Goal: Task Accomplishment & Management: Manage account settings

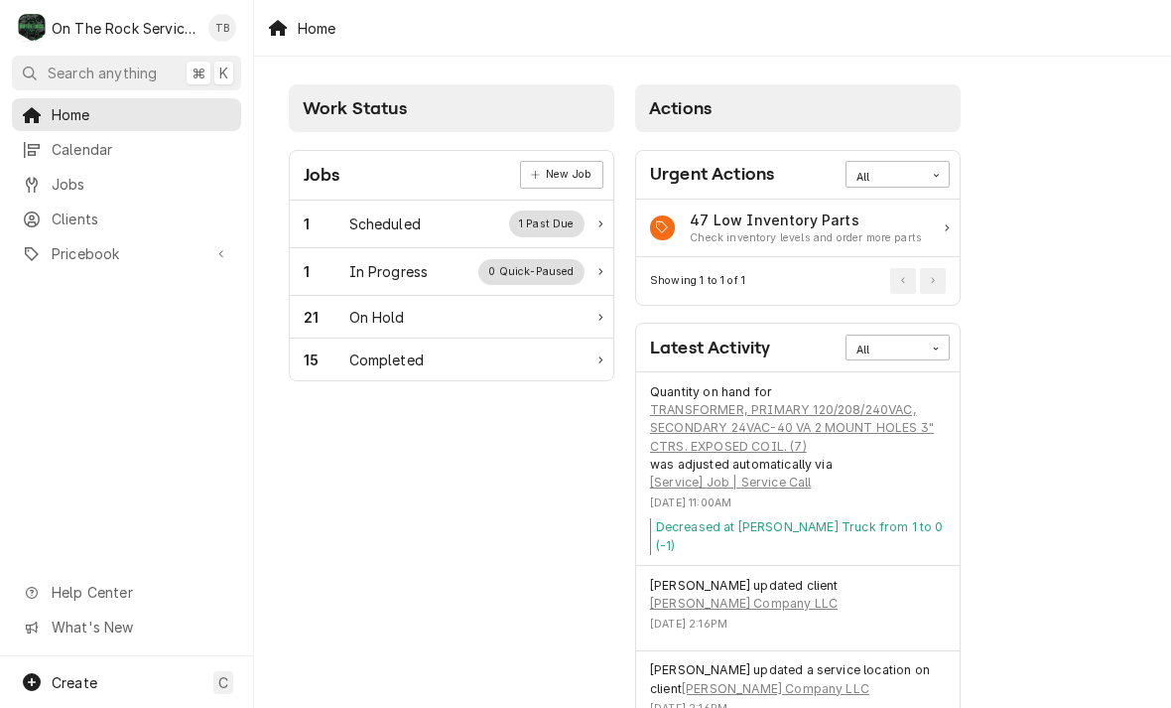
click at [456, 268] on div "1 In Progress 0 Quick-Paused" at bounding box center [444, 272] width 281 height 26
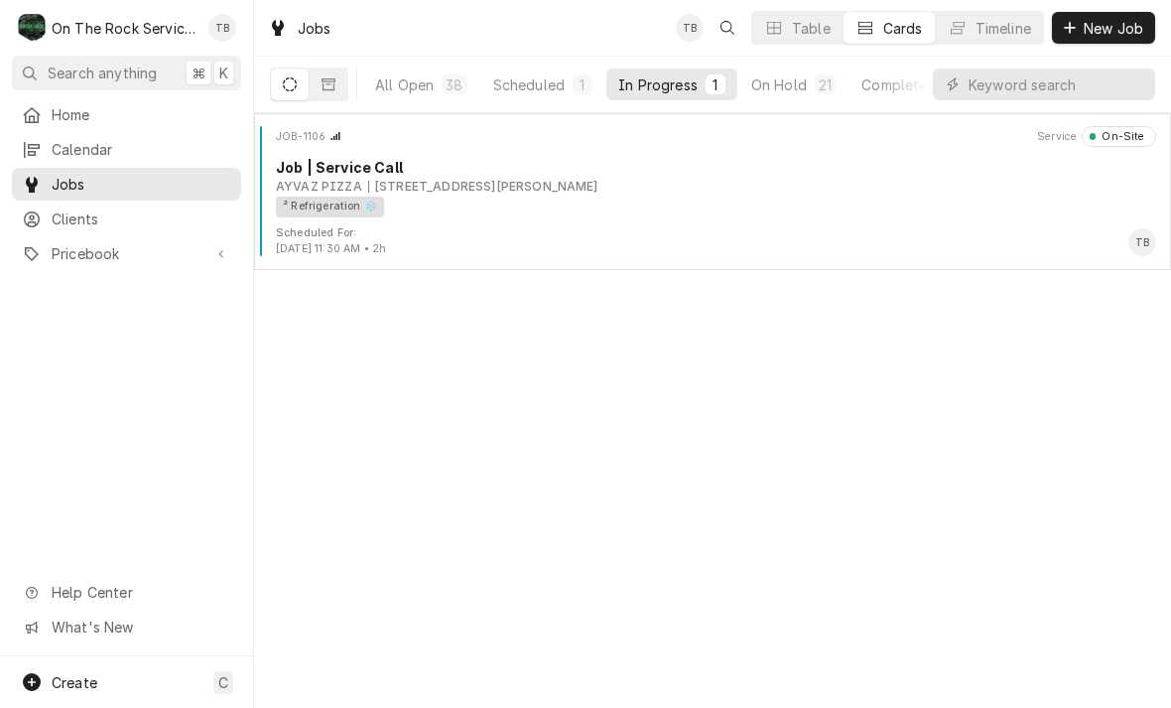
click at [456, 205] on div "² Refrigeration ❄️" at bounding box center [709, 206] width 866 height 21
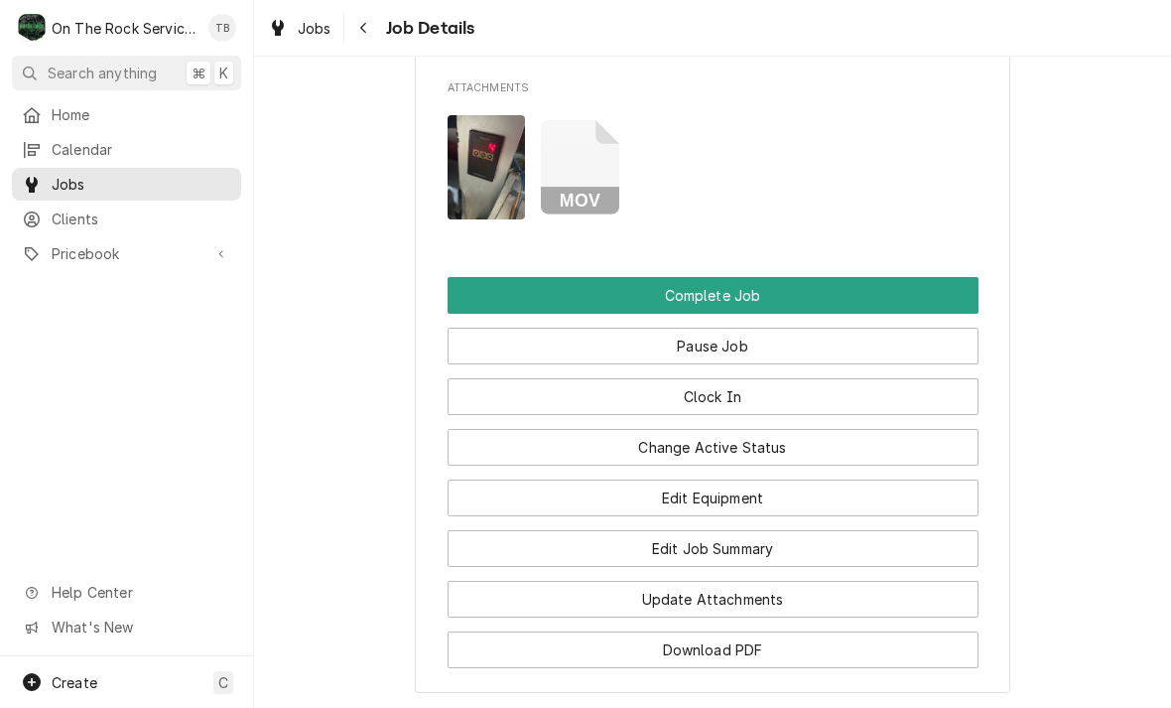
scroll to position [2091, 0]
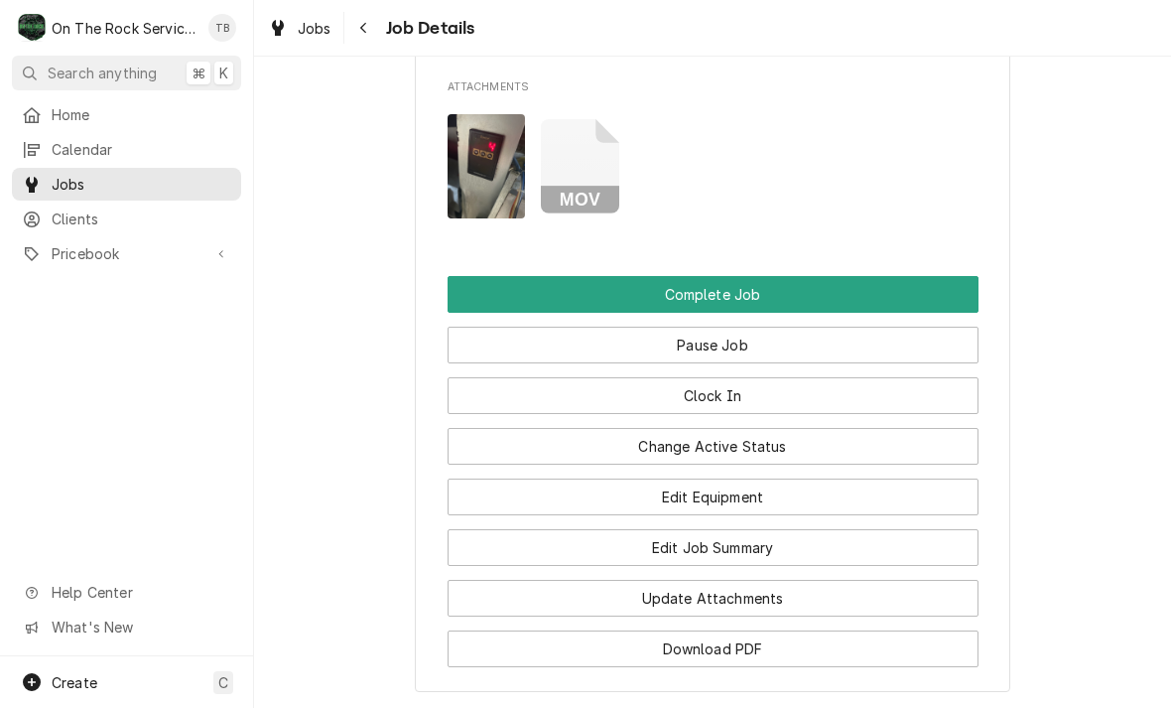
click at [756, 592] on button "Update Attachments" at bounding box center [713, 598] width 531 height 37
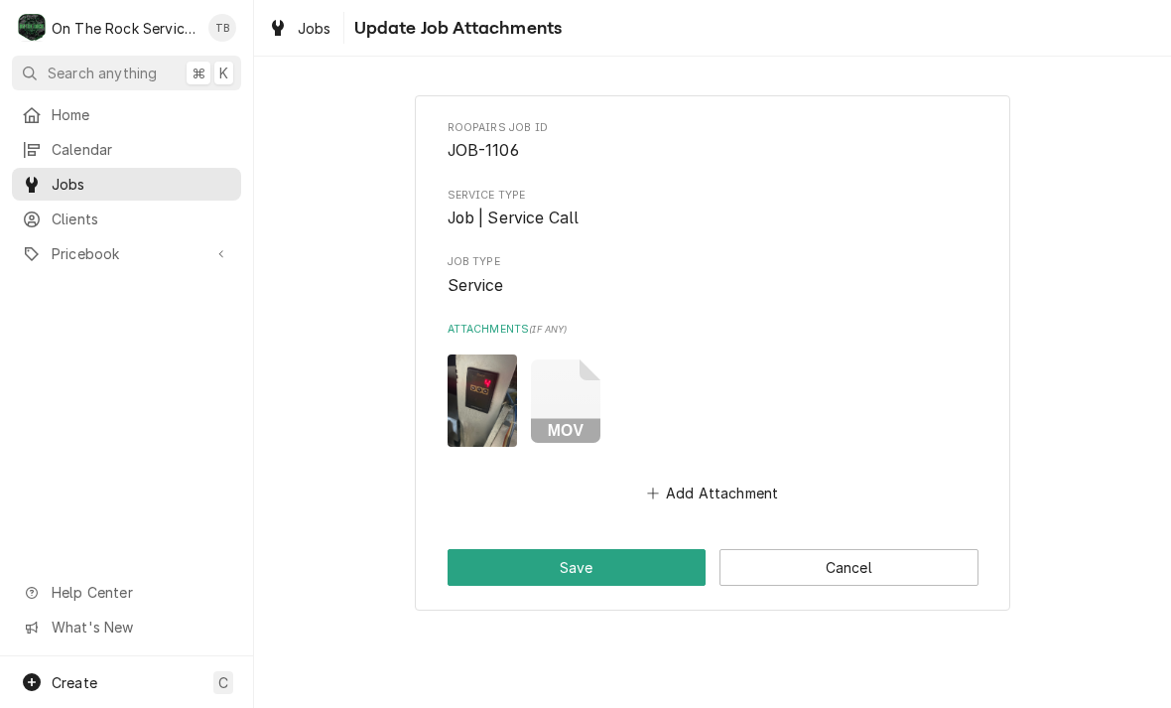
click at [738, 481] on button "Add Attachment" at bounding box center [712, 493] width 139 height 28
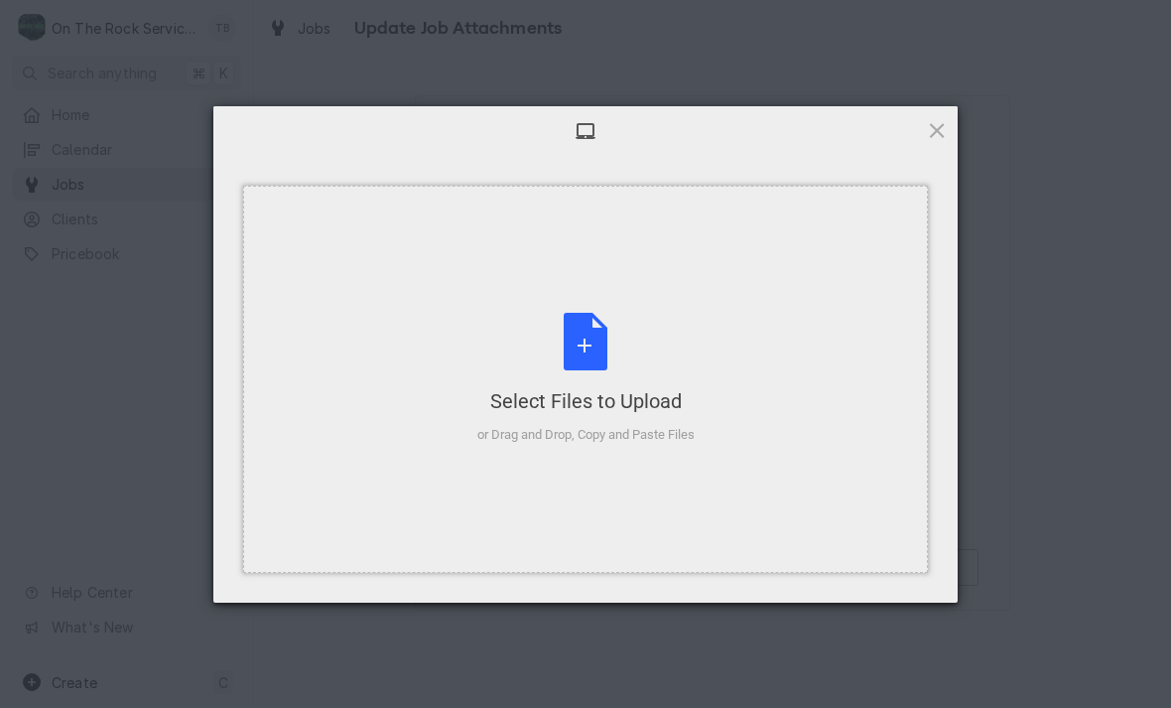
click at [720, 492] on div "Select Files to Upload or Drag and Drop, Copy and Paste Files" at bounding box center [585, 379] width 685 height 387
click at [578, 352] on div "Select Files to Upload or Drag and Drop, Copy and Paste Files" at bounding box center [585, 379] width 217 height 132
click at [599, 339] on div "Select Files to Upload or Drag and Drop, Copy and Paste Files" at bounding box center [585, 379] width 217 height 132
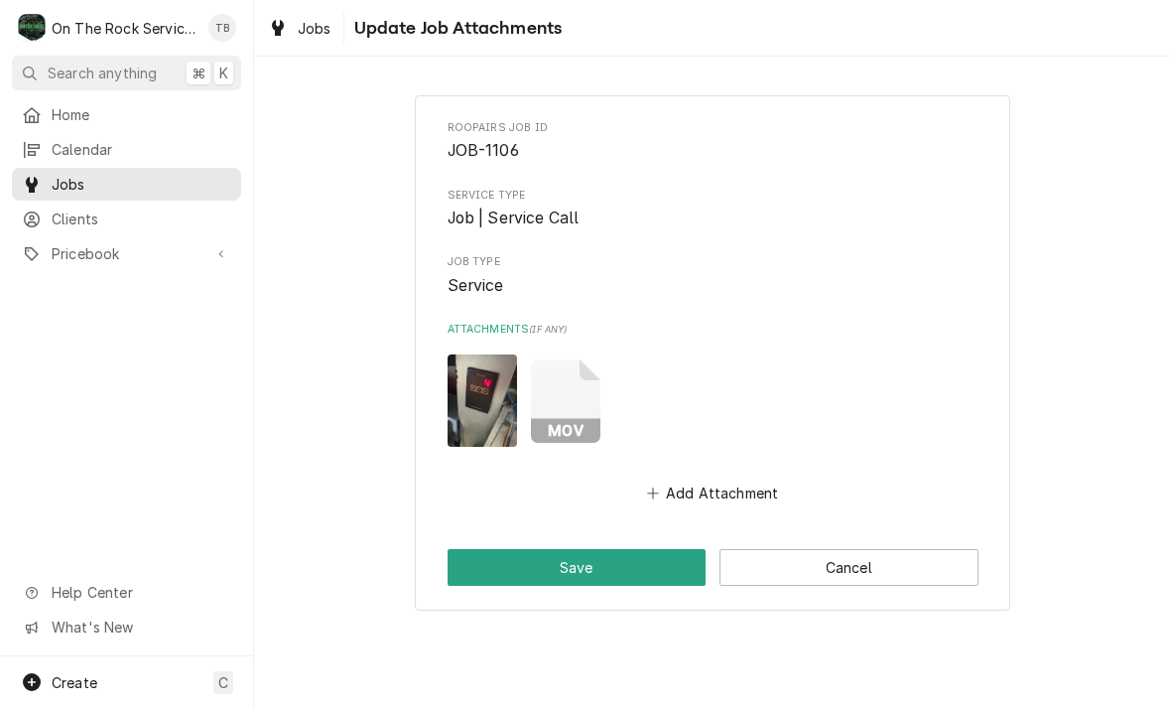
click at [722, 479] on button "Add Attachment" at bounding box center [712, 493] width 139 height 28
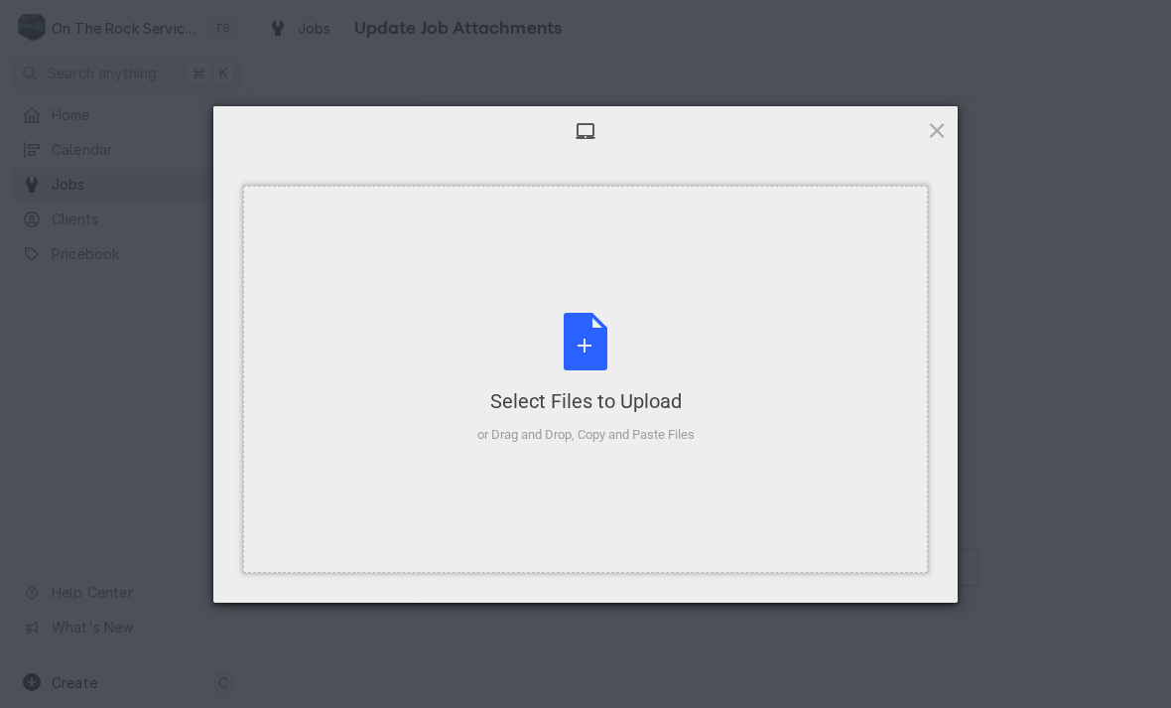
click at [588, 339] on div "Select Files to Upload or Drag and Drop, Copy and Paste Files" at bounding box center [585, 379] width 217 height 132
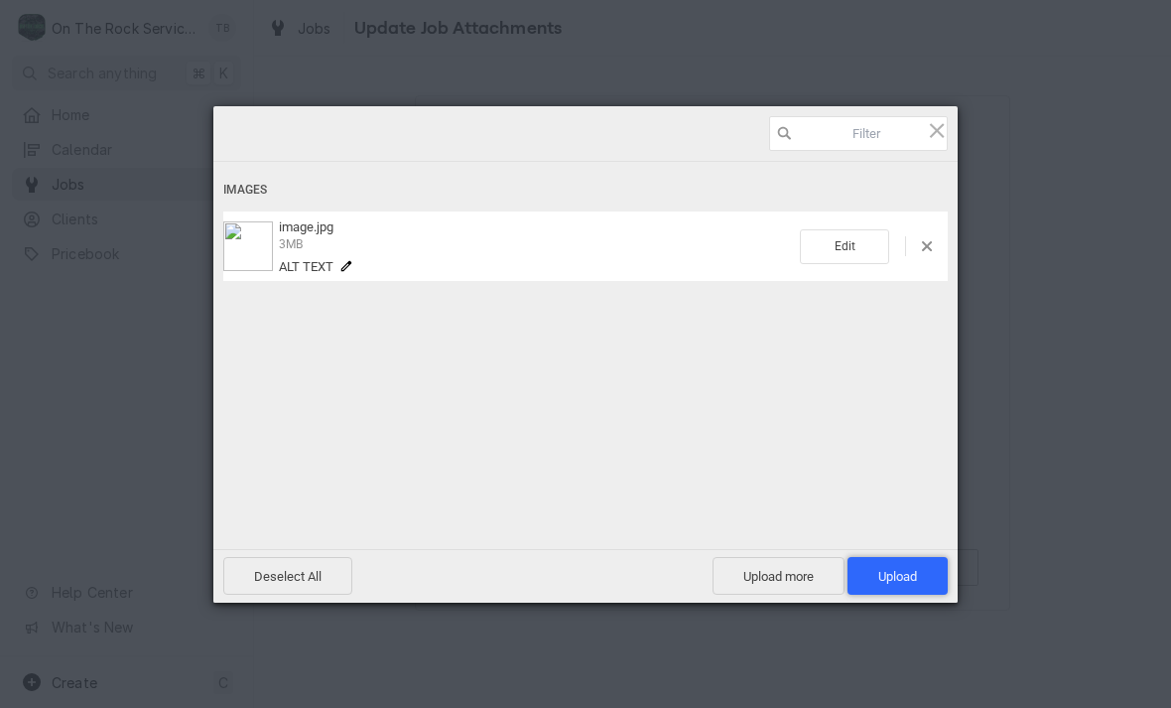
click at [886, 583] on span "Upload 1" at bounding box center [897, 576] width 39 height 15
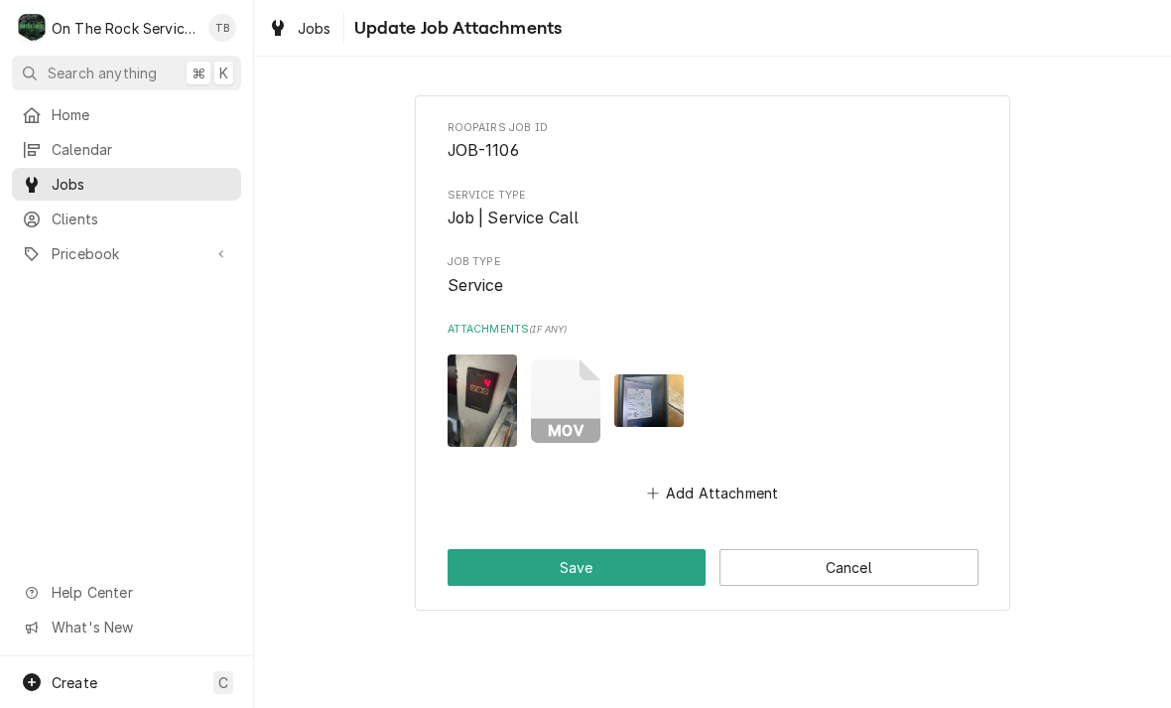
click at [720, 483] on button "Add Attachment" at bounding box center [712, 493] width 139 height 28
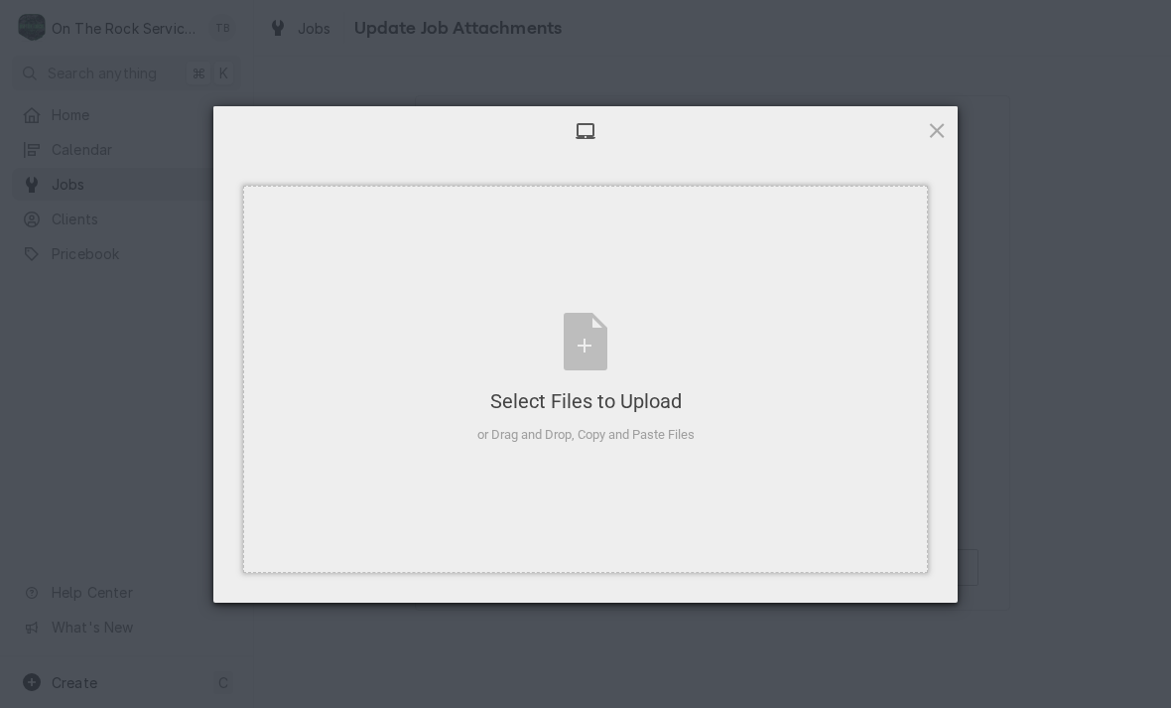
click at [595, 338] on div "Select Files to Upload or Drag and Drop, Copy and Paste Files" at bounding box center [585, 379] width 217 height 132
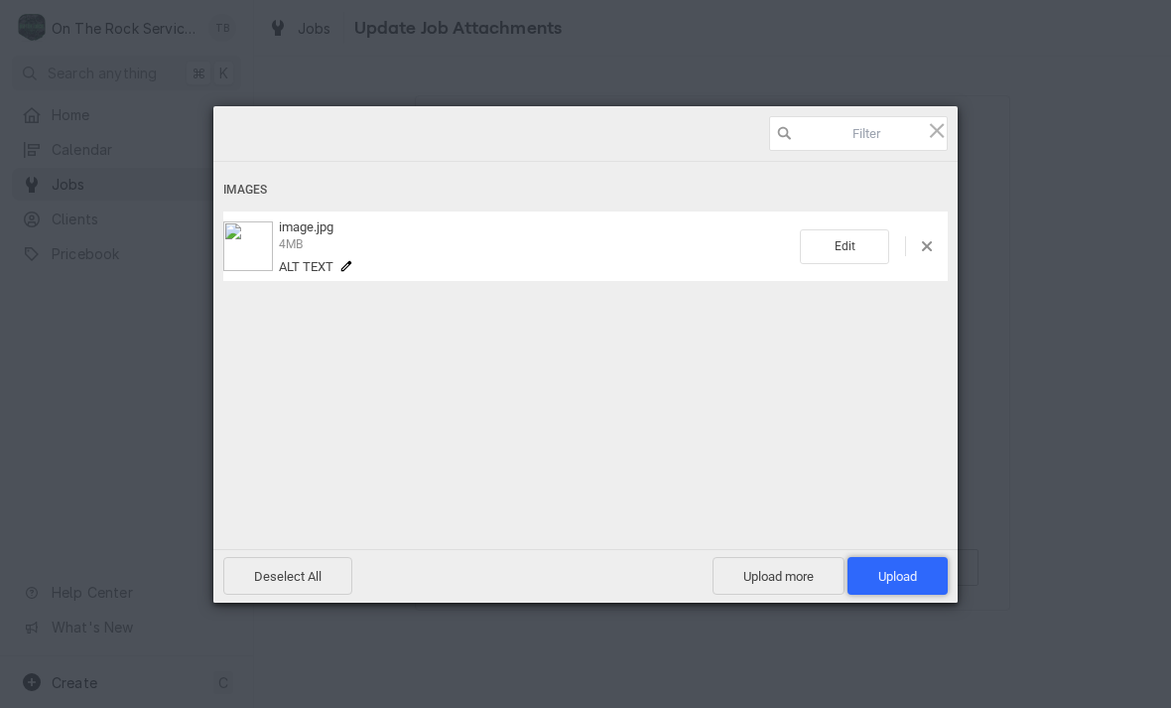
click at [927, 573] on span "Upload 1" at bounding box center [897, 576] width 100 height 38
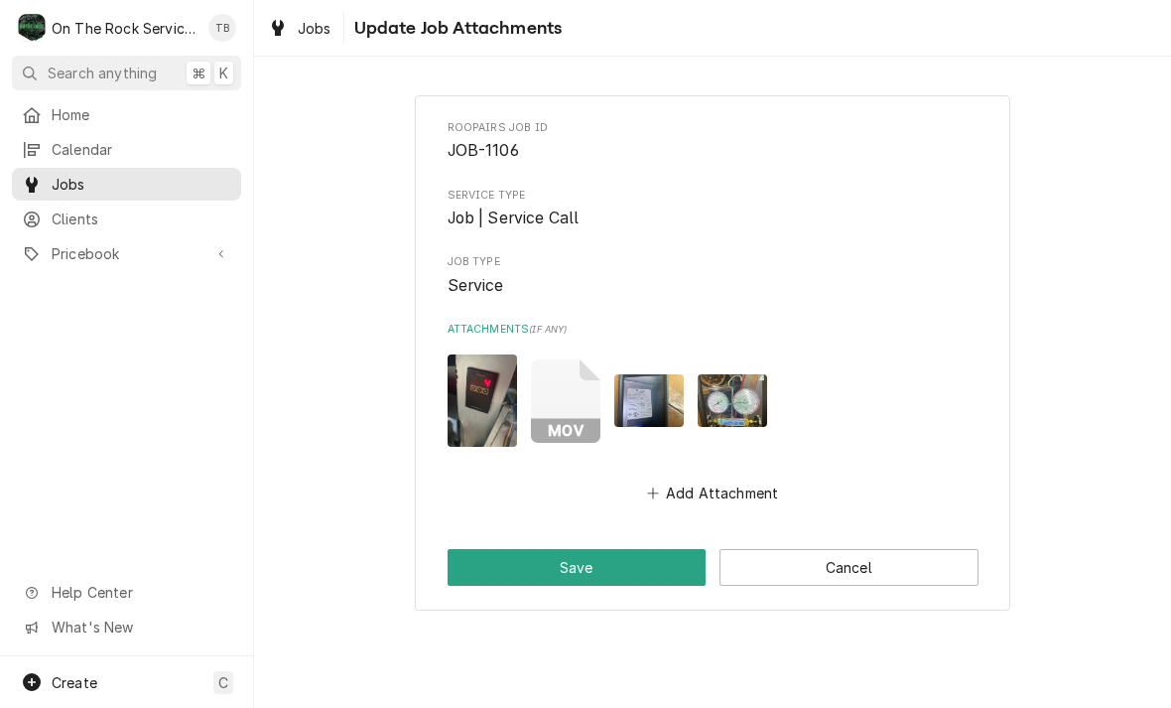
click at [720, 482] on button "Add Attachment" at bounding box center [712, 493] width 139 height 28
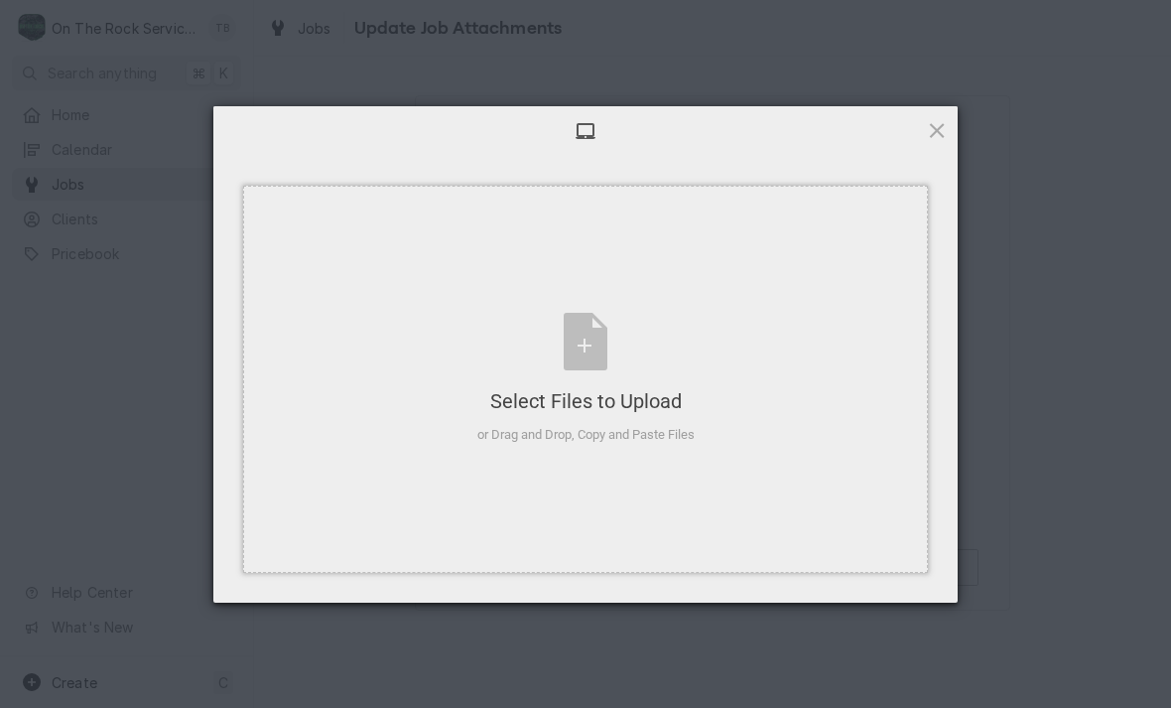
click at [598, 336] on div "Select Files to Upload or Drag and Drop, Copy and Paste Files" at bounding box center [585, 379] width 217 height 132
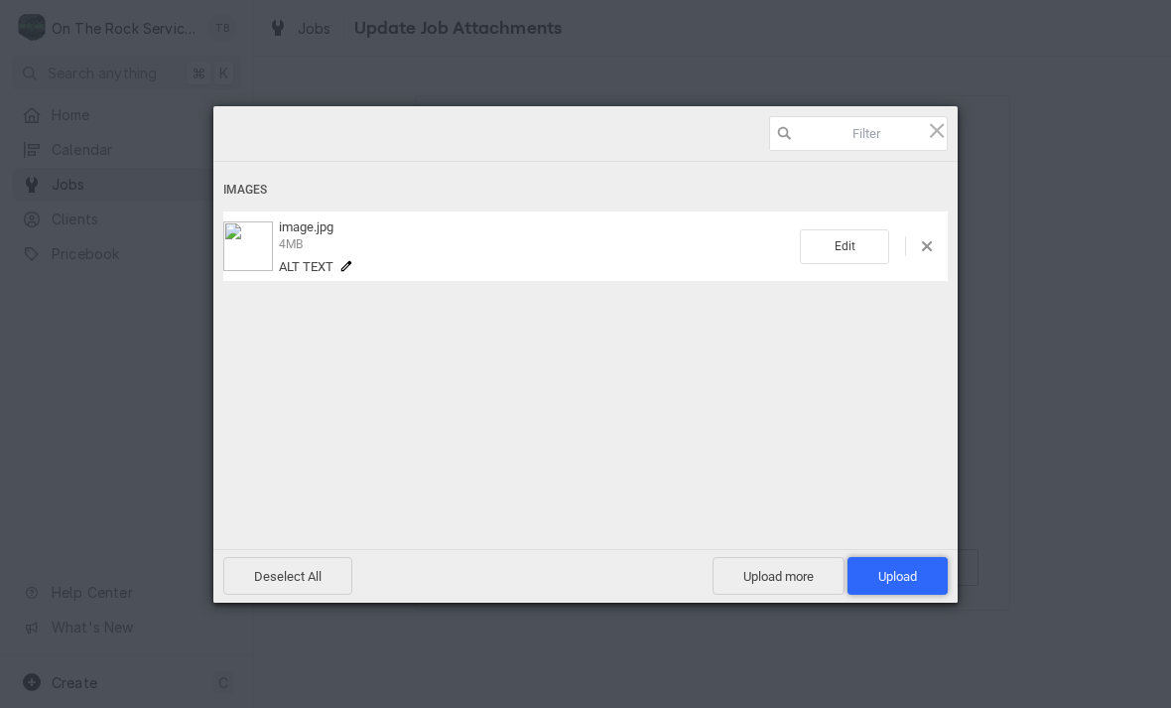
click at [917, 581] on span "Upload 1" at bounding box center [897, 576] width 100 height 38
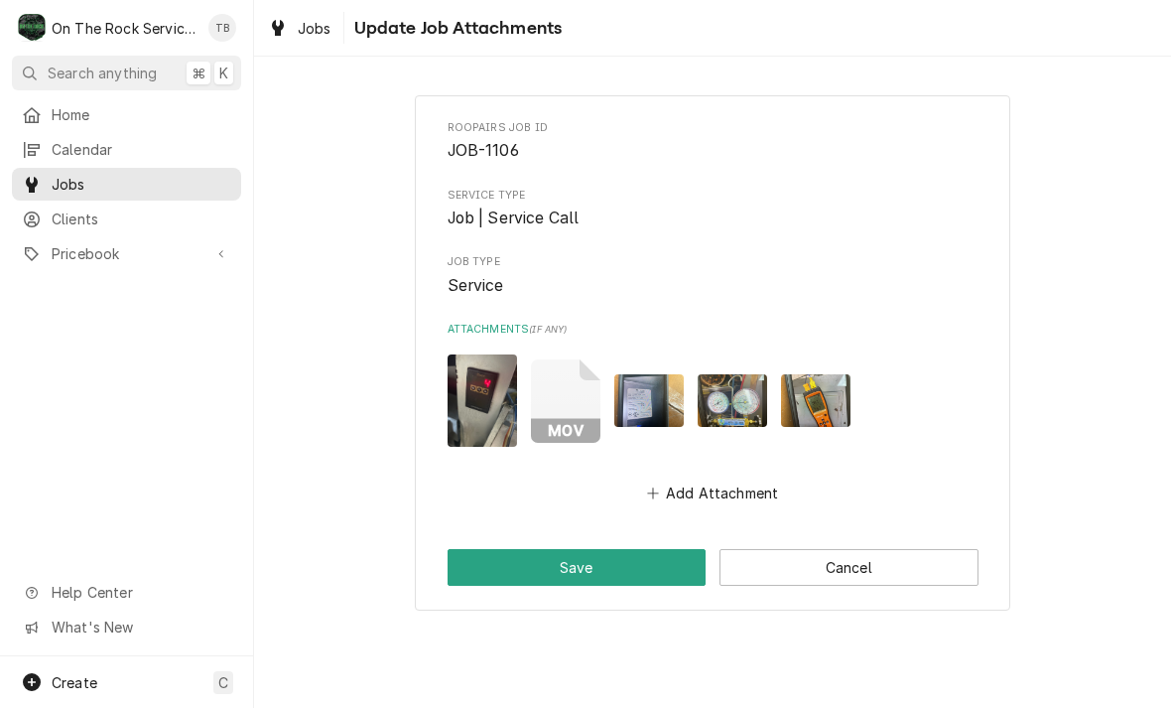
click at [709, 479] on button "Add Attachment" at bounding box center [712, 493] width 139 height 28
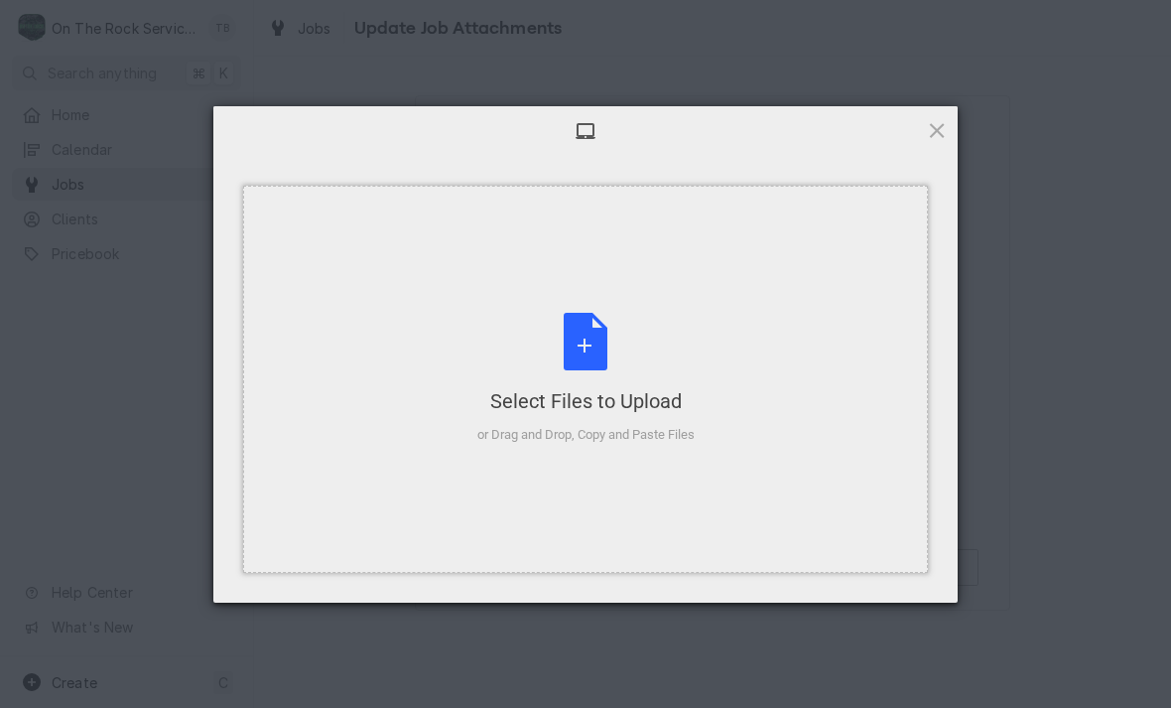
click at [579, 349] on div "Select Files to Upload or Drag and Drop, Copy and Paste Files" at bounding box center [585, 379] width 217 height 132
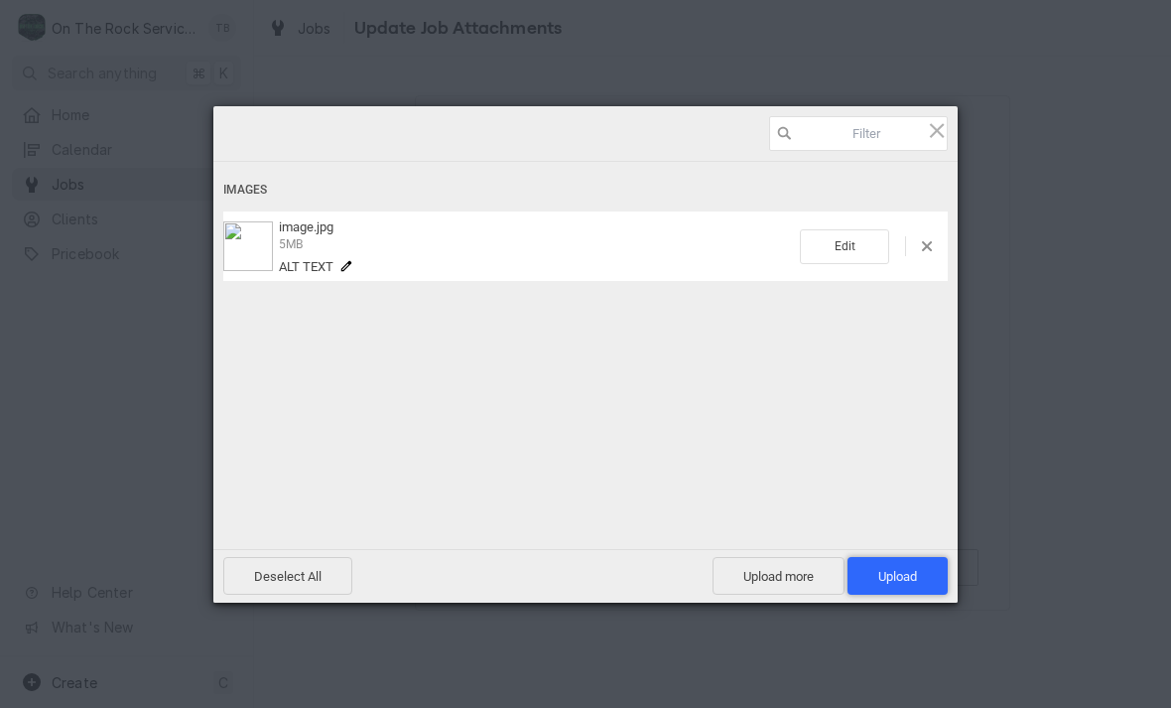
click at [921, 584] on span "Upload 1" at bounding box center [897, 576] width 100 height 38
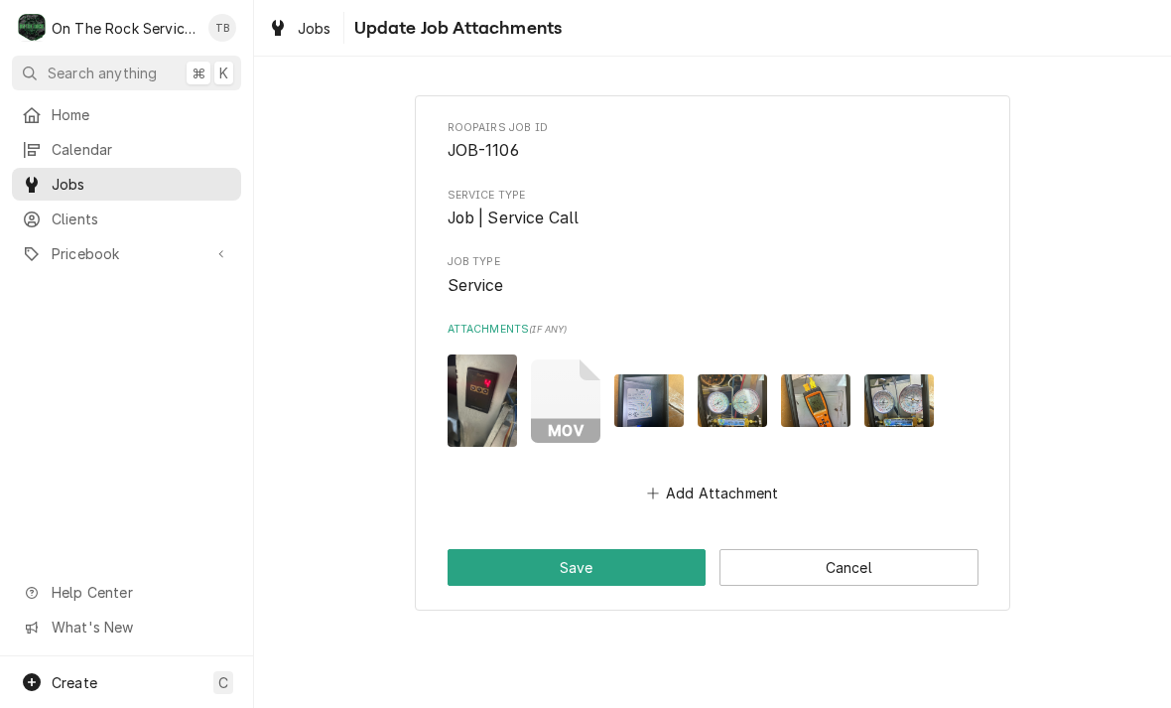
click at [628, 553] on button "Save" at bounding box center [577, 567] width 259 height 37
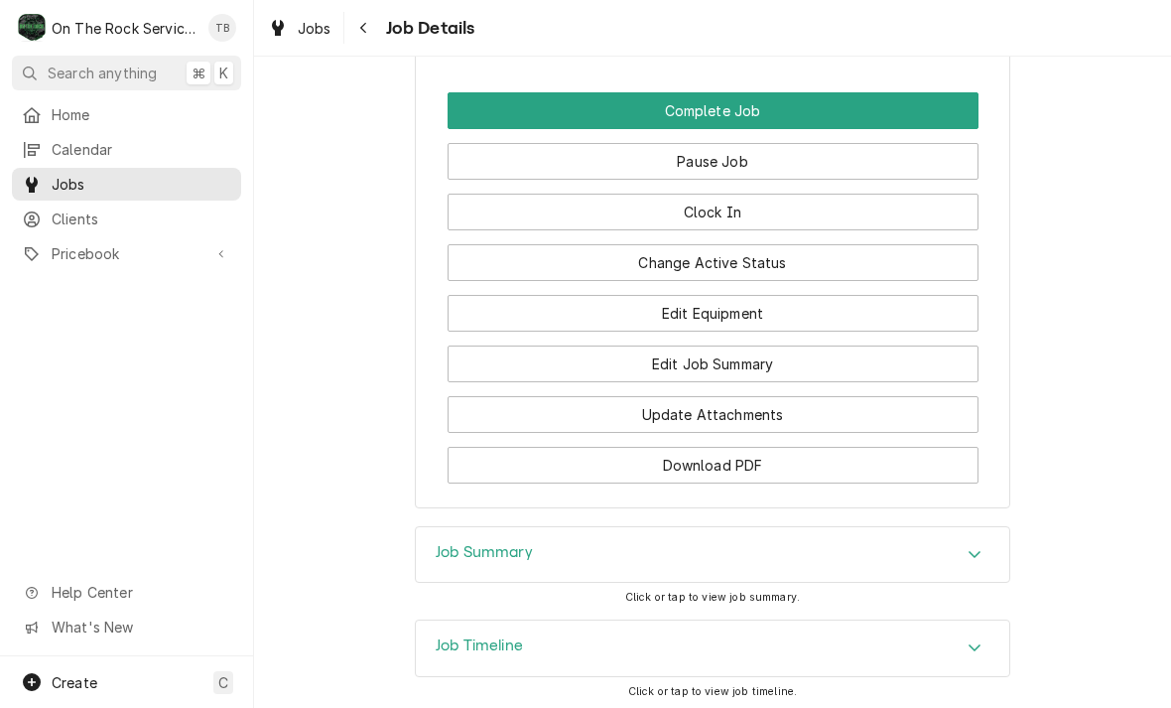
scroll to position [2307, 0]
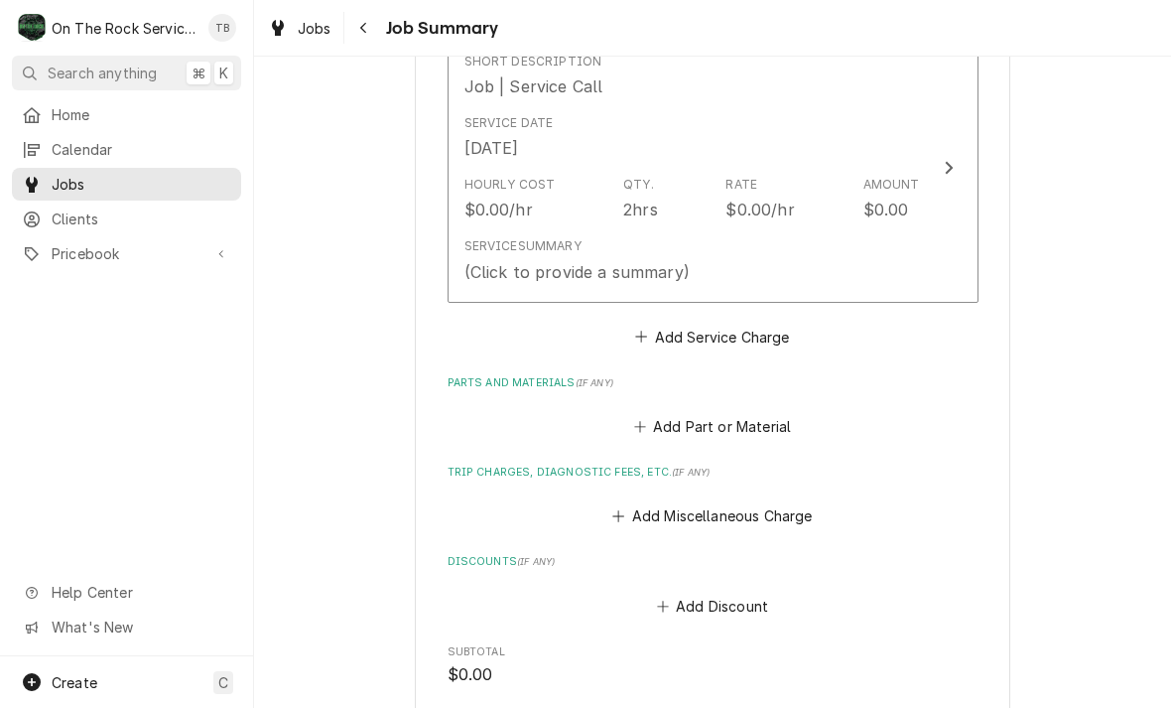
scroll to position [568, 0]
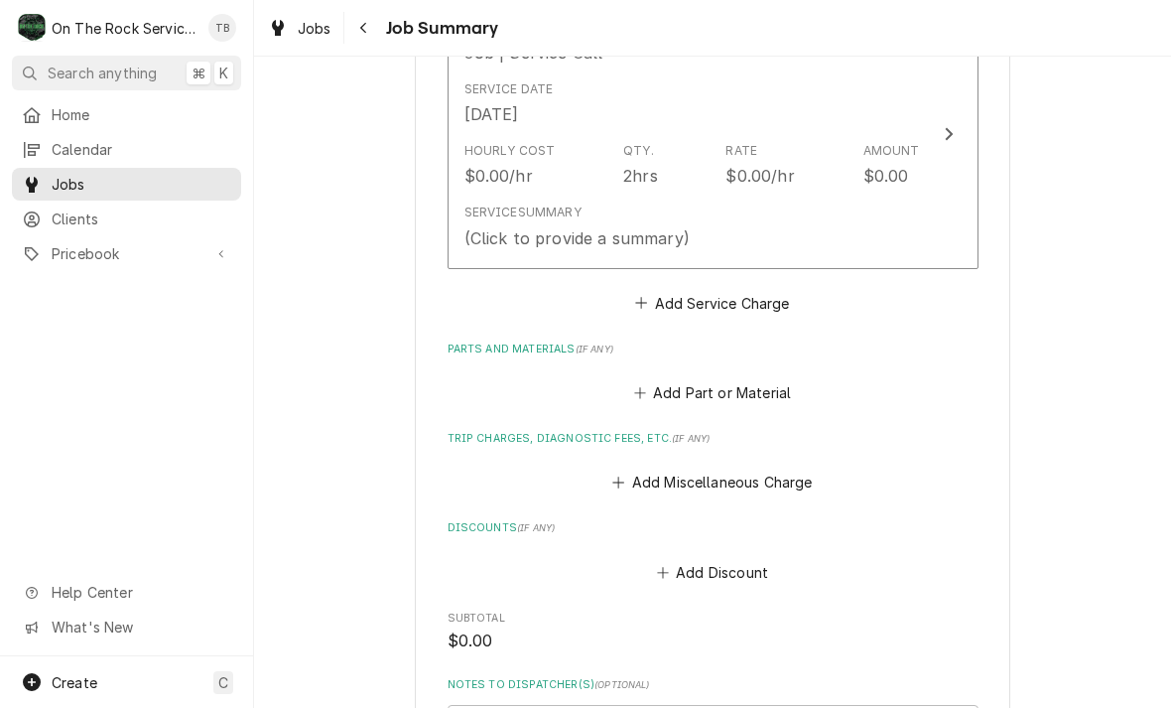
click at [744, 389] on button "Add Part or Material" at bounding box center [712, 393] width 164 height 28
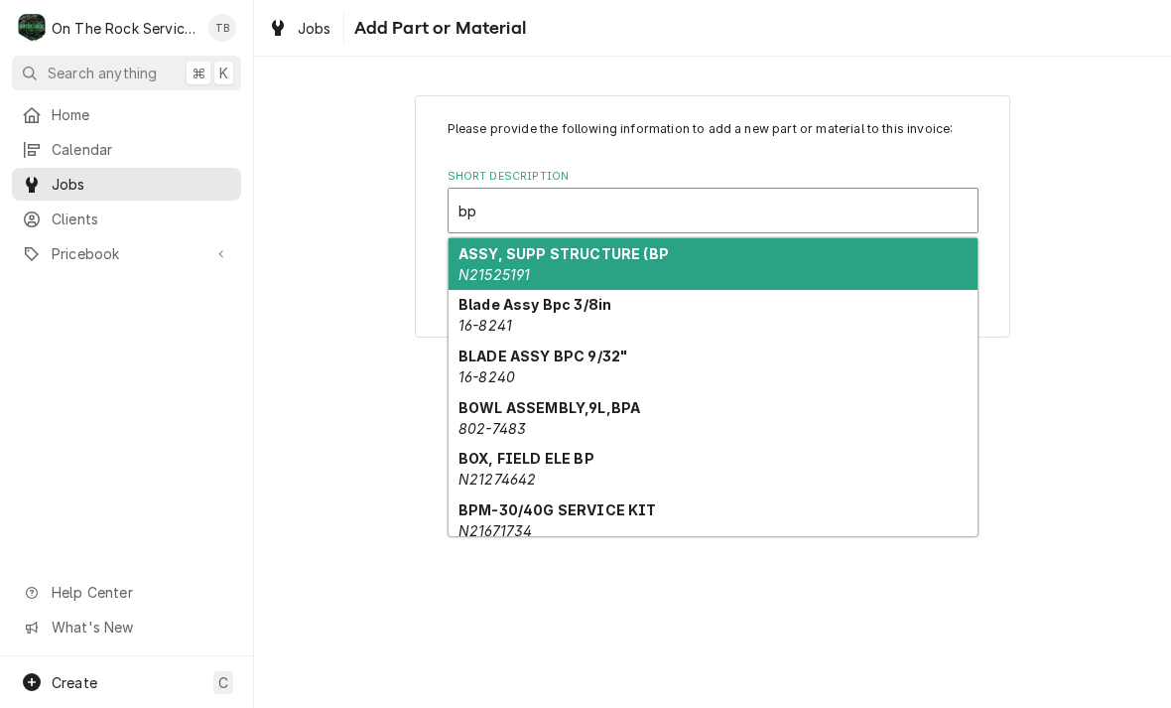
type input "bpv"
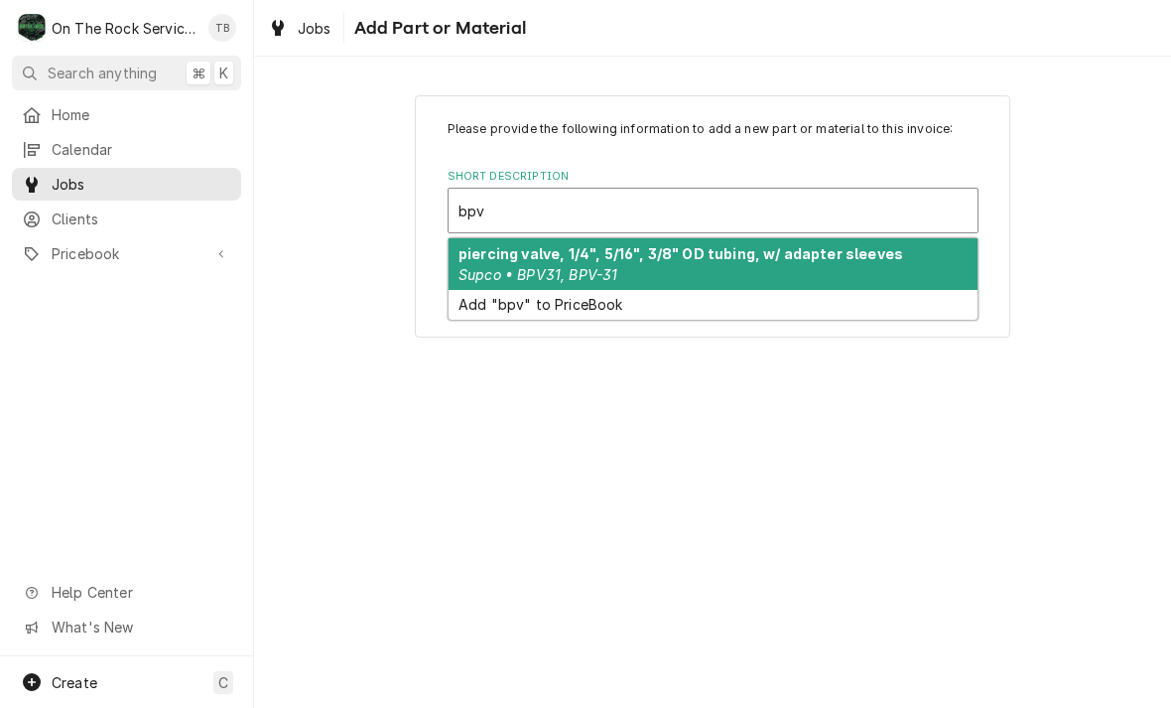
click at [628, 270] on div "piercing valve, 1/4", 5/16", 3/8" OD tubing, w/ adapter sleeves Supco • BPV31, …" at bounding box center [713, 264] width 529 height 52
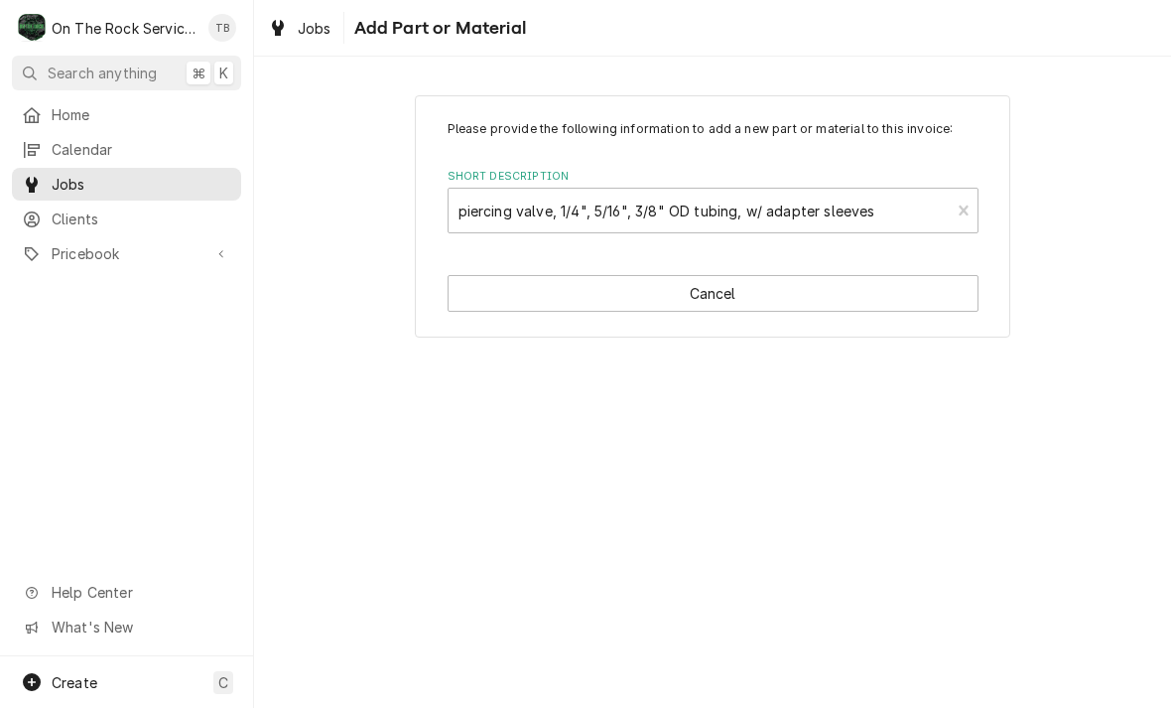
type textarea "x"
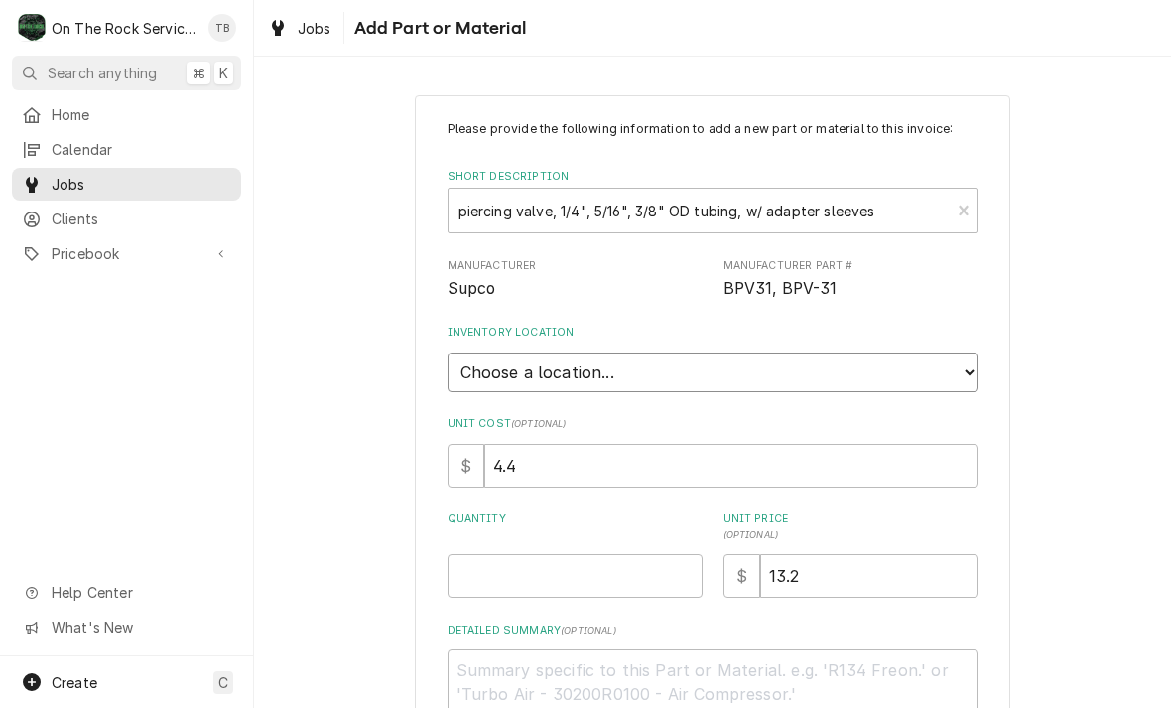
click at [960, 373] on select "Choose a location... Ray's Truck Rich's Truck Todd's Truck Warehouse" at bounding box center [713, 372] width 531 height 40
select select "442"
type textarea "x"
click at [551, 559] on input "Quantity" at bounding box center [575, 576] width 255 height 44
type input "2"
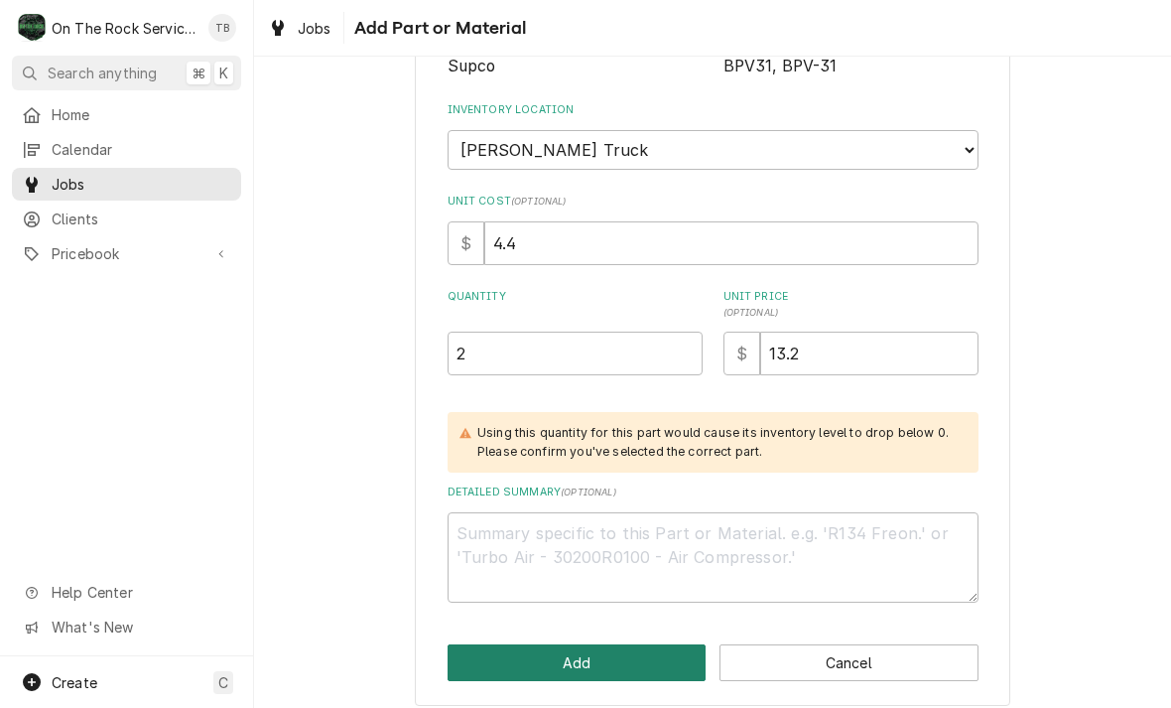
click at [569, 649] on button "Add" at bounding box center [577, 662] width 259 height 37
type textarea "x"
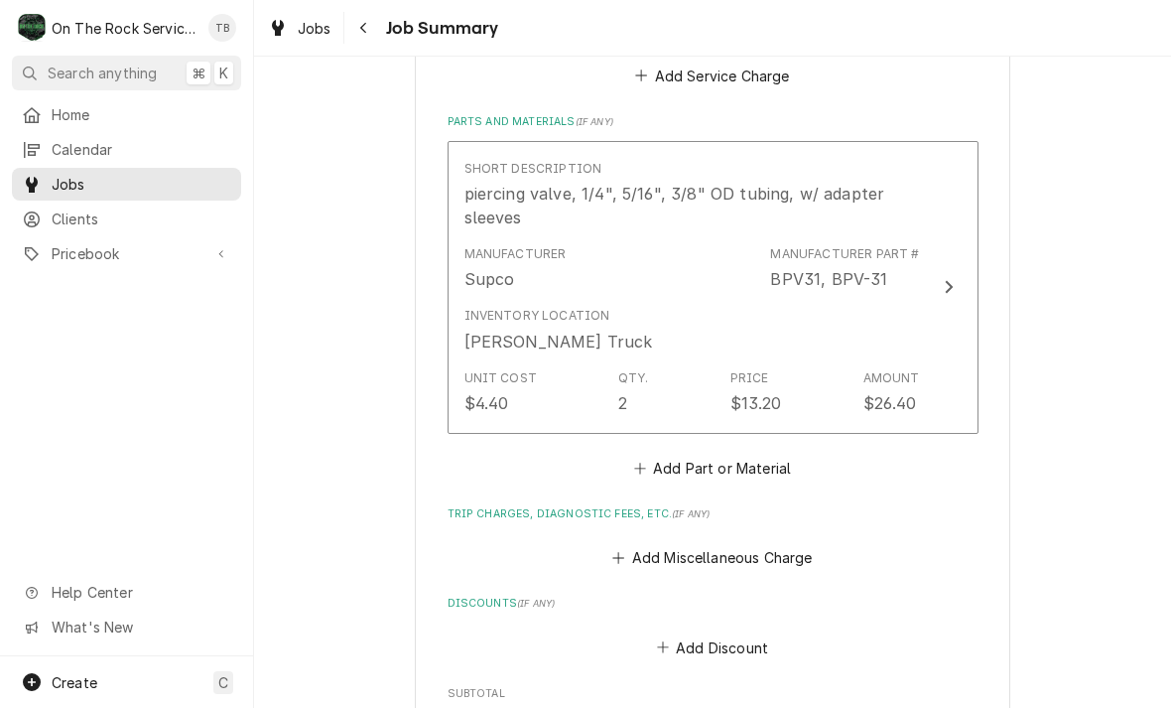
scroll to position [798, 0]
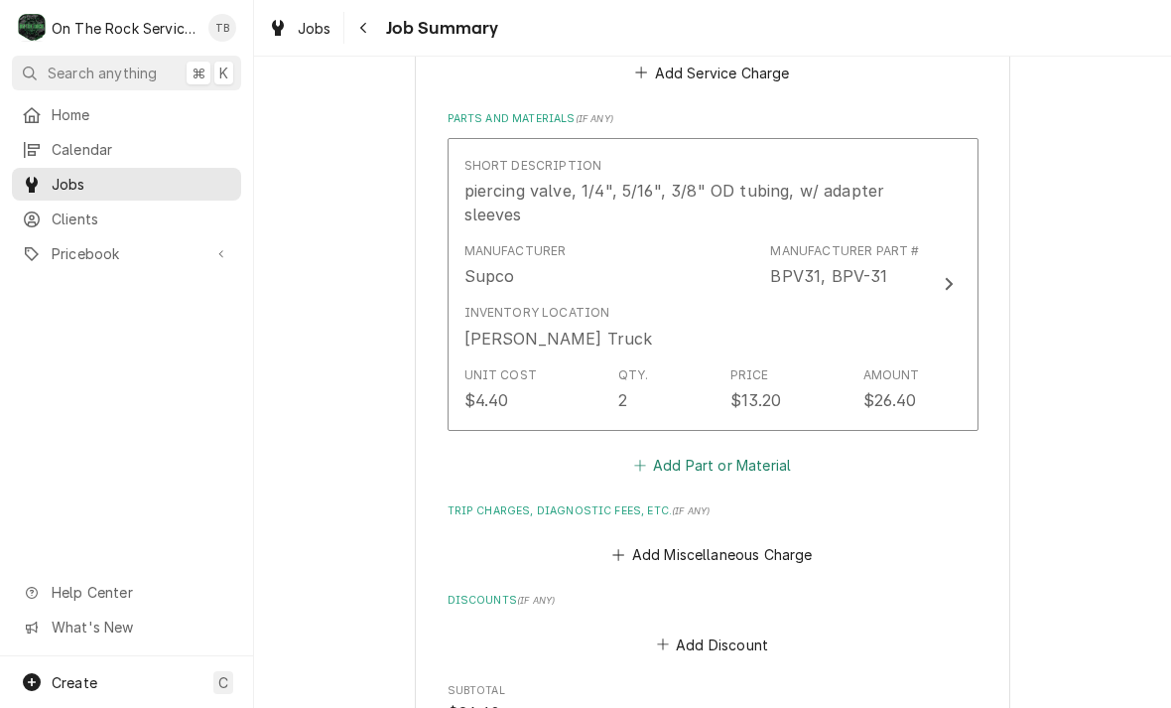
click at [721, 461] on button "Add Part or Material" at bounding box center [712, 465] width 164 height 28
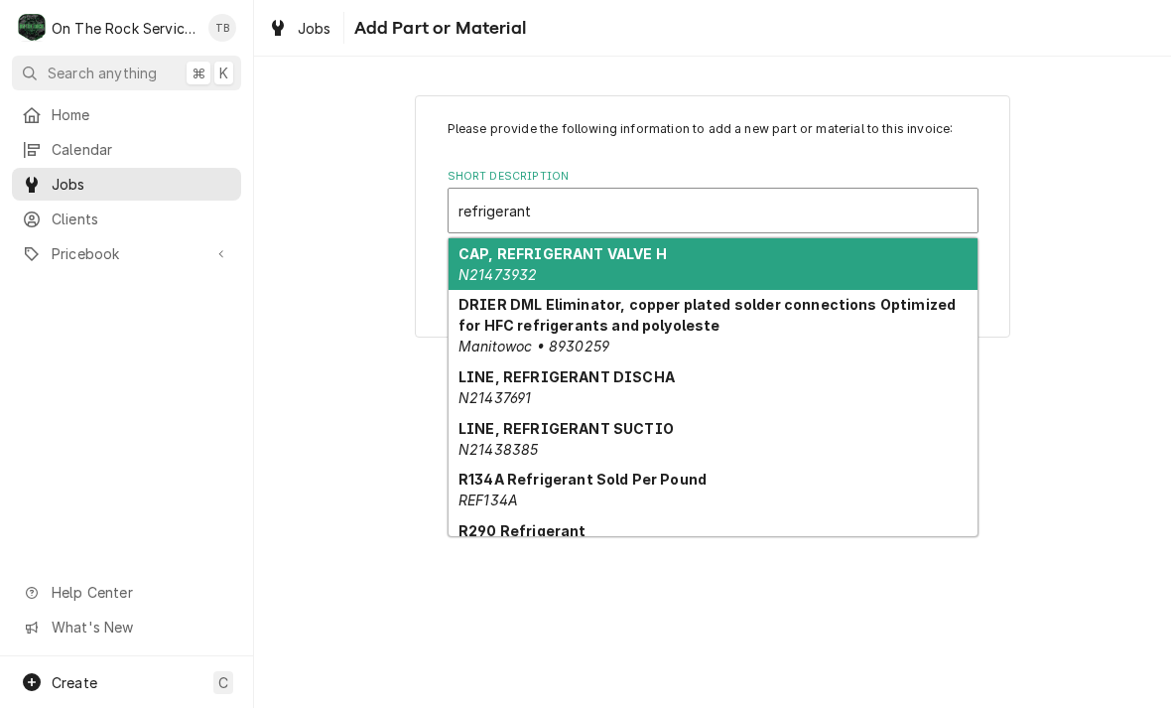
click at [651, 486] on strong "R134A Refrigerant Sold Per Pound" at bounding box center [582, 478] width 248 height 17
type input "refrigerant"
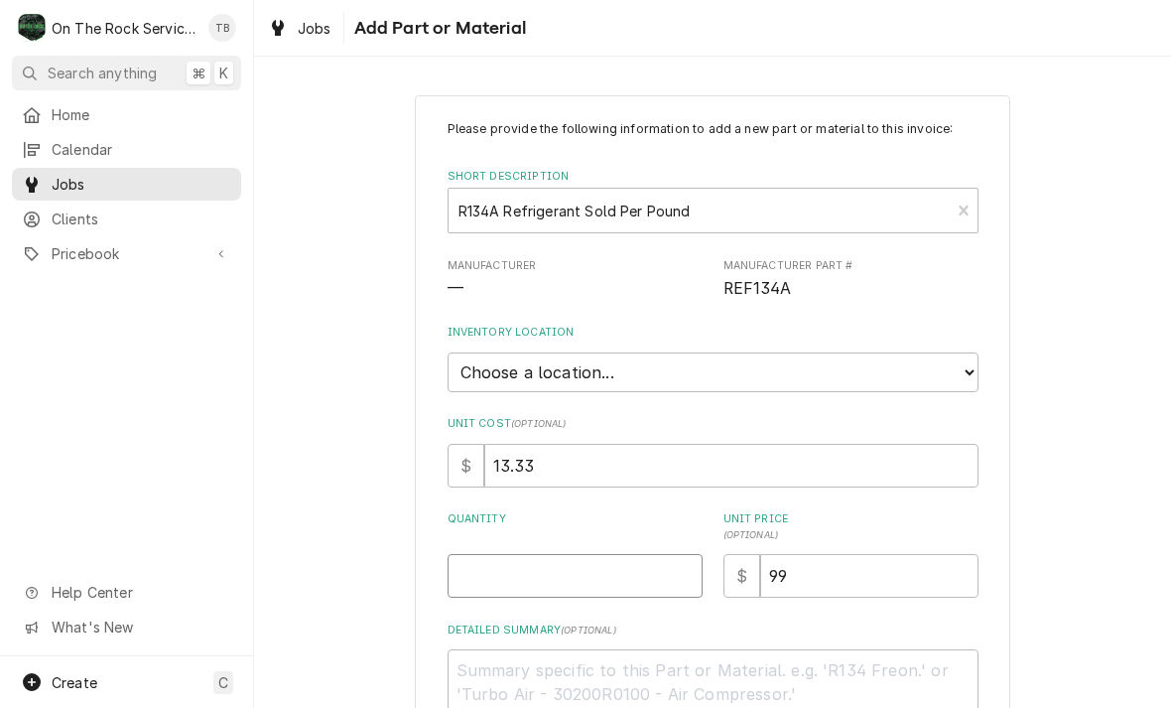
click at [508, 565] on input "Quantity" at bounding box center [575, 576] width 255 height 44
type textarea "x"
type input "1"
click at [961, 374] on select "Choose a location... Ray's Truck Rich's Truck Todd's Truck Warehouse" at bounding box center [713, 372] width 531 height 40
select select "442"
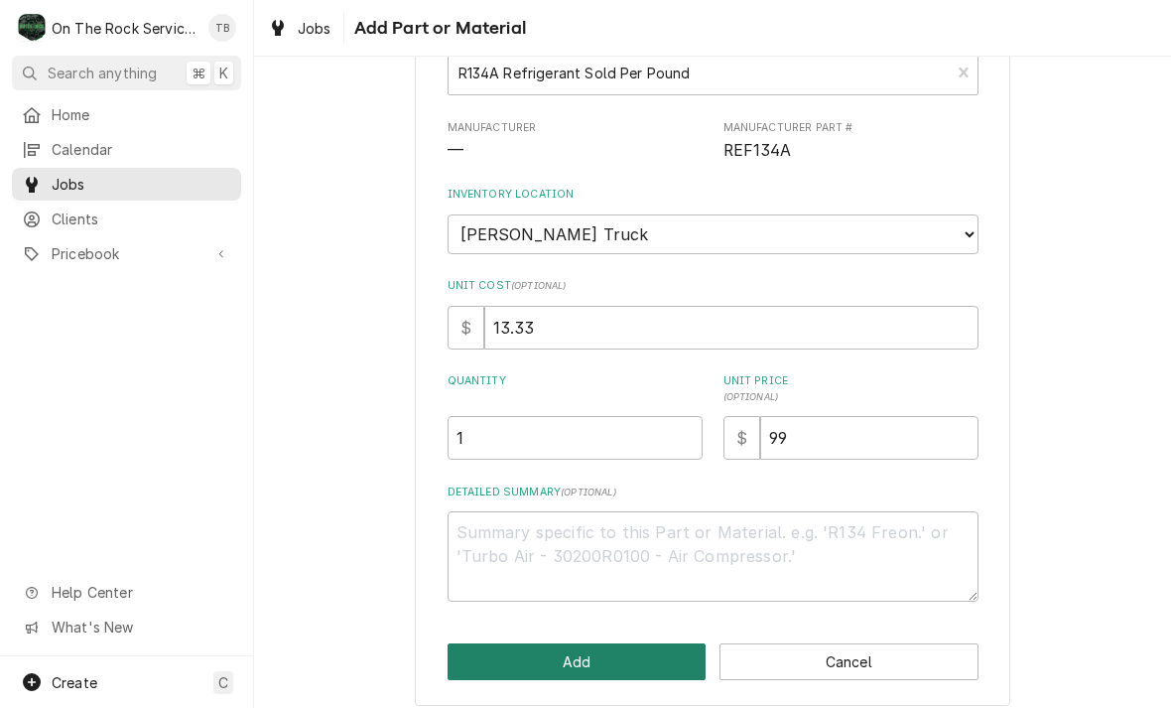
click at [580, 648] on button "Add" at bounding box center [577, 661] width 259 height 37
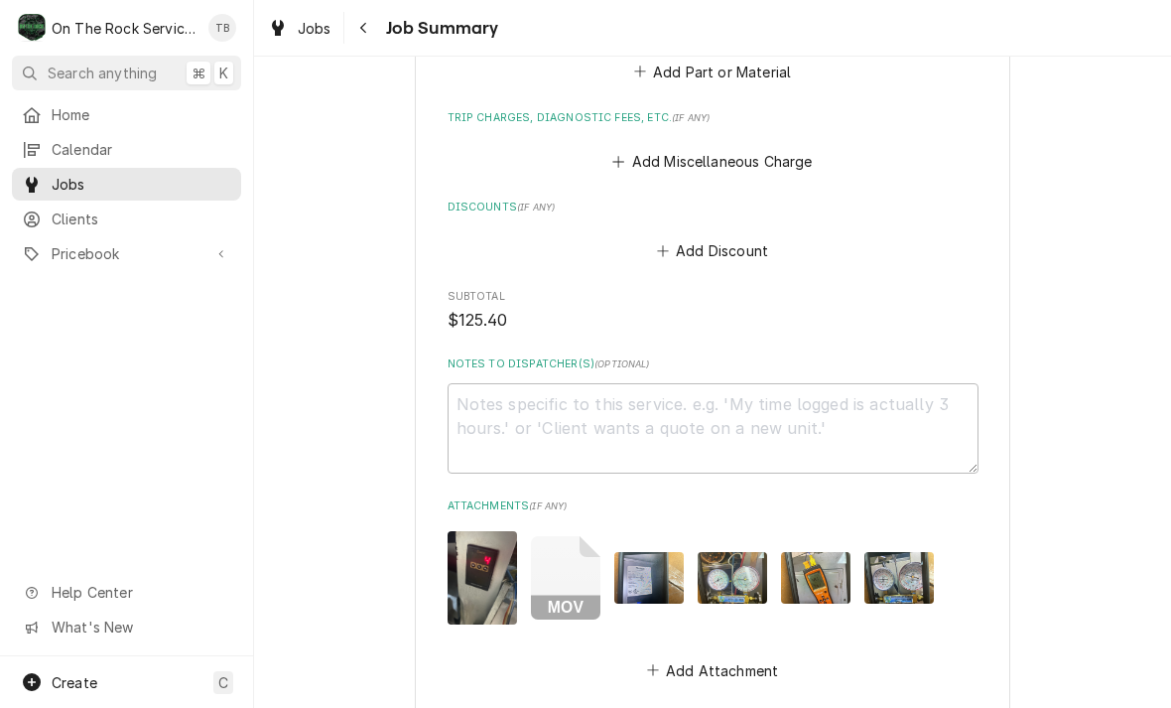
scroll to position [1541, 0]
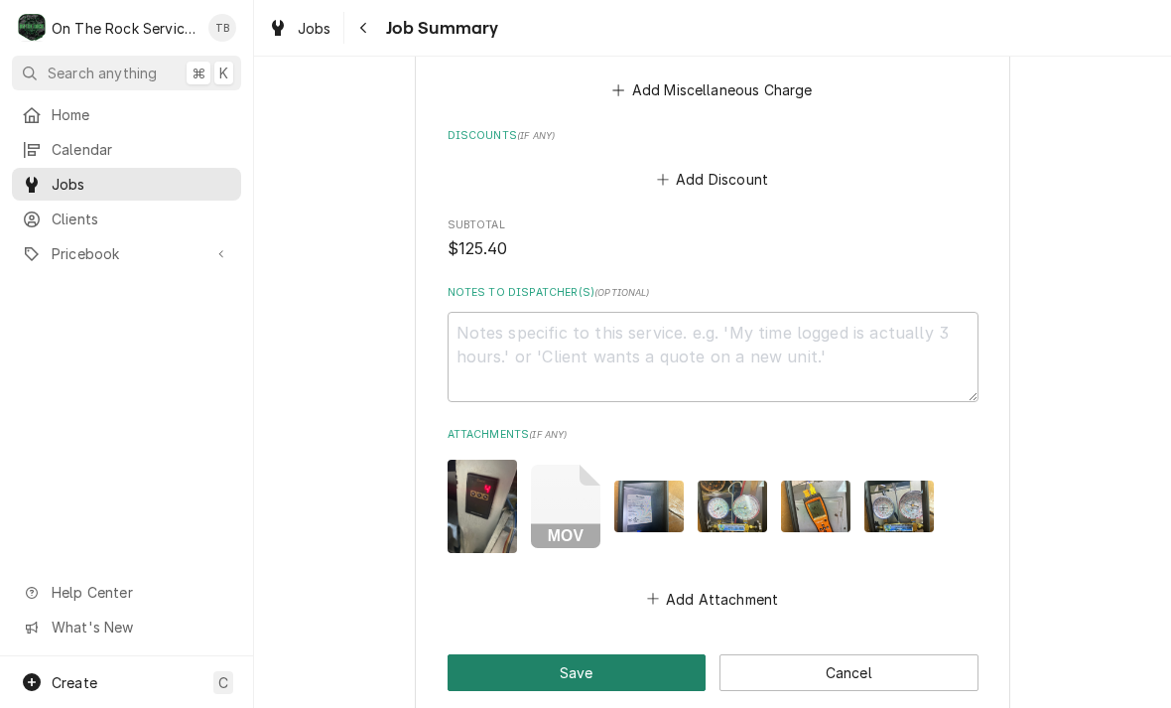
click at [583, 663] on button "Save" at bounding box center [577, 672] width 259 height 37
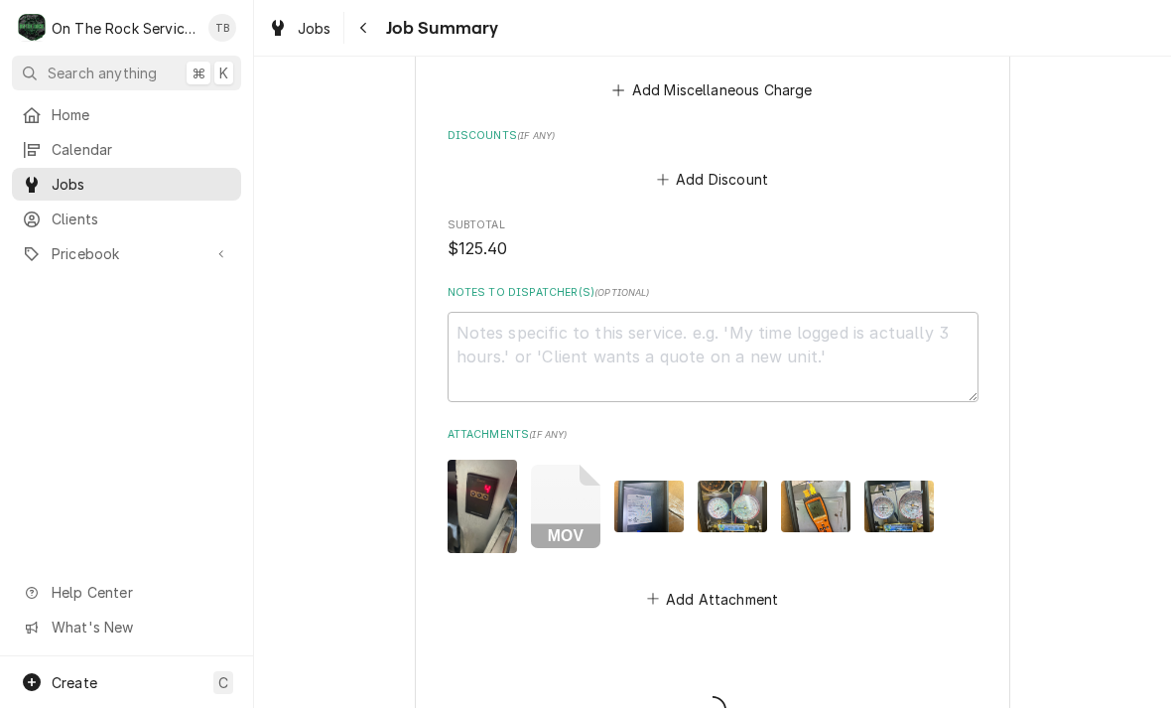
type textarea "x"
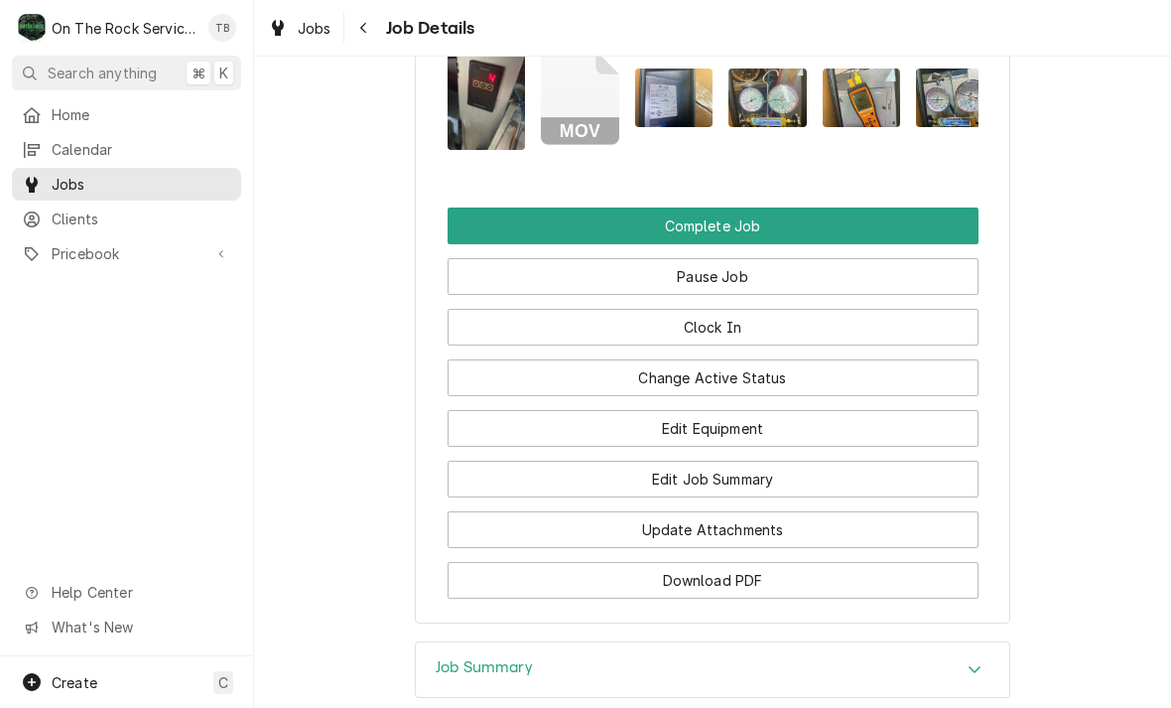
scroll to position [2332, 0]
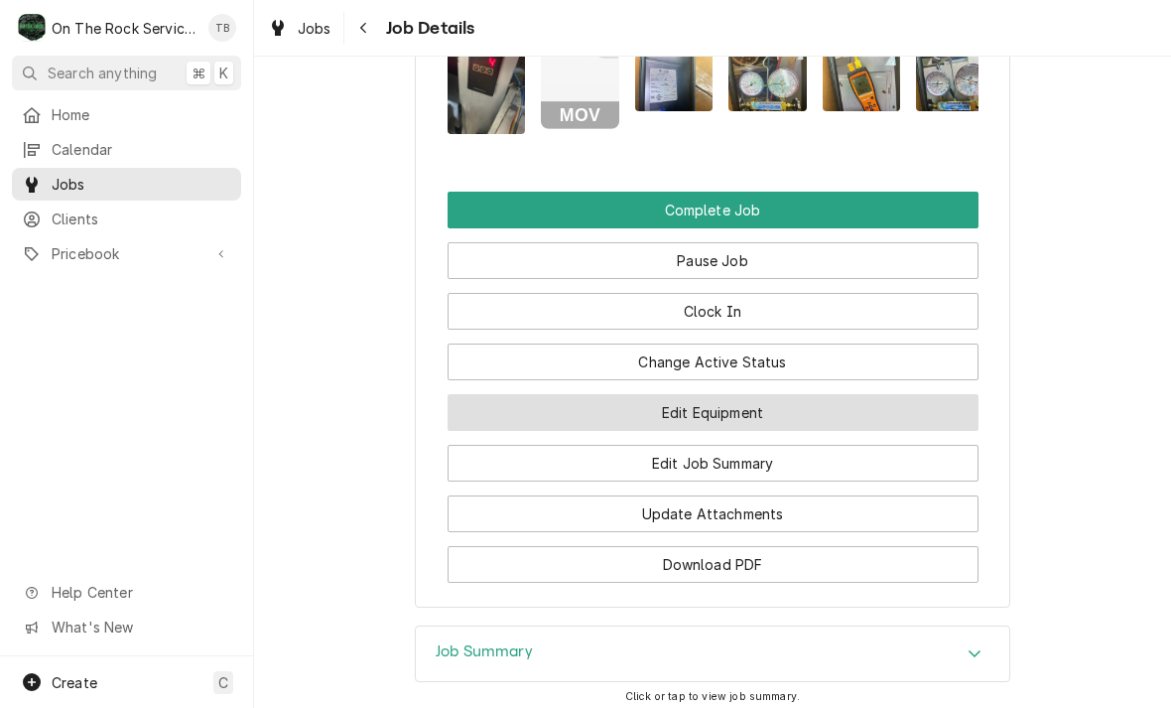
click at [762, 404] on button "Edit Equipment" at bounding box center [713, 412] width 531 height 37
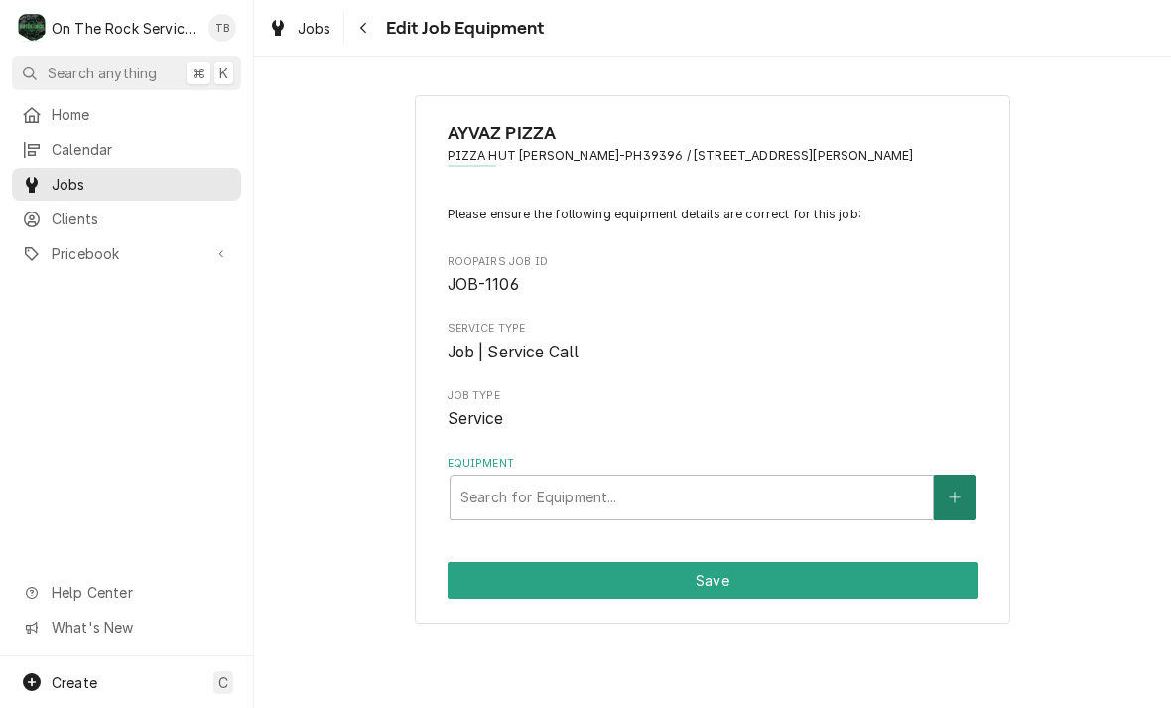
click at [961, 502] on button "Equipment" at bounding box center [955, 497] width 42 height 46
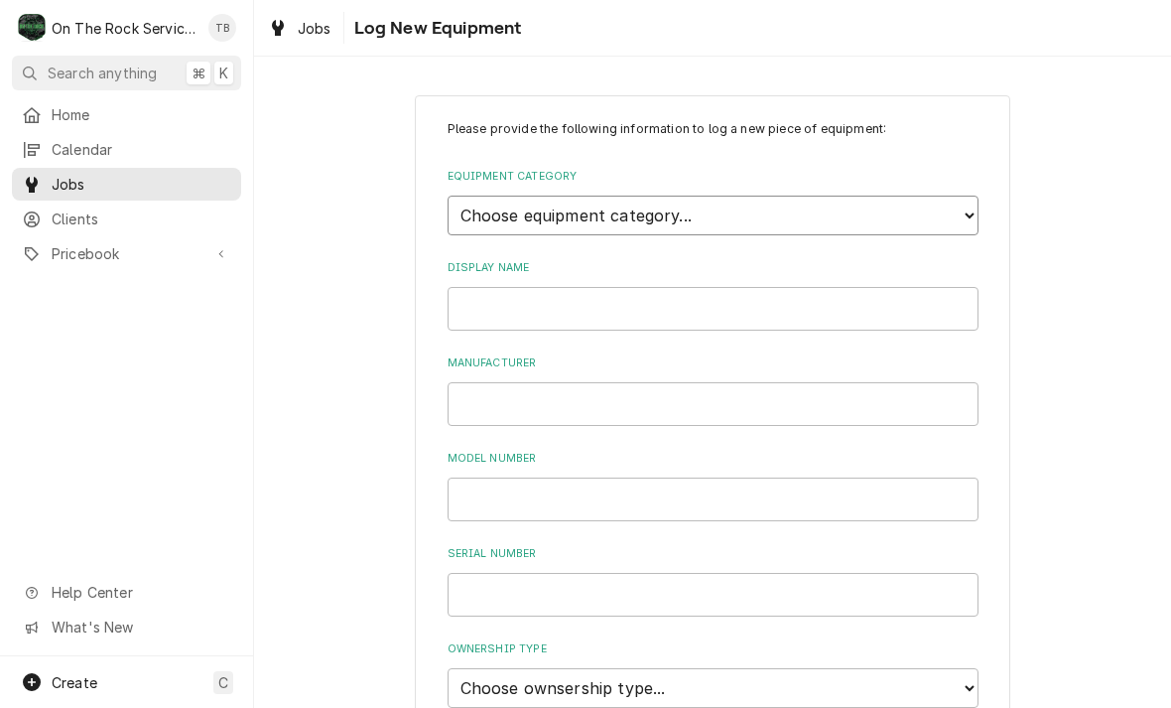
click at [952, 216] on select "Choose equipment category... Cooking Equipment Fryers Ice Machines Ovens and Ra…" at bounding box center [713, 215] width 531 height 40
select select "8"
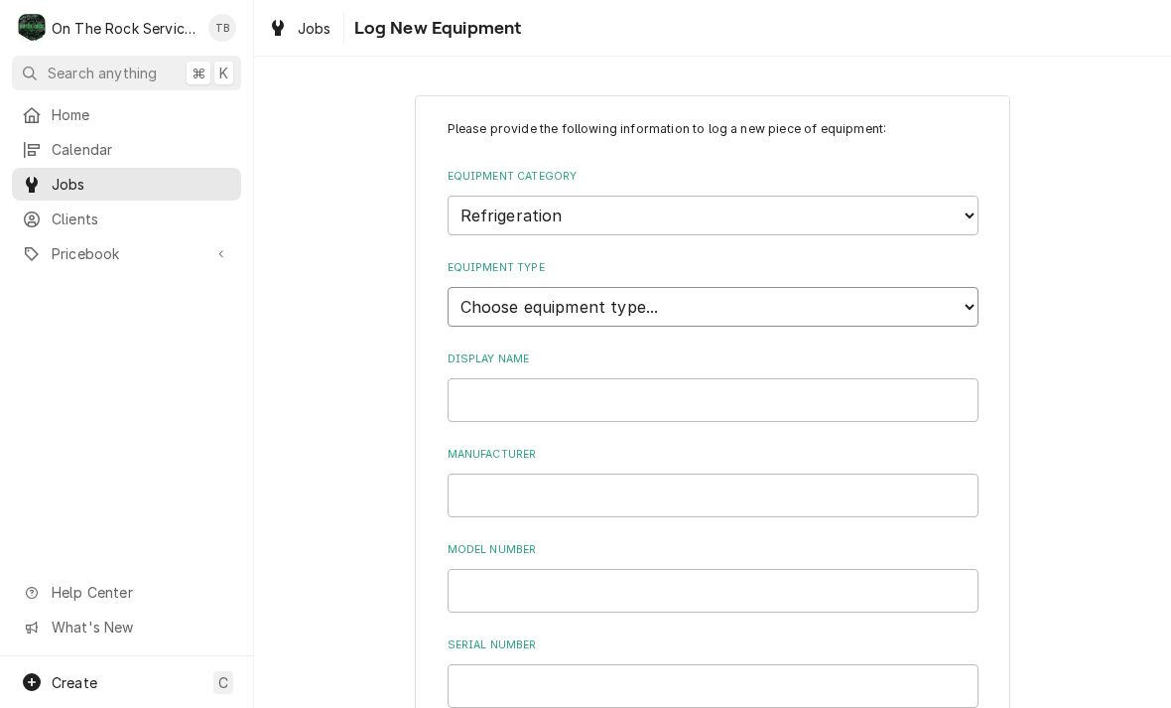
click at [745, 294] on select "Choose equipment type... Bar Refrigeration Blast Chiller Chef Base Freezer Chef…" at bounding box center [713, 307] width 531 height 40
select select "71"
click at [947, 390] on input "Display Name" at bounding box center [713, 400] width 531 height 44
type input "Wing STREET REACH IN REFRIGERATOR"
click at [539, 473] on input "Manufacturer" at bounding box center [713, 495] width 531 height 44
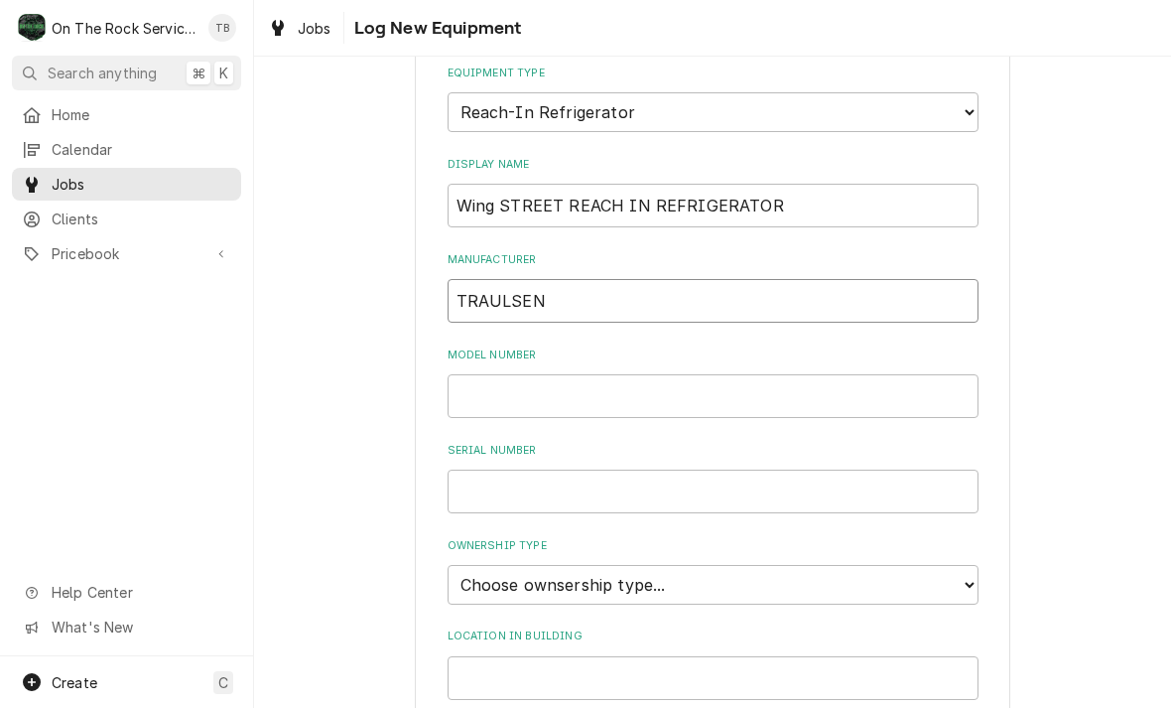
scroll to position [195, 0]
type input "TRAULSEN"
click at [527, 378] on input "Model Number" at bounding box center [713, 395] width 531 height 44
type input "G10001"
click at [553, 468] on input "Serial Number" at bounding box center [713, 490] width 531 height 44
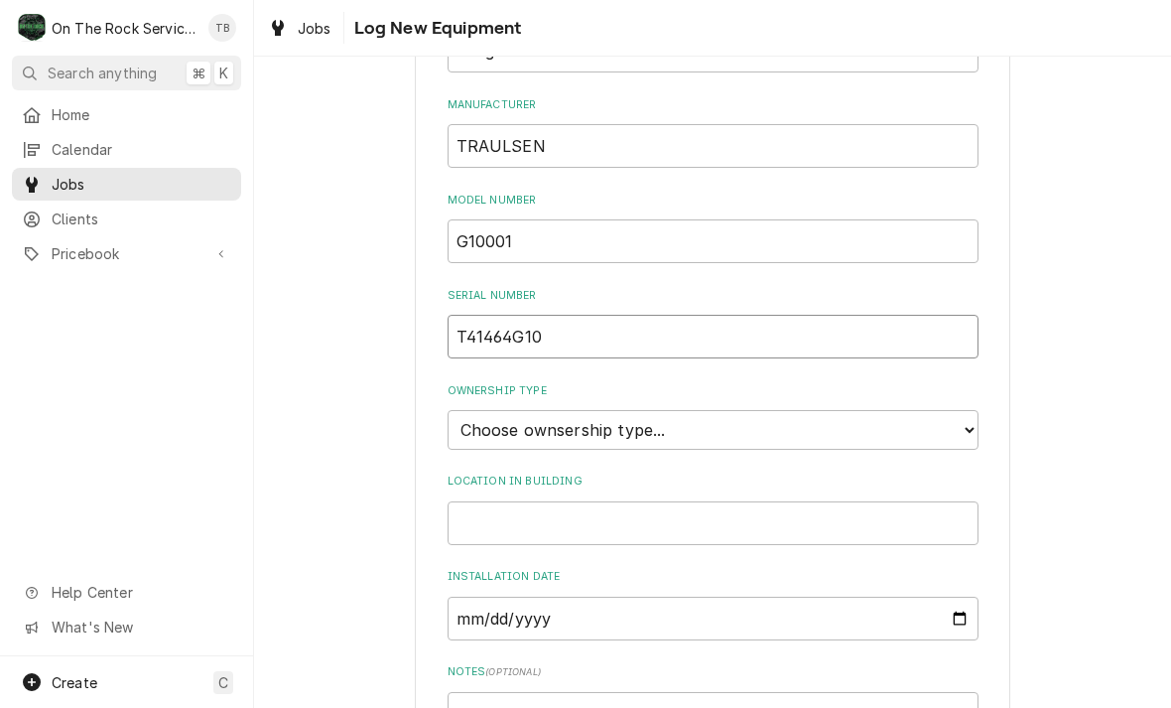
scroll to position [350, 0]
type input "T41464G10"
click at [962, 410] on select "Choose ownsership type... Unknown Owned Leased Rented" at bounding box center [713, 429] width 531 height 40
select select "1"
click at [619, 500] on input "Location in Building" at bounding box center [713, 522] width 531 height 44
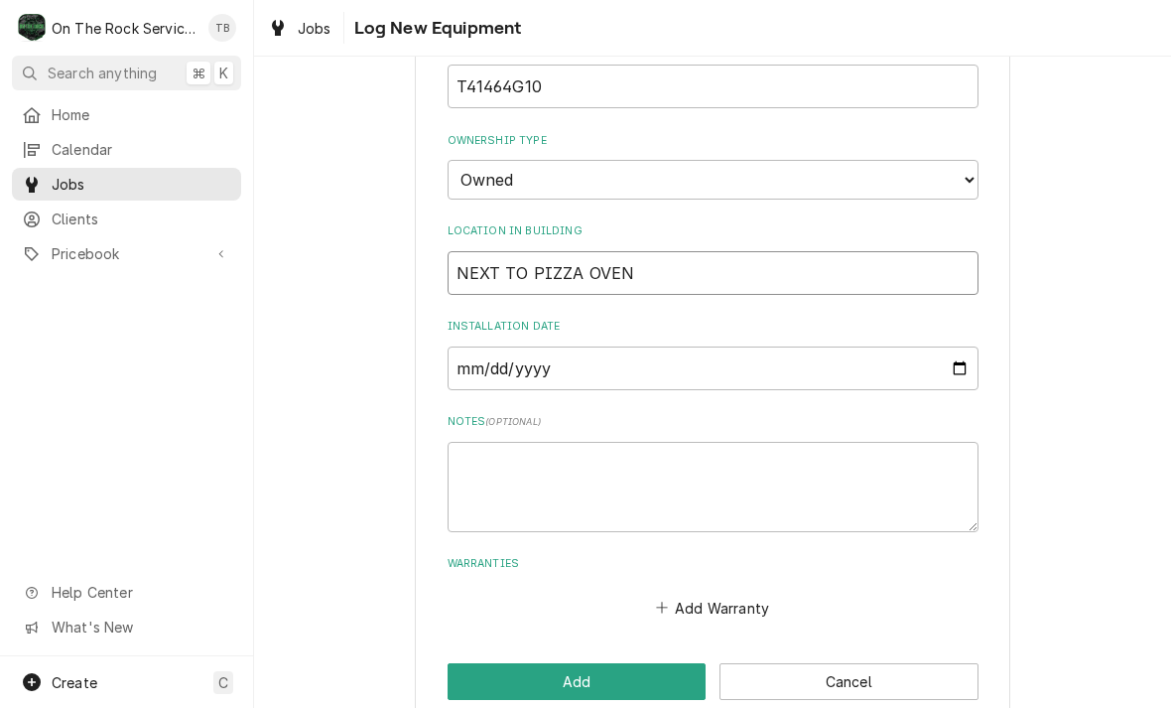
scroll to position [597, 0]
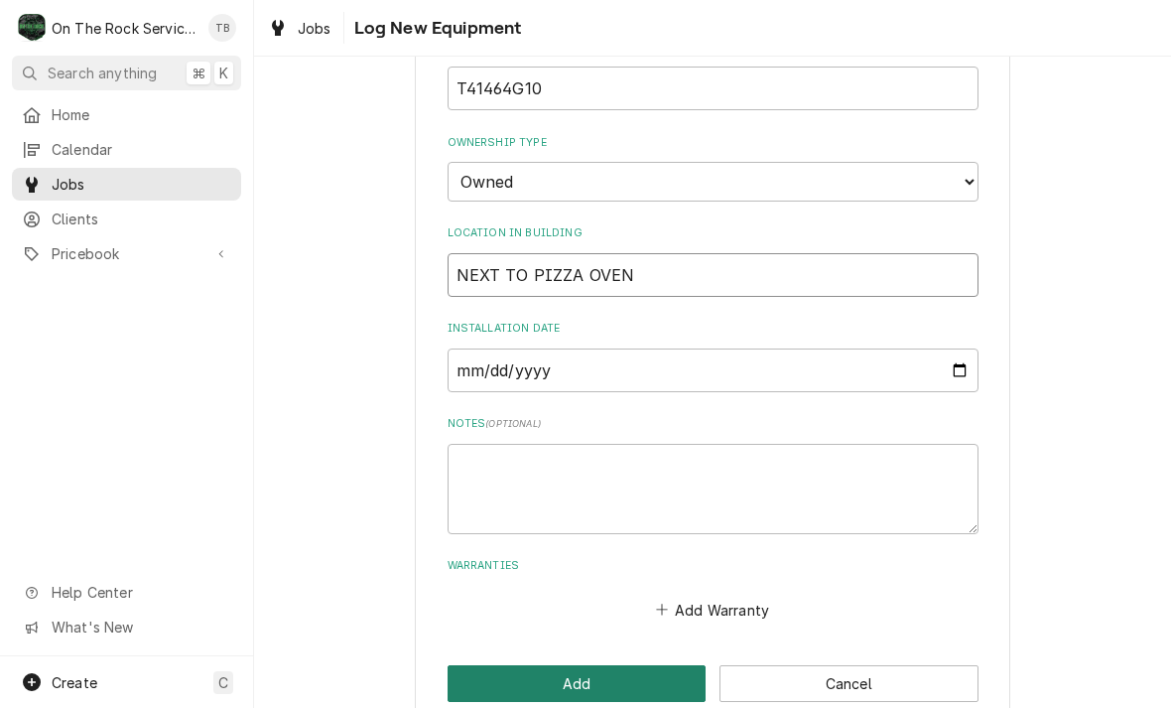
type input "NEXT TO PIZZA OVEN"
click at [551, 665] on button "Add" at bounding box center [577, 683] width 259 height 37
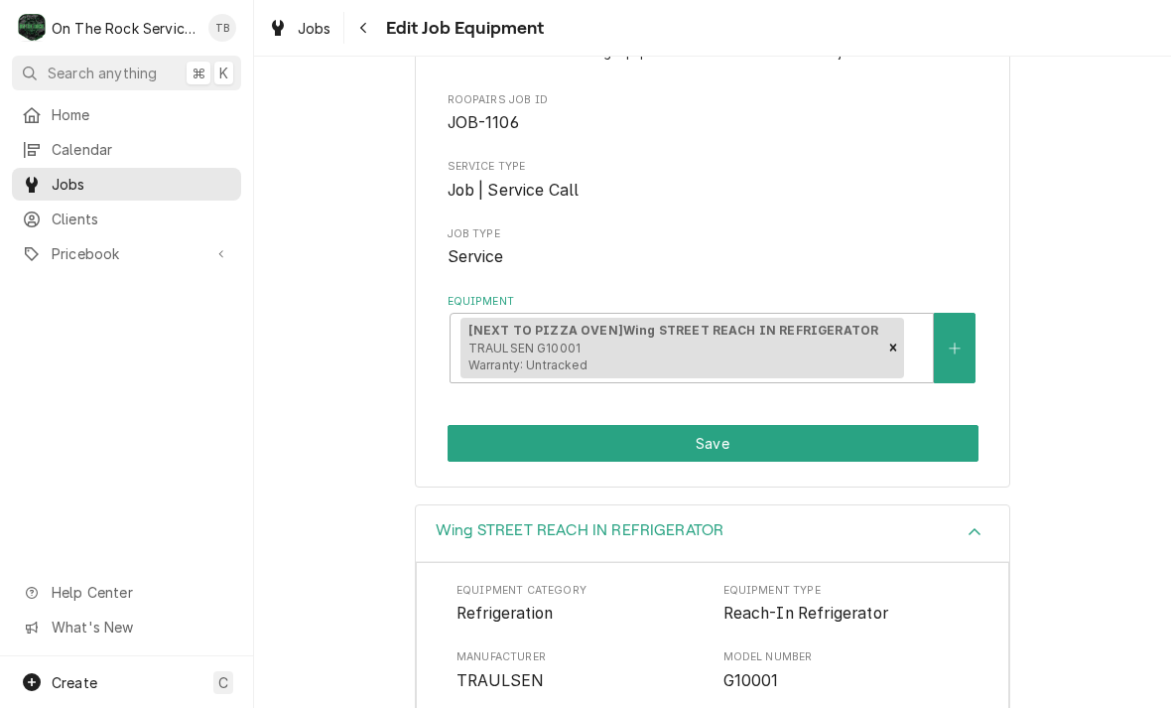
scroll to position [193, 0]
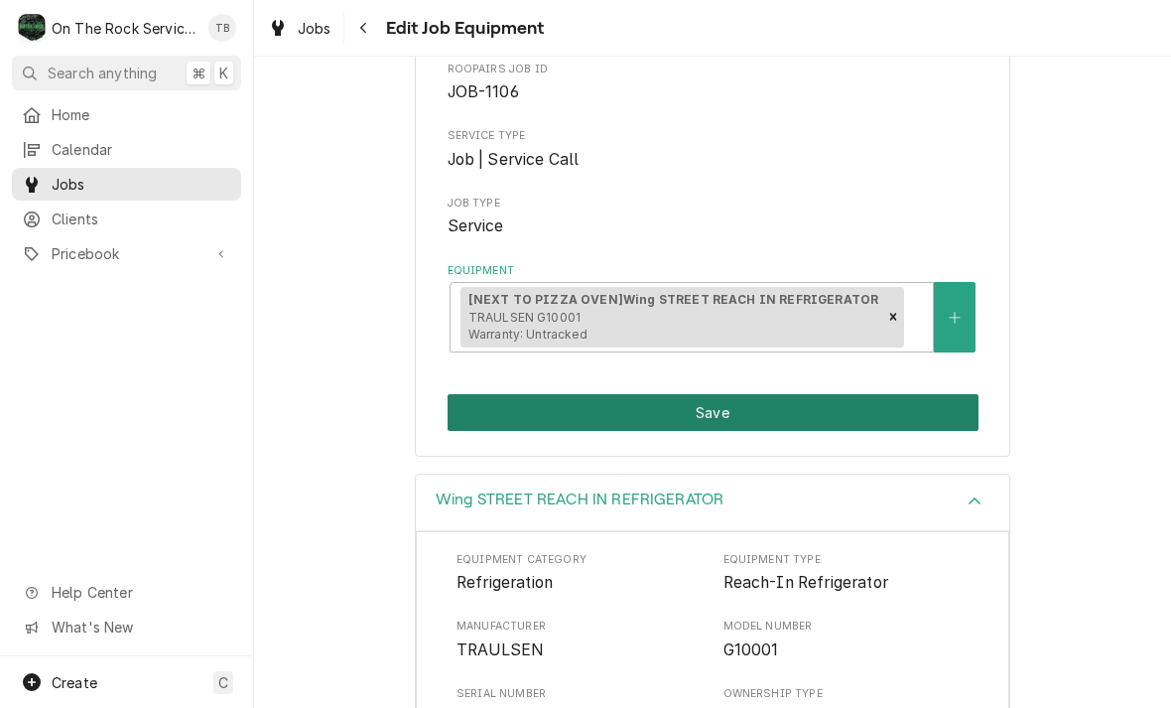
click at [730, 413] on button "Save" at bounding box center [713, 412] width 531 height 37
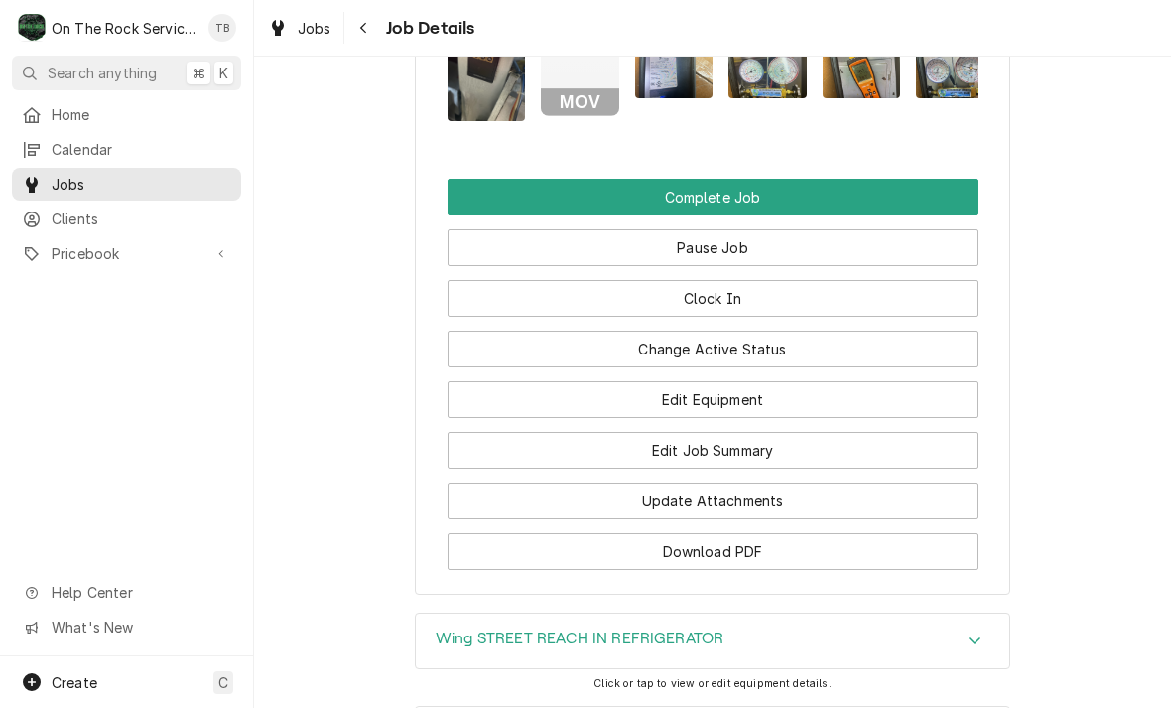
scroll to position [2372, 0]
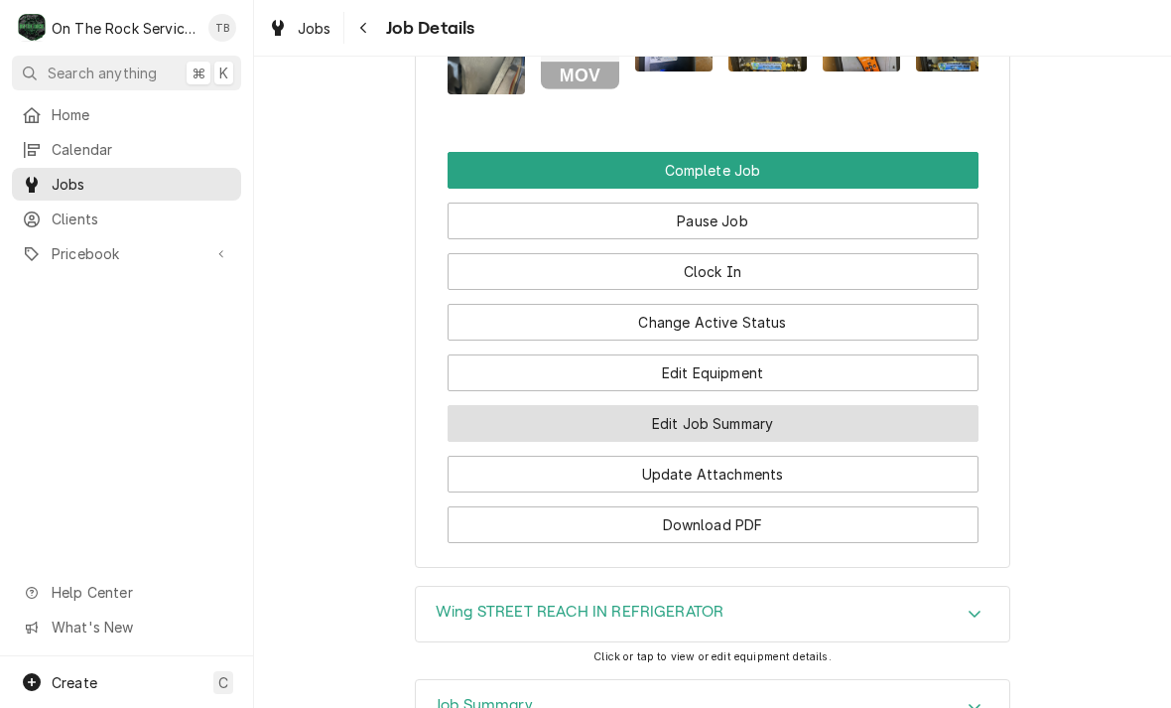
click at [708, 422] on button "Edit Job Summary" at bounding box center [713, 423] width 531 height 37
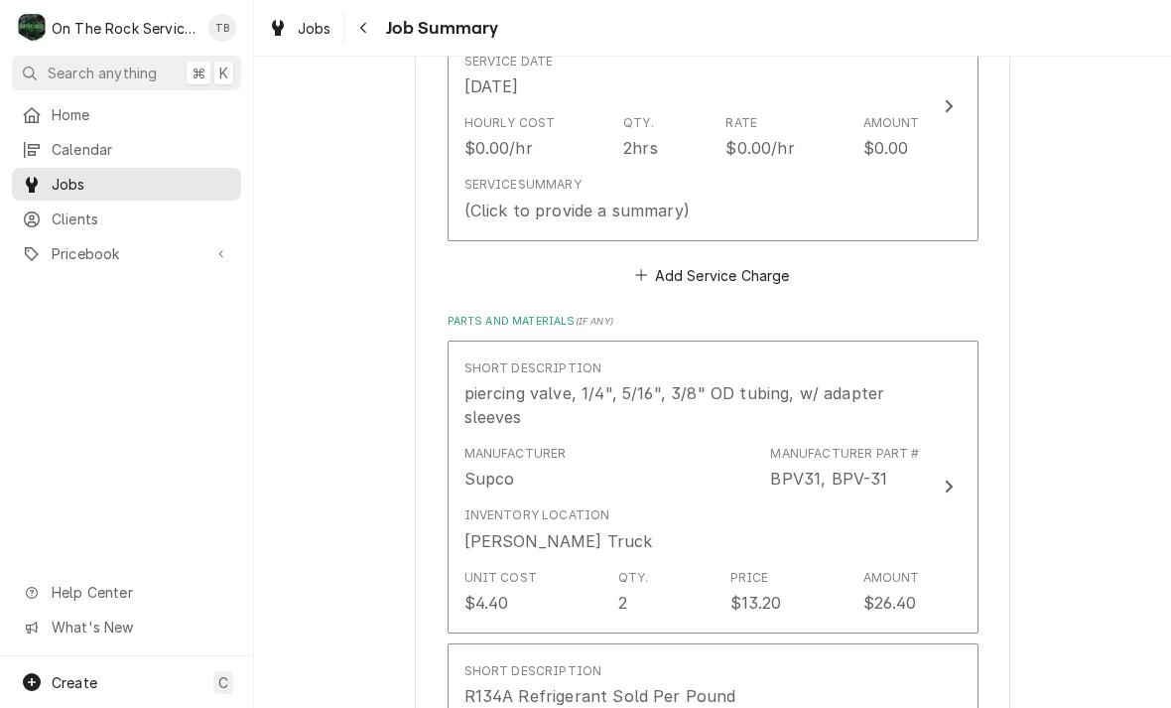
scroll to position [597, 0]
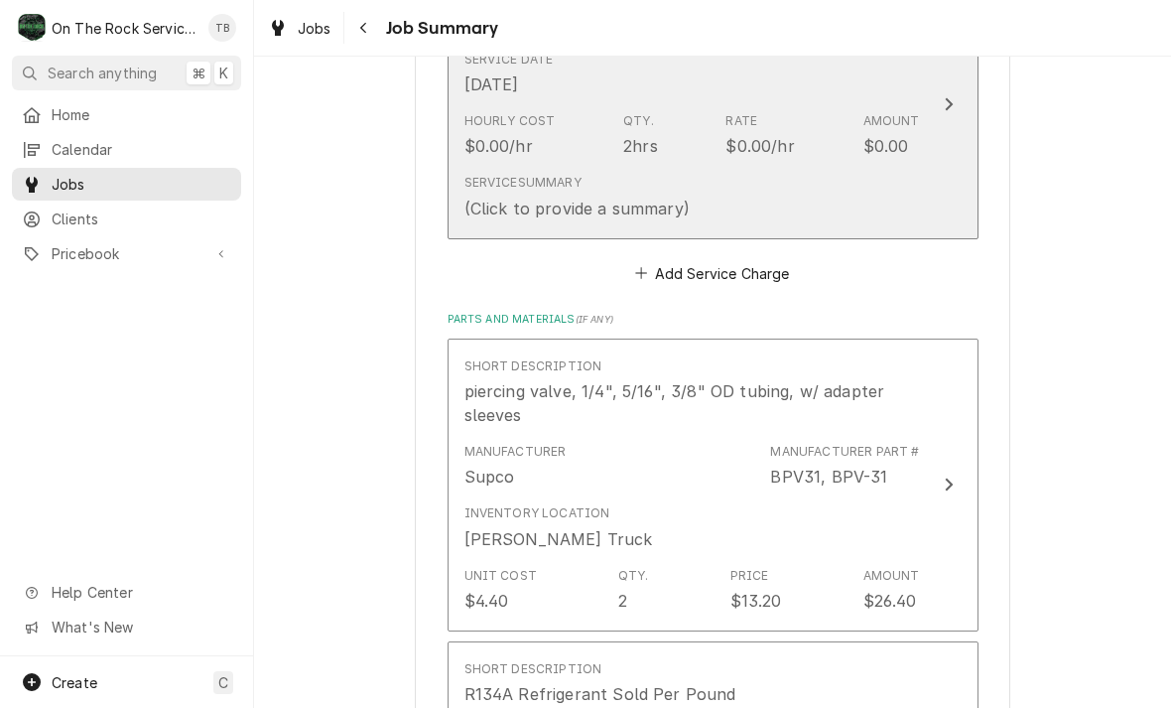
click at [761, 177] on div "Service Summary (Click to provide a summary)" at bounding box center [691, 197] width 455 height 62
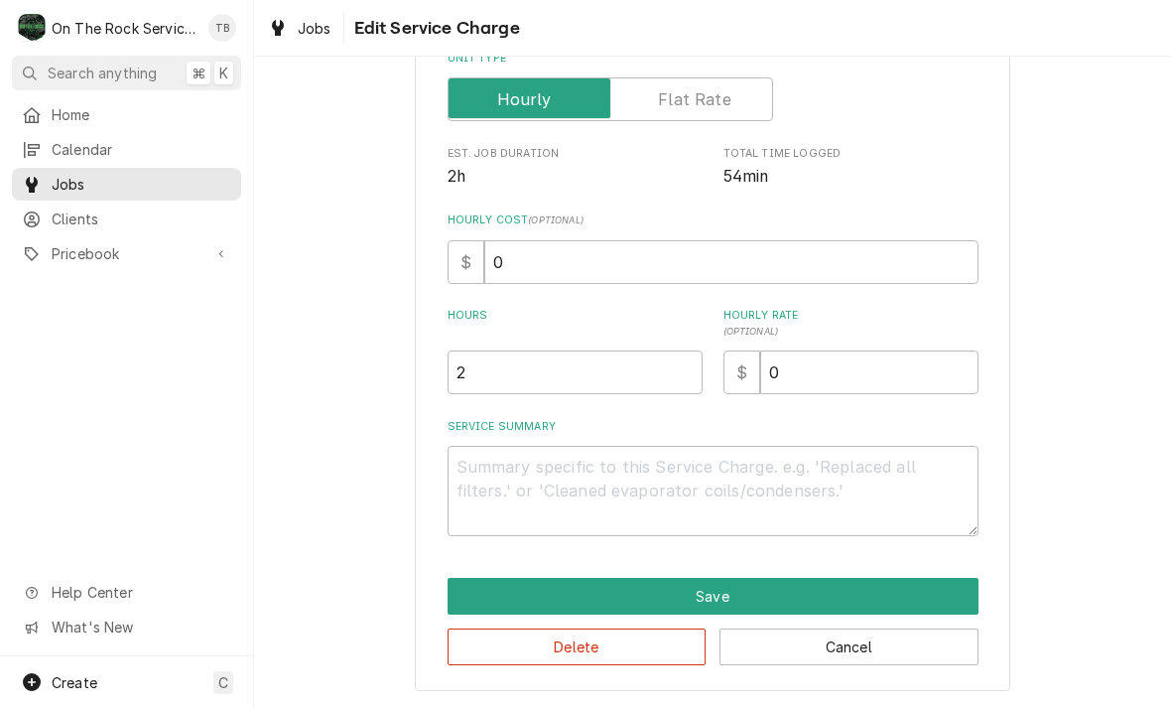
scroll to position [302, 0]
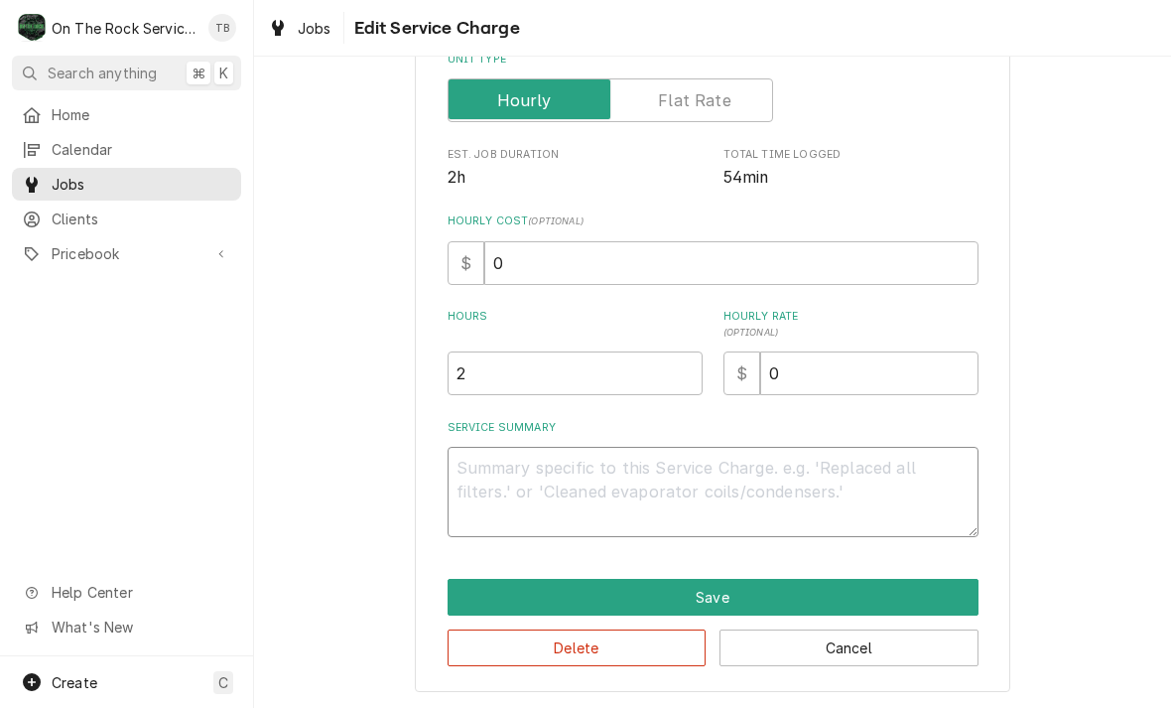
click at [492, 492] on textarea "Service Summary" at bounding box center [713, 492] width 531 height 90
type textarea "x"
type textarea "9"
type textarea "x"
type textarea "9/"
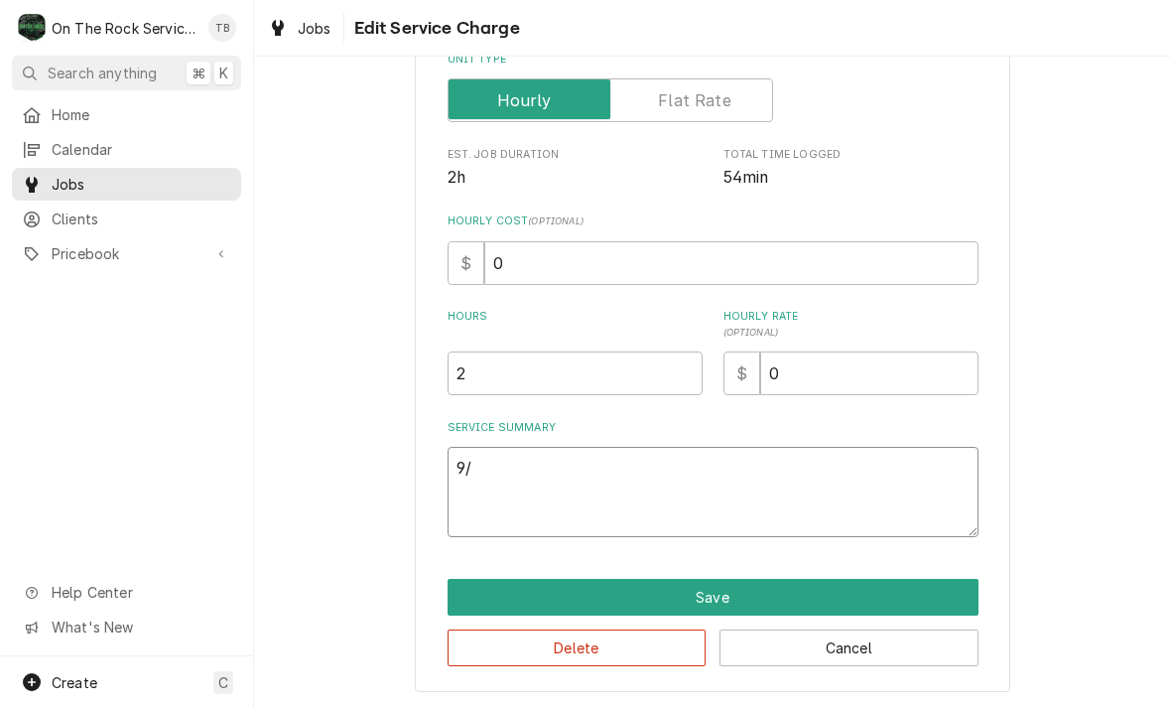
type textarea "x"
type textarea "9/2"
type textarea "x"
type textarea "9/26"
type textarea "x"
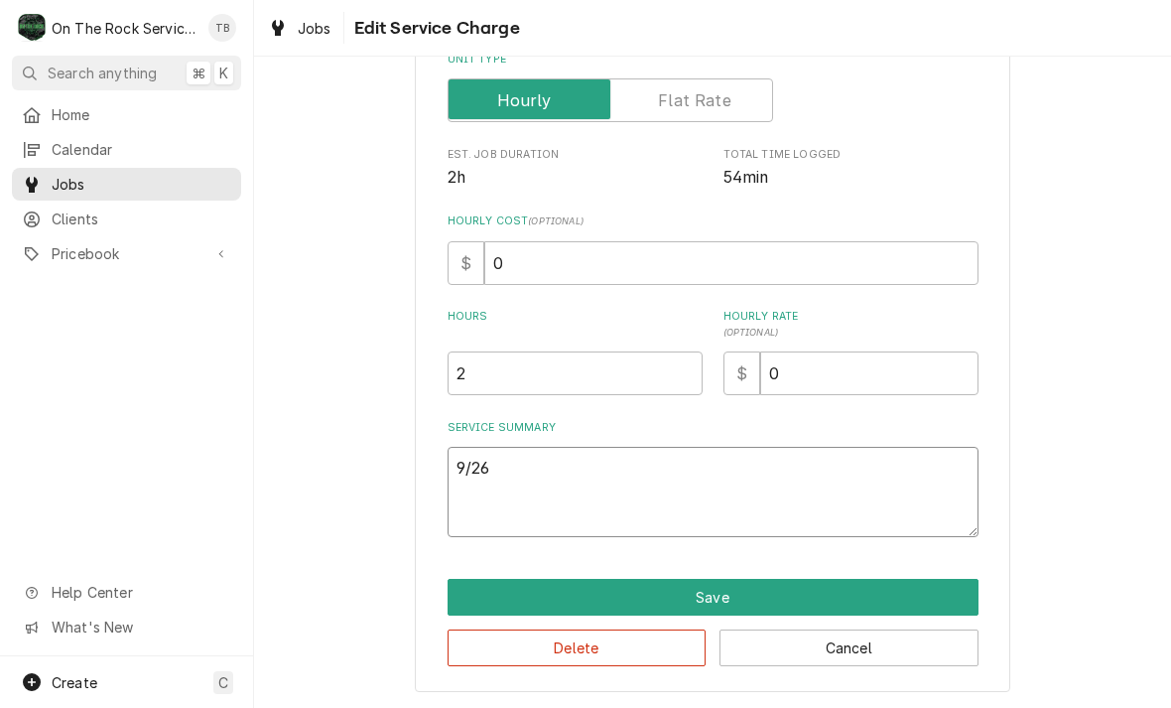
type textarea "9/26/"
type textarea "x"
type textarea "9/26/2"
type textarea "x"
type textarea "9/26/25"
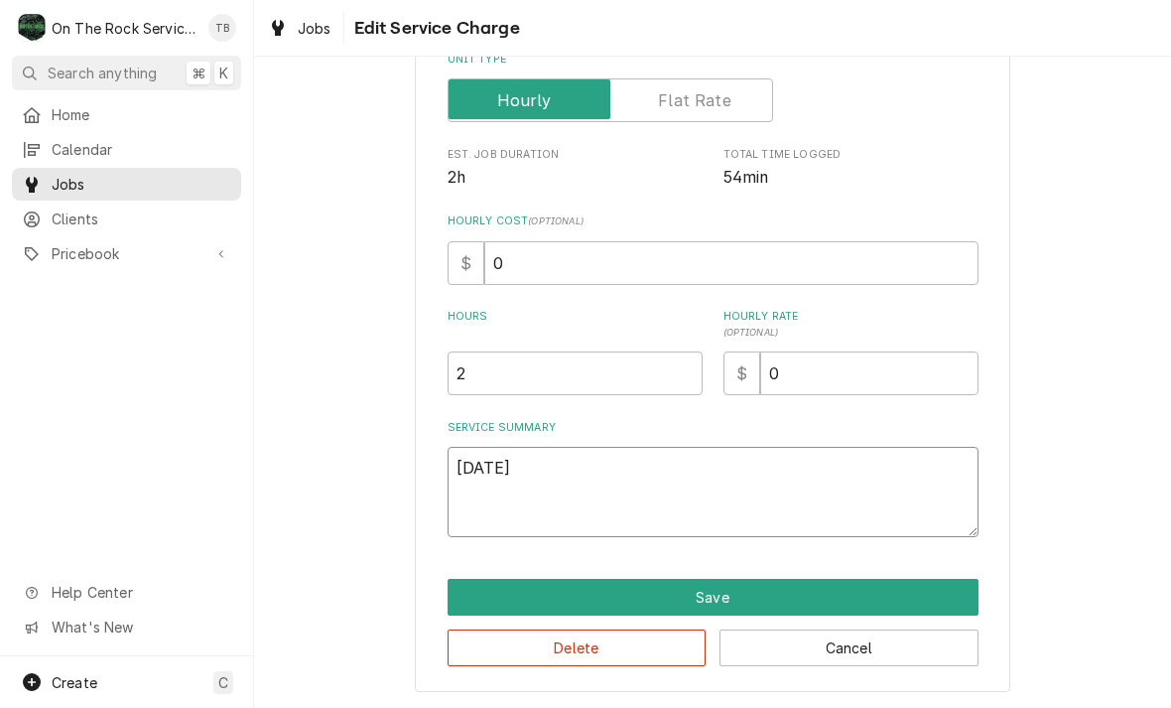
type textarea "x"
type textarea "9/26/25"
type textarea "x"
type textarea "9/26/25 T"
type textarea "x"
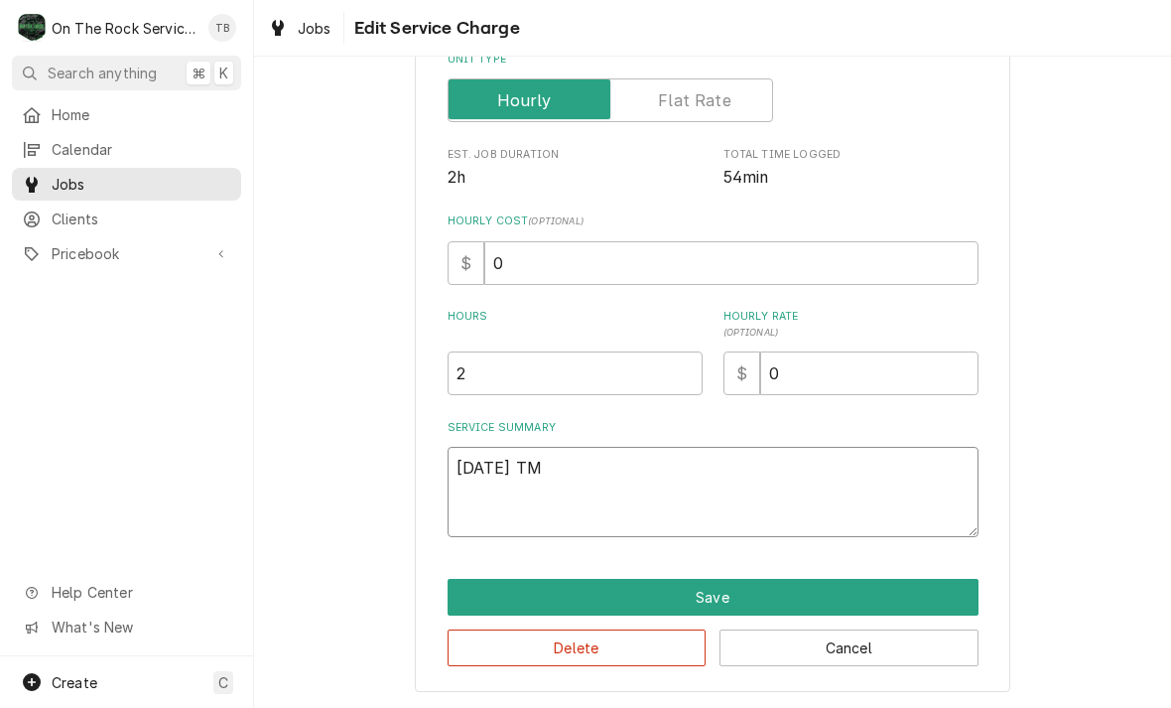
type textarea "9/26/25 TMB"
type textarea "x"
type textarea "9/26/25 TMB"
type textarea "x"
type textarea "9/26/25 TMB P"
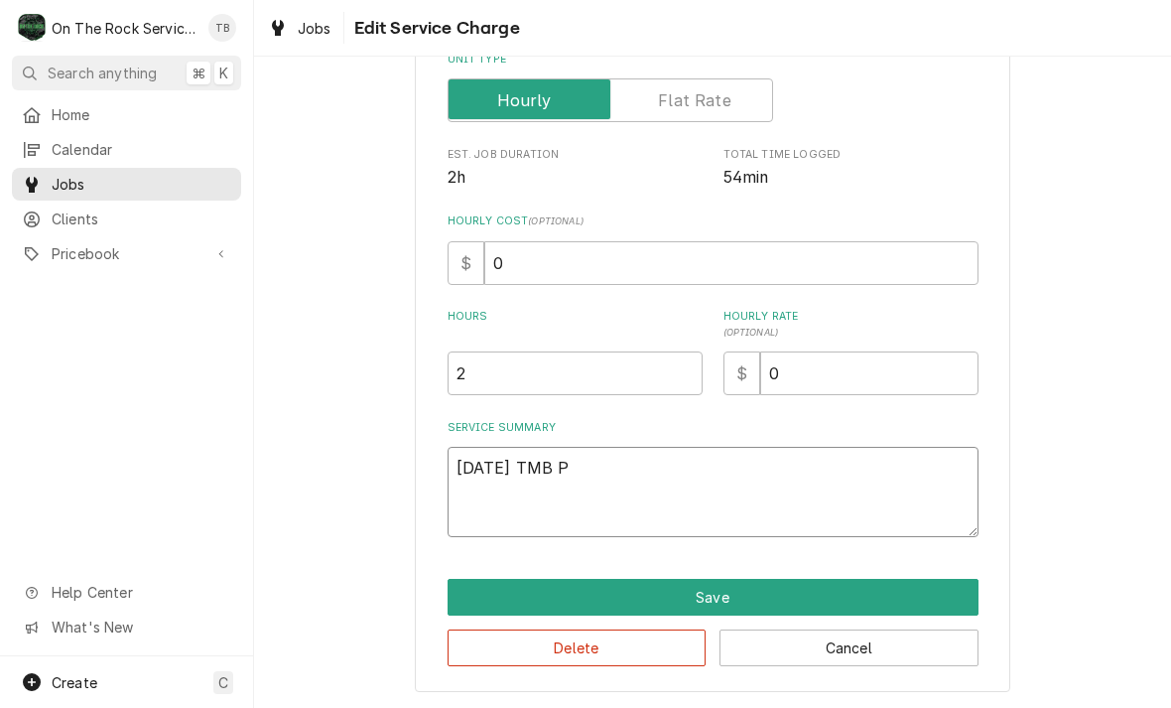
type textarea "x"
type textarea "9/26/25 TMB PR"
type textarea "x"
type textarea "9/26/25 TMB PRO"
type textarea "x"
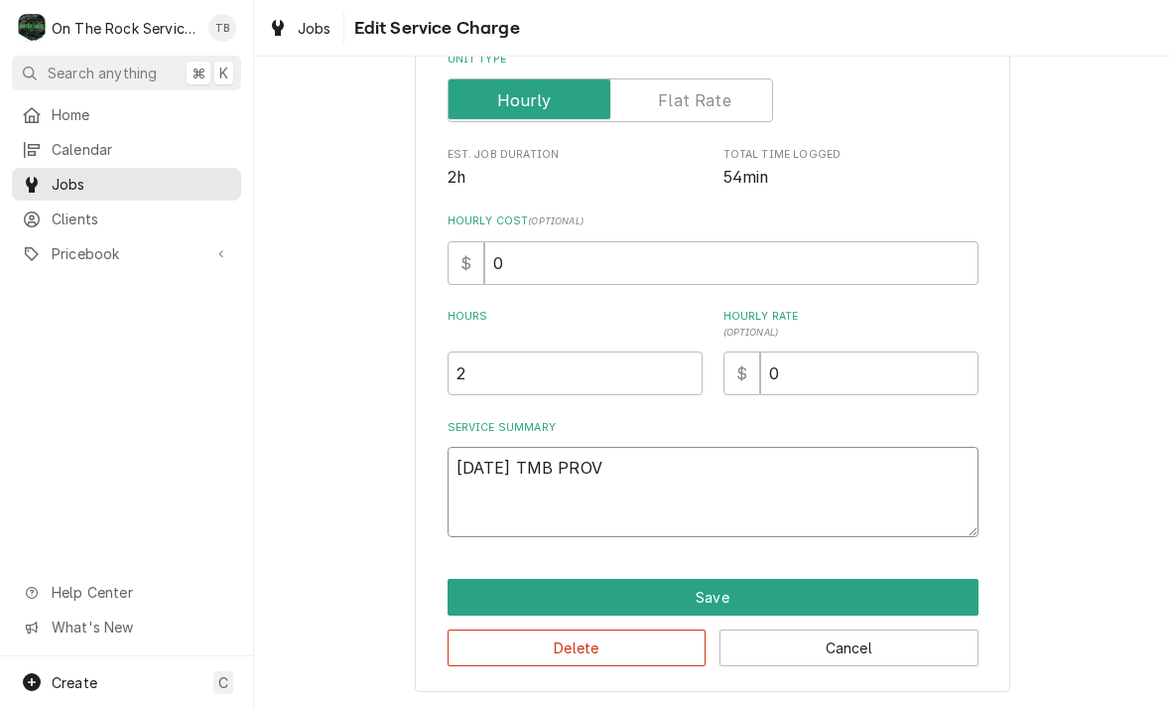
type textarea "9/26/25 TMB PROVI"
type textarea "x"
type textarea "9/26/25 TMB PROVID"
type textarea "x"
type textarea "9/26/25 TMB PROVIDE"
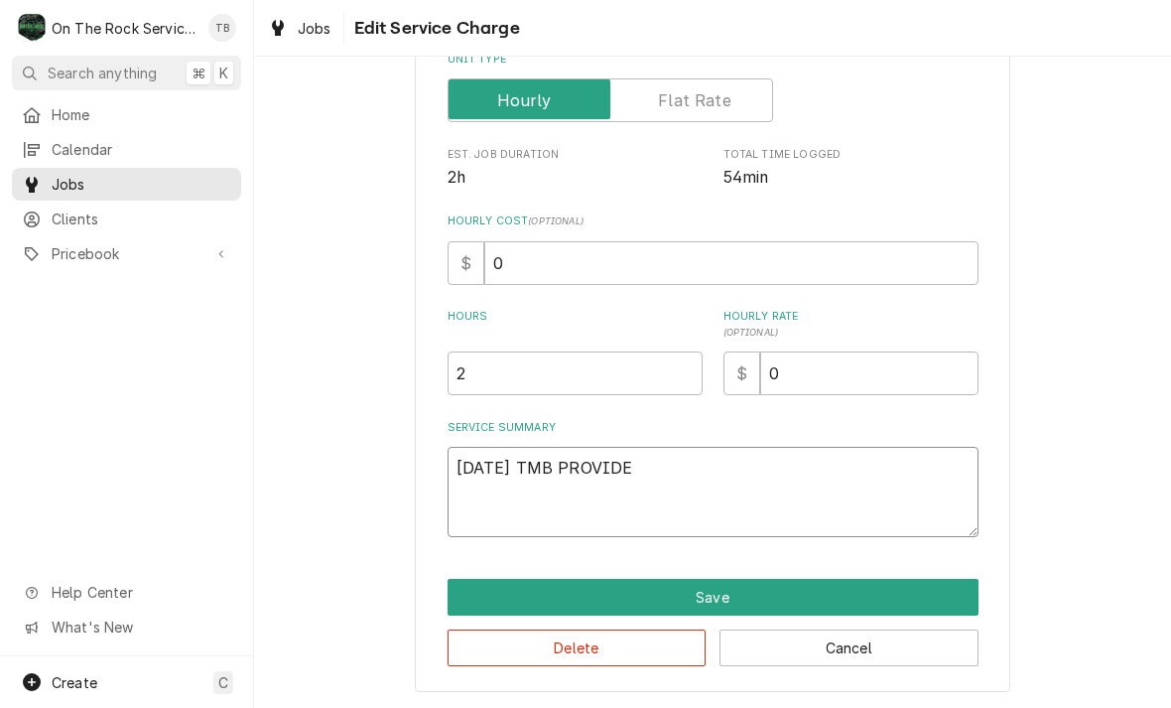
type textarea "x"
type textarea "9/26/25 TMB PROVIDE"
type textarea "x"
type textarea "9/26/25 TMB PROVIDE S"
type textarea "x"
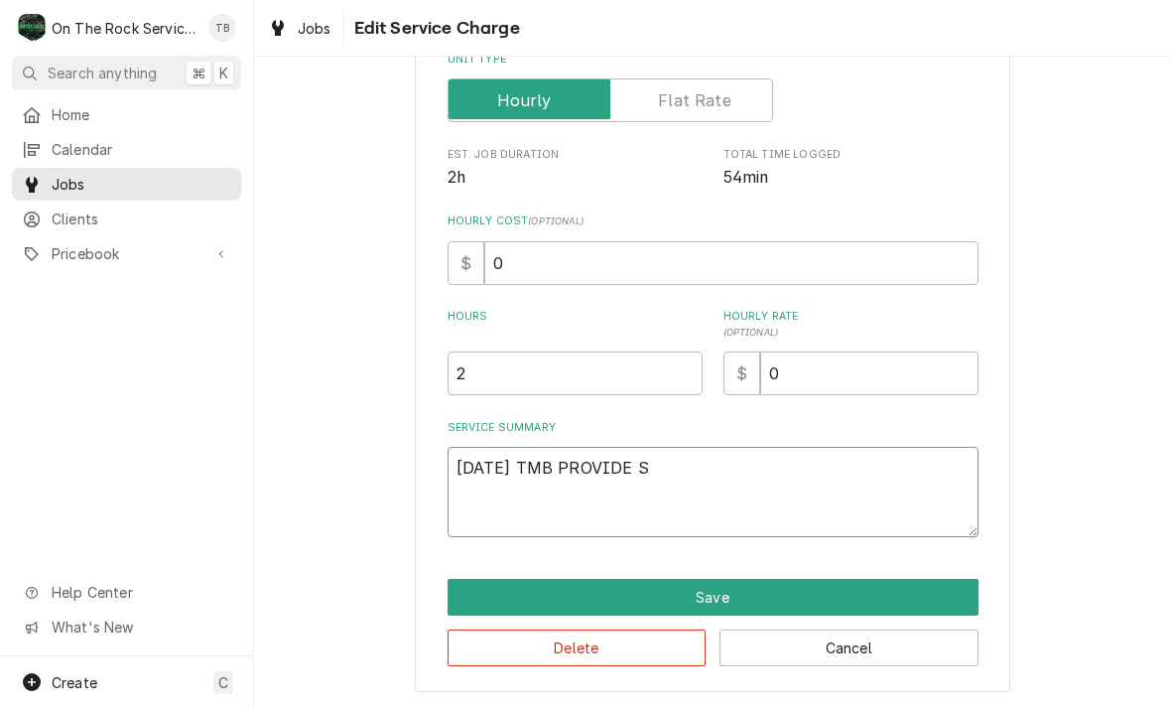
type textarea "9/26/25 TMB PROVIDE SE"
type textarea "x"
type textarea "9/26/25 TMB PROVIDE SER"
type textarea "x"
type textarea "9/26/25 TMB PROVIDE SERV"
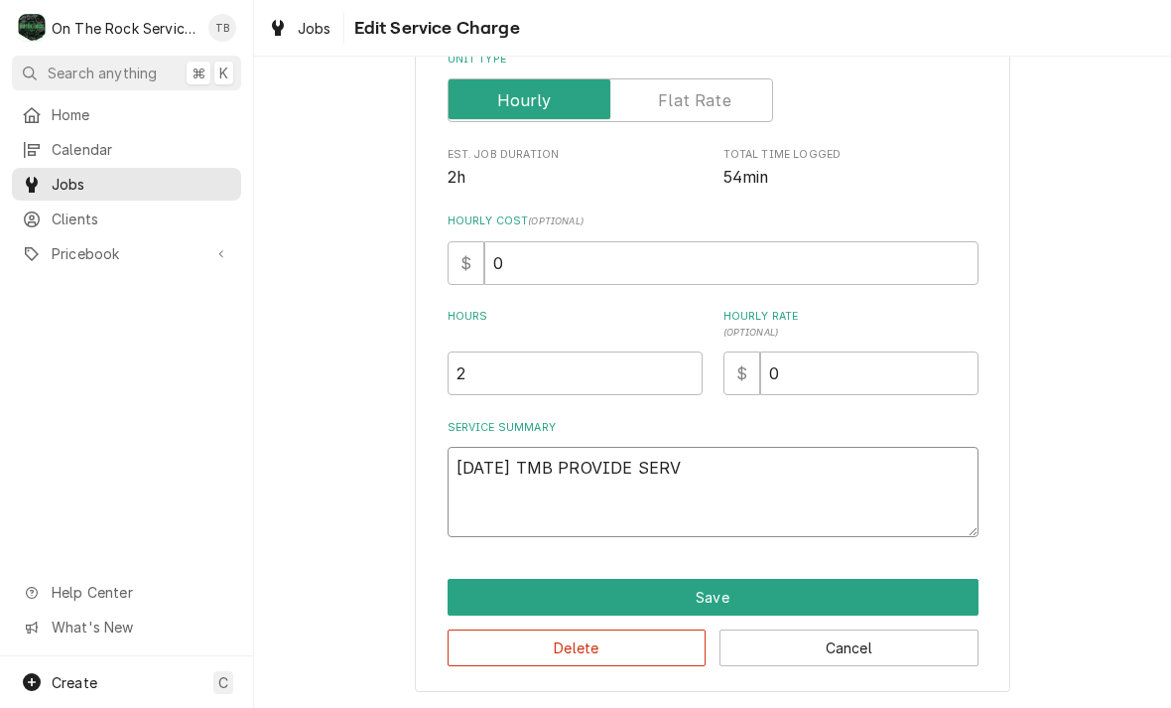
type textarea "x"
type textarea "9/26/25 TMB PROVIDE SERVI"
type textarea "x"
type textarea "9/26/25 TMB PROVIDE SERVIC"
type textarea "x"
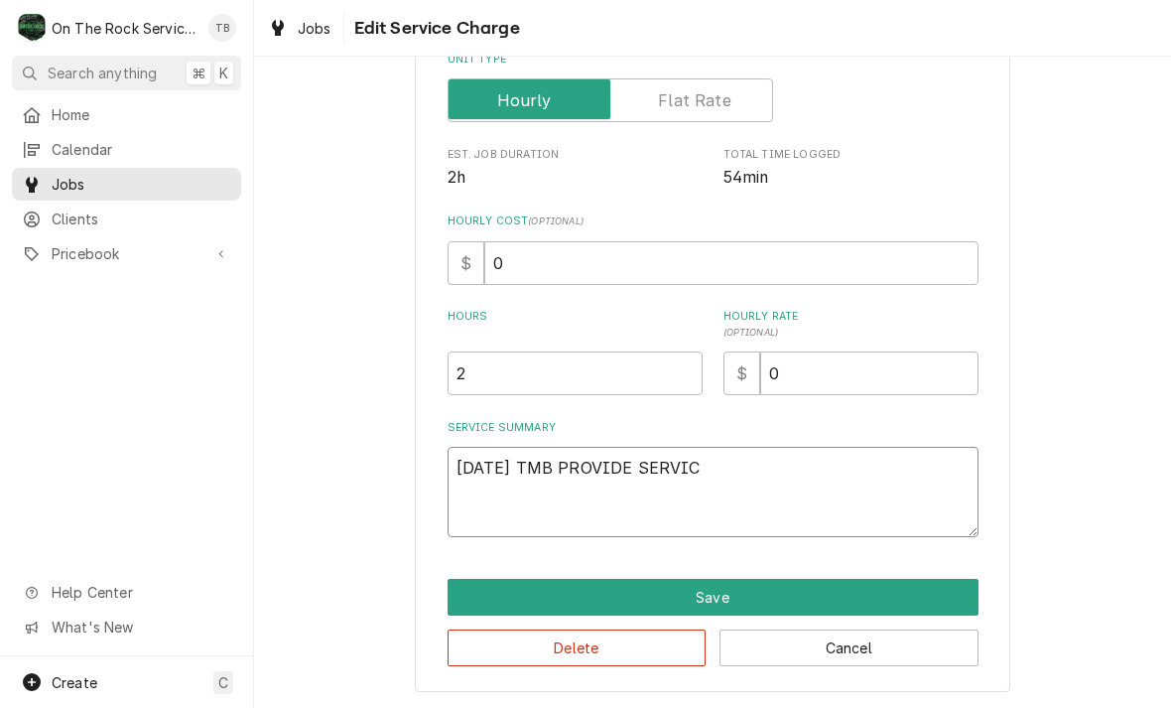
type textarea "9/26/25 TMB PROVIDE SERVICE"
type textarea "x"
type textarea "9/26/25 TMB PROVIDE SERVICE"
type textarea "x"
type textarea "9/26/25 TMB PROVIDE SERVICE PA"
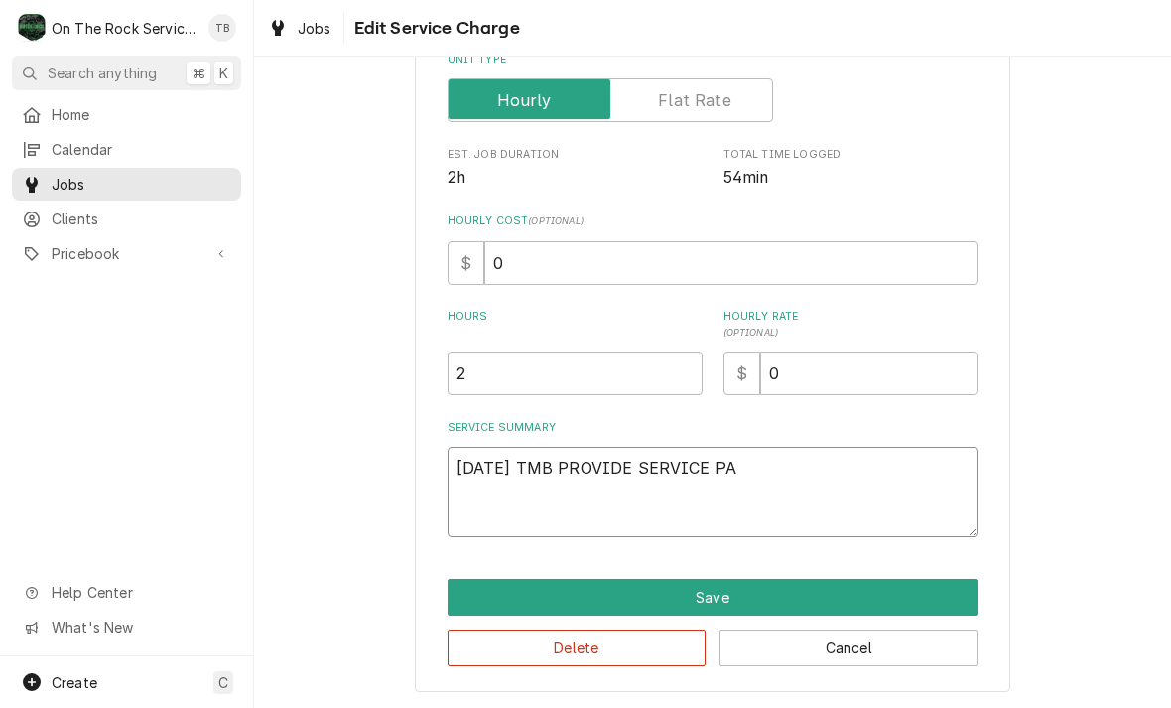
type textarea "x"
type textarea "9/26/25 TMB PROVIDE SERVICE PART"
type textarea "x"
type textarea "9/26/25 TMB PROVIDE SERVICE PARTS"
type textarea "x"
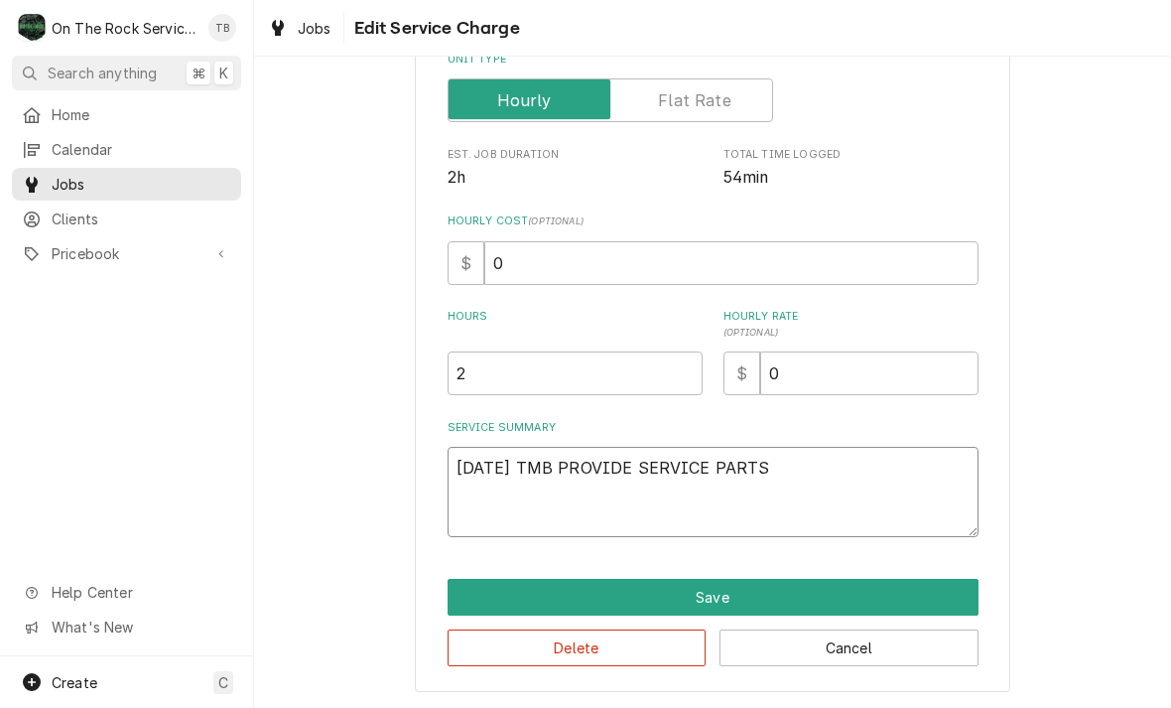
type textarea "9/26/25 TMB PROVIDE SERVICE PARTS"
type textarea "x"
type textarea "9/26/25 TMB PROVIDE SERVICE PARTS A"
type textarea "x"
type textarea "9/26/25 TMB PROVIDE SERVICE PARTS AN"
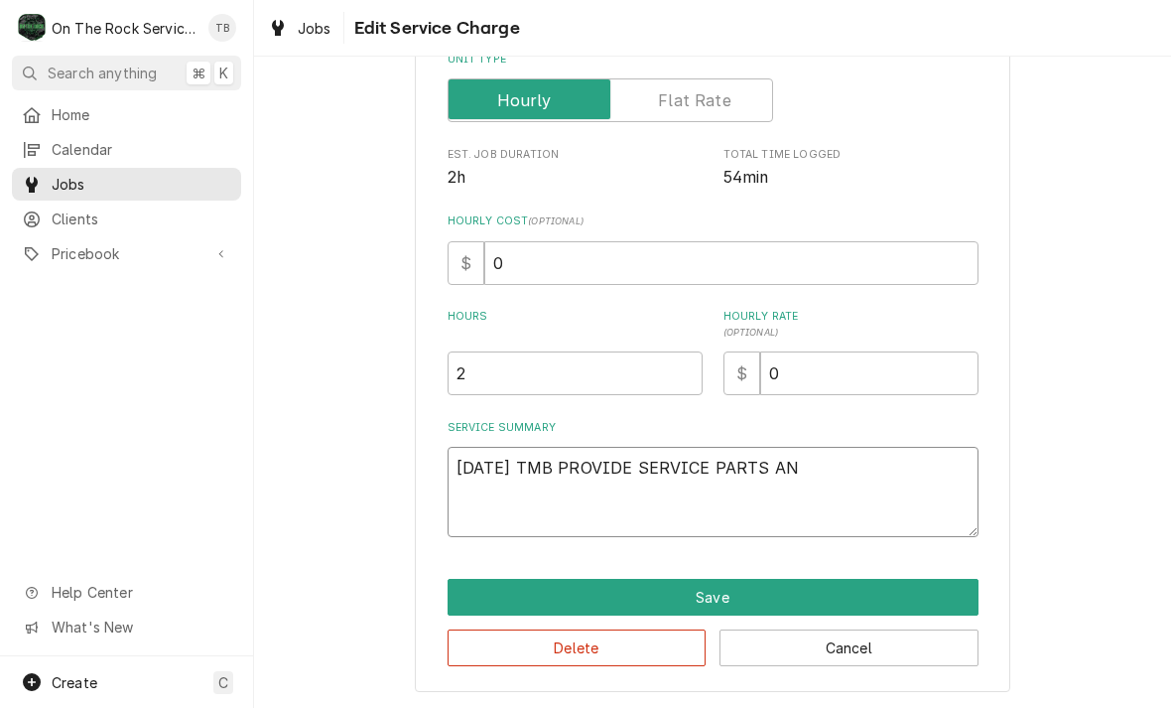
type textarea "x"
type textarea "9/26/25 TMB PROVIDE SERVICE PARTS AND"
type textarea "x"
type textarea "9/26/25 TMB PROVIDE SERVICE PARTS AND"
type textarea "x"
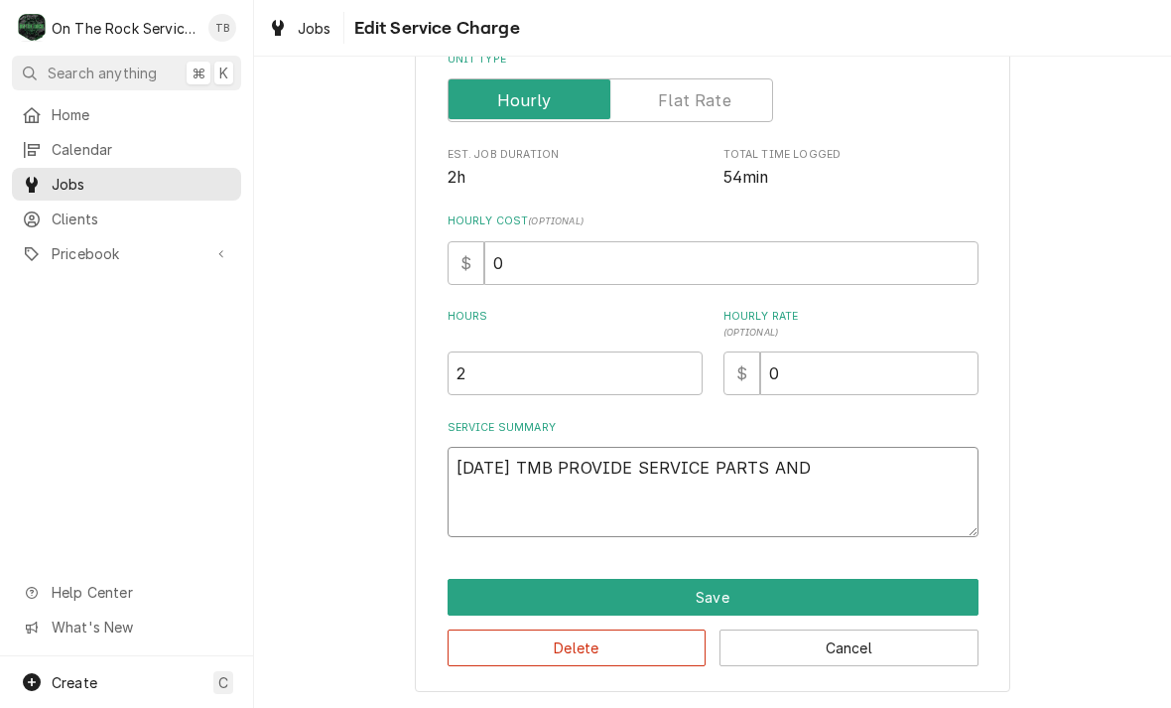
type textarea "9/26/25 TMB PROVIDE SERVICE PARTS AND L"
type textarea "x"
type textarea "9/26/25 TMB PROVIDE SERVICE PARTS AND LAB"
type textarea "x"
type textarea "9/26/25 TMB PROVIDE SERVICE PARTS AND LABO"
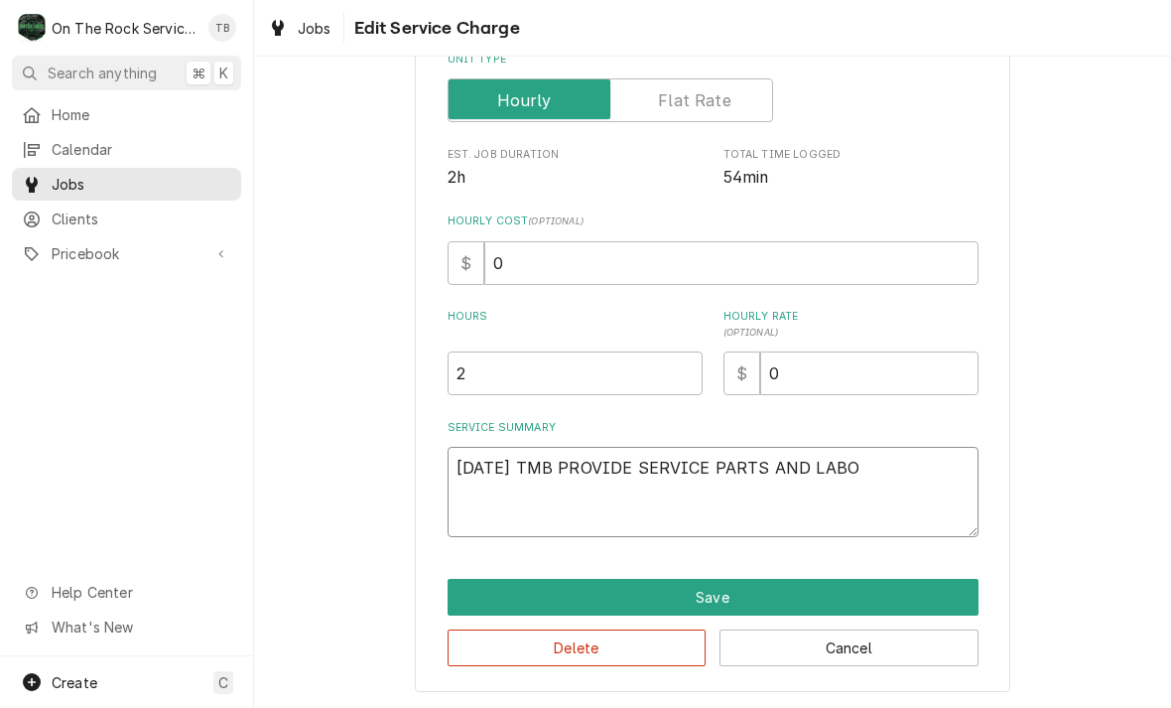
type textarea "x"
type textarea "9/26/25 TMB PROVIDE SERVICE PARTS AND LABOR"
type textarea "x"
type textarea "9/26/25 TMB PROVIDE SERVICE PARTS AND LABOR T"
type textarea "x"
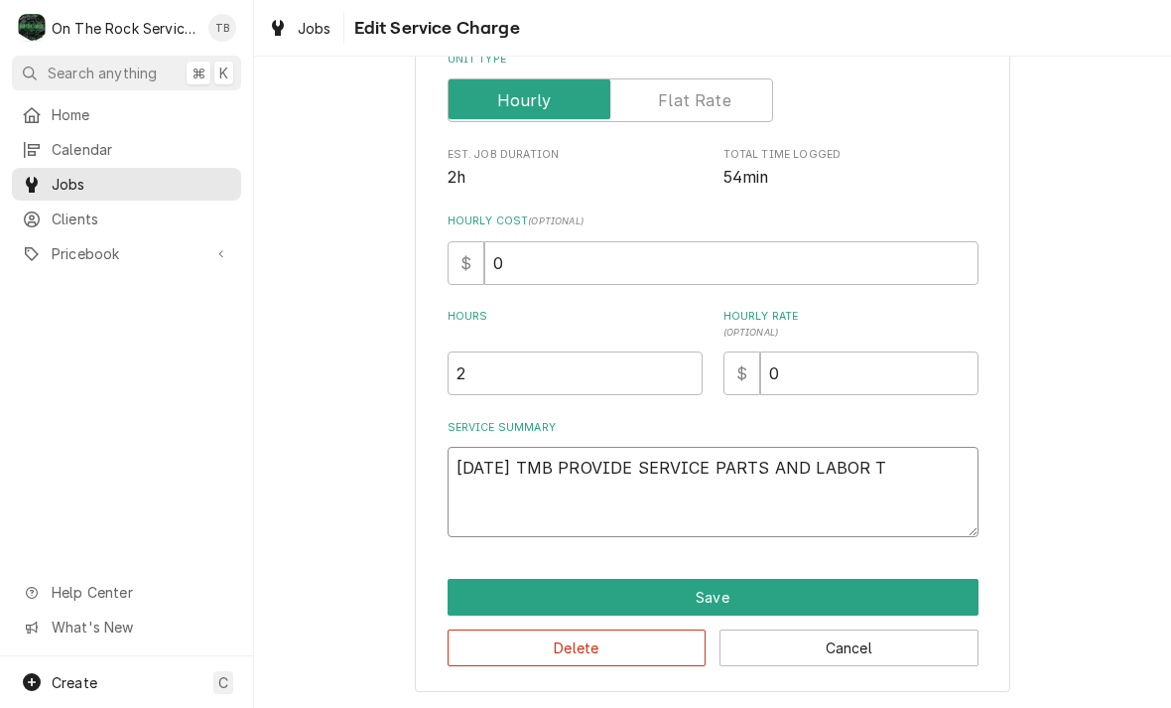
type textarea "9/26/25 TMB PROVIDE SERVICE PARTS AND LABOR TO"
type textarea "x"
type textarea "9/26/25 TMB PROVIDE SERVICE PARTS AND LABOR TO"
type textarea "x"
type textarea "9/26/25 TMB PROVIDE SERVICE PARTS AND LABOR TO D"
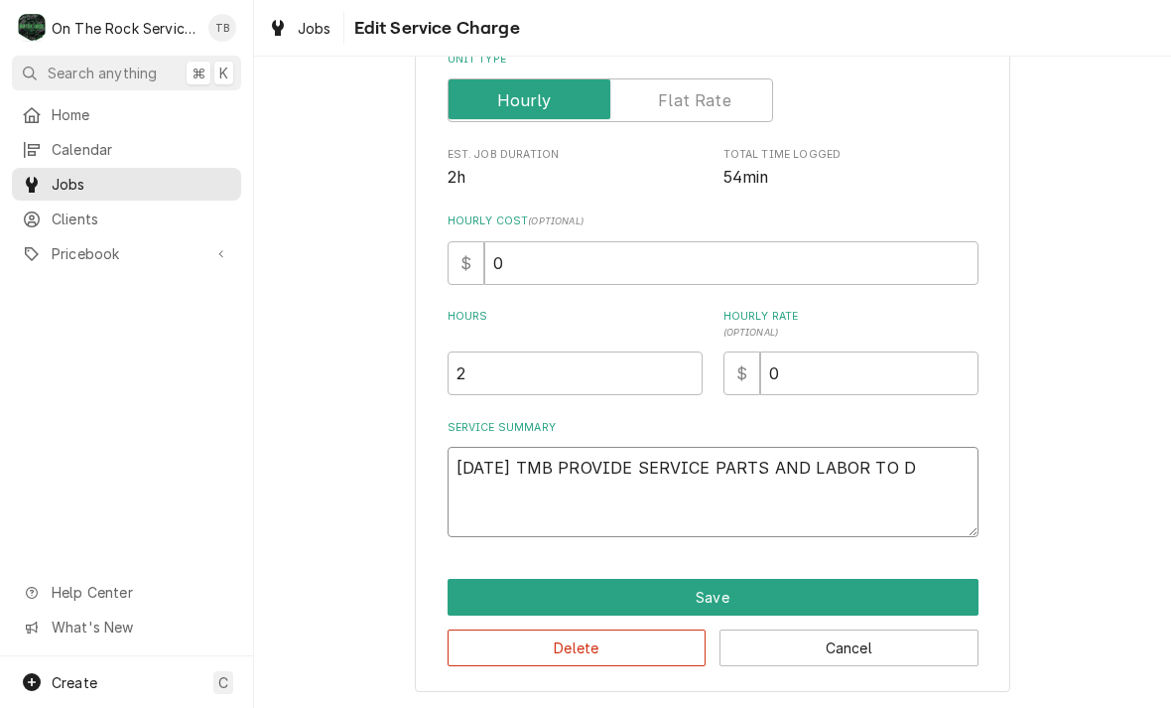
type textarea "x"
type textarea "9/26/25 TMB PROVIDE SERVICE PARTS AND LABOR TO DE"
type textarea "x"
type textarea "9/26/25 TMB PROVIDE SERVICE PARTS AND LABOR TO DET"
type textarea "x"
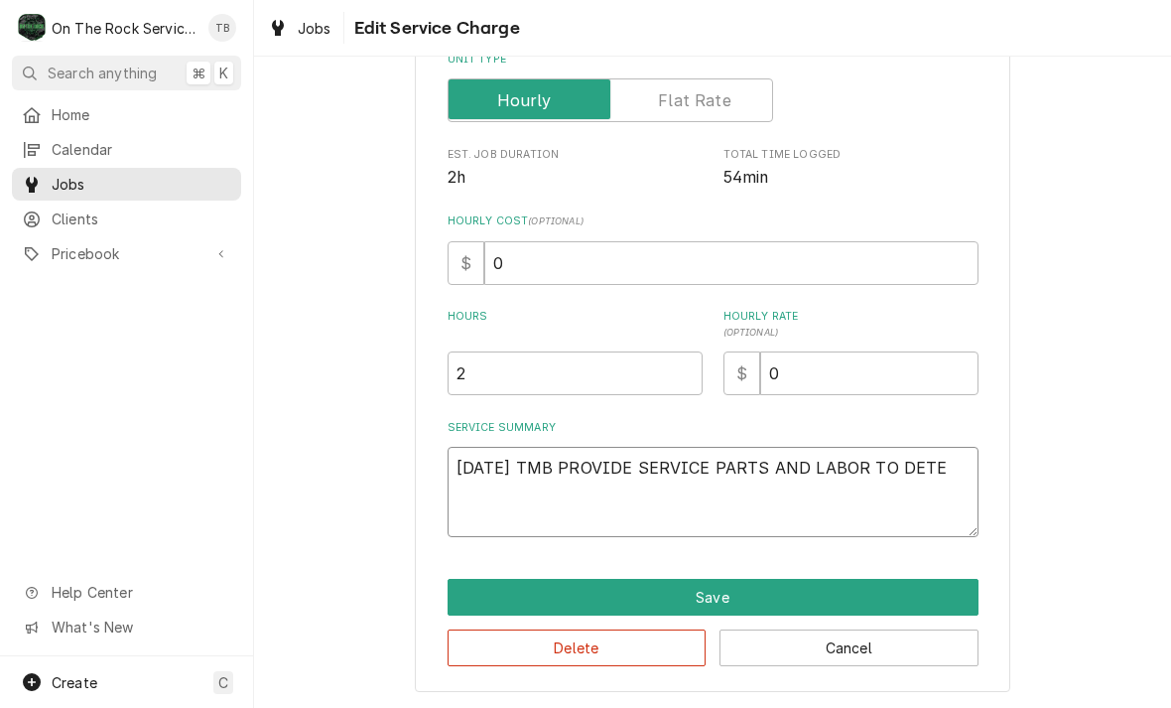
type textarea "9/26/25 TMB PROVIDE SERVICE PARTS AND LABOR TO DETER"
type textarea "x"
type textarea "9/26/25 TMB PROVIDE SERVICE PARTS AND LABOR TO DETERM"
type textarea "x"
type textarea "9/26/25 TMB PROVIDE SERVICE PARTS AND LABOR TO DETERMI"
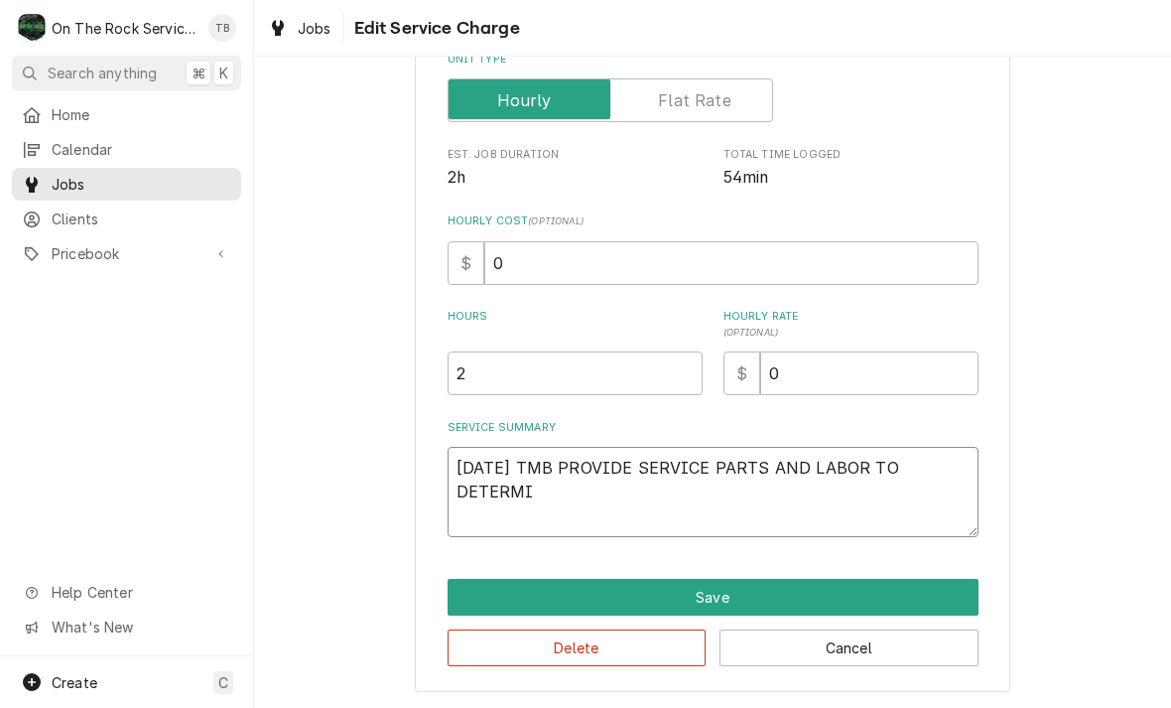
type textarea "x"
type textarea "9/26/25 TMB PROVIDE SERVICE PARTS AND LABOR TO DETERMIN"
type textarea "x"
type textarea "9/26/25 TMB PROVIDE SERVICE PARTS AND LABOR TO DETERMINE"
type textarea "x"
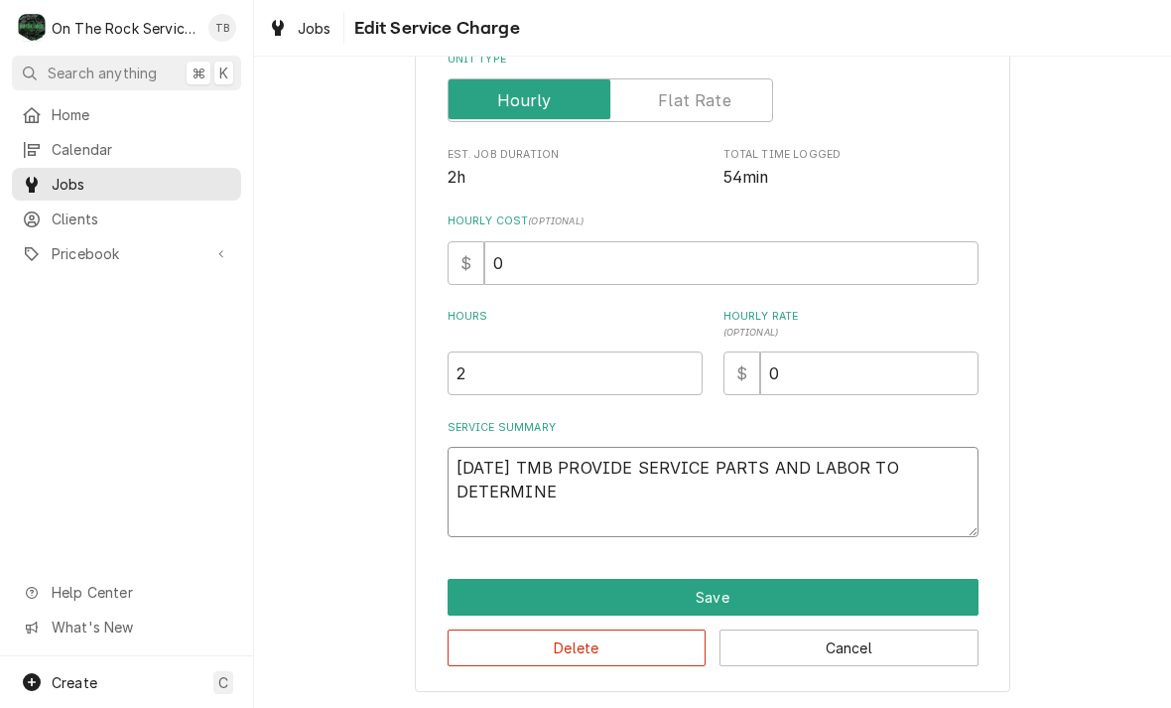
type textarea "9/26/25 TMB PROVIDE SERVICE PARTS AND LABOR TO DETERMINE T"
type textarea "x"
type textarea "9/26/25 TMB PROVIDE SERVICE PARTS AND LABOR TO DETERMINE TH"
type textarea "x"
type textarea "9/26/25 TMB PROVIDE SERVICE PARTS AND LABOR TO DETERMINE THAT"
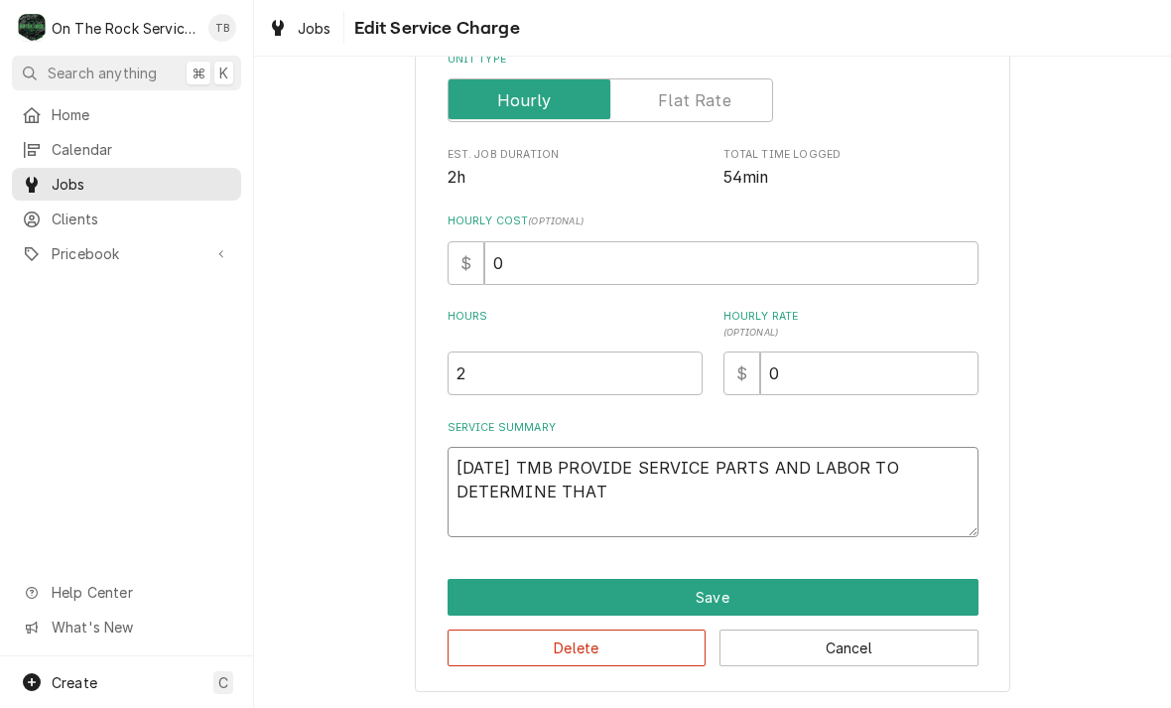
type textarea "x"
type textarea "9/26/25 TMB PROVIDE SERVICE PARTS AND LABOR TO DETERMINE THAT"
type textarea "x"
type textarea "9/26/25 TMB PROVIDE SERVICE PARTS AND LABOR TO DETERMINE THAT ON"
type textarea "x"
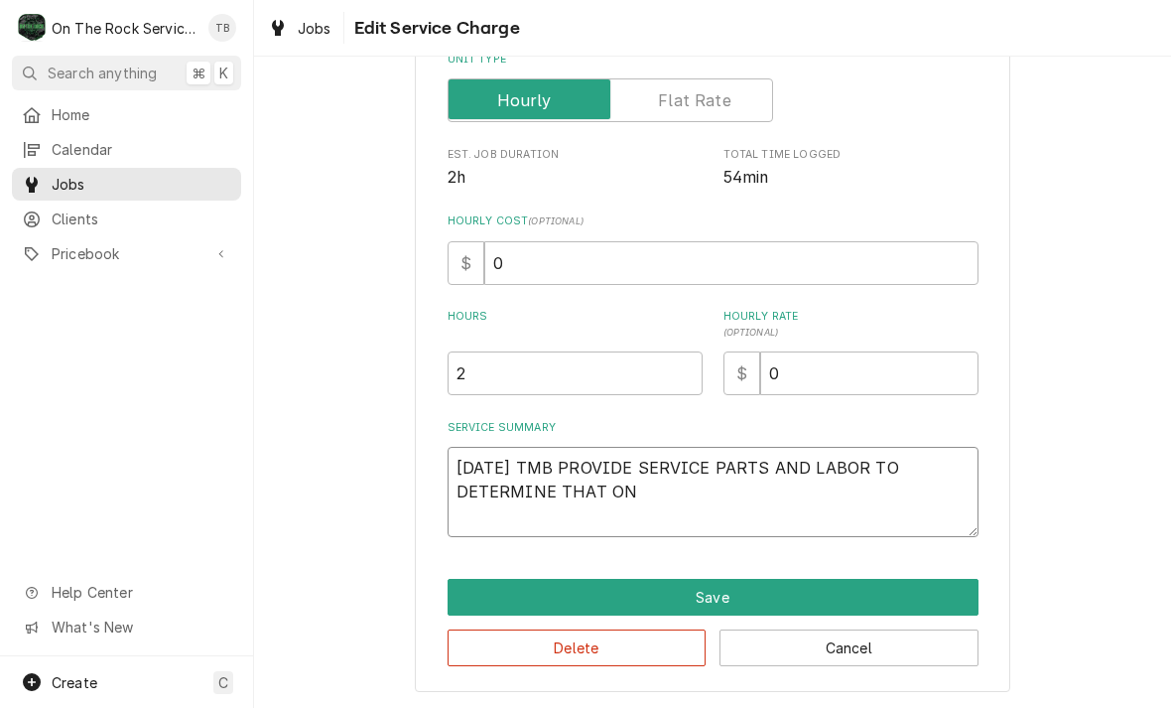
type textarea "9/26/25 TMB PROVIDE SERVICE PARTS AND LABOR TO DETERMINE THAT ON"
type textarea "x"
type textarea "9/26/25 TMB PROVIDE SERVICE PARTS AND LABOR TO DETERMINE THAT ON R"
type textarea "x"
type textarea "9/26/25 TMB PROVIDE SERVICE PARTS AND LABOR TO DETERMINE THAT ON RE"
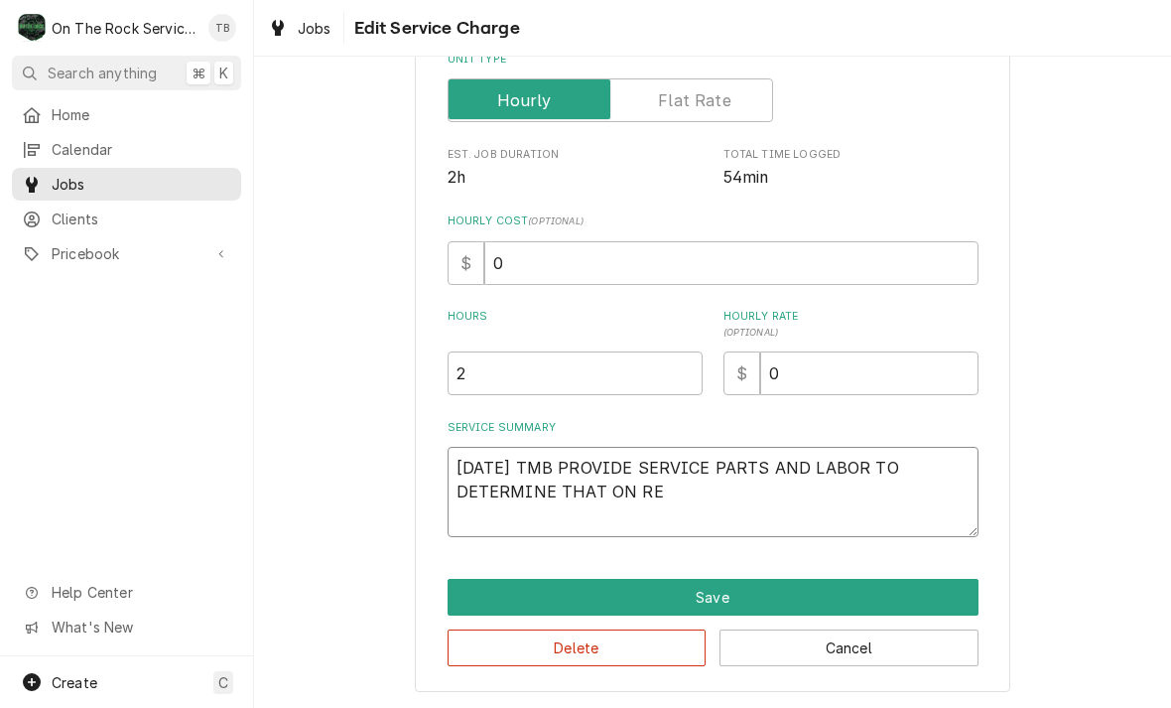
type textarea "x"
type textarea "9/26/25 TMB PROVIDE SERVICE PARTS AND LABOR TO DETERMINE THAT ON REA"
type textarea "x"
type textarea "9/26/25 TMB PROVIDE SERVICE PARTS AND LABOR TO DETERMINE THAT ON REAC"
type textarea "x"
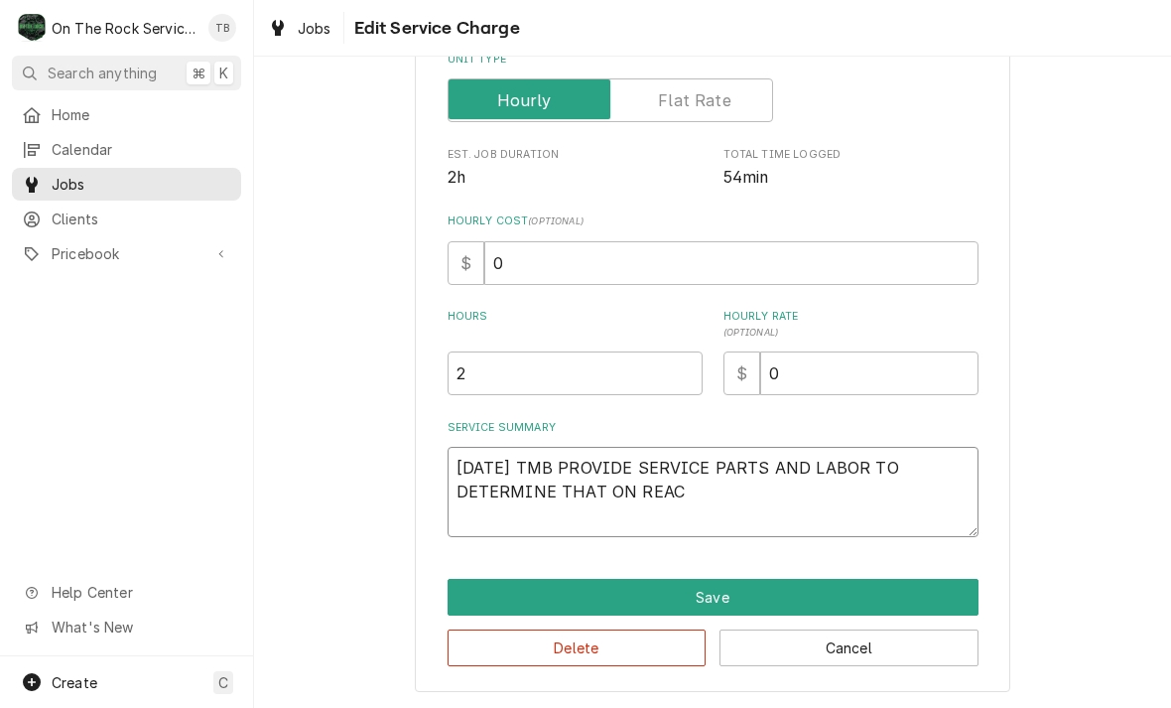
type textarea "9/26/25 TMB PROVIDE SERVICE PARTS AND LABOR TO DETERMINE THAT ON REACH"
type textarea "x"
type textarea "9/26/25 TMB PROVIDE SERVICE PARTS AND LABOR TO DETERMINE THAT ON REACH I"
type textarea "x"
type textarea "9/26/25 TMB PROVIDE SERVICE PARTS AND LABOR TO DETERMINE THAT ON REACH IN"
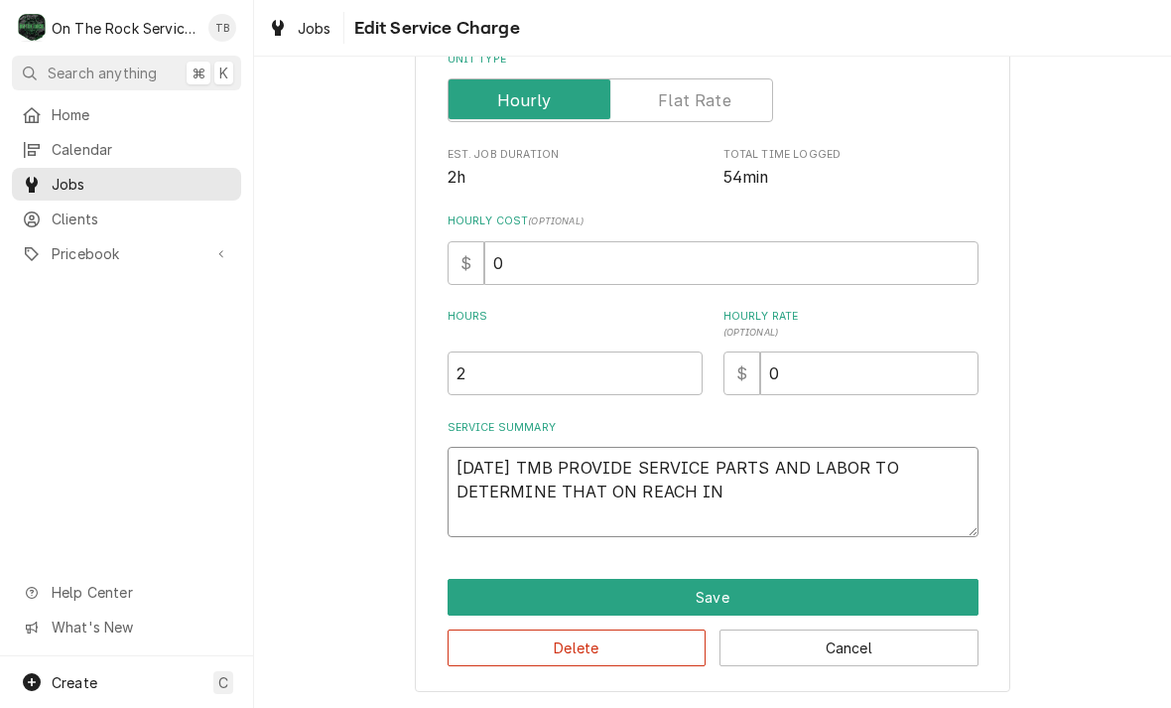
type textarea "x"
type textarea "9/26/25 TMB PROVIDE SERVICE PARTS AND LABOR TO DETERMINE THAT ON REACH IN"
type textarea "x"
type textarea "9/26/25 TMB PROVIDE SERVICE PARTS AND LABOR TO DETERMINE THAT ON REACH IN C"
type textarea "x"
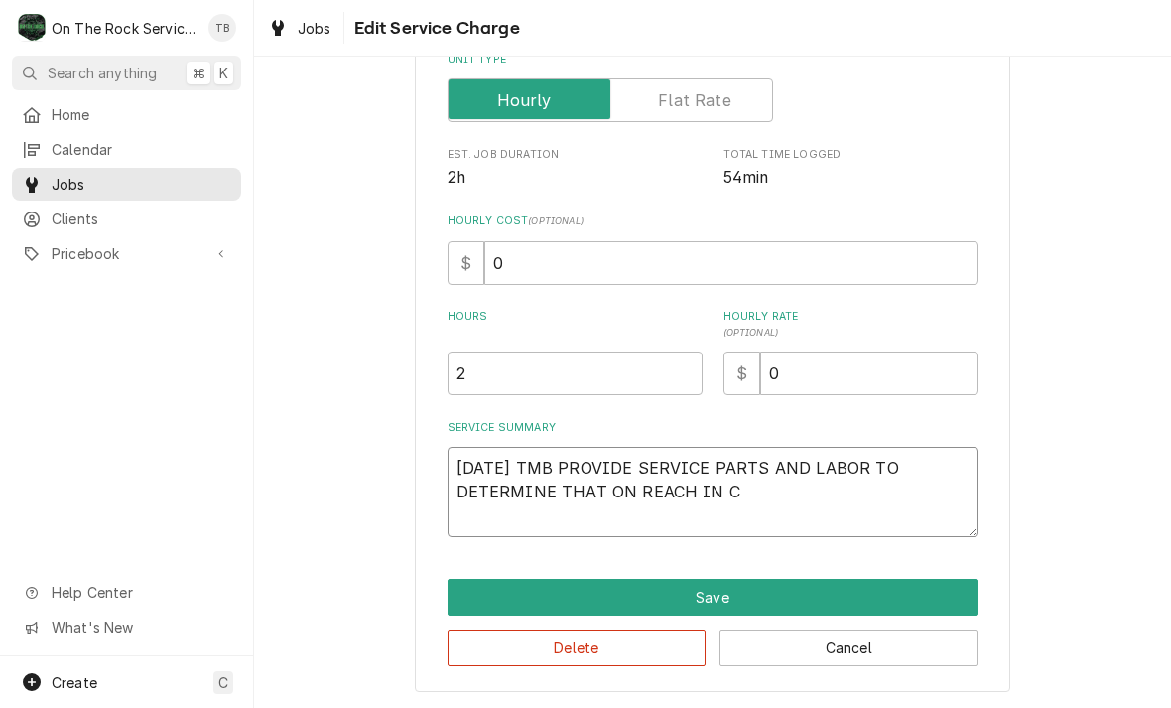
type textarea "9/26/25 TMB PROVIDE SERVICE PARTS AND LABOR TO DETERMINE THAT ON REACH IN CO"
type textarea "x"
type textarea "9/26/25 TMB PROVIDE SERVICE PARTS AND LABOR TO DETERMINE THAT ON REACH IN COO"
type textarea "x"
type textarea "9/26/25 TMB PROVIDE SERVICE PARTS AND LABOR TO DETERMINE THAT ON REACH IN COOL"
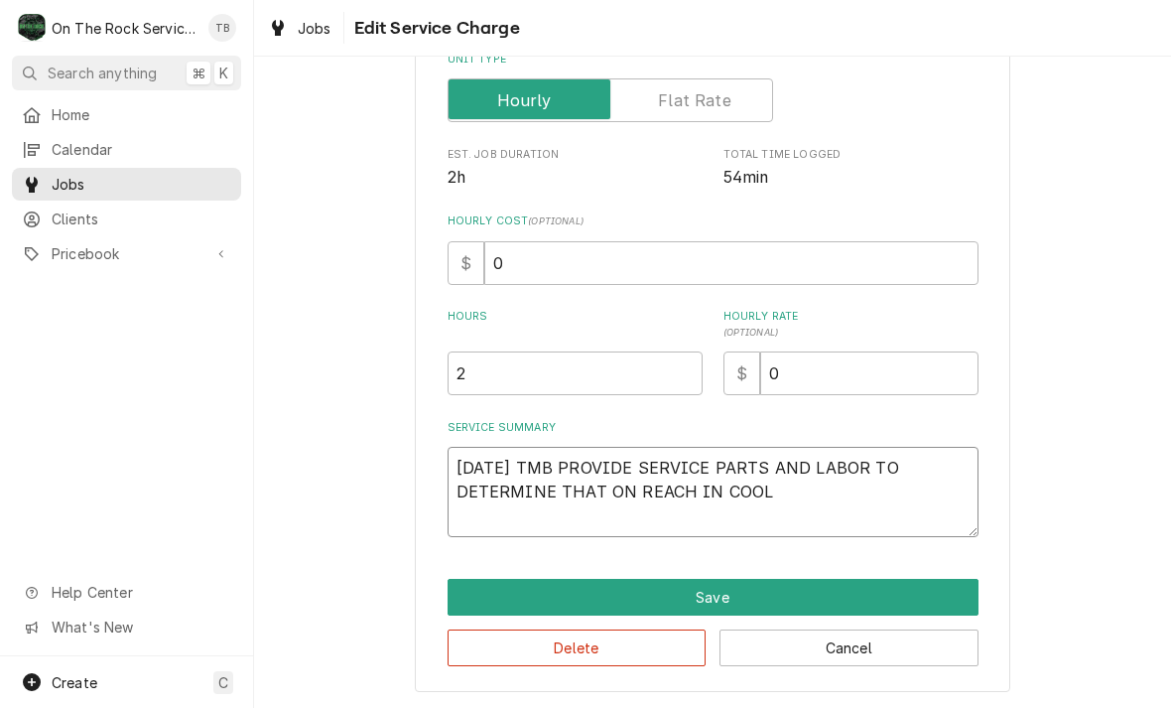
type textarea "x"
type textarea "9/26/25 TMB PROVIDE SERVICE PARTS AND LABOR TO DETERMINE THAT ON REACH IN COOLER"
type textarea "x"
type textarea "9/26/25 TMB PROVIDE SERVICE PARTS AND LABOR TO DETERMINE THAT ON REACH IN COOLE…"
type textarea "x"
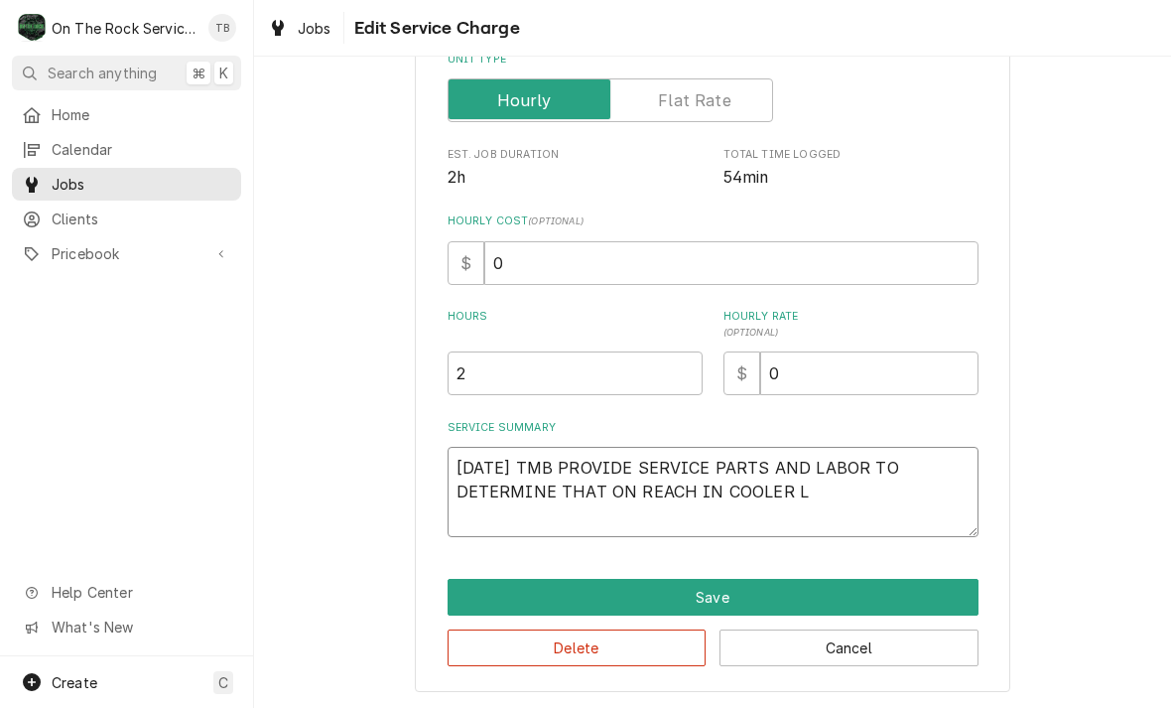
type textarea "9/26/25 TMB PROVIDE SERVICE PARTS AND LABOR TO DETERMINE THAT ON REACH IN COOLE…"
type textarea "x"
type textarea "9/26/25 TMB PROVIDE SERVICE PARTS AND LABOR TO DETERMINE THAT ON REACH IN COOLE…"
type textarea "x"
type textarea "9/26/25 TMB PROVIDE SERVICE PARTS AND LABOR TO DETERMINE THAT ON REACH IN COOLE…"
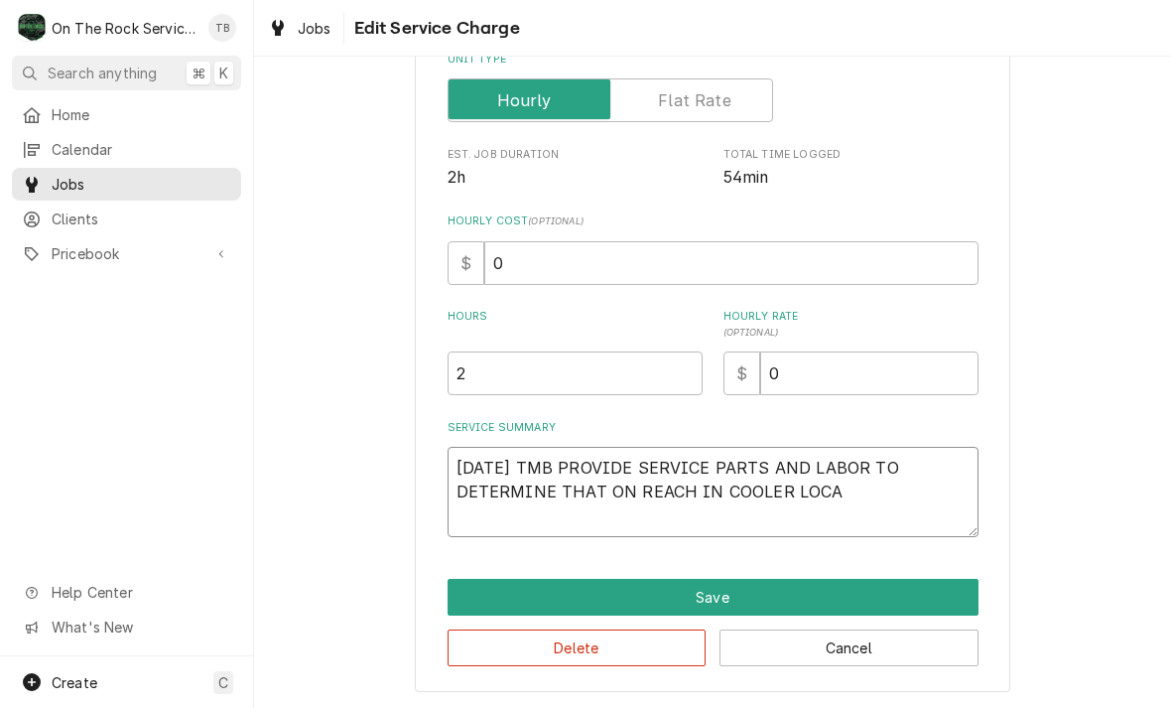
type textarea "x"
type textarea "9/26/25 TMB PROVIDE SERVICE PARTS AND LABOR TO DETERMINE THAT ON REACH IN COOLE…"
type textarea "x"
type textarea "9/26/25 TMB PROVIDE SERVICE PARTS AND LABOR TO DETERMINE THAT ON REACH IN COOLE…"
type textarea "x"
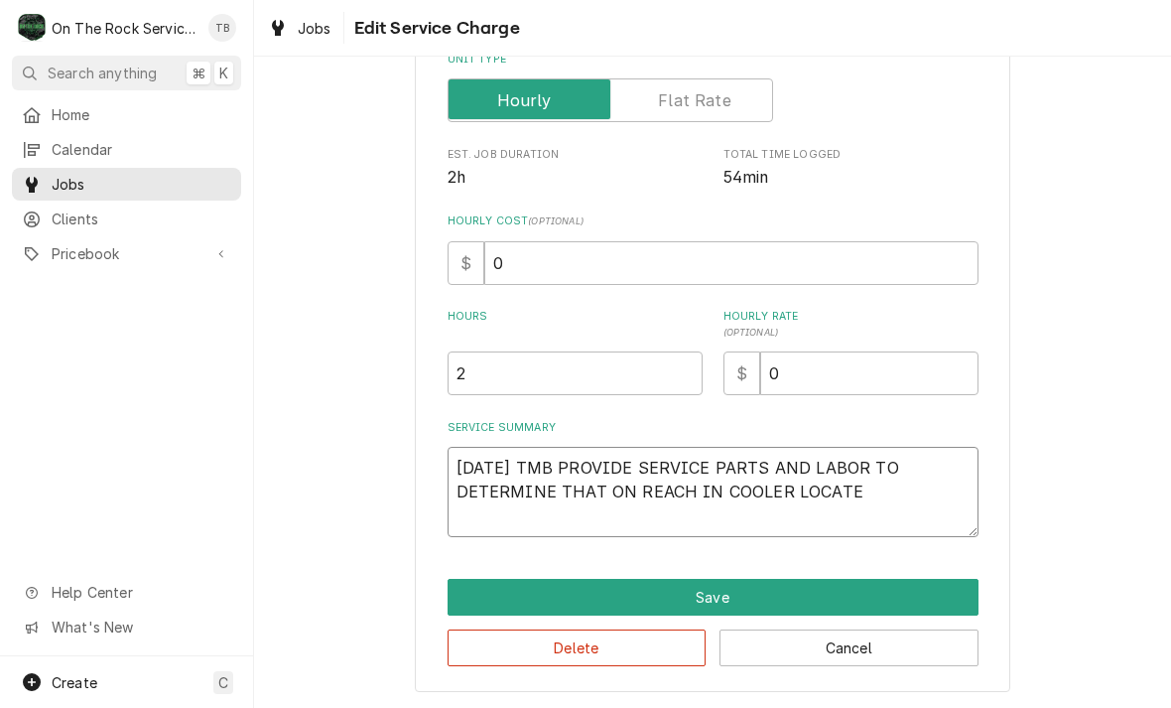
type textarea "9/26/25 TMB PROVIDE SERVICE PARTS AND LABOR TO DETERMINE THAT ON REACH IN COOLE…"
type textarea "x"
type textarea "9/26/25 TMB PROVIDE SERVICE PARTS AND LABOR TO DETERMINE THAT ON REACH IN COOLE…"
type textarea "x"
type textarea "9/26/25 TMB PROVIDE SERVICE PARTS AND LABOR TO DETERMINE THAT ON REACH IN COOLE…"
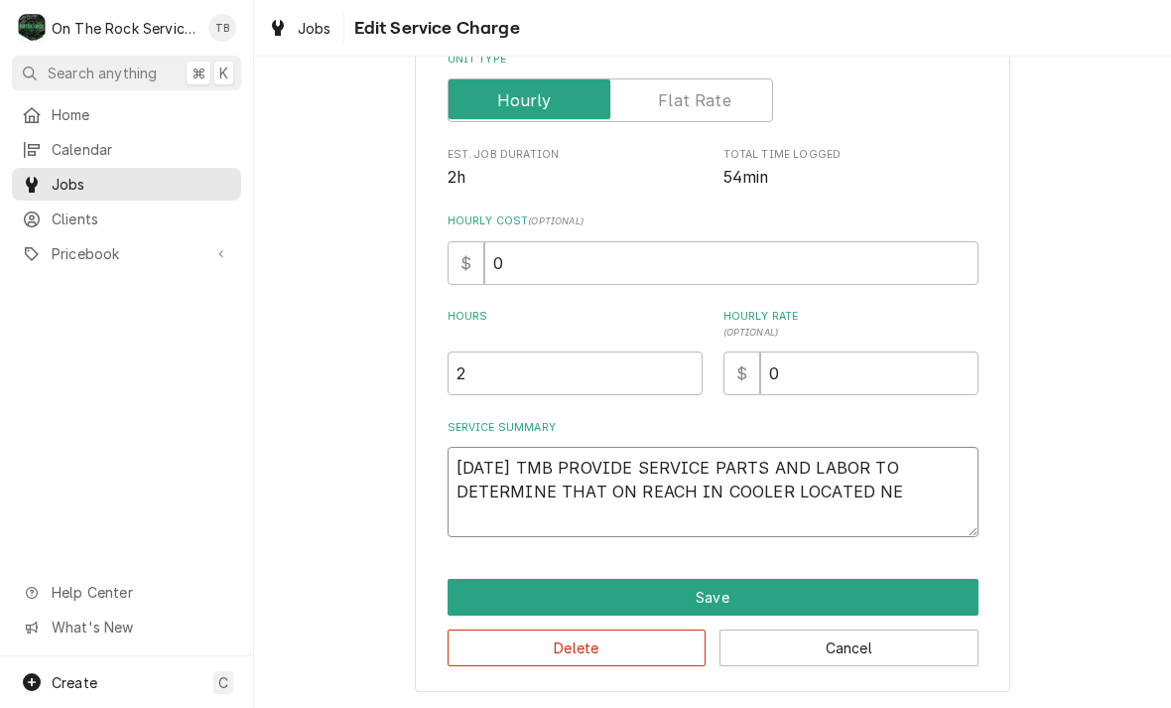
type textarea "x"
type textarea "9/26/25 TMB PROVIDE SERVICE PARTS AND LABOR TO DETERMINE THAT ON REACH IN COOLE…"
type textarea "x"
type textarea "9/26/25 TMB PROVIDE SERVICE PARTS AND LABOR TO DETERMINE THAT ON REACH IN COOLE…"
type textarea "x"
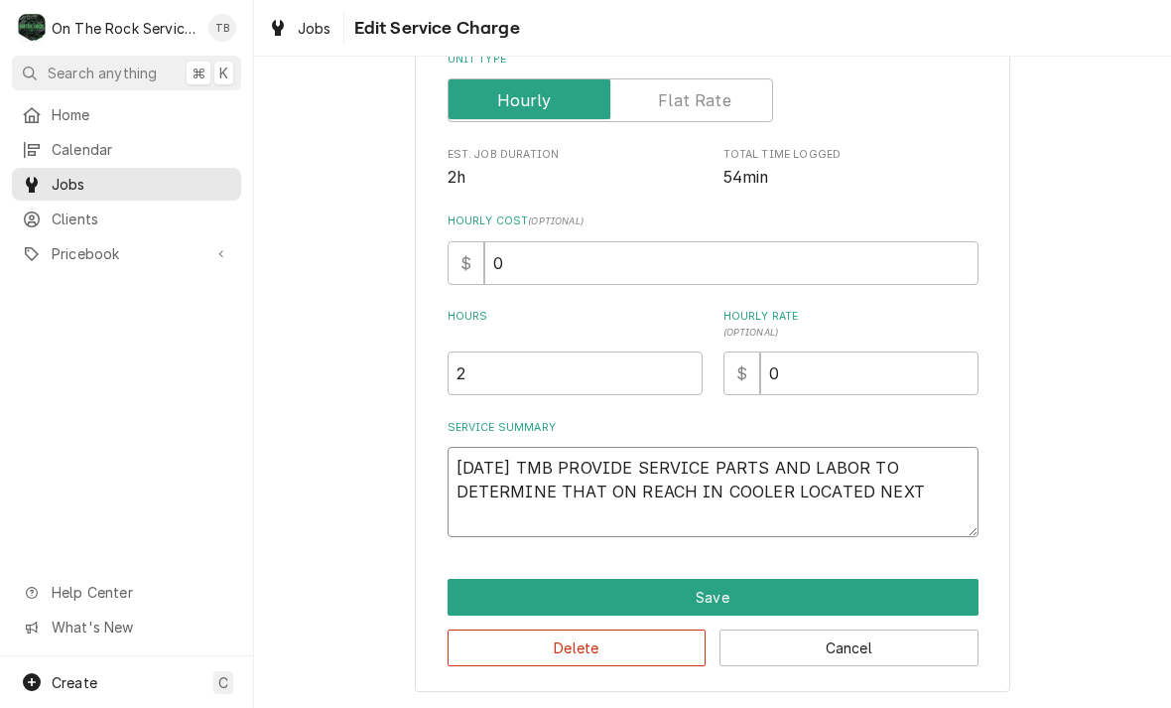
type textarea "9/26/25 TMB PROVIDE SERVICE PARTS AND LABOR TO DETERMINE THAT ON REACH IN COOLE…"
type textarea "x"
type textarea "9/26/25 TMB PROVIDE SERVICE PARTS AND LABOR TO DETERMINE THAT ON REACH IN COOLE…"
type textarea "x"
type textarea "9/26/25 TMB PROVIDE SERVICE PARTS AND LABOR TO DETERMINE THAT ON REACH IN COOLE…"
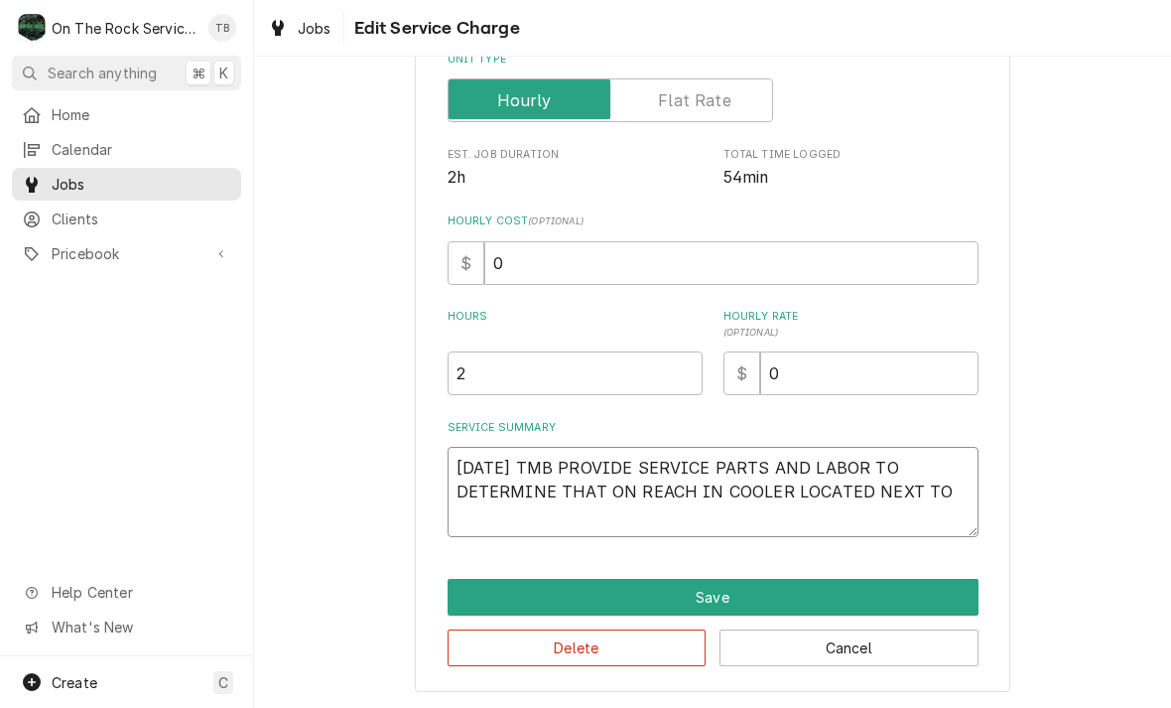
type textarea "x"
type textarea "9/26/25 TMB PROVIDE SERVICE PARTS AND LABOR TO DETERMINE THAT ON REACH IN COOLE…"
type textarea "x"
type textarea "9/26/25 TMB PROVIDE SERVICE PARTS AND LABOR TO DETERMINE THAT ON REACH IN COOLE…"
type textarea "x"
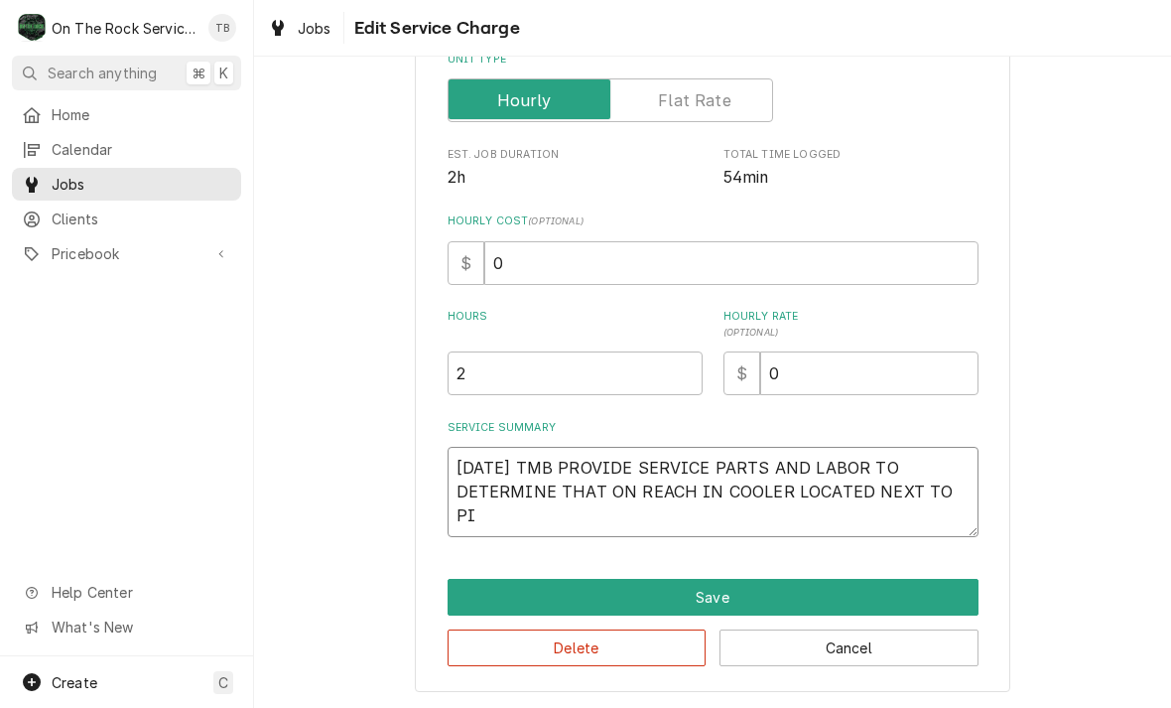
type textarea "9/26/25 TMB PROVIDE SERVICE PARTS AND LABOR TO DETERMINE THAT ON REACH IN COOLE…"
type textarea "x"
type textarea "9/26/25 TMB PROVIDE SERVICE PARTS AND LABOR TO DETERMINE THAT ON REACH IN COOLE…"
type textarea "x"
type textarea "9/26/25 TMB PROVIDE SERVICE PARTS AND LABOR TO DETERMINE THAT ON REACH IN COOLE…"
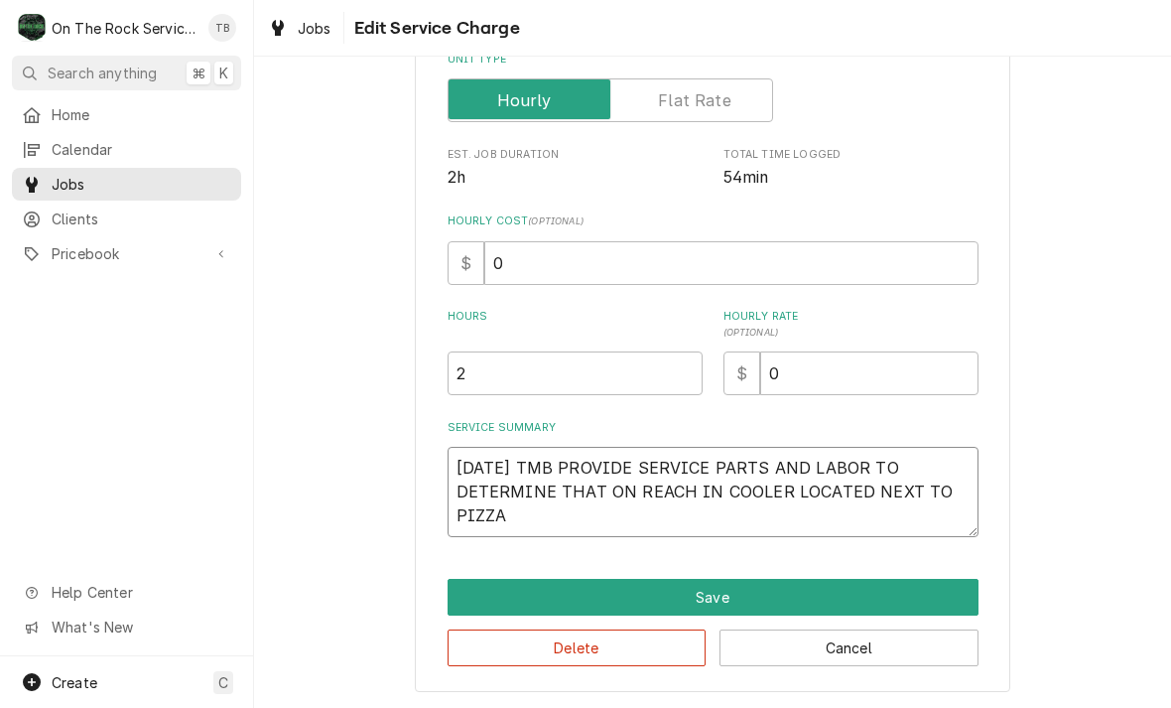
type textarea "x"
type textarea "9/26/25 TMB PROVIDE SERVICE PARTS AND LABOR TO DETERMINE THAT ON REACH IN COOLE…"
type textarea "x"
type textarea "9/26/25 TMB PROVIDE SERVICE PARTS AND LABOR TO DETERMINE THAT ON REACH IN COOLE…"
type textarea "x"
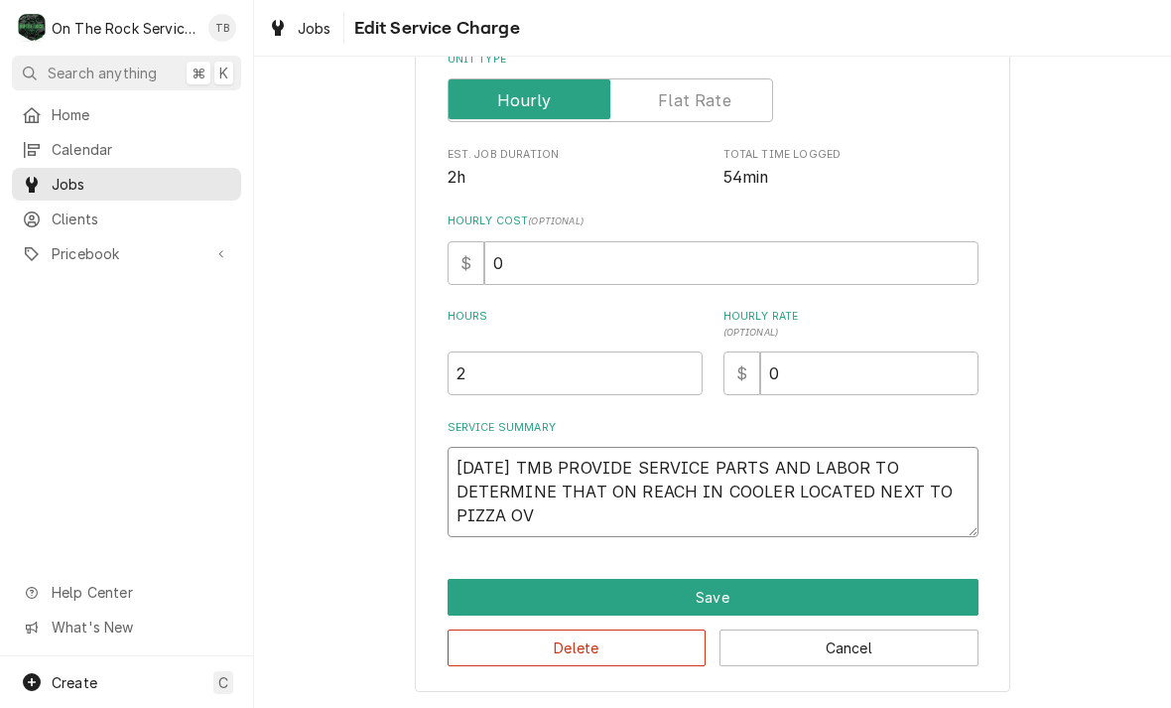
type textarea "9/26/25 TMB PROVIDE SERVICE PARTS AND LABOR TO DETERMINE THAT ON REACH IN COOLE…"
type textarea "x"
type textarea "9/26/25 TMB PROVIDE SERVICE PARTS AND LABOR TO DETERMINE THAT ON REACH IN COOLE…"
type textarea "x"
type textarea "9/26/25 TMB PROVIDE SERVICE PARTS AND LABOR TO DETERMINE THAT ON REACH IN COOLE…"
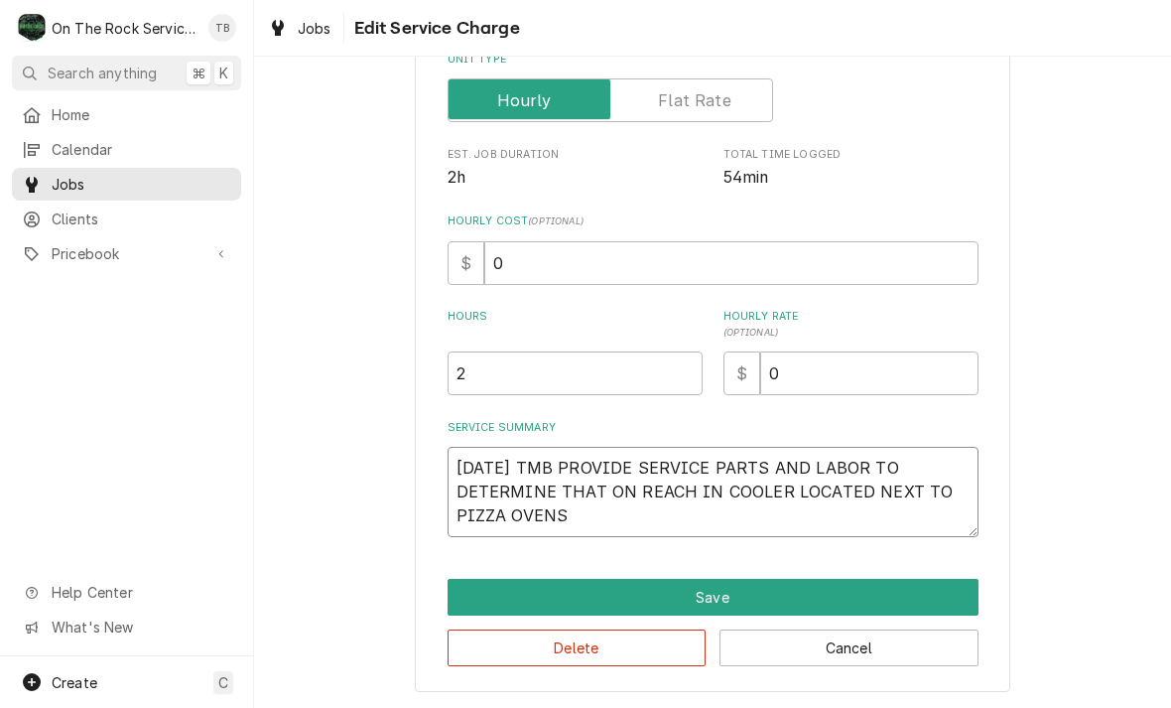
type textarea "x"
type textarea "9/26/25 TMB PROVIDE SERVICE PARTS AND LABOR TO DETERMINE THAT ON REACH IN COOLE…"
type textarea "x"
type textarea "9/26/25 TMB PROVIDE SERVICE PARTS AND LABOR TO DETERMINE THAT ON REACH IN COOLE…"
type textarea "x"
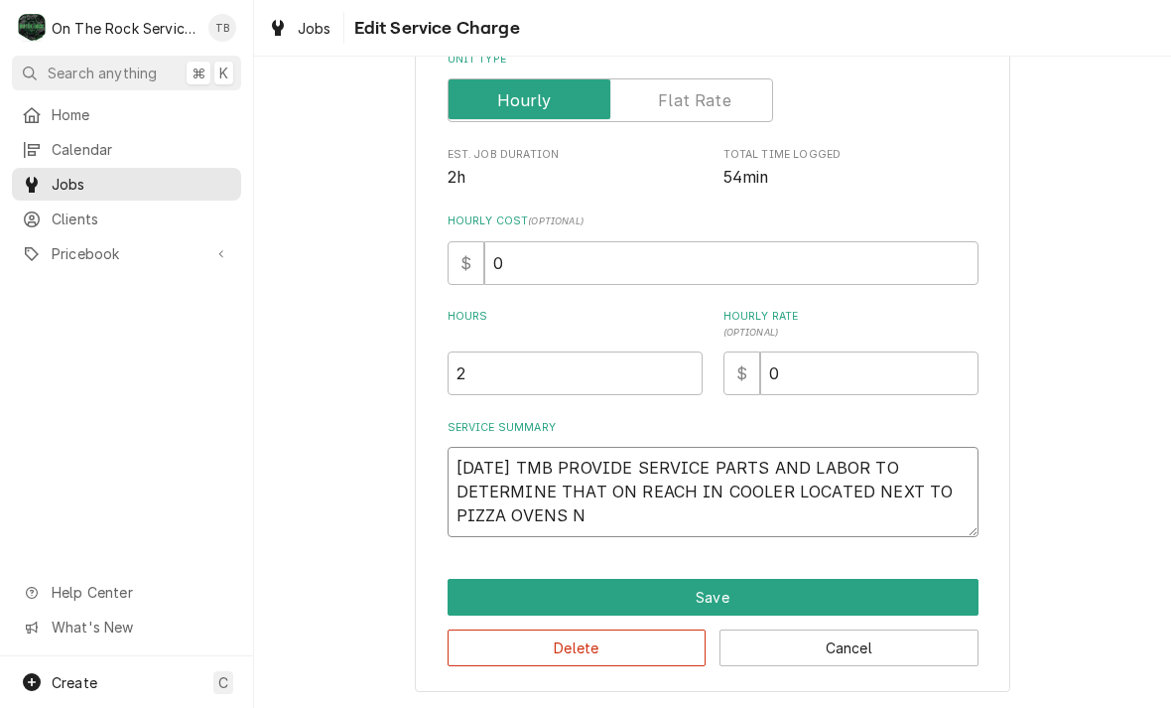
type textarea "9/26/25 TMB PROVIDE SERVICE PARTS AND LABOR TO DETERMINE THAT ON REACH IN COOLE…"
type textarea "x"
type textarea "9/26/25 TMB PROVIDE SERVICE PARTS AND LABOR TO DETERMINE THAT ON REACH IN COOLE…"
type textarea "x"
type textarea "9/26/25 TMB PROVIDE SERVICE PARTS AND LABOR TO DETERMINE THAT ON REACH IN COOLE…"
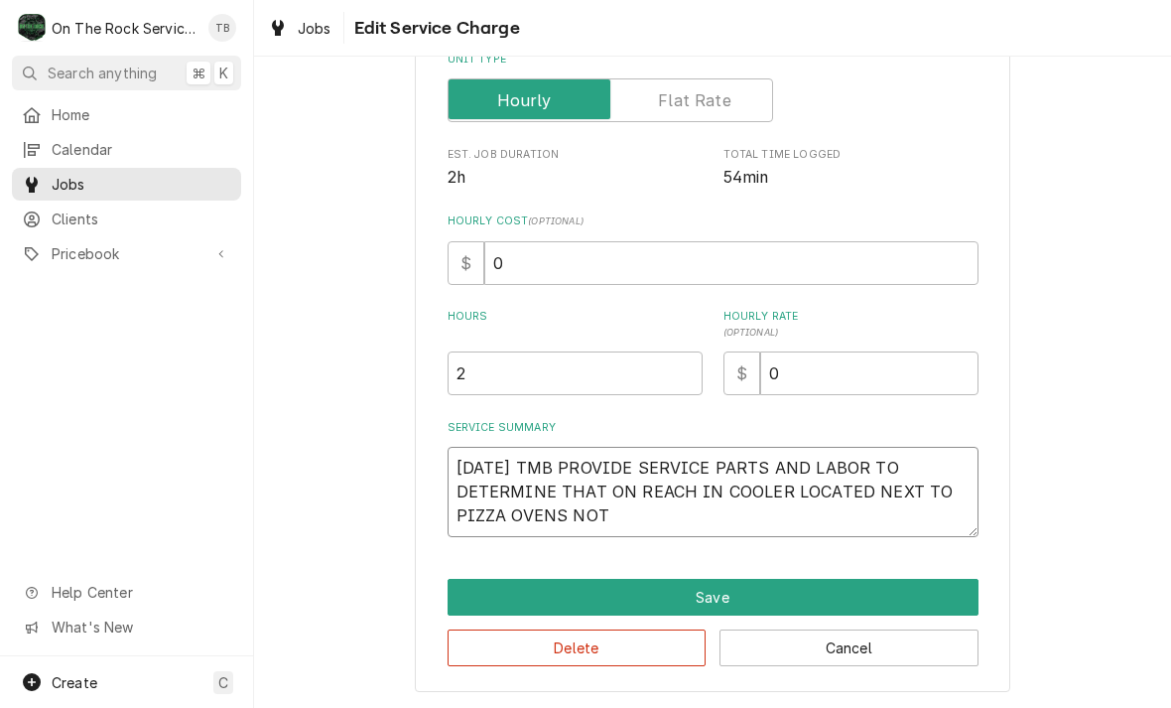
type textarea "x"
type textarea "9/26/25 TMB PROVIDE SERVICE PARTS AND LABOR TO DETERMINE THAT ON REACH IN COOLE…"
type textarea "x"
type textarea "9/26/25 TMB PROVIDE SERVICE PARTS AND LABOR TO DETERMINE THAT ON REACH IN COOLE…"
type textarea "x"
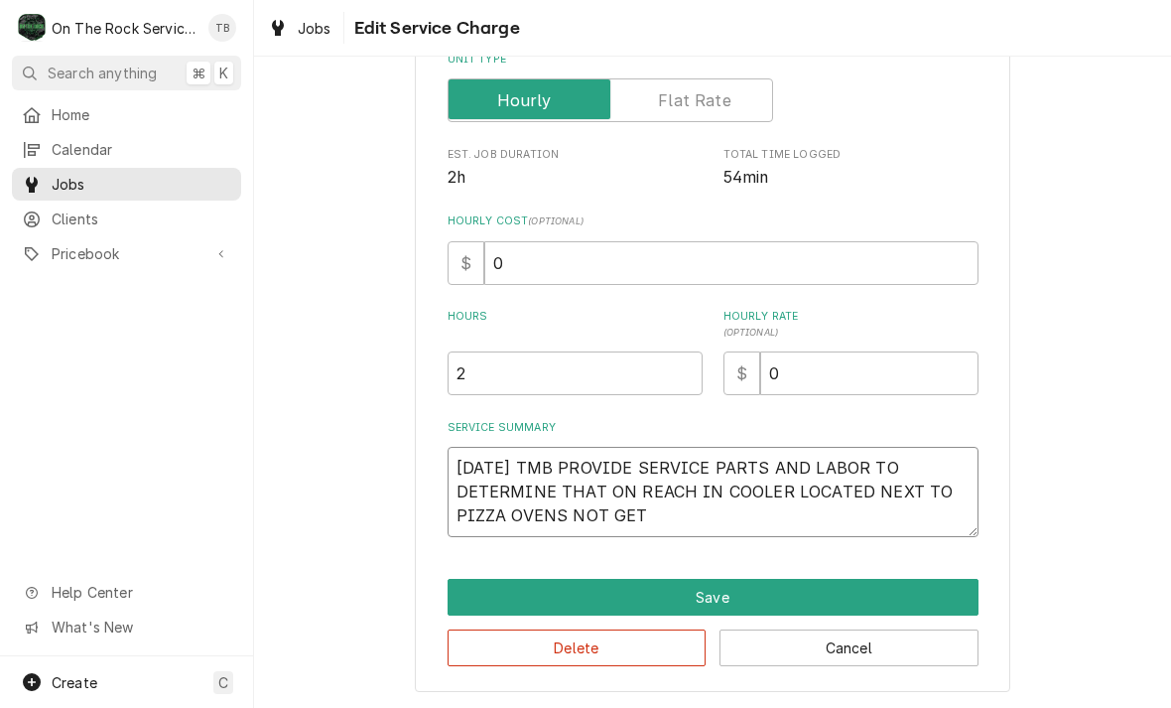
type textarea "9/26/25 TMB PROVIDE SERVICE PARTS AND LABOR TO DETERMINE THAT ON REACH IN COOLE…"
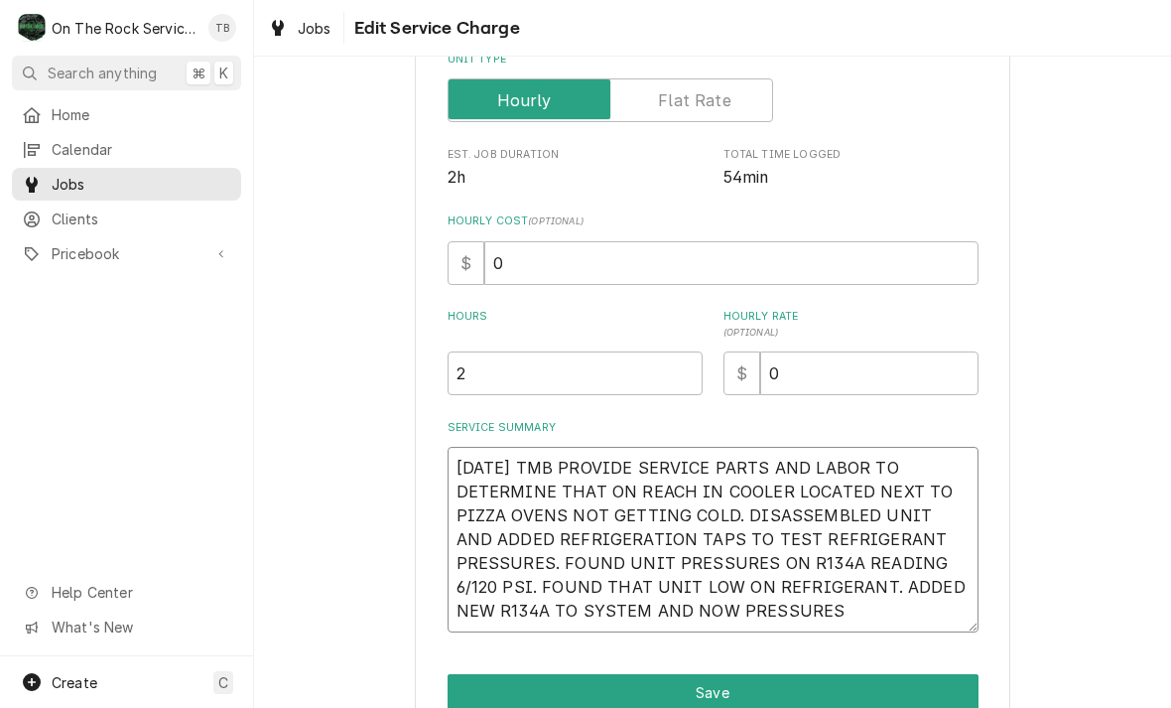
click at [531, 594] on textarea "9/26/25 TMB PROVIDE SERVICE PARTS AND LABOR TO DETERMINE THAT ON REACH IN COOLE…" at bounding box center [713, 540] width 531 height 186
click at [525, 593] on textarea "9/26/25 TMB PROVIDE SERVICE PARTS AND LABOR TO DETERMINE THAT ON REACH IN COOLE…" at bounding box center [713, 540] width 531 height 186
click at [540, 592] on textarea "9/26/25 TMB PROVIDE SERVICE PARTS AND LABOR TO DETERMINE THAT ON REACH IN COOLE…" at bounding box center [713, 540] width 531 height 186
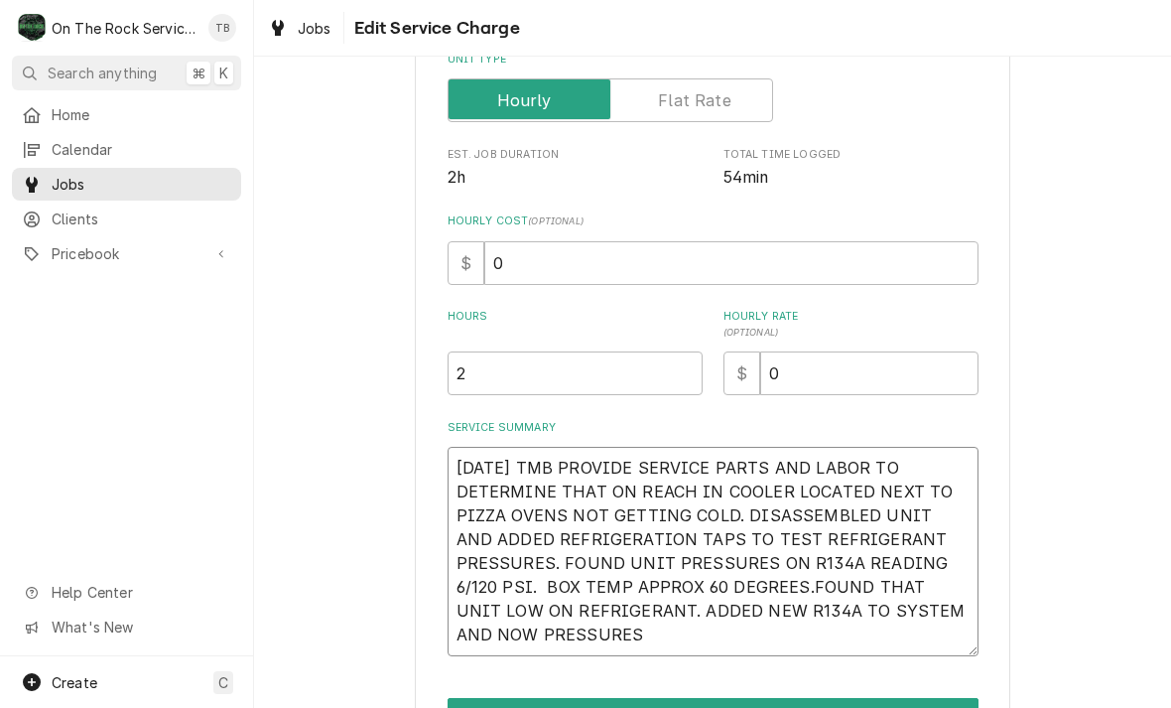
click at [624, 645] on textarea "9/26/25 TMB PROVIDE SERVICE PARTS AND LABOR TO DETERMINE THAT ON REACH IN COOLE…" at bounding box center [713, 551] width 531 height 209
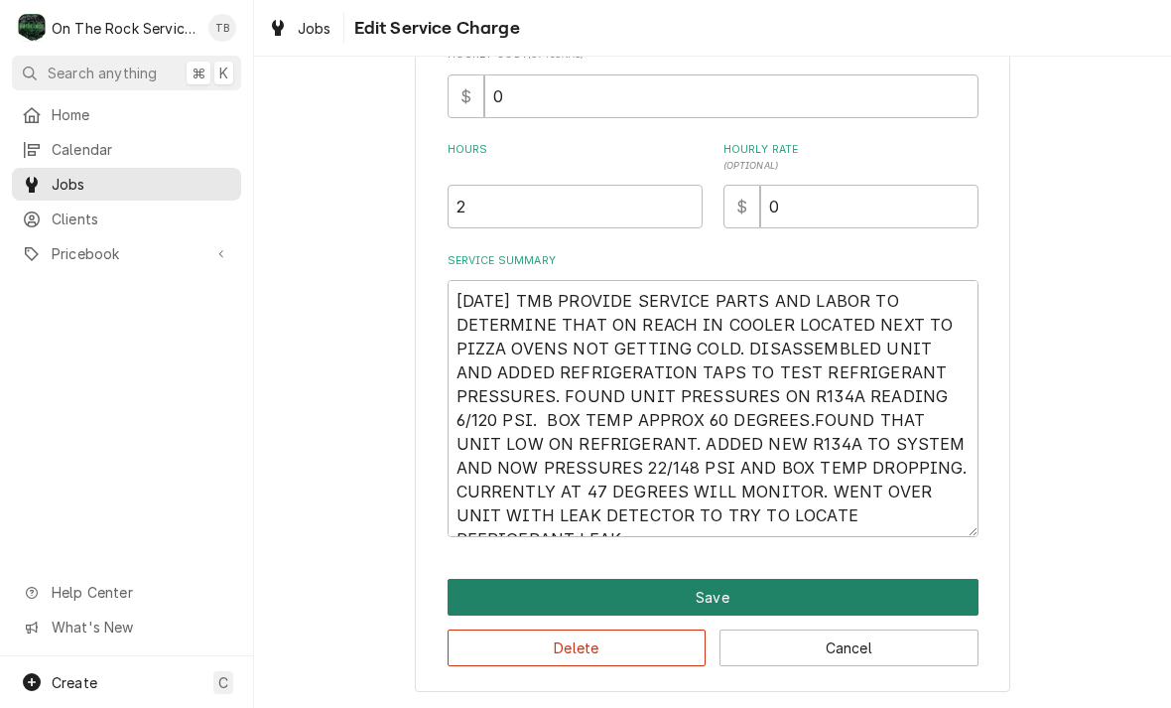
click at [713, 597] on button "Save" at bounding box center [713, 597] width 531 height 37
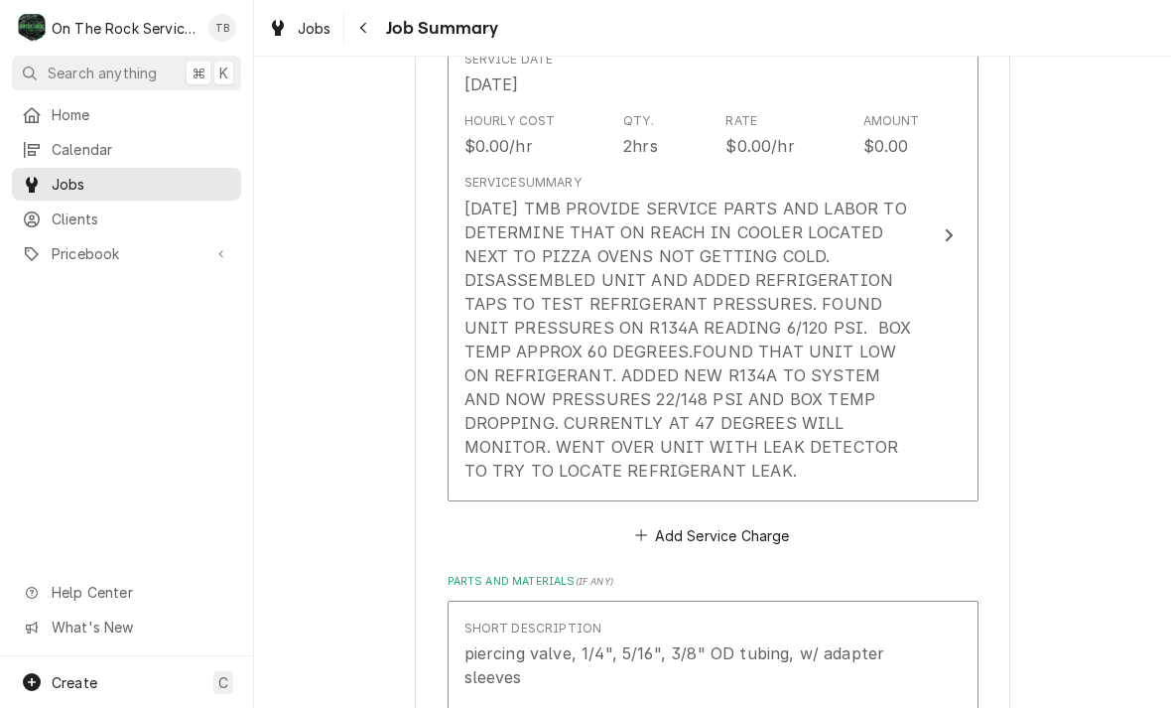
click at [643, 472] on div "9/26/25 TMB PROVIDE SERVICE PARTS AND LABOR TO DETERMINE THAT ON REACH IN COOLE…" at bounding box center [691, 339] width 455 height 286
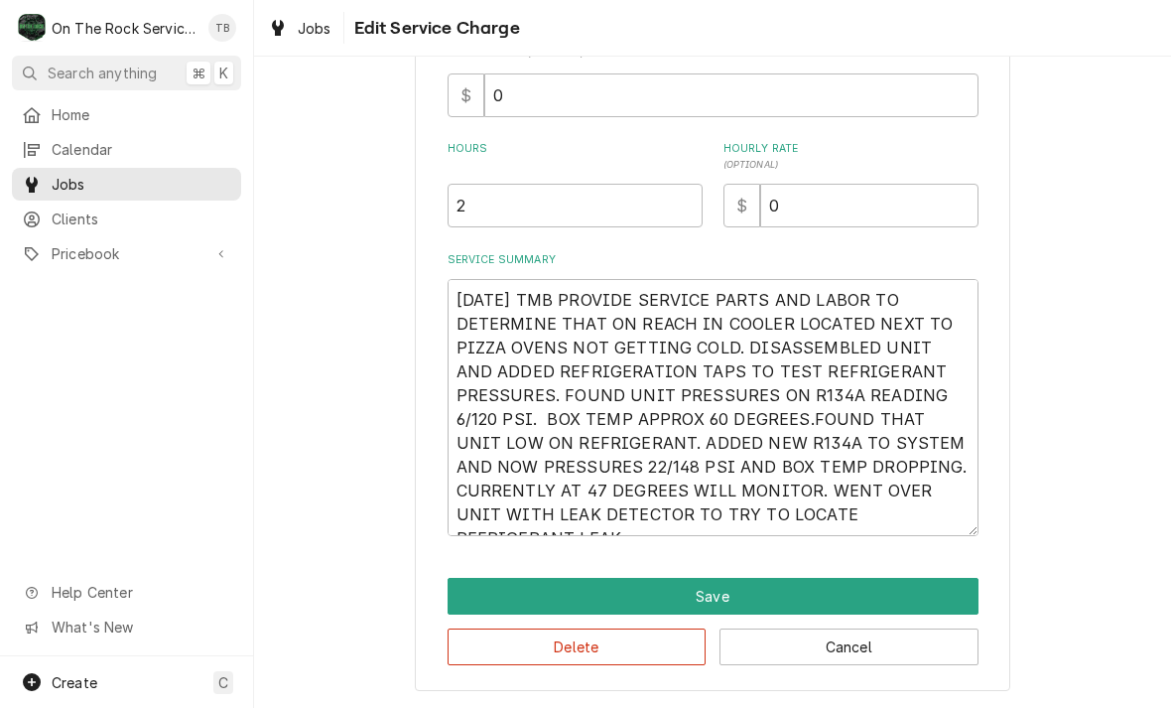
scroll to position [468, 0]
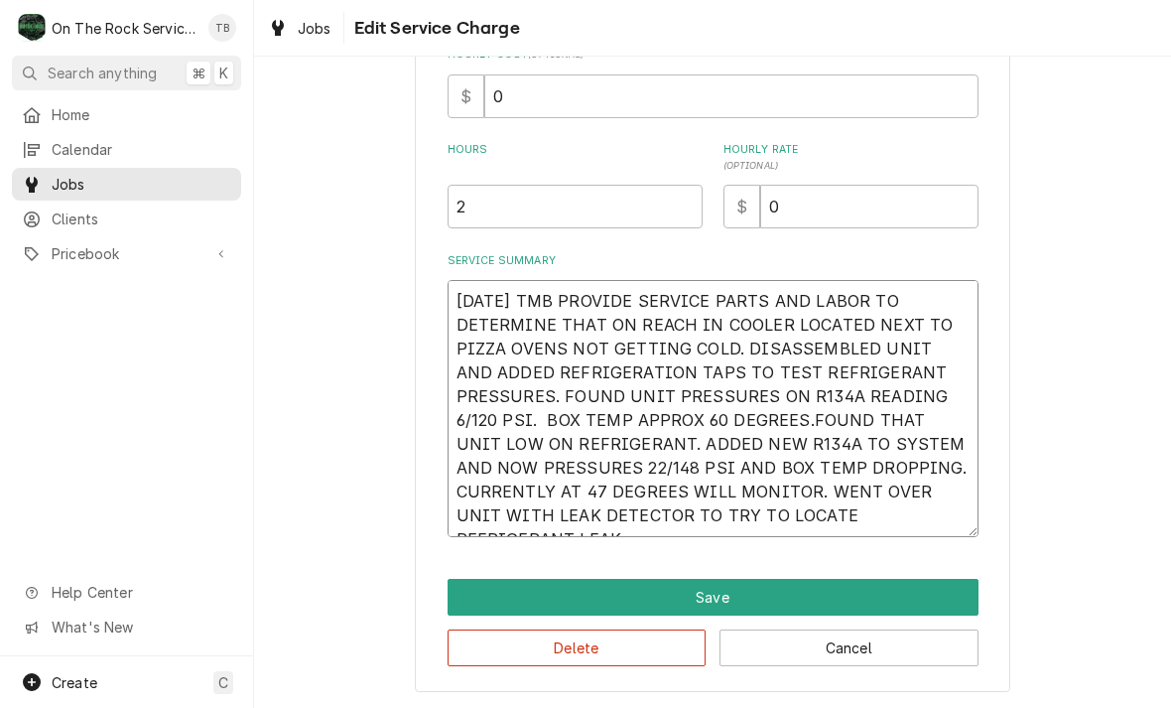
click at [973, 515] on textarea "9/26/25 TMB PROVIDE SERVICE PARTS AND LABOR TO DETERMINE THAT ON REACH IN COOLE…" at bounding box center [713, 408] width 531 height 257
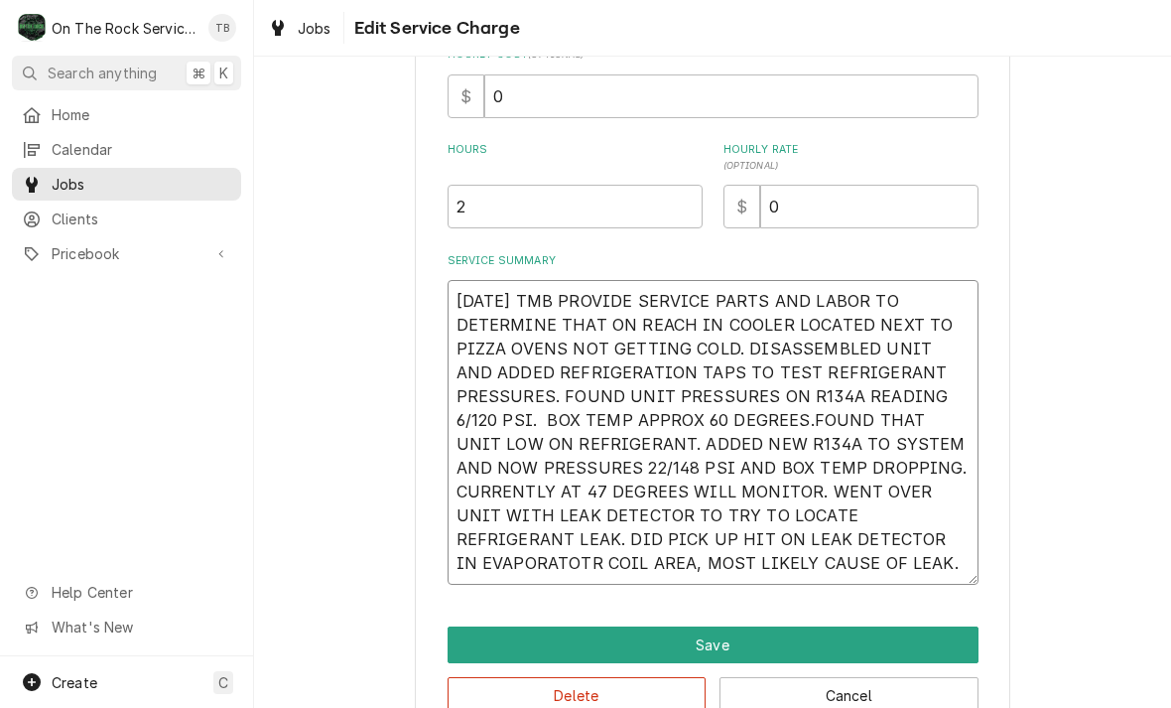
click at [869, 537] on textarea "9/26/25 TMB PROVIDE SERVICE PARTS AND LABOR TO DETERMINE THAT ON REACH IN COOLE…" at bounding box center [713, 432] width 531 height 305
click at [788, 564] on textarea "9/26/25 TMB PROVIDE SERVICE PARTS AND LABOR TO DETERMINE THAT ON REACH IN COOLE…" at bounding box center [713, 432] width 531 height 305
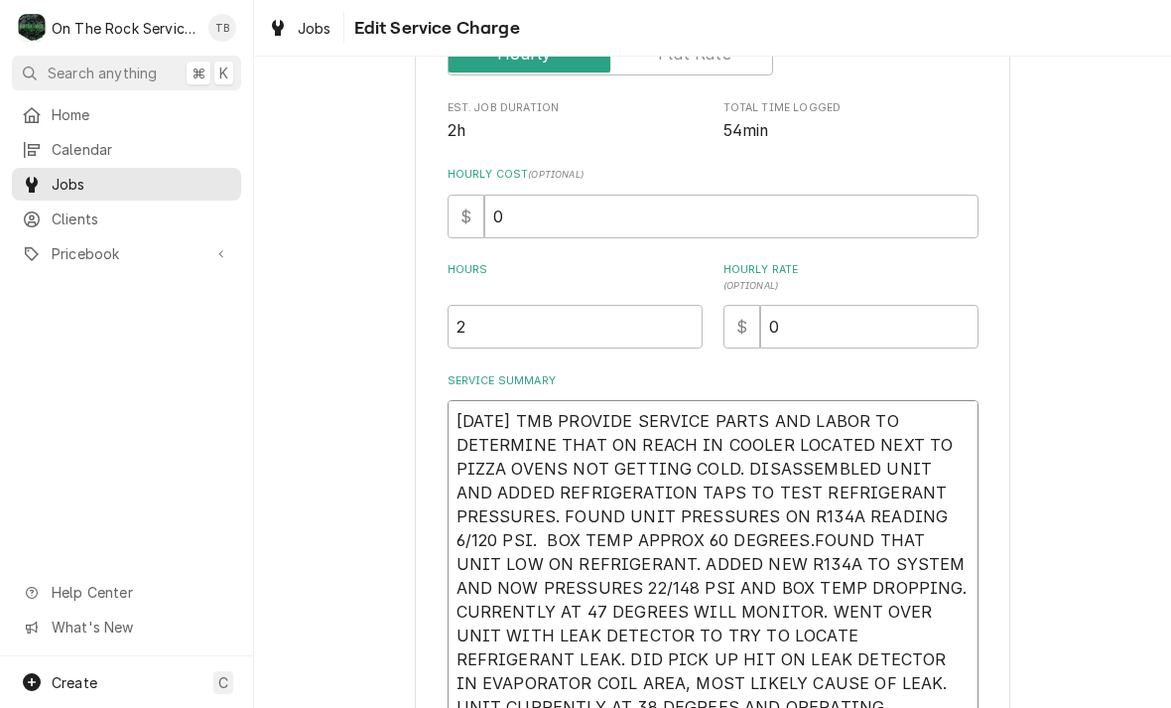
scroll to position [347, 0]
click at [507, 335] on input "2" at bounding box center [575, 328] width 255 height 44
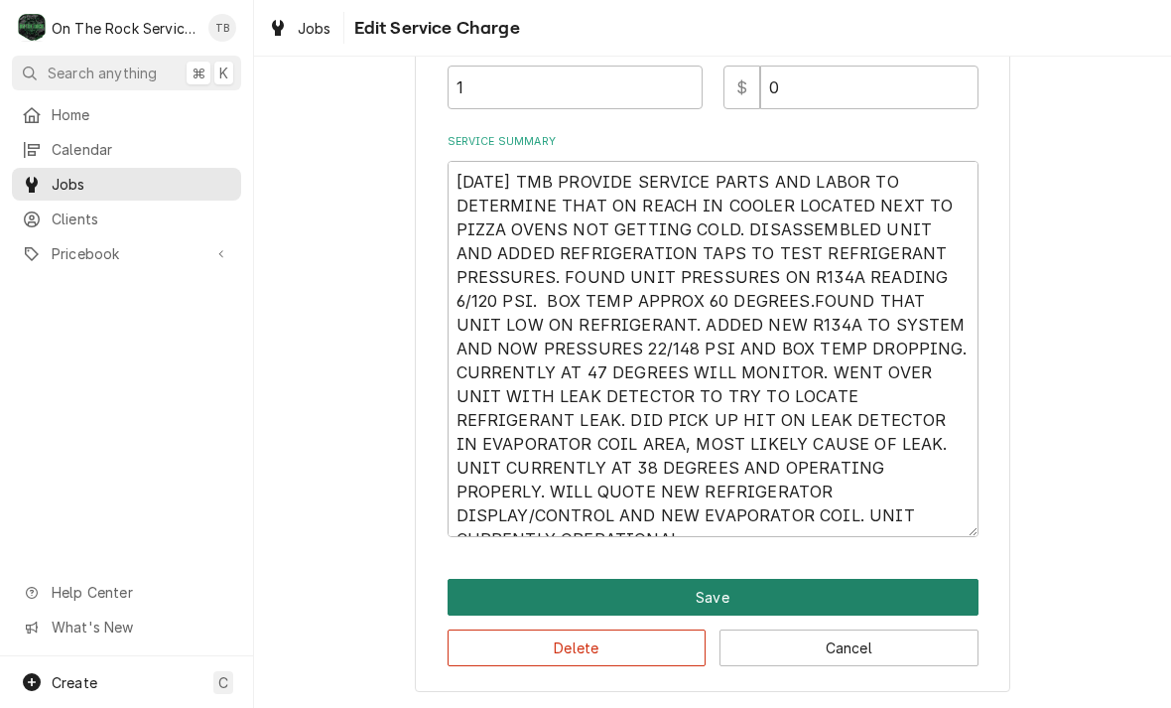
click at [739, 591] on button "Save" at bounding box center [713, 597] width 531 height 37
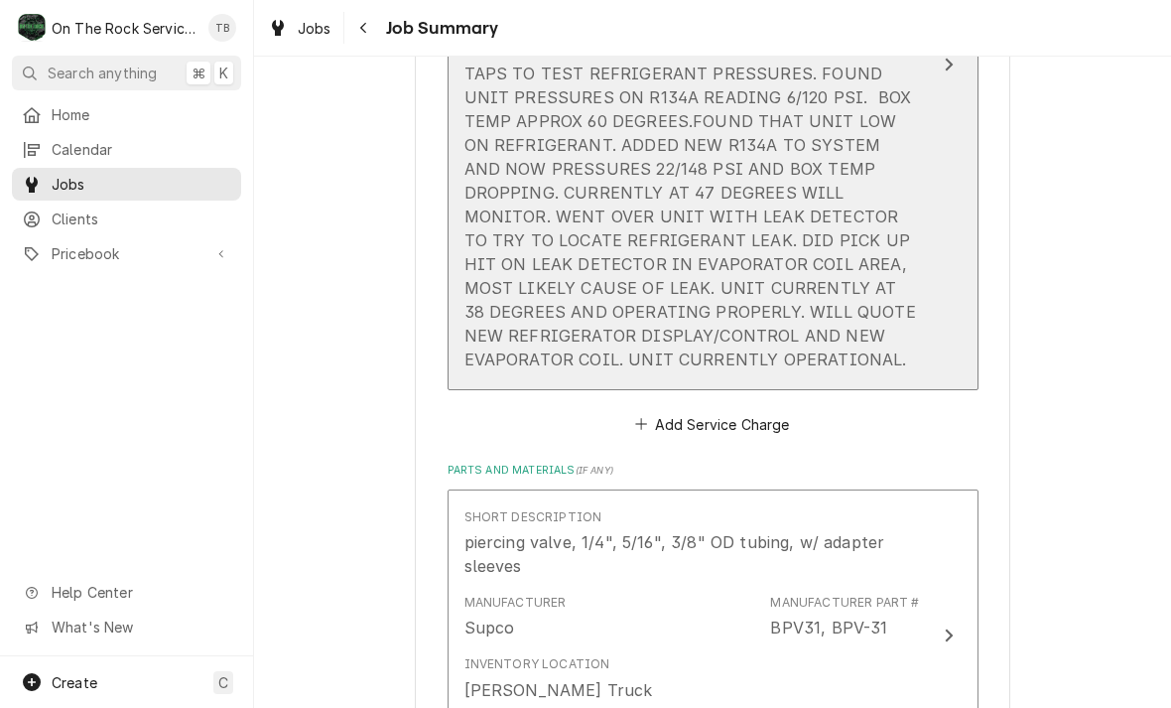
click at [684, 358] on div "9/26/25 TMB PROVIDE SERVICE PARTS AND LABOR TO DETERMINE THAT ON REACH IN COOLE…" at bounding box center [691, 168] width 455 height 405
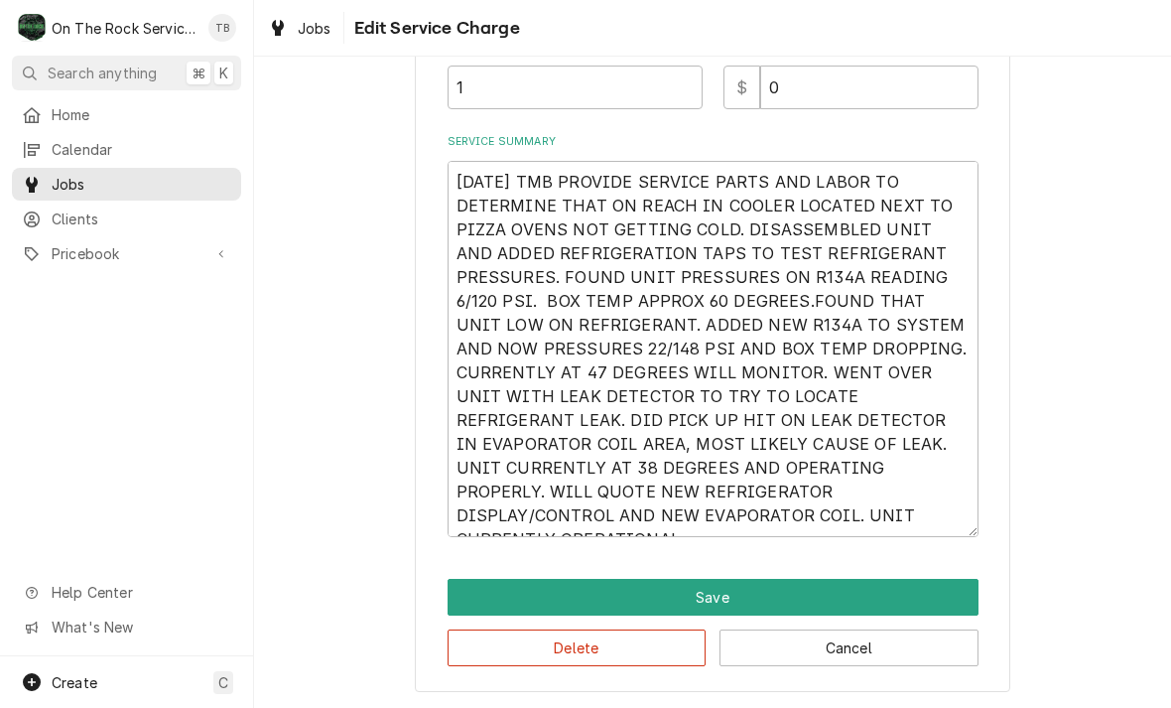
scroll to position [587, 0]
click at [782, 523] on textarea "9/26/25 TMB PROVIDE SERVICE PARTS AND LABOR TO DETERMINE THAT ON REACH IN COOLE…" at bounding box center [713, 349] width 531 height 376
click at [786, 515] on textarea "9/26/25 TMB PROVIDE SERVICE PARTS AND LABOR TO DETERMINE THAT ON REACH IN COOLE…" at bounding box center [713, 349] width 531 height 376
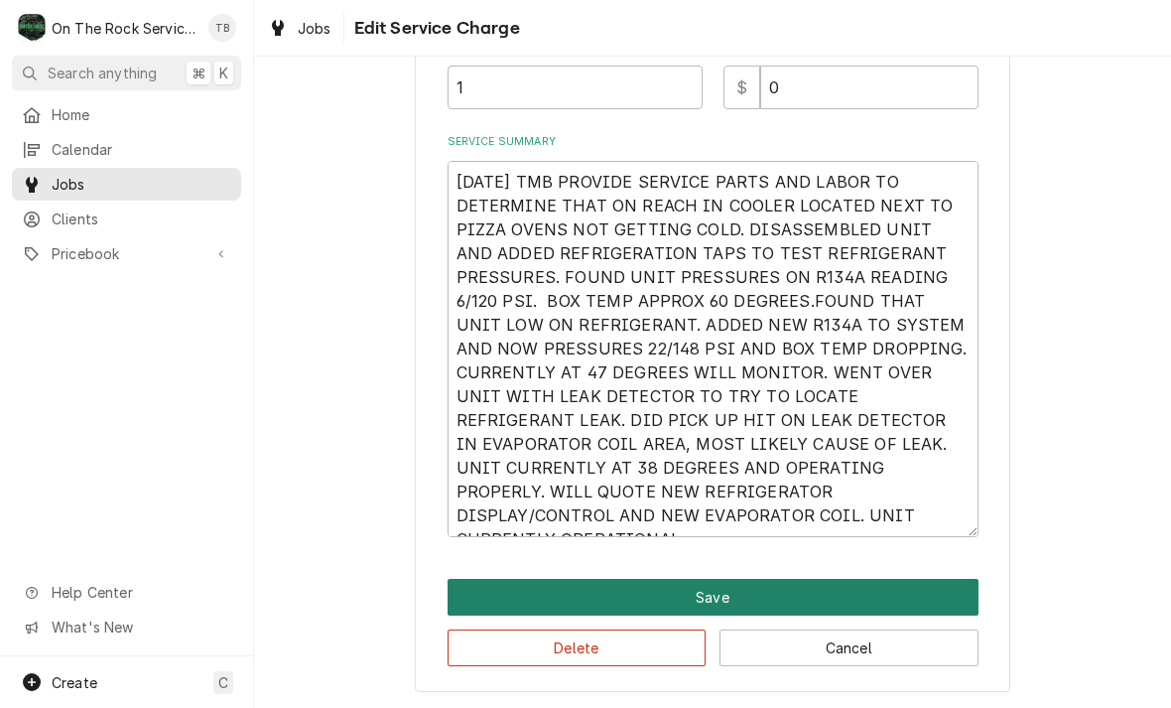
click at [744, 600] on button "Save" at bounding box center [713, 597] width 531 height 37
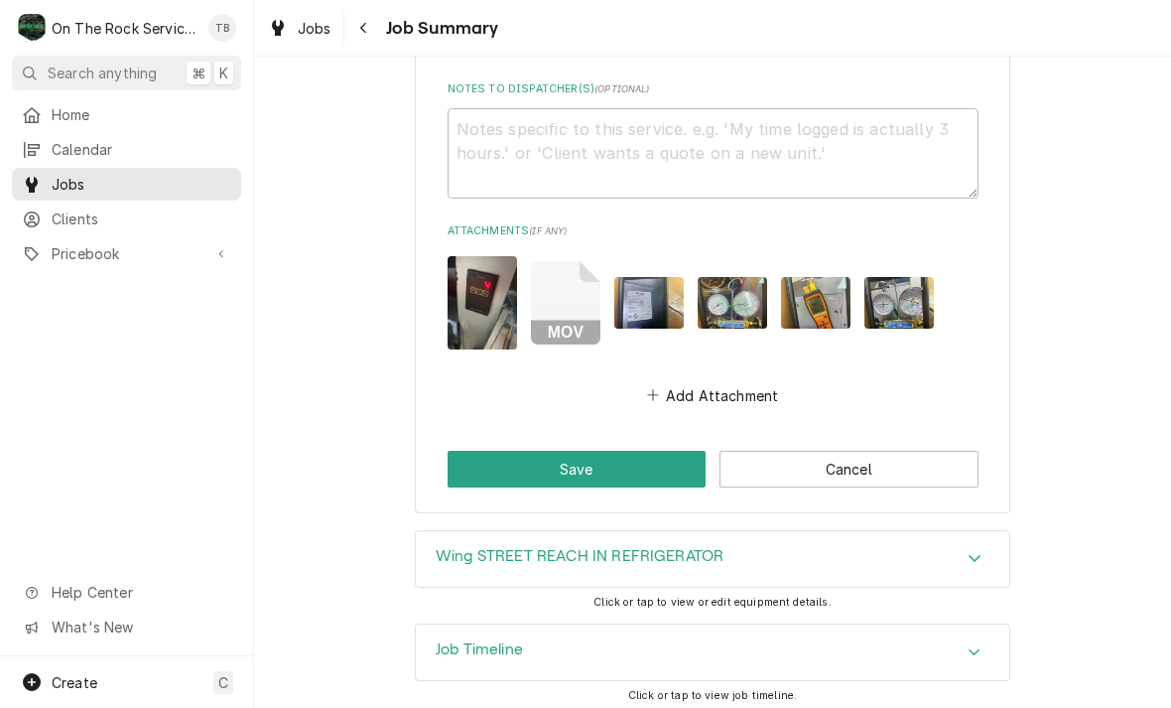
scroll to position [2125, 0]
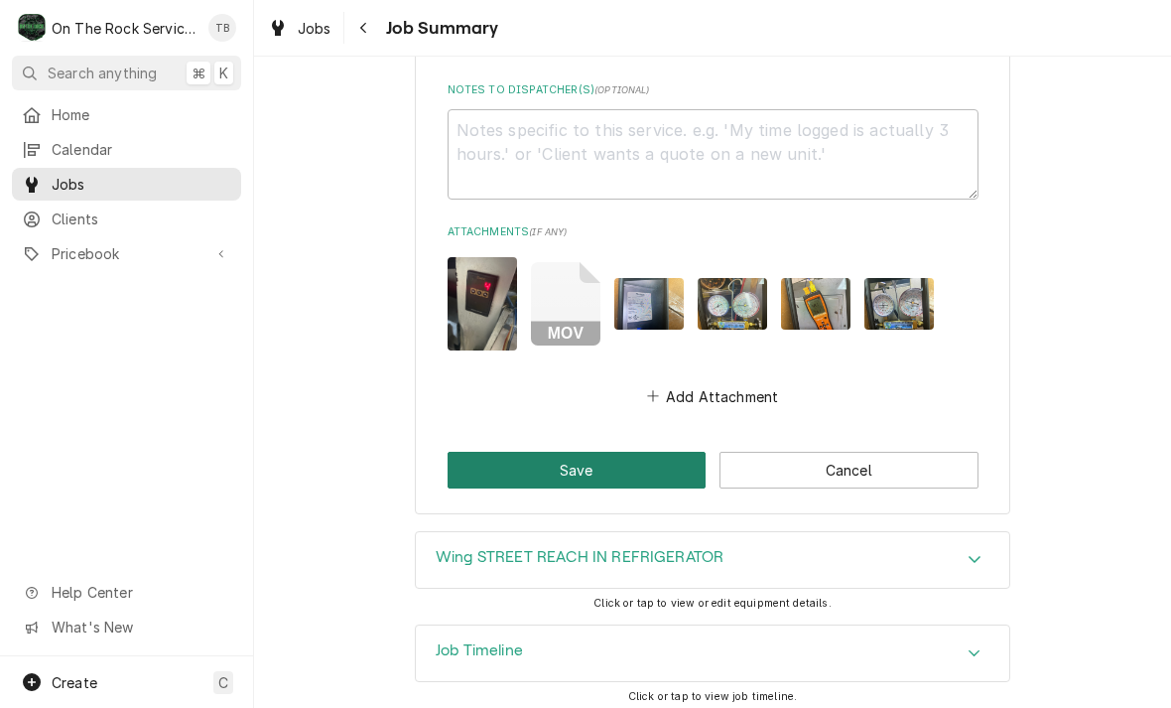
click at [606, 461] on button "Save" at bounding box center [577, 470] width 259 height 37
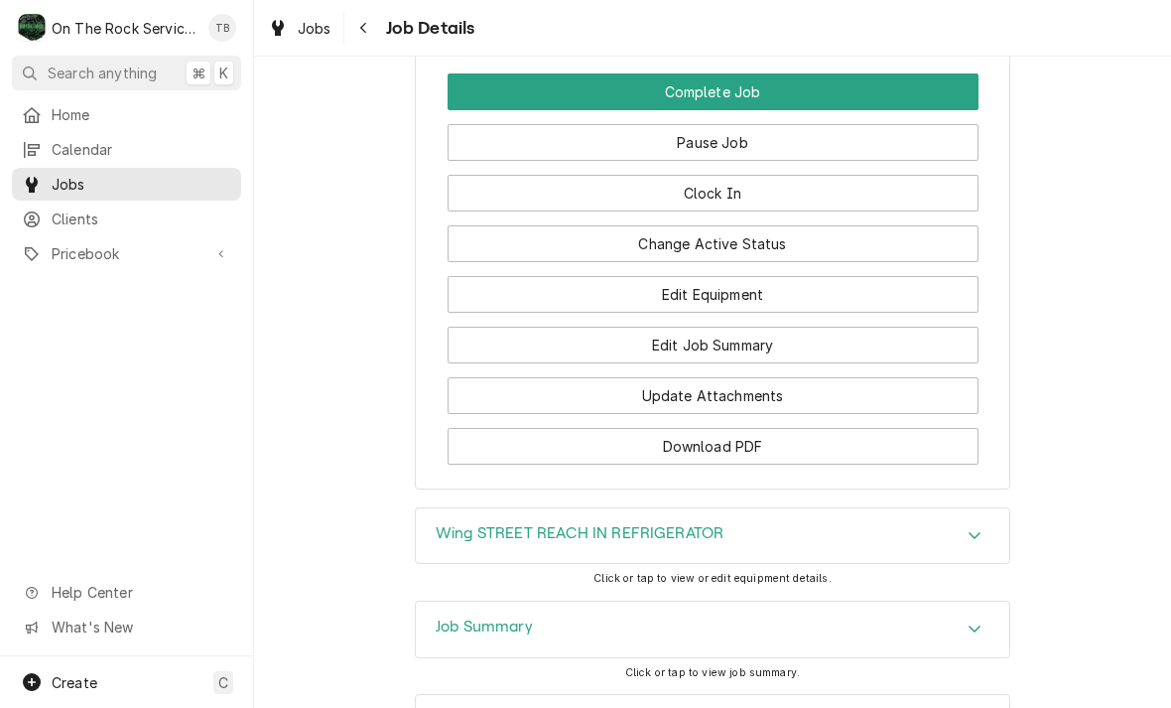
scroll to position [2545, 0]
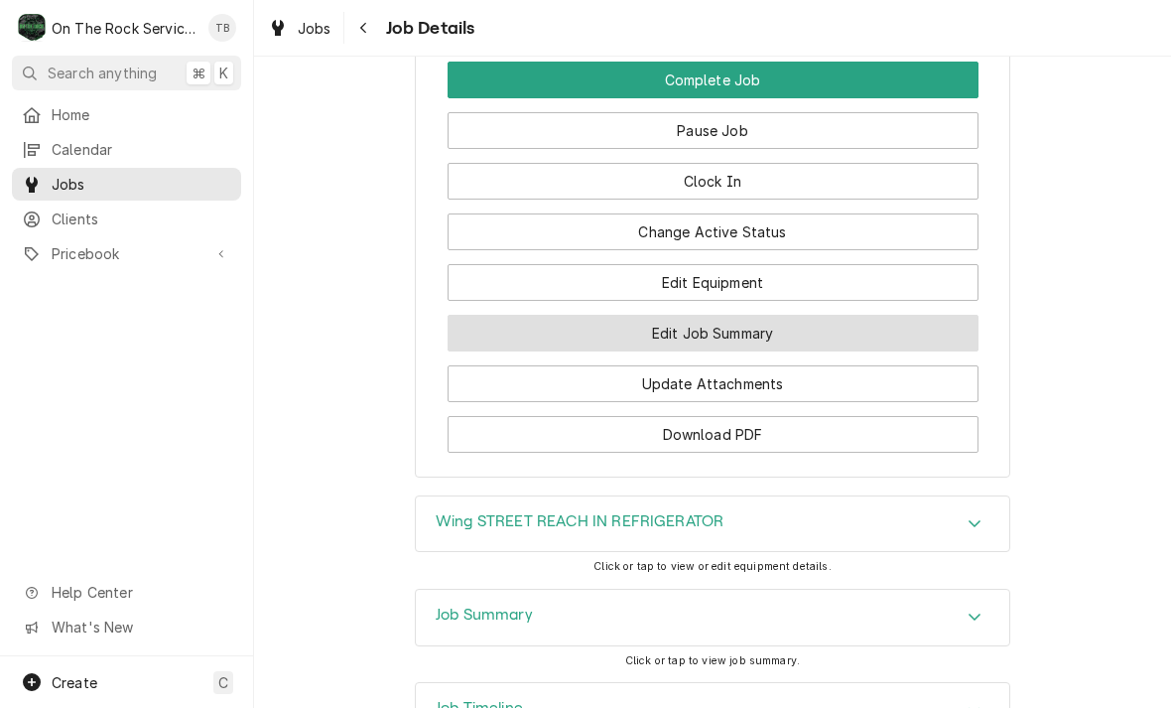
click at [730, 332] on button "Edit Job Summary" at bounding box center [713, 333] width 531 height 37
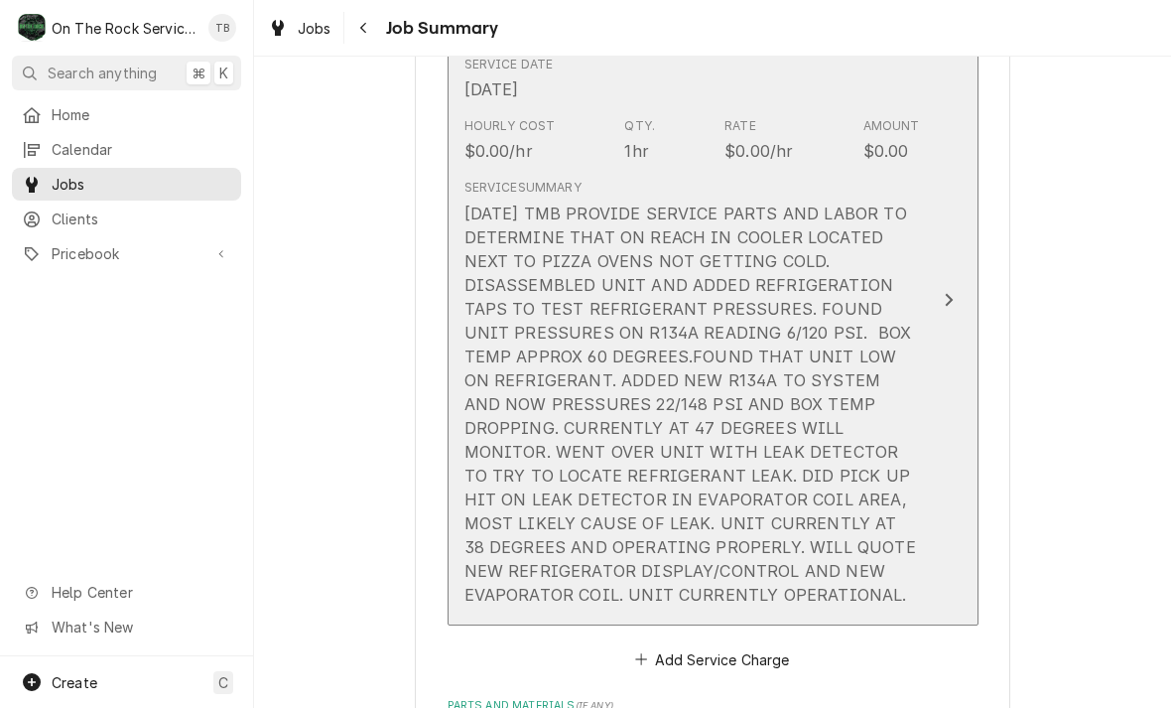
click at [753, 599] on div "Service Summary [DATE] TMB PROVIDE SERVICE PARTS AND LABOR TO DETERMINE THAT ON…" at bounding box center [691, 392] width 455 height 443
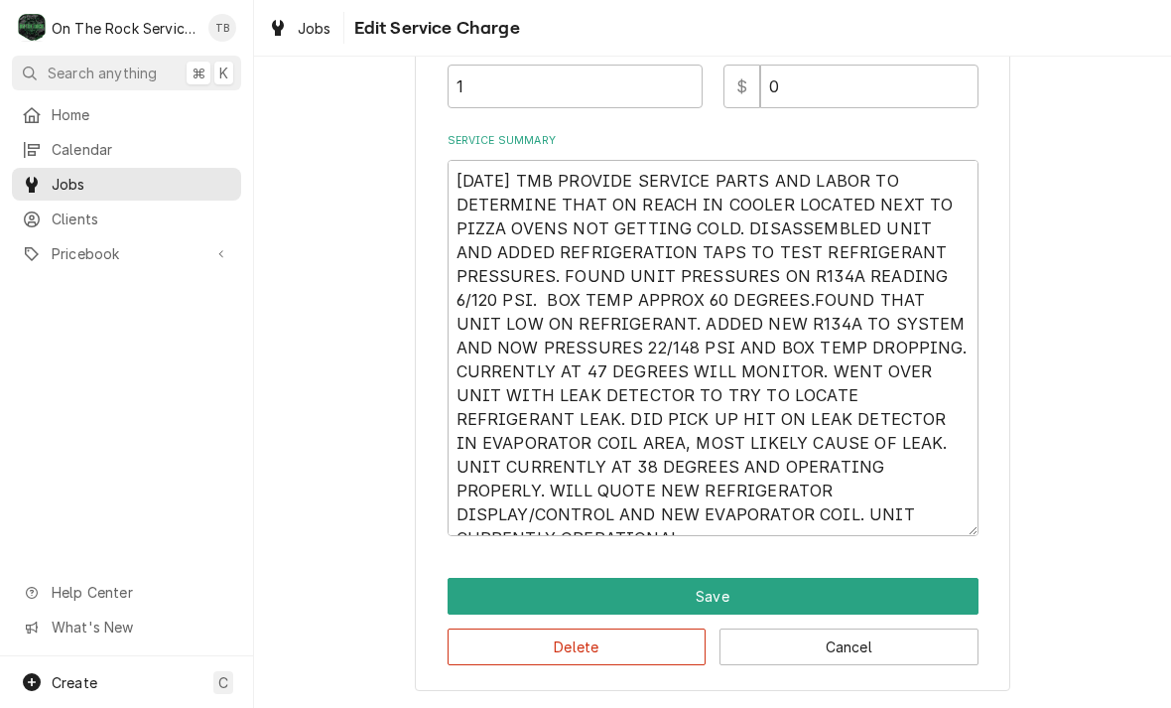
scroll to position [587, 0]
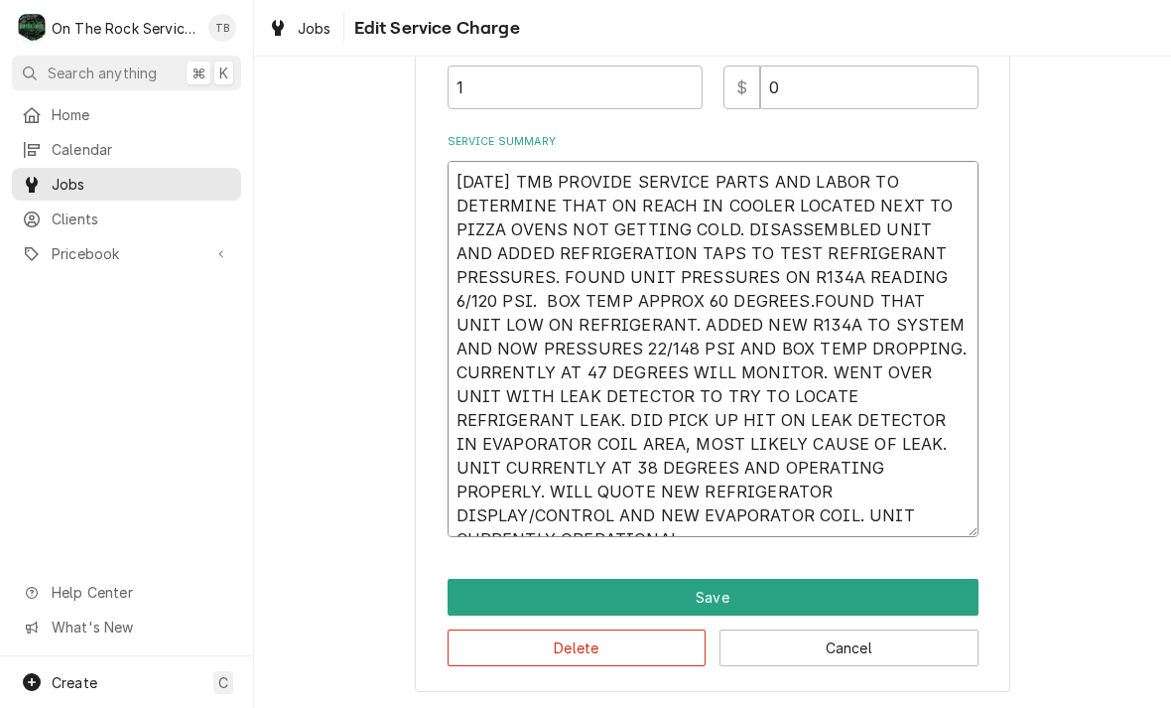
click at [952, 446] on textarea "9/26/25 TMB PROVIDE SERVICE PARTS AND LABOR TO DETERMINE THAT ON REACH IN COOLE…" at bounding box center [713, 349] width 531 height 376
type textarea "x"
type textarea "9/26/25 TMB PROVIDE SERVICE PARTS AND LABOR TO DETERMINE THAT ON REACH IN COOLE…"
type textarea "x"
type textarea "9/26/25 TMB PROVIDE SERVICE PARTS AND LABOR TO DETERMINE THAT ON REACH IN COOLE…"
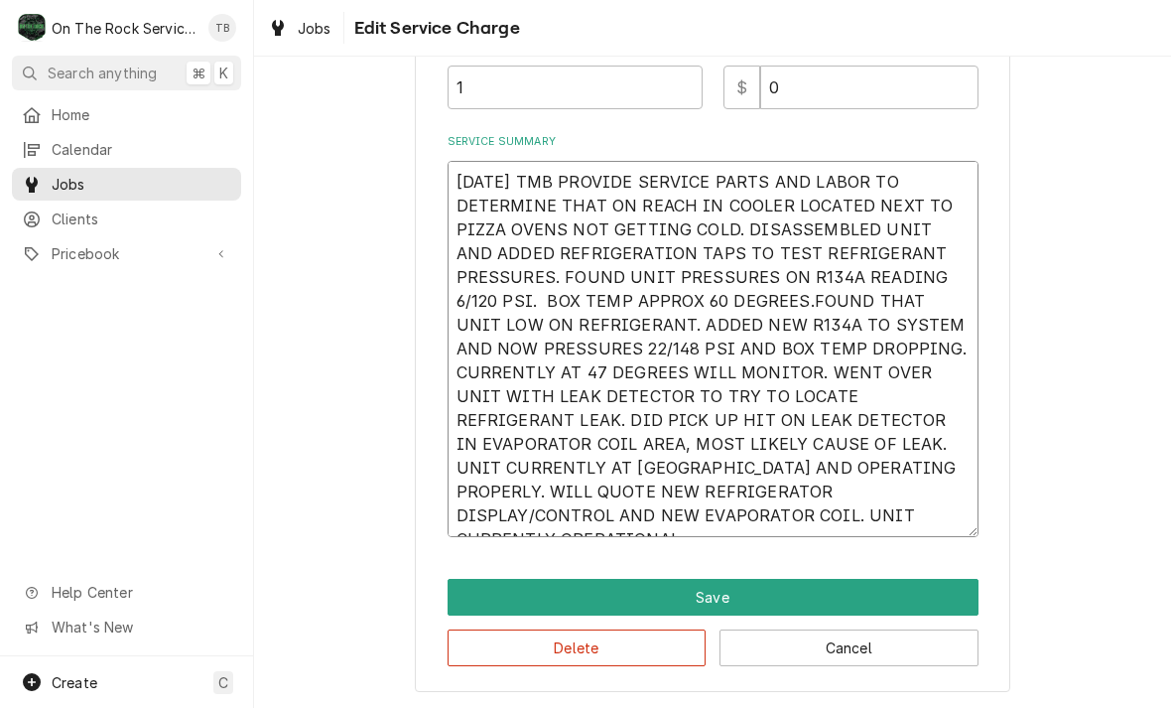
type textarea "x"
type textarea "9/26/25 TMB PROVIDE SERVICE PARTS AND LABOR TO DETERMINE THAT ON REACH IN COOLE…"
type textarea "x"
type textarea "9/26/25 TMB PROVIDE SERVICE PARTS AND LABOR TO DETERMINE THAT ON REACH IN COOLE…"
type textarea "x"
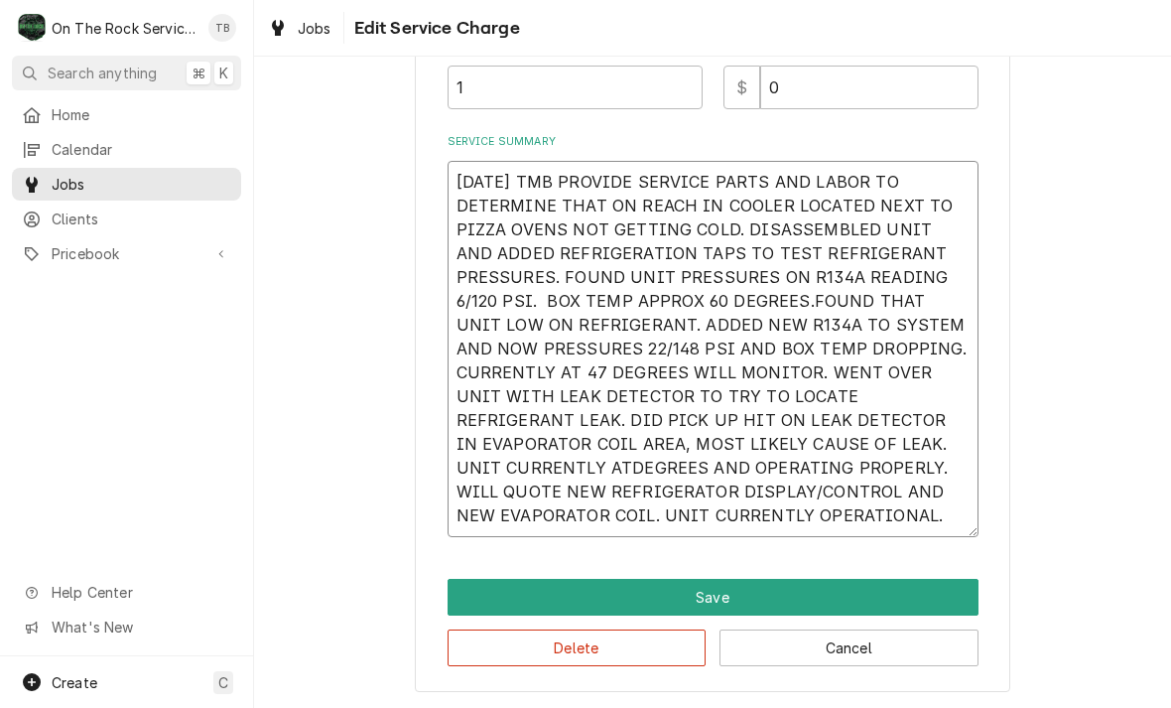
type textarea "9/26/25 TMB PROVIDE SERVICE PARTS AND LABOR TO DETERMINE THAT ON REACH IN COOLE…"
type textarea "x"
type textarea "9/26/25 TMB PROVIDE SERVICE PARTS AND LABOR TO DETERMINE THAT ON REACH IN COOLE…"
type textarea "x"
type textarea "9/26/25 TMB PROVIDE SERVICE PARTS AND LABOR TO DETERMINE THAT ON REACH IN COOLE…"
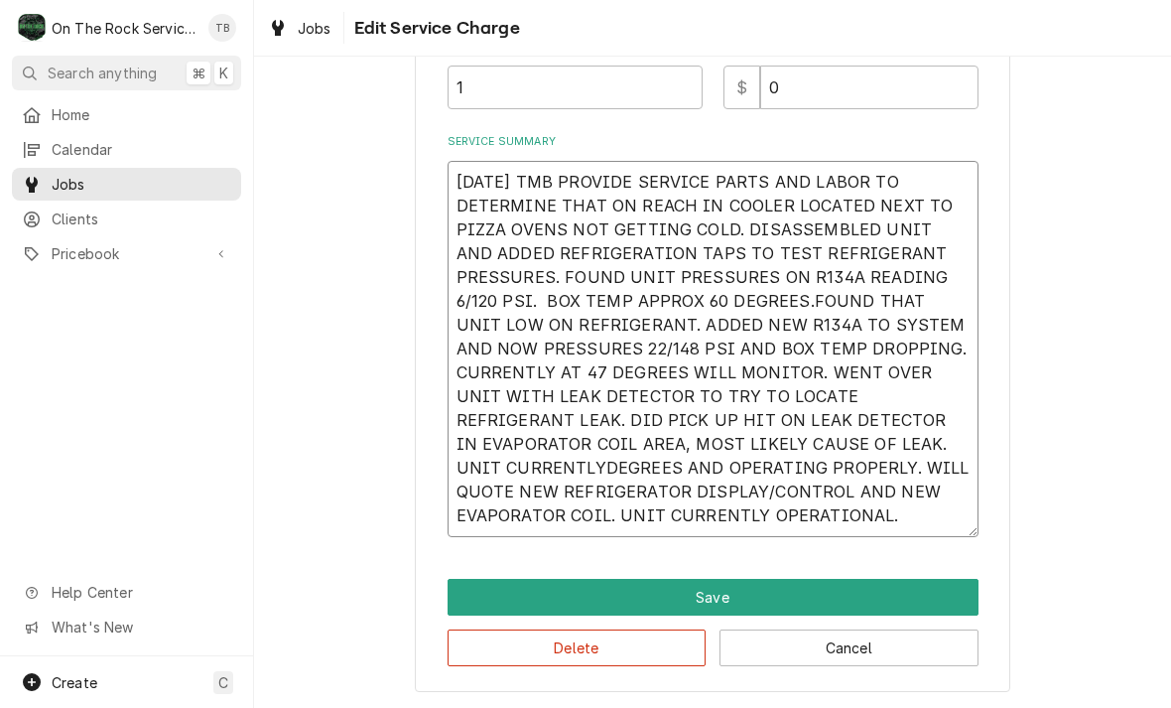
click at [826, 439] on textarea "9/26/25 TMB PROVIDE SERVICE PARTS AND LABOR TO DETERMINE THAT ON REACH IN COOLE…" at bounding box center [713, 349] width 531 height 376
type textarea "x"
type textarea "9/26/25 TMB PROVIDE SERVICE PARTS AND LABOR TO DETERMINE THAT ON REACH IN COOLE…"
type textarea "x"
type textarea "9/26/25 TMB PROVIDE SERVICE PARTS AND LABOR TO DETERMINE THAT ON REACH IN COOLE…"
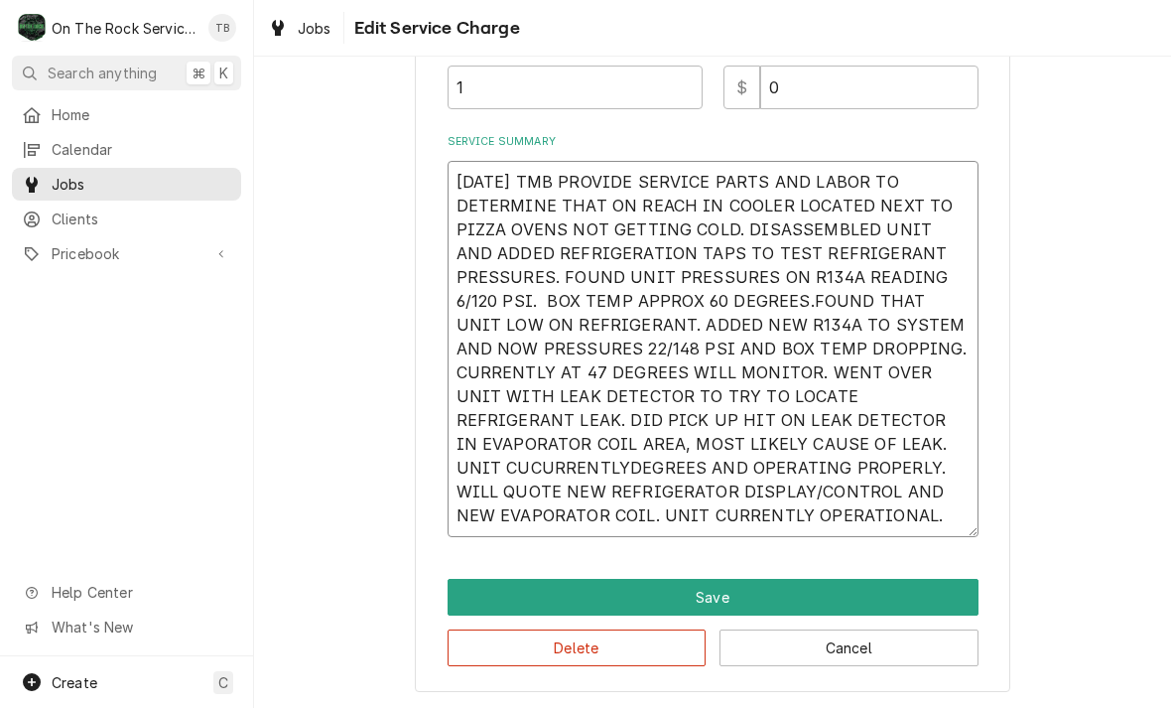
type textarea "x"
type textarea "9/26/25 TMB PROVIDE SERVICE PARTS AND LABOR TO DETERMINE THAT ON REACH IN COOLE…"
type textarea "x"
type textarea "9/26/25 TMB PROVIDE SERVICE PARTS AND LABOR TO DETERMINE THAT ON REACH IN COOLE…"
type textarea "x"
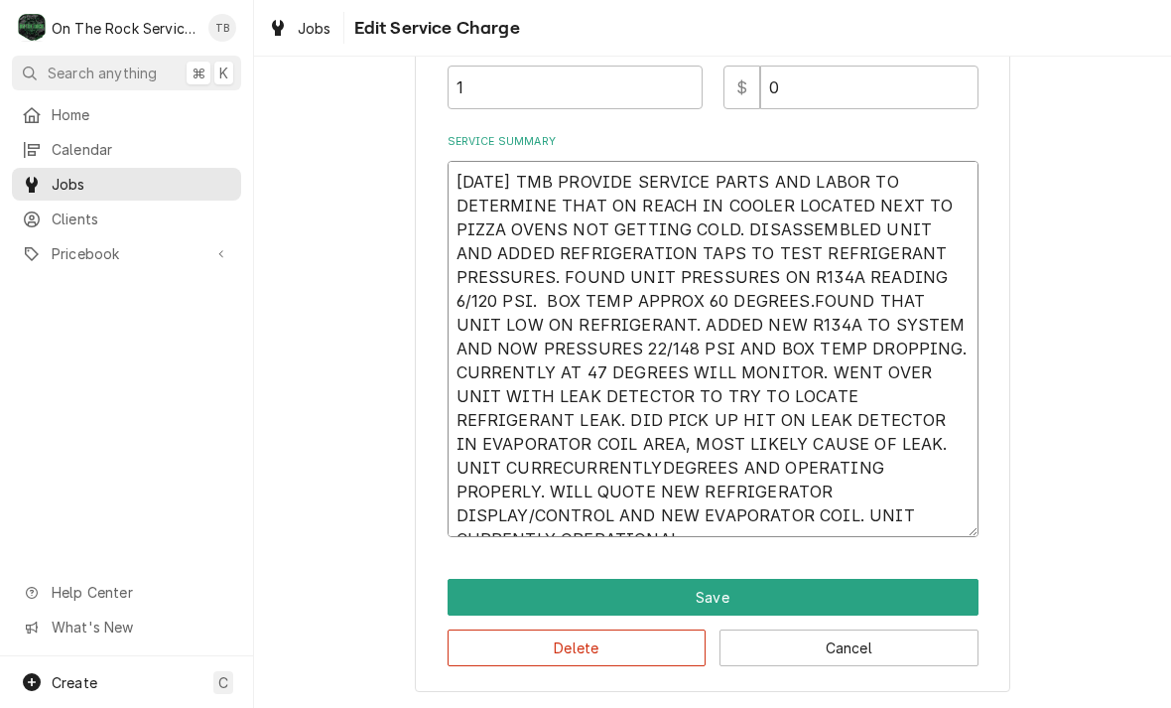
type textarea "9/26/25 TMB PROVIDE SERVICE PARTS AND LABOR TO DETERMINE THAT ON REACH IN COOLE…"
type textarea "x"
type textarea "9/26/25 TMB PROVIDE SERVICE PARTS AND LABOR TO DETERMINE THAT ON REACH IN COOLE…"
type textarea "x"
type textarea "9/26/25 TMB PROVIDE SERVICE PARTS AND LABOR TO DETERMINE THAT ON REACH IN COOLE…"
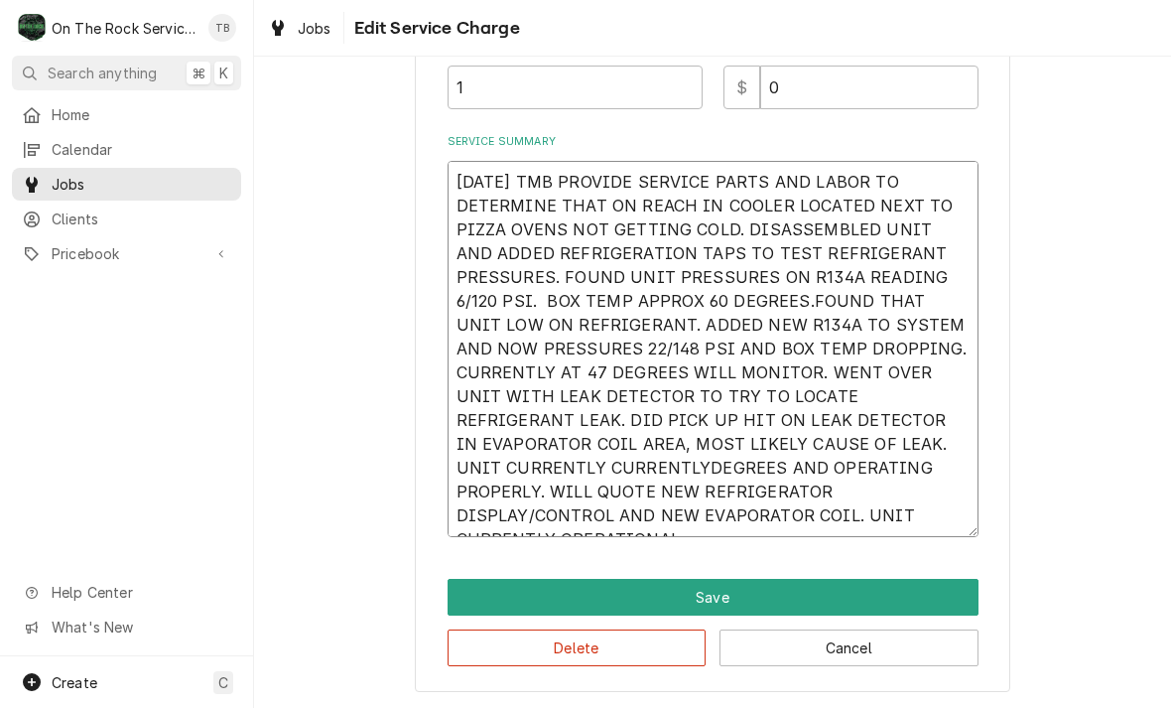
type textarea "x"
type textarea "9/26/25 TMB PROVIDE SERVICE PARTS AND LABOR TO DETERMINE THAT ON REACH IN COOLE…"
type textarea "x"
type textarea "9/26/25 TMB PROVIDE SERVICE PARTS AND LABOR TO DETERMINE THAT ON REACH IN COOLE…"
type textarea "x"
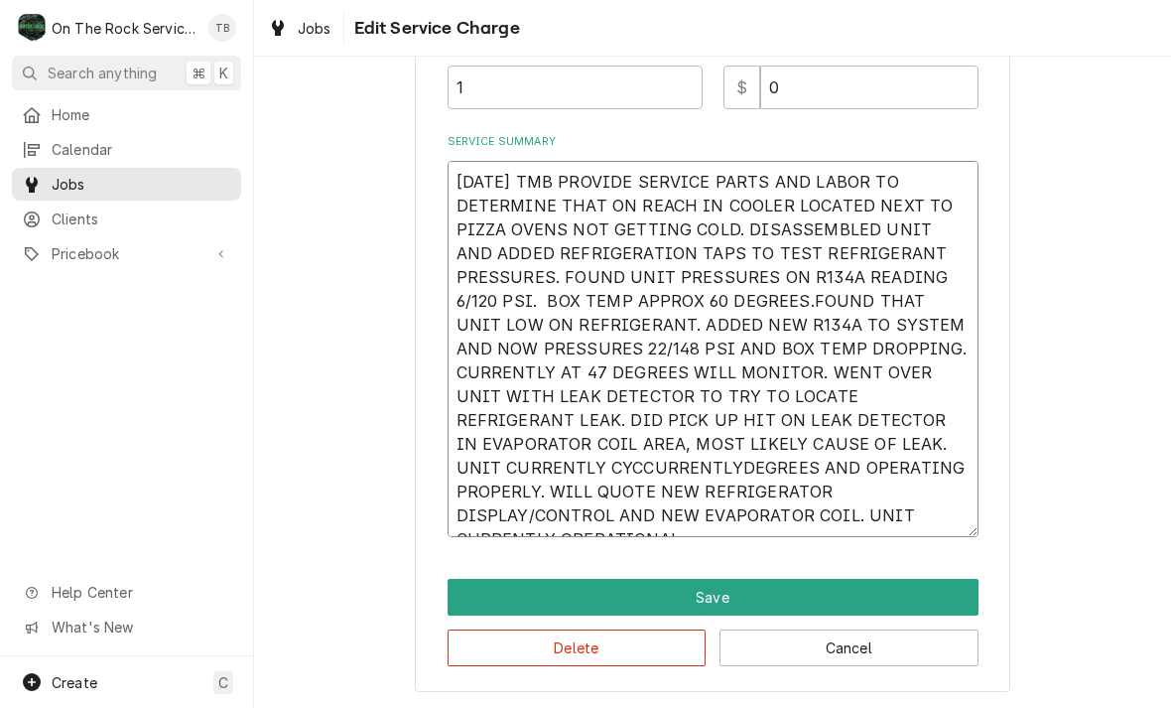
type textarea "9/26/25 TMB PROVIDE SERVICE PARTS AND LABOR TO DETERMINE THAT ON REACH IN COOLE…"
type textarea "x"
type textarea "9/26/25 TMB PROVIDE SERVICE PARTS AND LABOR TO DETERMINE THAT ON REACH IN COOLE…"
type textarea "x"
type textarea "9/26/25 TMB PROVIDE SERVICE PARTS AND LABOR TO DETERMINE THAT ON REACH IN COOLE…"
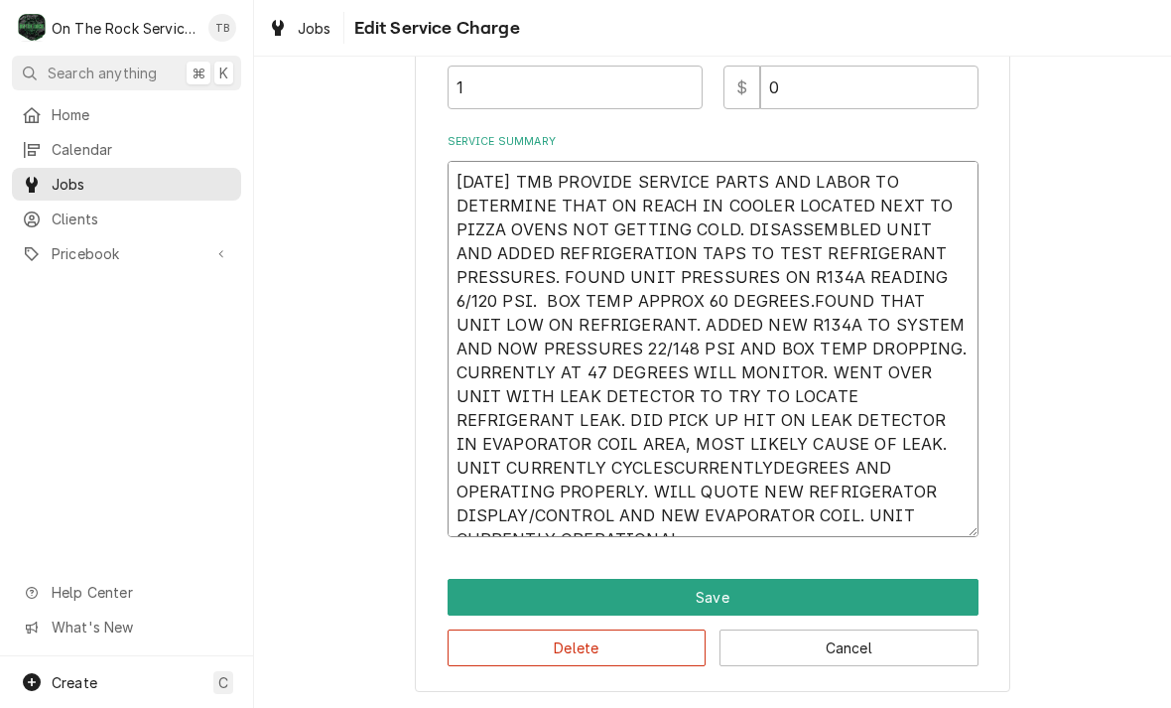
type textarea "x"
type textarea "9/26/25 TMB PROVIDE SERVICE PARTS AND LABOR TO DETERMINE THAT ON REACH IN COOLE…"
type textarea "x"
type textarea "9/26/25 TMB PROVIDE SERVICE PARTS AND LABOR TO DETERMINE THAT ON REACH IN COOLE…"
type textarea "x"
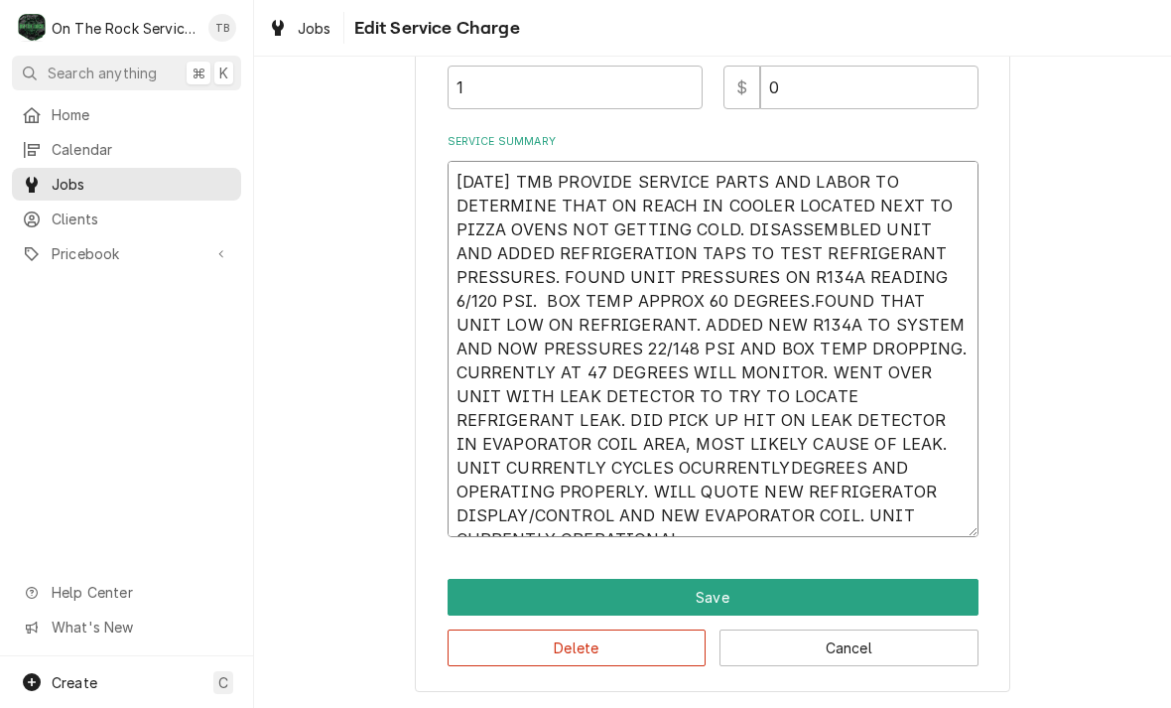
type textarea "9/26/25 TMB PROVIDE SERVICE PARTS AND LABOR TO DETERMINE THAT ON REACH IN COOLE…"
type textarea "x"
type textarea "9/26/25 TMB PROVIDE SERVICE PARTS AND LABOR TO DETERMINE THAT ON REACH IN COOLE…"
type textarea "x"
type textarea "9/26/25 TMB PROVIDE SERVICE PARTS AND LABOR TO DETERMINE THAT ON REACH IN COOLE…"
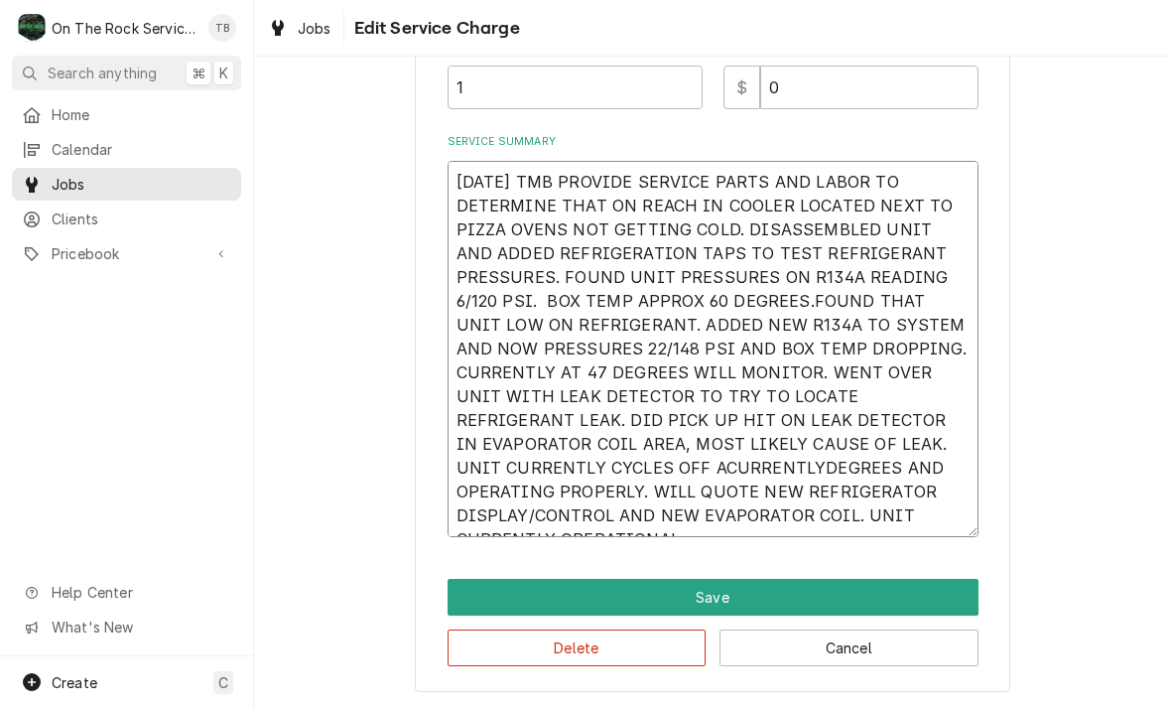
type textarea "x"
type textarea "9/26/25 TMB PROVIDE SERVICE PARTS AND LABOR TO DETERMINE THAT ON REACH IN COOLE…"
type textarea "x"
type textarea "9/26/25 TMB PROVIDE SERVICE PARTS AND LABOR TO DETERMINE THAT ON REACH IN COOLE…"
type textarea "x"
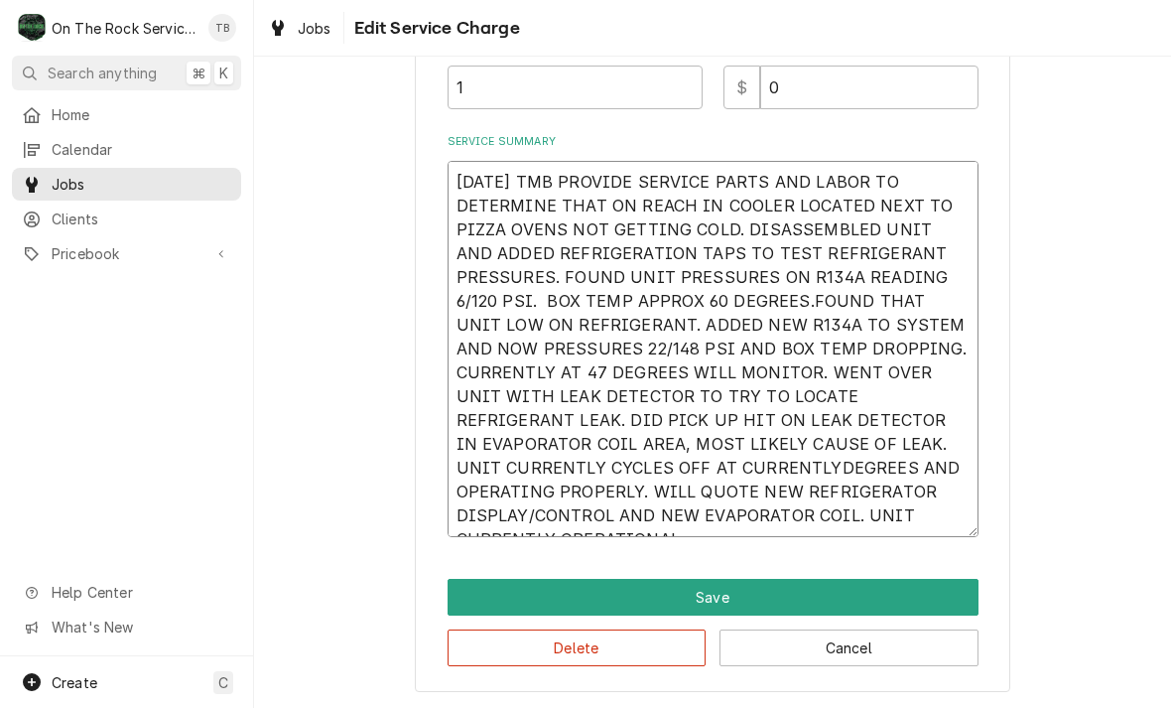
type textarea "9/26/25 TMB PROVIDE SERVICE PARTS AND LABOR TO DETERMINE THAT ON REACH IN COOLE…"
type textarea "x"
type textarea "9/26/25 TMB PROVIDE SERVICE PARTS AND LABOR TO DETERMINE THAT ON REACH IN COOLE…"
type textarea "x"
type textarea "9/26/25 TMB PROVIDE SERVICE PARTS AND LABOR TO DETERMINE THAT ON REACH IN COOLE…"
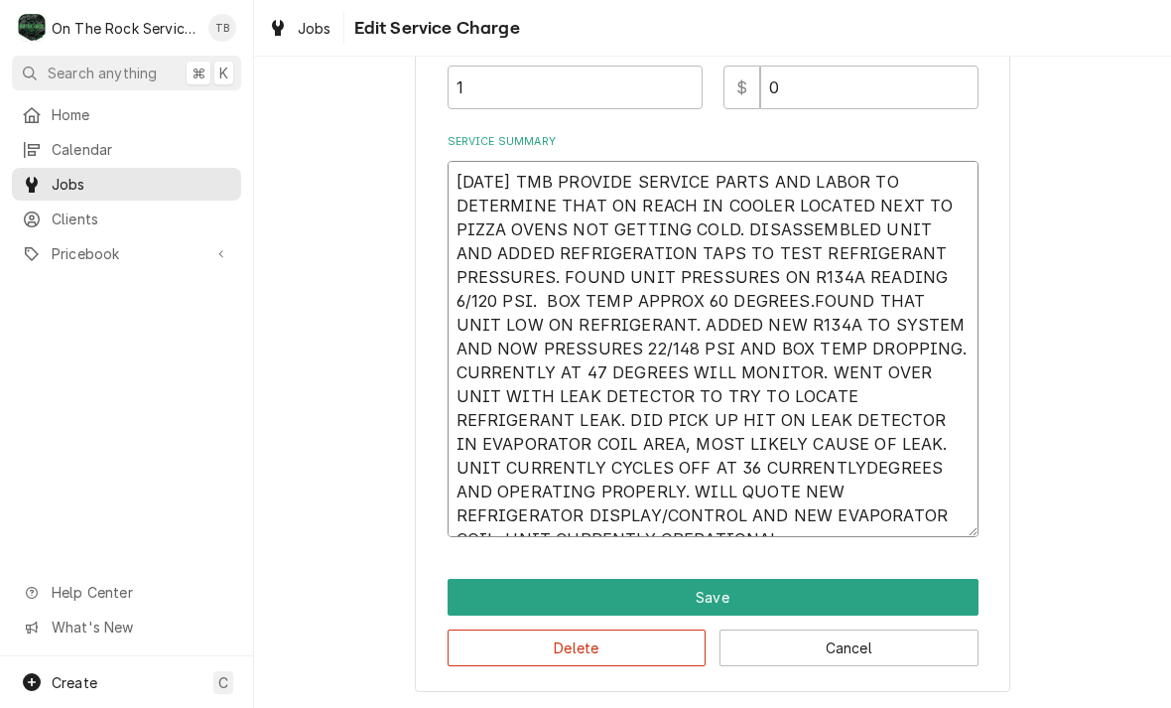
type textarea "x"
type textarea "9/26/25 TMB PROVIDE SERVICE PARTS AND LABOR TO DETERMINE THAT ON REACH IN COOLE…"
type textarea "x"
type textarea "9/26/25 TMB PROVIDE SERVICE PARTS AND LABOR TO DETERMINE THAT ON REACH IN COOLE…"
type textarea "x"
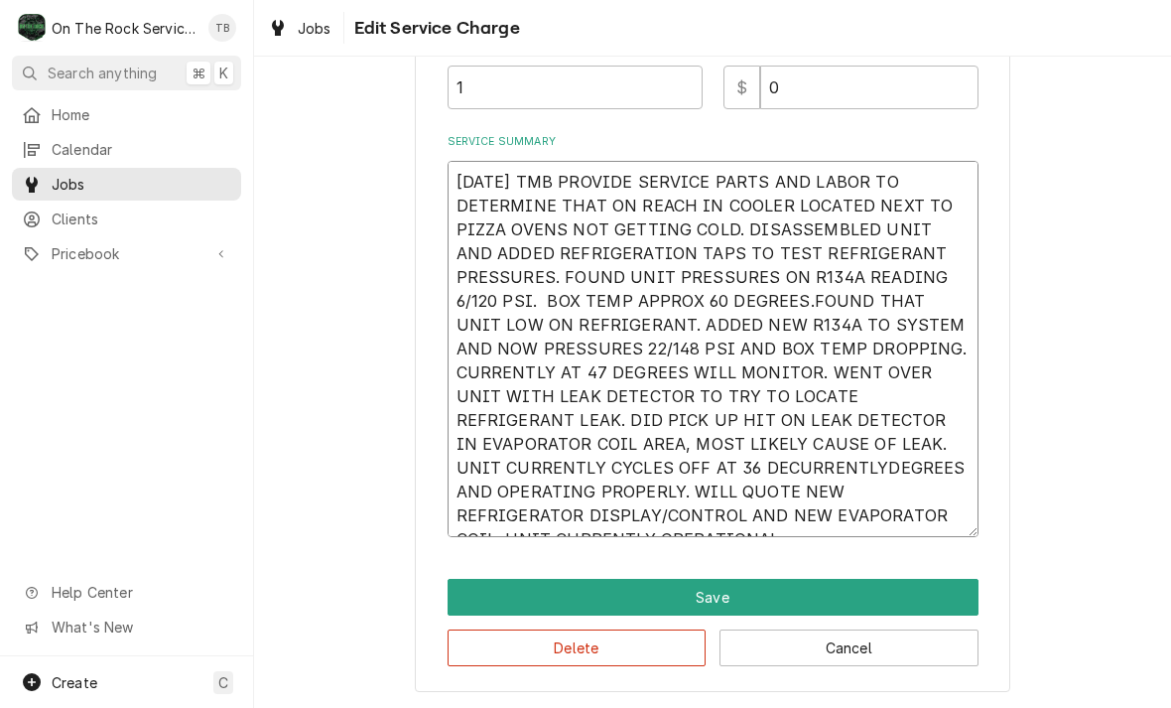
type textarea "9/26/25 TMB PROVIDE SERVICE PARTS AND LABOR TO DETERMINE THAT ON REACH IN COOLE…"
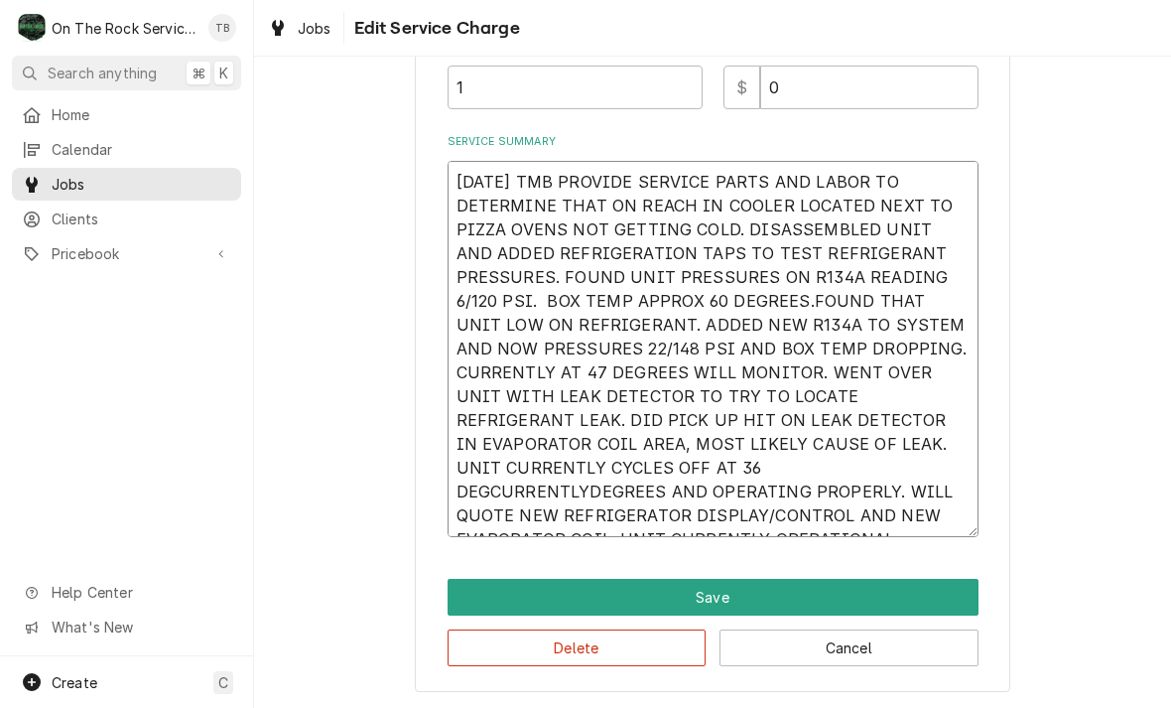
type textarea "x"
type textarea "9/26/25 TMB PROVIDE SERVICE PARTS AND LABOR TO DETERMINE THAT ON REACH IN COOLE…"
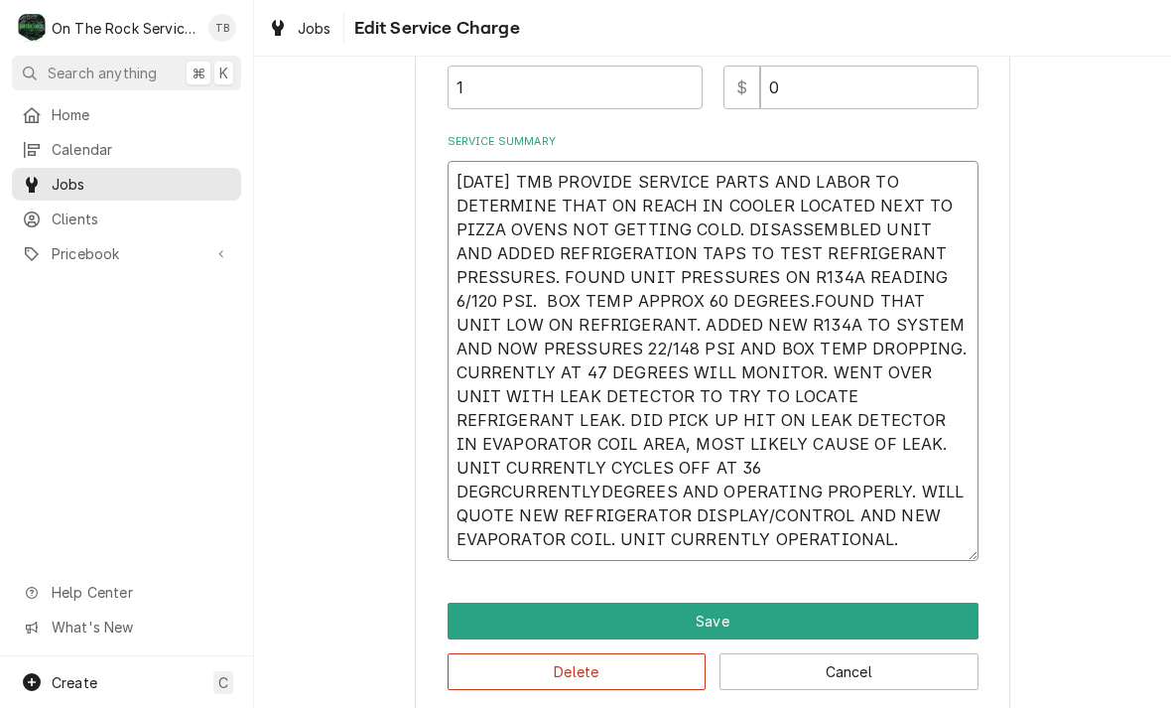
type textarea "x"
type textarea "9/26/25 TMB PROVIDE SERVICE PARTS AND LABOR TO DETERMINE THAT ON REACH IN COOLE…"
type textarea "x"
type textarea "9/26/25 TMB PROVIDE SERVICE PARTS AND LABOR TO DETERMINE THAT ON REACH IN COOLE…"
type textarea "x"
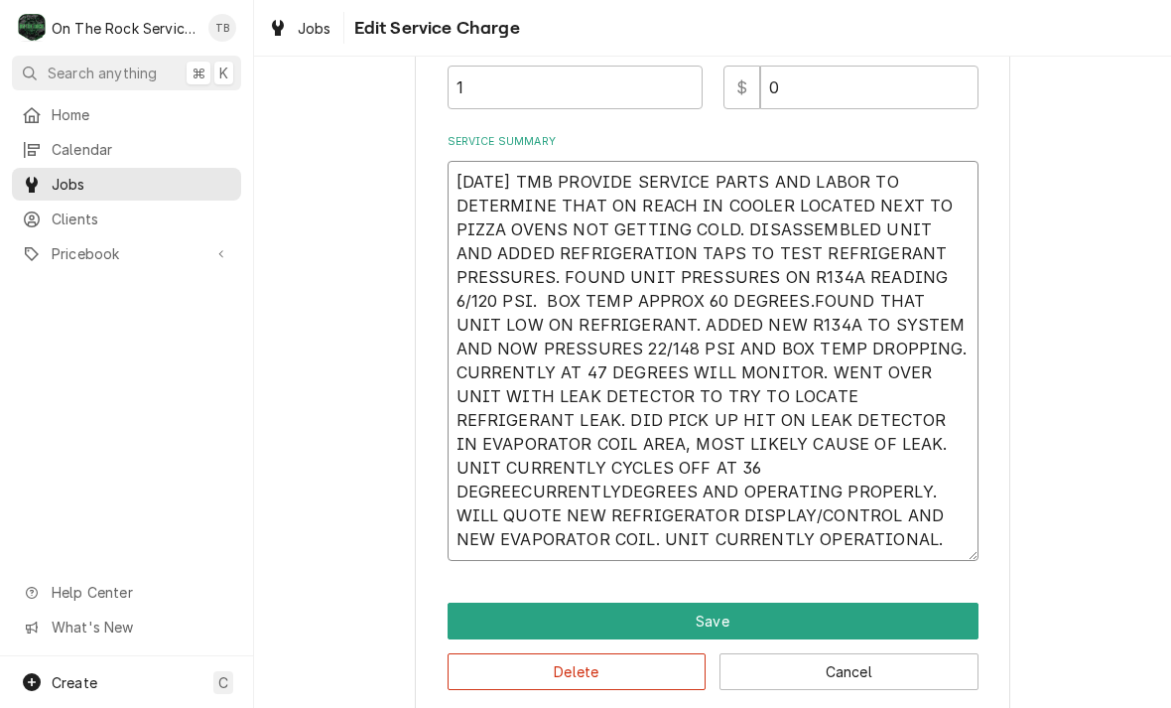
type textarea "9/26/25 TMB PROVIDE SERVICE PARTS AND LABOR TO DETERMINE THAT ON REACH IN COOLE…"
type textarea "x"
type textarea "9/26/25 TMB PROVIDE SERVICE PARTS AND LABOR TO DETERMINE THAT ON REACH IN COOLE…"
type textarea "x"
type textarea "9/26/25 TMB PROVIDE SERVICE PARTS AND LABOR TO DETERMINE THAT ON REACH IN COOLE…"
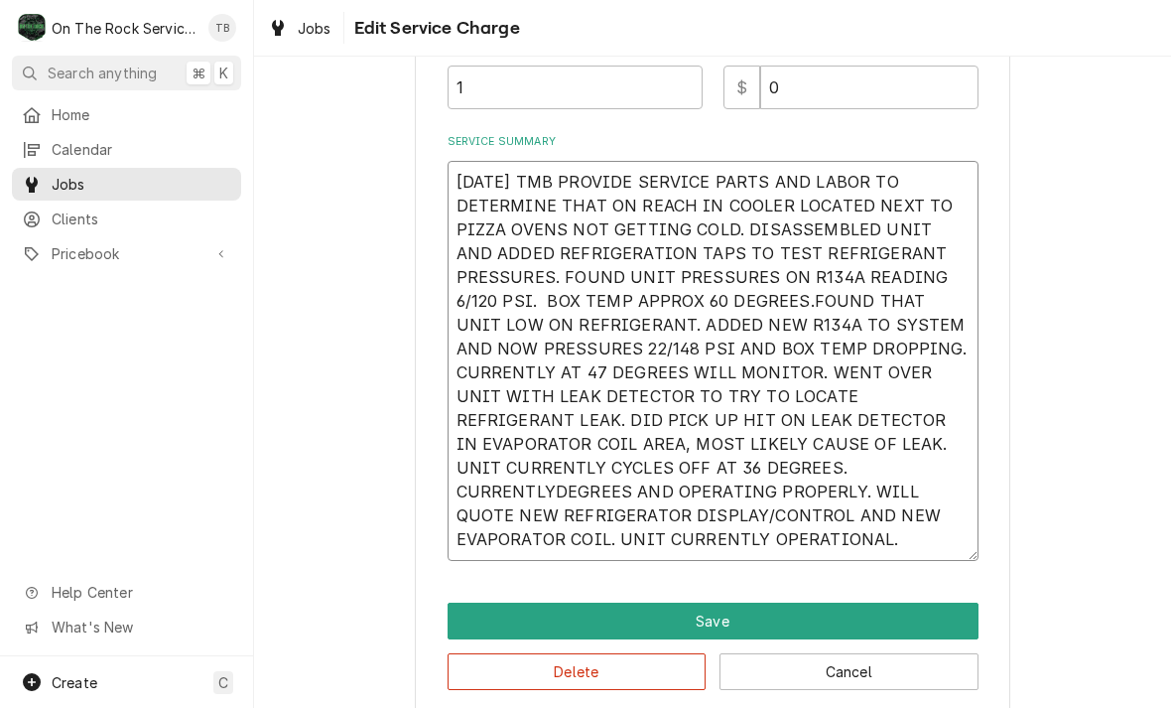
click at [792, 463] on textarea "9/26/25 TMB PROVIDE SERVICE PARTS AND LABOR TO DETERMINE THAT ON REACH IN COOLE…" at bounding box center [713, 361] width 531 height 400
type textarea "x"
type textarea "9/26/25 TMB PROVIDE SERVICE PARTS AND LABOR TO DETERMINE THAT ON REACH IN COOLE…"
type textarea "x"
type textarea "9/26/25 TMB PROVIDE SERVICE PARTS AND LABOR TO DETERMINE THAT ON REACH IN COOLE…"
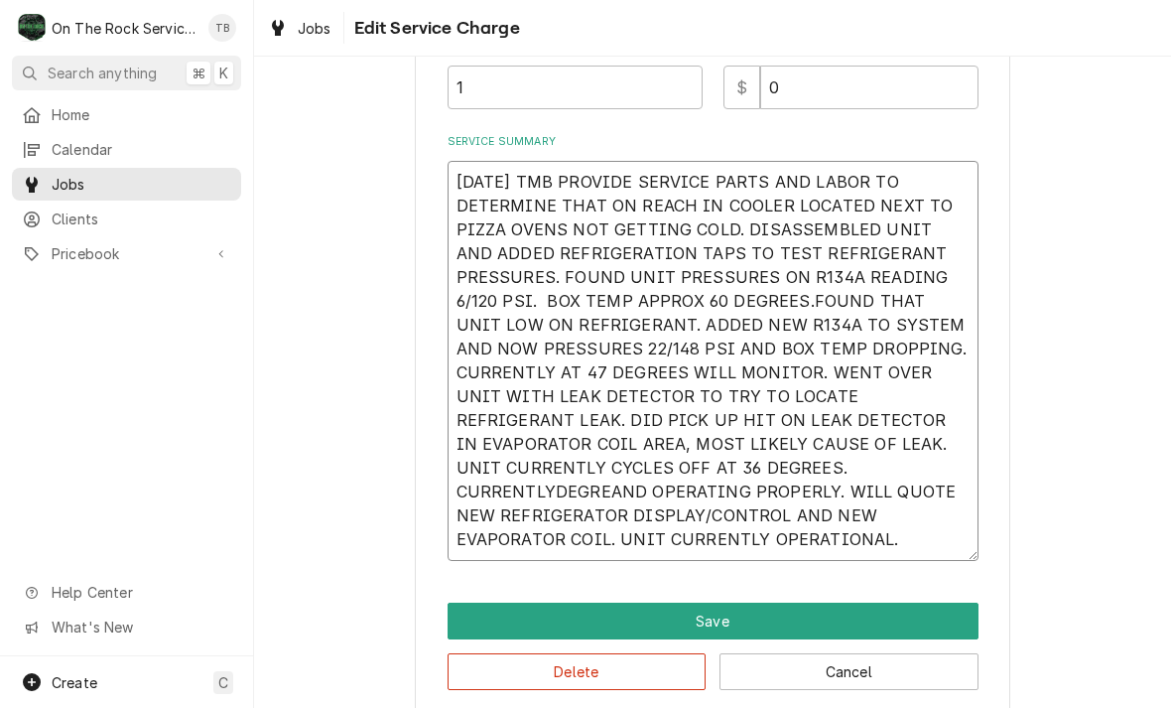
type textarea "x"
type textarea "9/26/25 TMB PROVIDE SERVICE PARTS AND LABOR TO DETERMINE THAT ON REACH IN COOLE…"
type textarea "x"
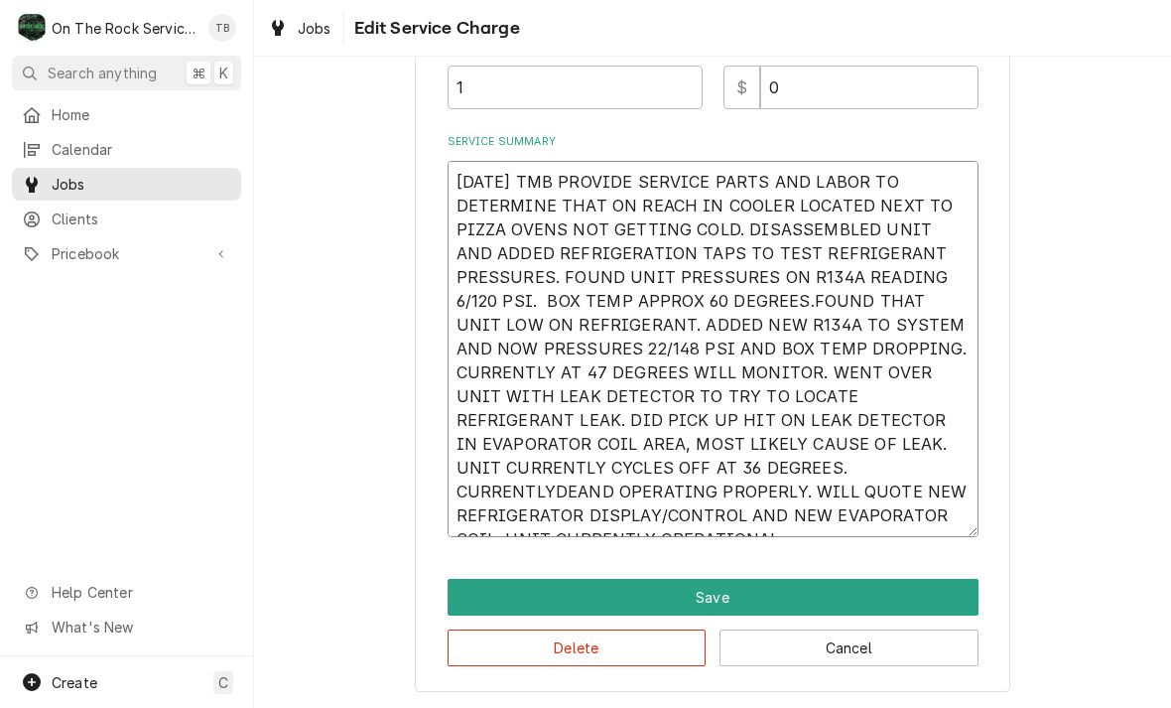
type textarea "9/26/25 TMB PROVIDE SERVICE PARTS AND LABOR TO DETERMINE THAT ON REACH IN COOLE…"
type textarea "x"
type textarea "9/26/25 TMB PROVIDE SERVICE PARTS AND LABOR TO DETERMINE THAT ON REACH IN COOLE…"
type textarea "x"
type textarea "9/26/25 TMB PROVIDE SERVICE PARTS AND LABOR TO DETERMINE THAT ON REACH IN COOLE…"
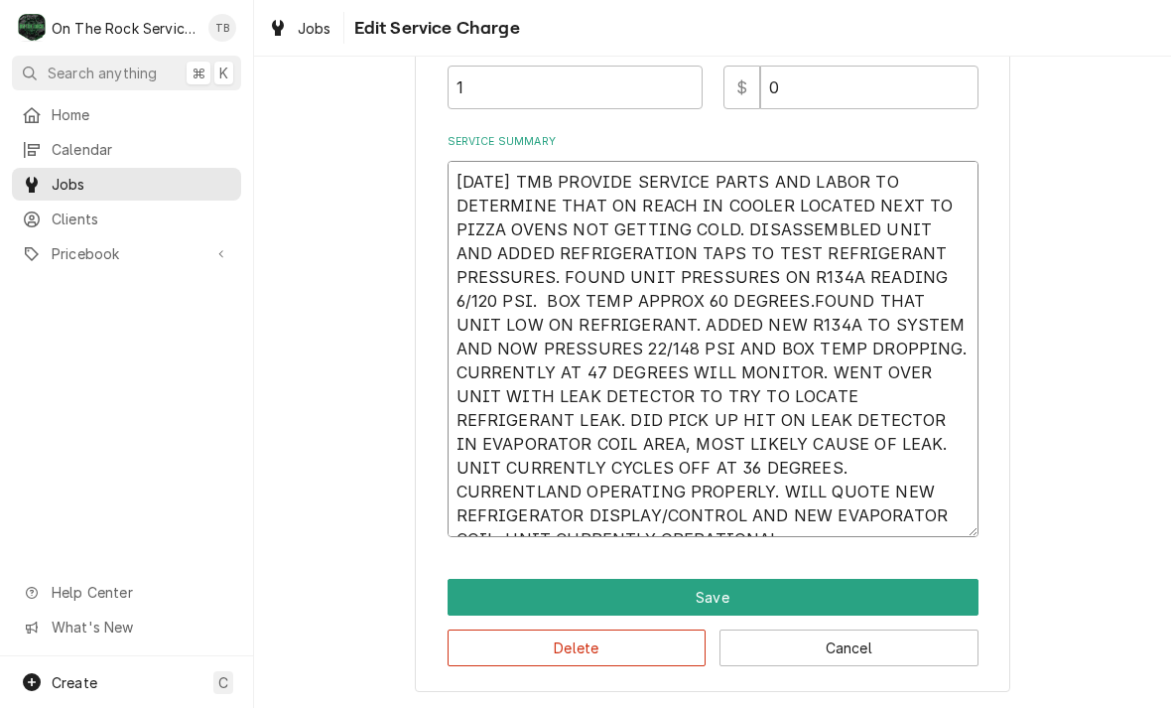
type textarea "x"
type textarea "9/26/25 TMB PROVIDE SERVICE PARTS AND LABOR TO DETERMINE THAT ON REACH IN COOLE…"
type textarea "x"
type textarea "9/26/25 TMB PROVIDE SERVICE PARTS AND LABOR TO DETERMINE THAT ON REACH IN COOLE…"
type textarea "x"
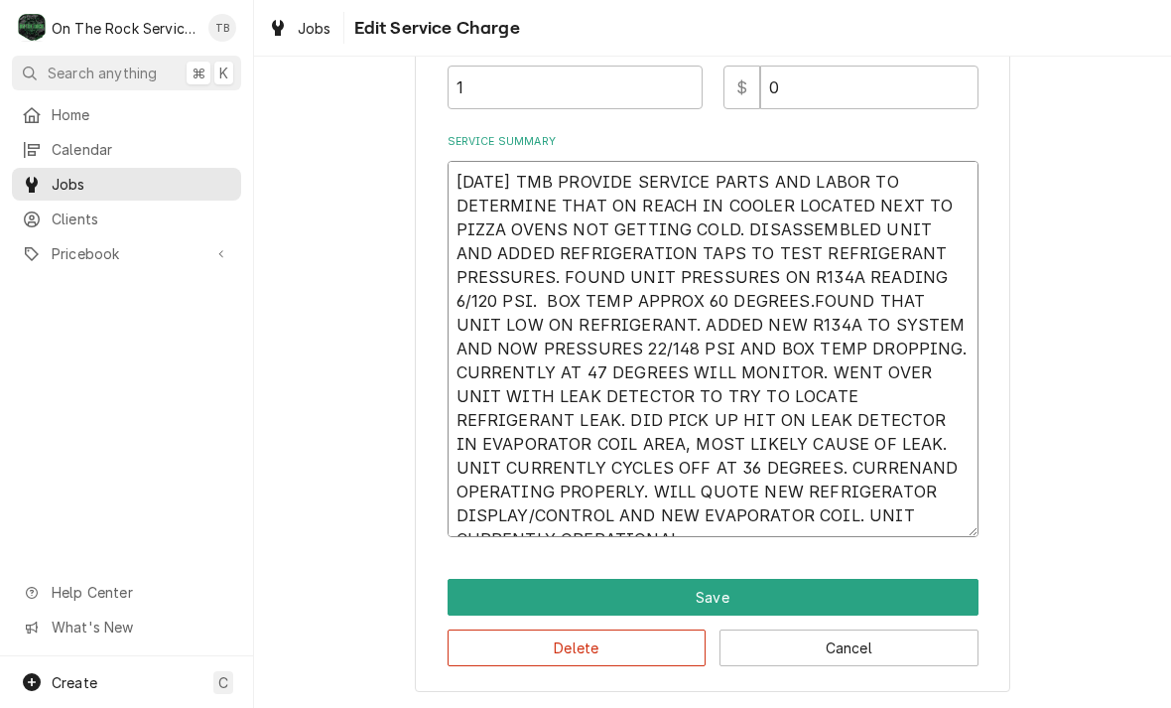
type textarea "9/26/25 TMB PROVIDE SERVICE PARTS AND LABOR TO DETERMINE THAT ON REACH IN COOLE…"
type textarea "x"
type textarea "9/26/25 TMB PROVIDE SERVICE PARTS AND LABOR TO DETERMINE THAT ON REACH IN COOLE…"
type textarea "x"
type textarea "9/26/25 TMB PROVIDE SERVICE PARTS AND LABOR TO DETERMINE THAT ON REACH IN COOLE…"
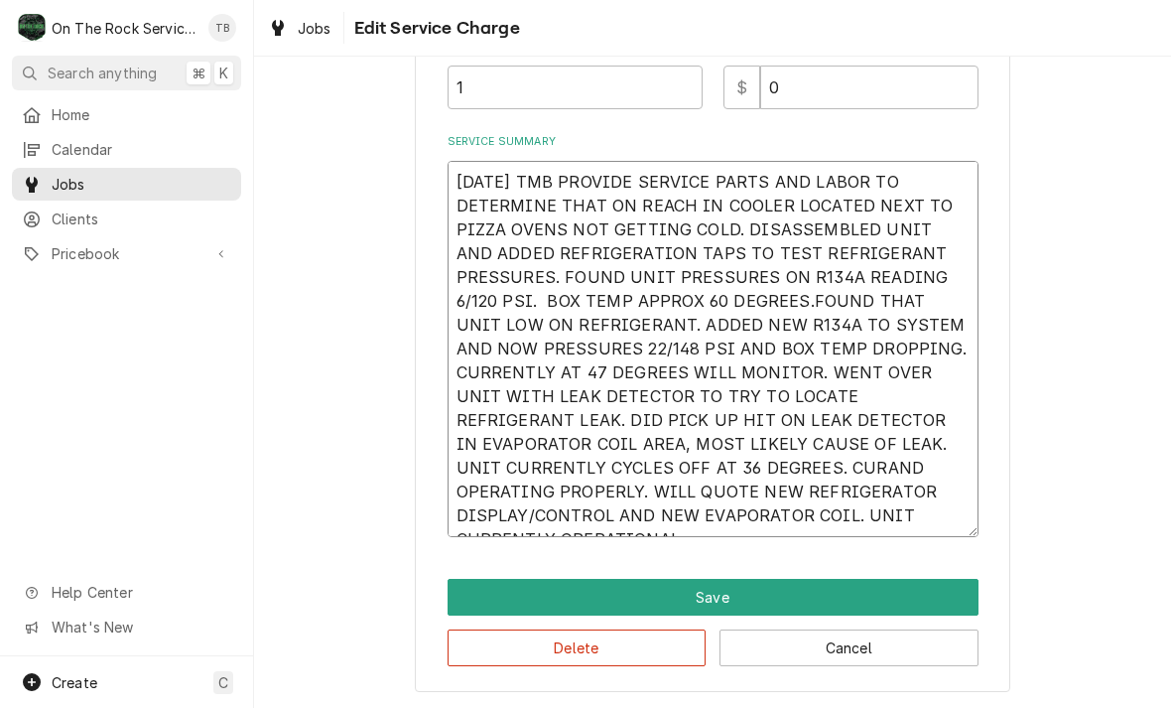
type textarea "x"
type textarea "9/26/25 TMB PROVIDE SERVICE PARTS AND LABOR TO DETERMINE THAT ON REACH IN COOLE…"
type textarea "x"
type textarea "9/26/25 TMB PROVIDE SERVICE PARTS AND LABOR TO DETERMINE THAT ON REACH IN COOLE…"
type textarea "x"
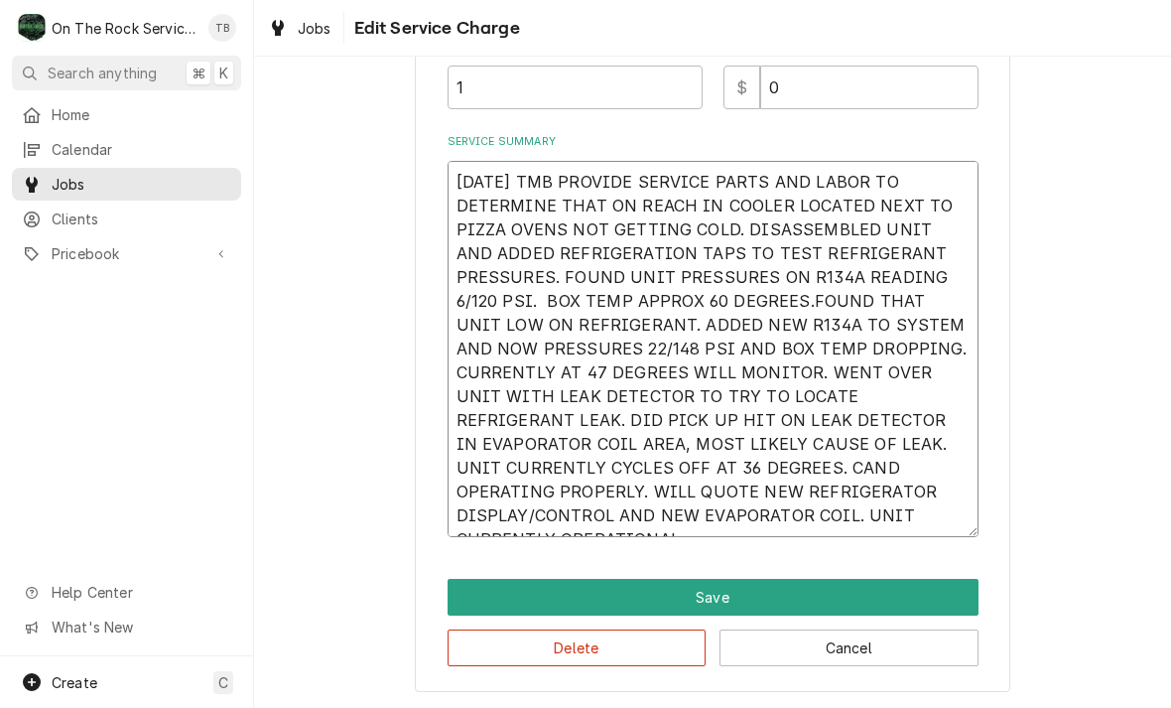
type textarea "9/26/25 TMB PROVIDE SERVICE PARTS AND LABOR TO DETERMINE THAT ON REACH IN COOLE…"
type textarea "x"
type textarea "9/26/25 TMB PROVIDE SERVICE PARTS AND LABOR TO DETERMINE THAT ON REACH IN COOLE…"
type textarea "x"
type textarea "9/26/25 TMB PROVIDE SERVICE PARTS AND LABOR TO DETERMINE THAT ON REACH IN COOLE…"
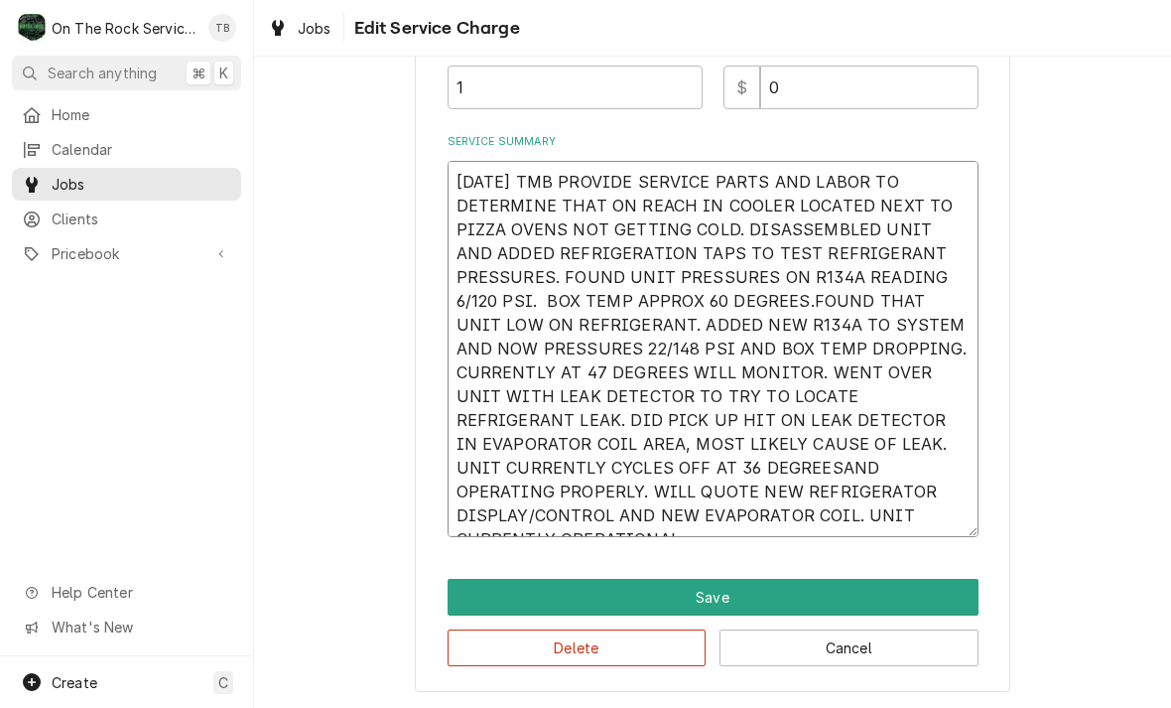
type textarea "x"
type textarea "9/26/25 TMB PROVIDE SERVICE PARTS AND LABOR TO DETERMINE THAT ON REACH IN COOLE…"
click at [503, 74] on input "1" at bounding box center [575, 87] width 255 height 44
type textarea "x"
type input "1.5"
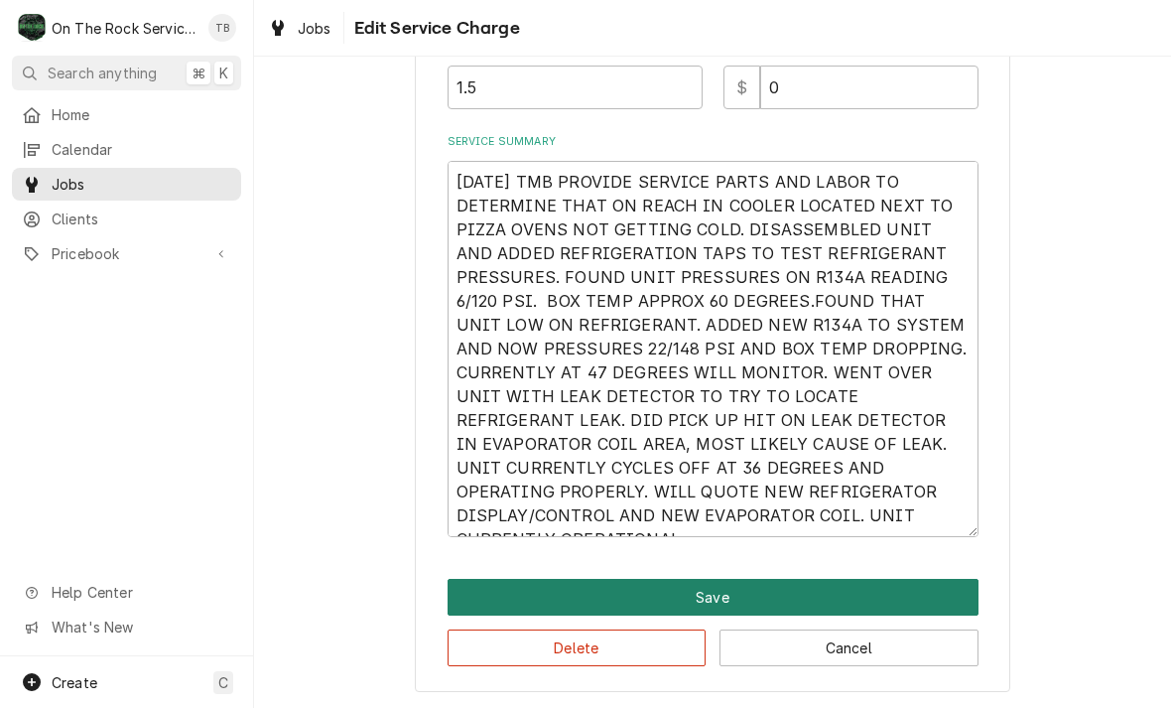
click at [735, 590] on button "Save" at bounding box center [713, 597] width 531 height 37
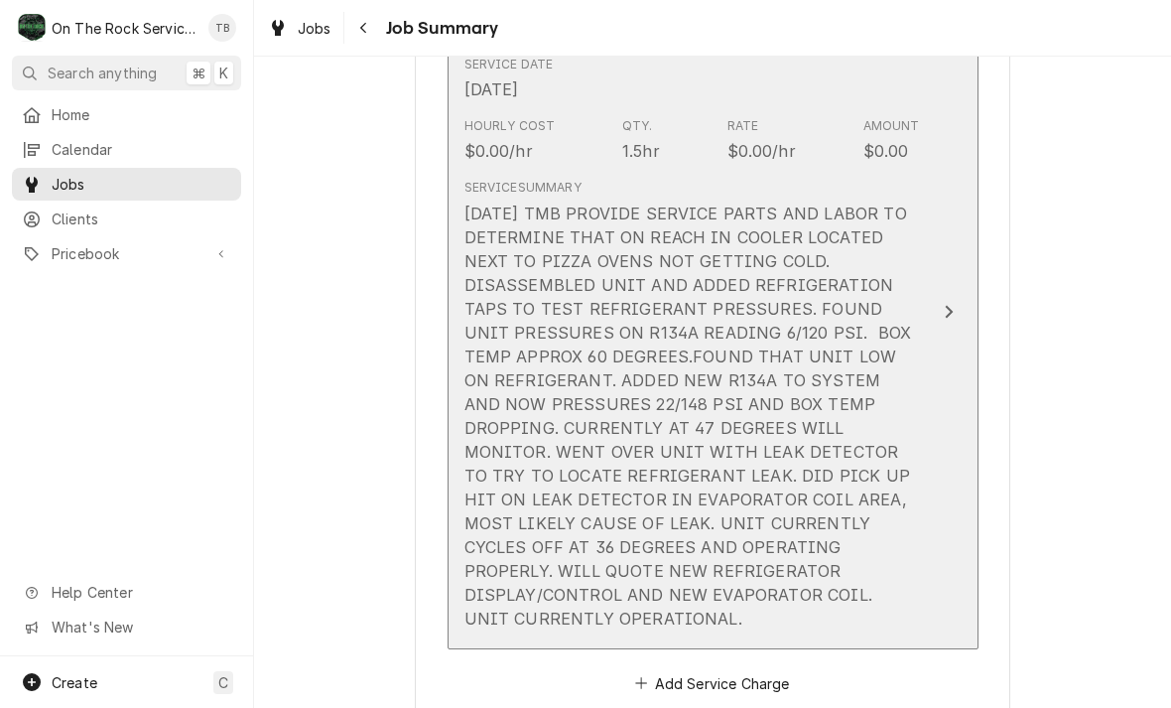
click at [897, 600] on div "Service Summary 9/26/25 TMB PROVIDE SERVICE PARTS AND LABOR TO DETERMINE THAT O…" at bounding box center [691, 404] width 455 height 466
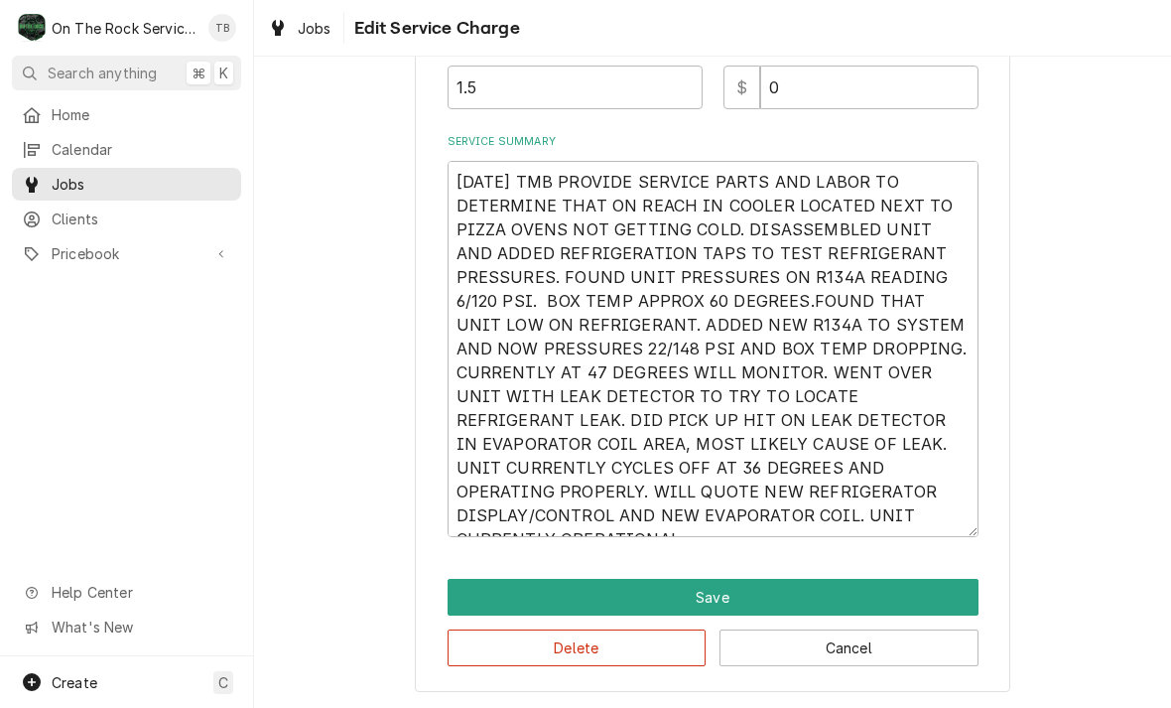
scroll to position [587, 0]
click at [888, 523] on textarea "9/26/25 TMB PROVIDE SERVICE PARTS AND LABOR TO DETERMINE THAT ON REACH IN COOLE…" at bounding box center [713, 349] width 531 height 376
click at [889, 517] on textarea "9/26/25 TMB PROVIDE SERVICE PARTS AND LABOR TO DETERMINE THAT ON REACH IN COOLE…" at bounding box center [713, 349] width 531 height 376
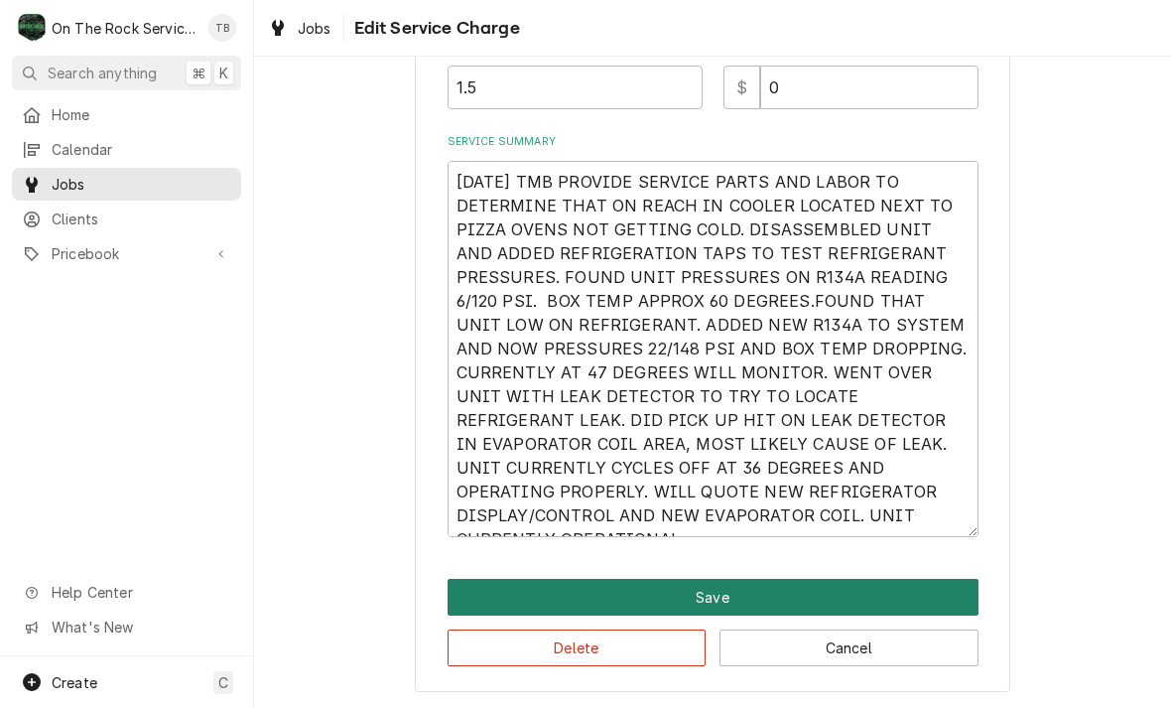
click at [675, 599] on button "Save" at bounding box center [713, 597] width 531 height 37
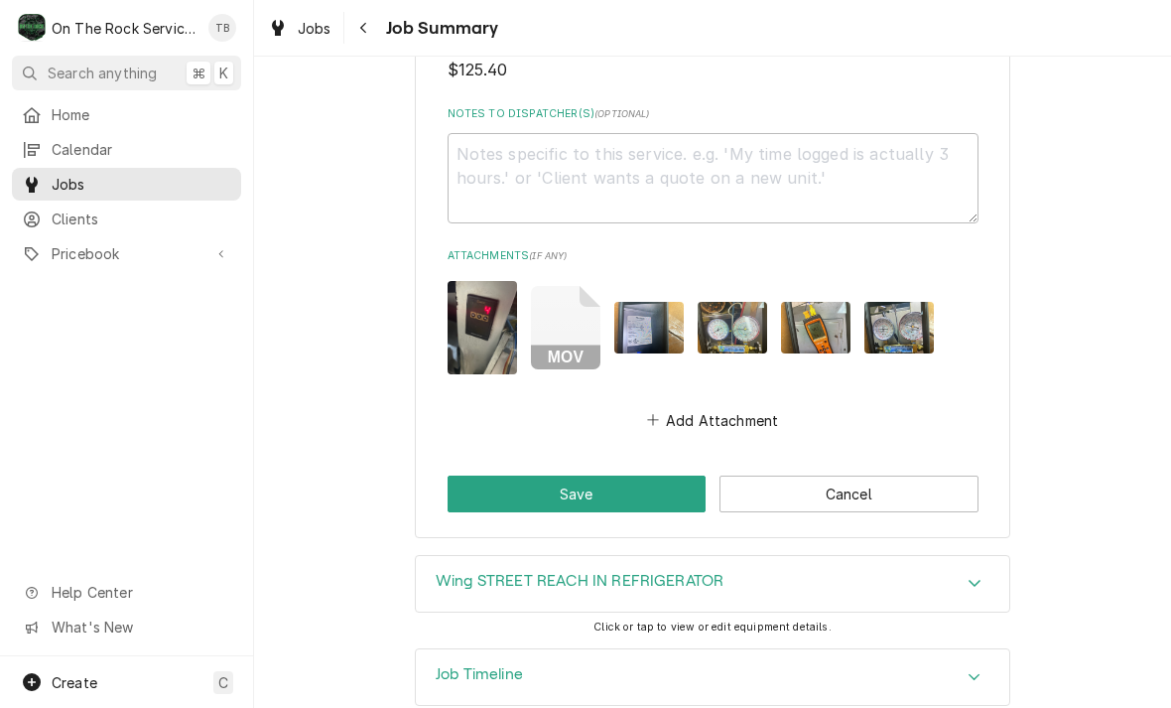
scroll to position [2125, 0]
click at [581, 475] on button "Save" at bounding box center [577, 493] width 259 height 37
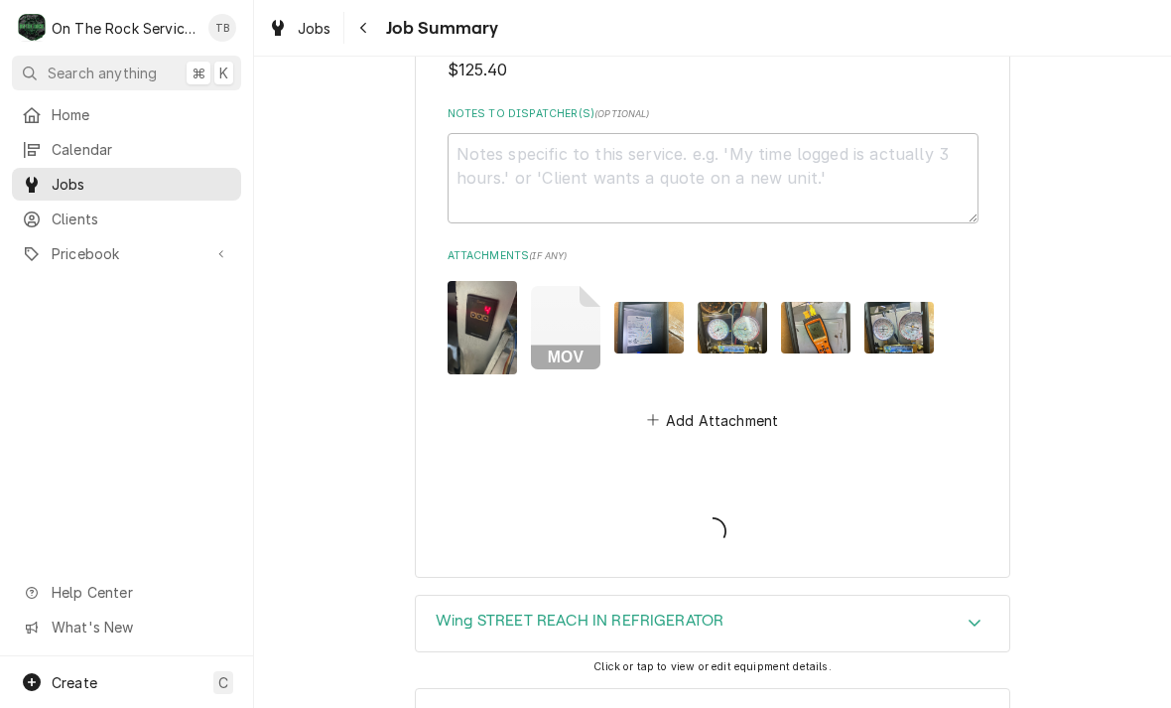
type textarea "x"
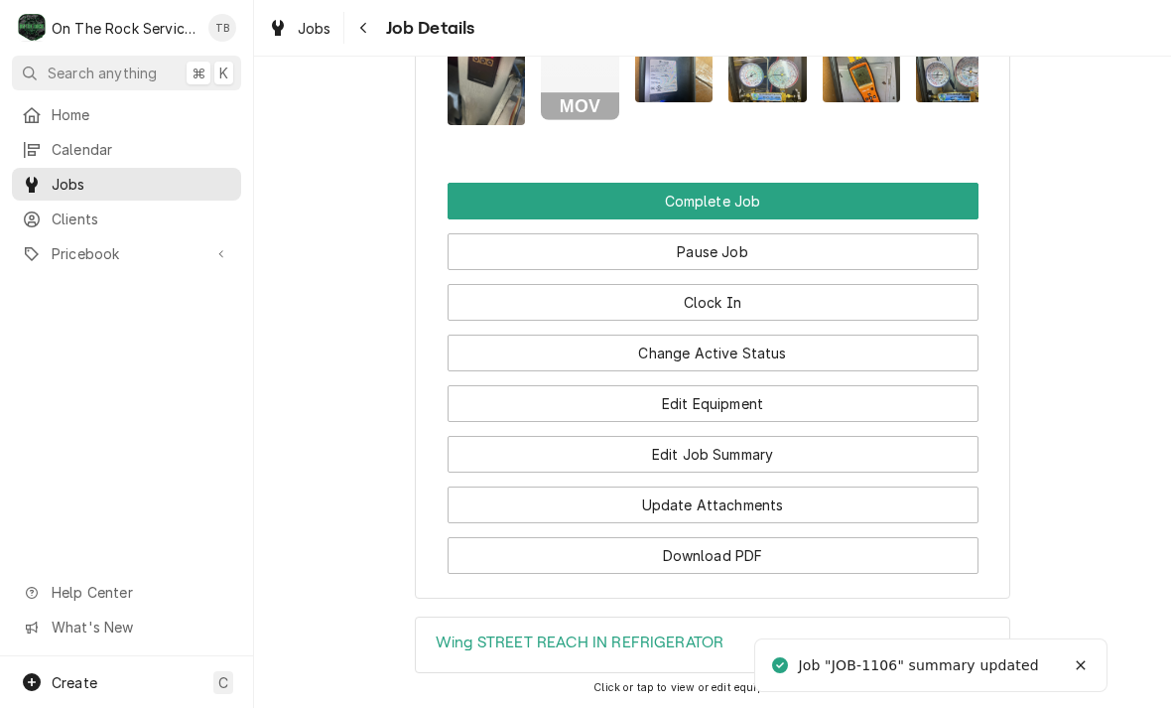
scroll to position [2425, 0]
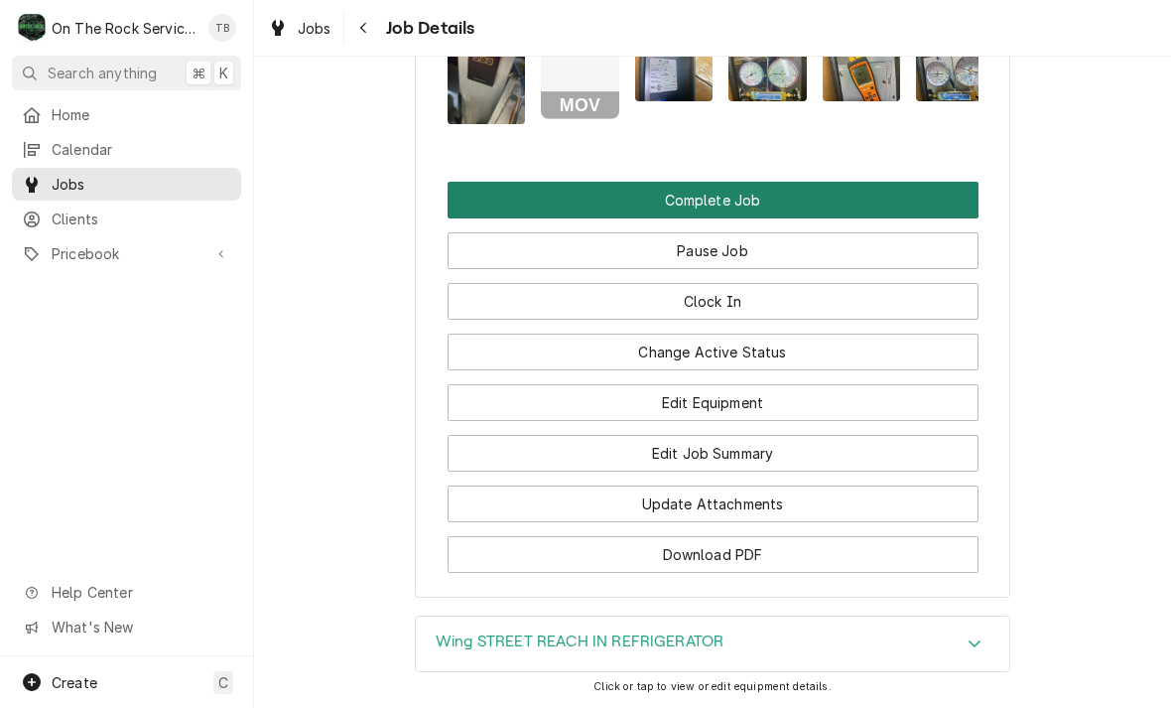
click at [740, 182] on button "Complete Job" at bounding box center [713, 200] width 531 height 37
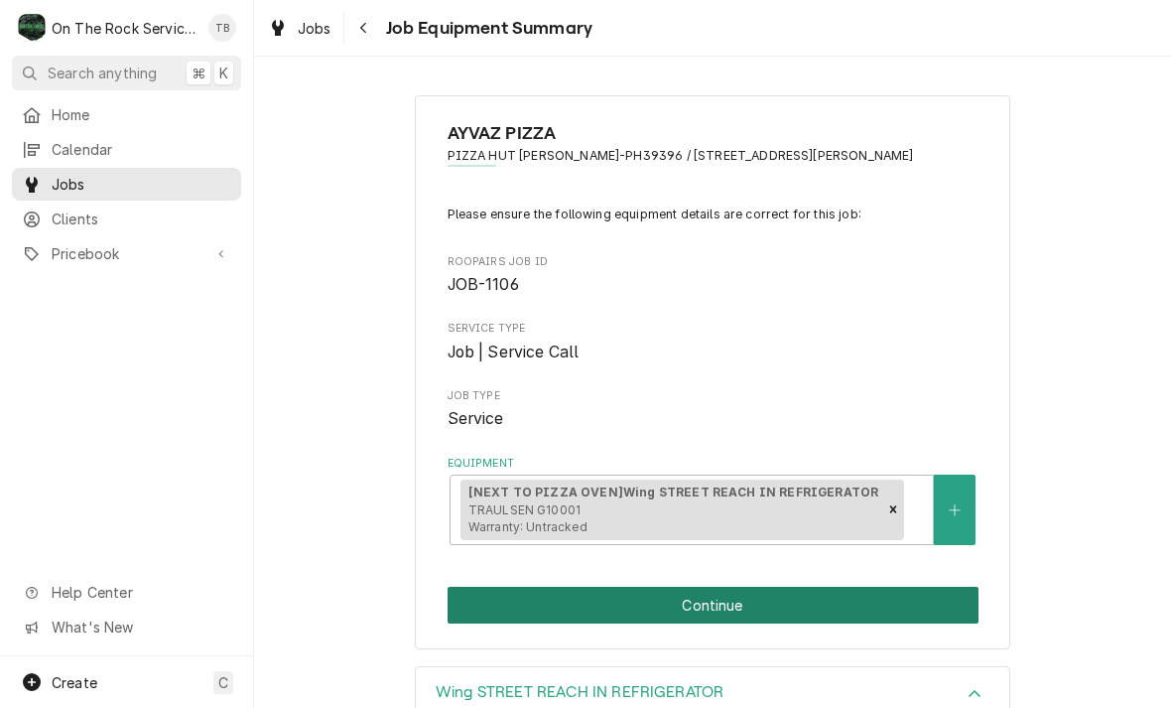
click at [725, 601] on button "Continue" at bounding box center [713, 604] width 531 height 37
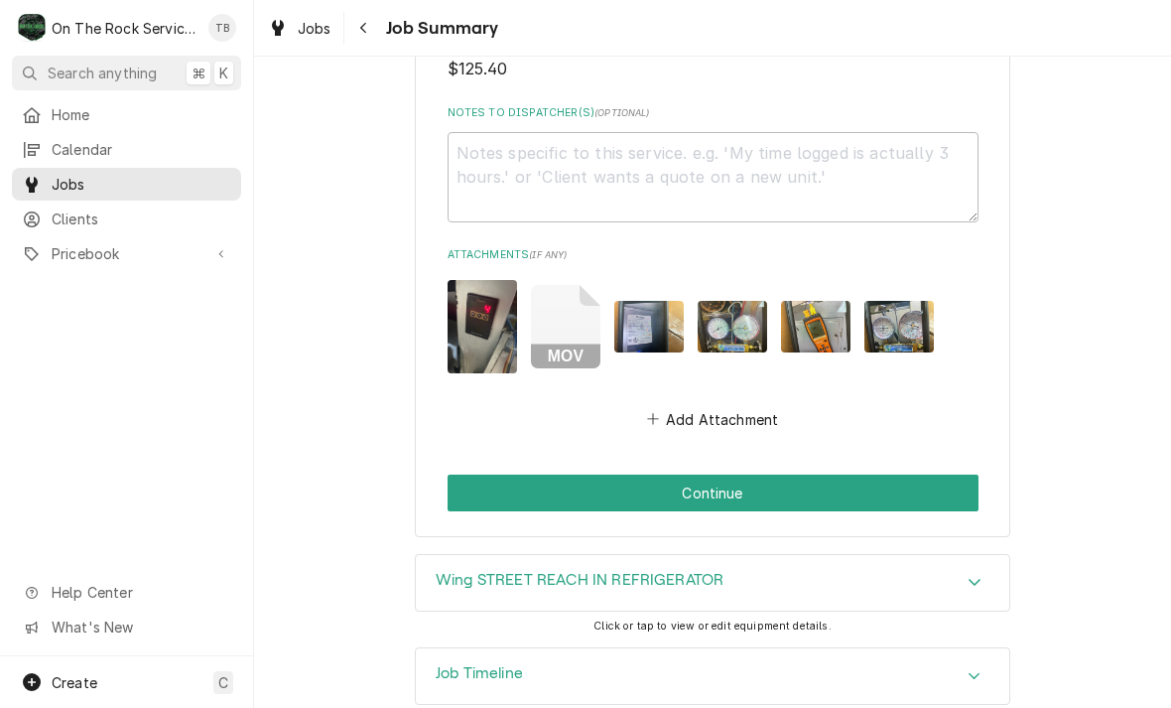
scroll to position [2125, 0]
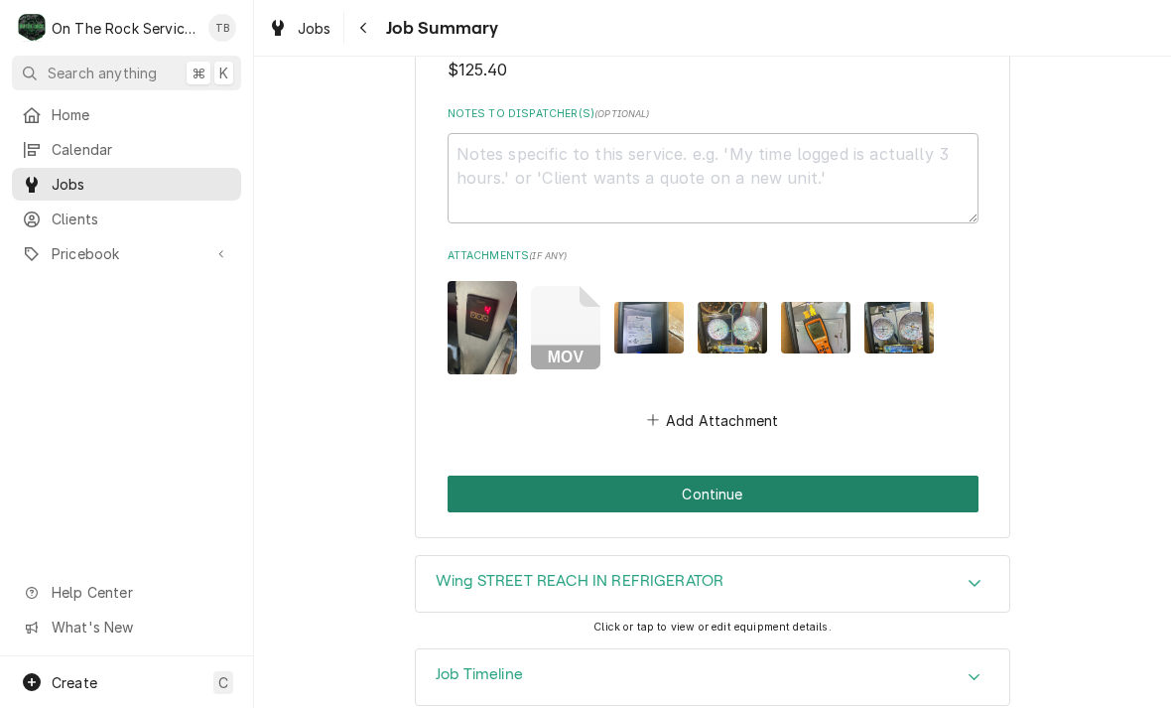
click at [717, 475] on button "Continue" at bounding box center [713, 493] width 531 height 37
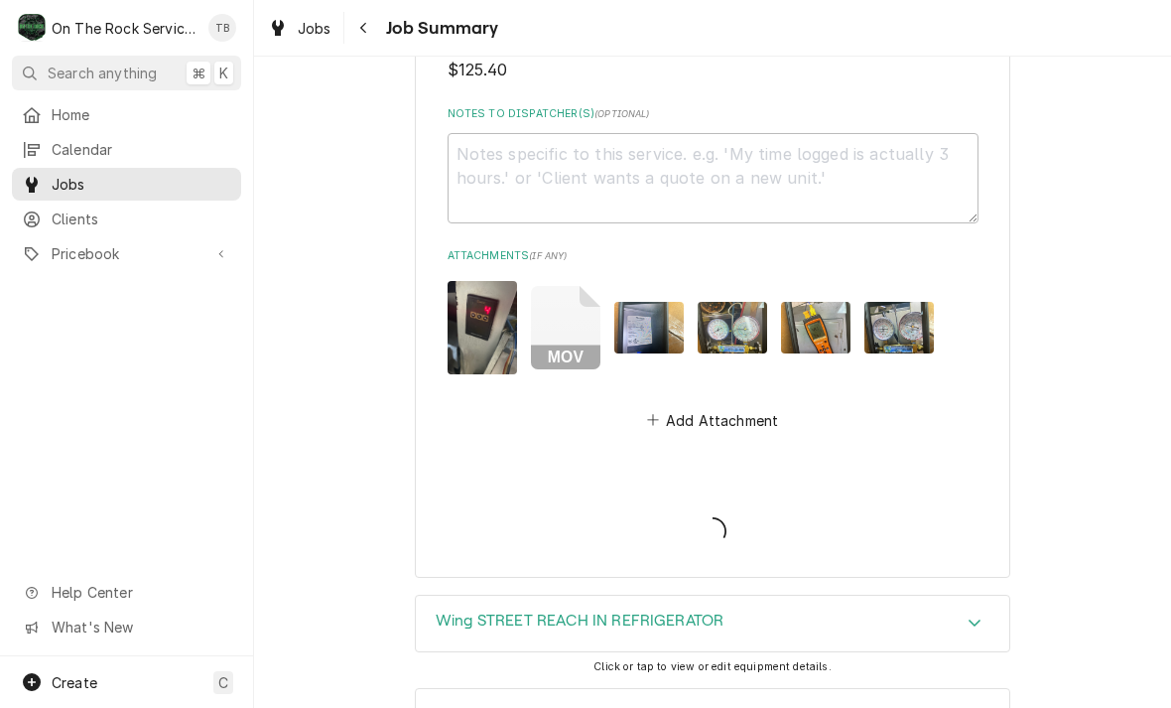
type textarea "x"
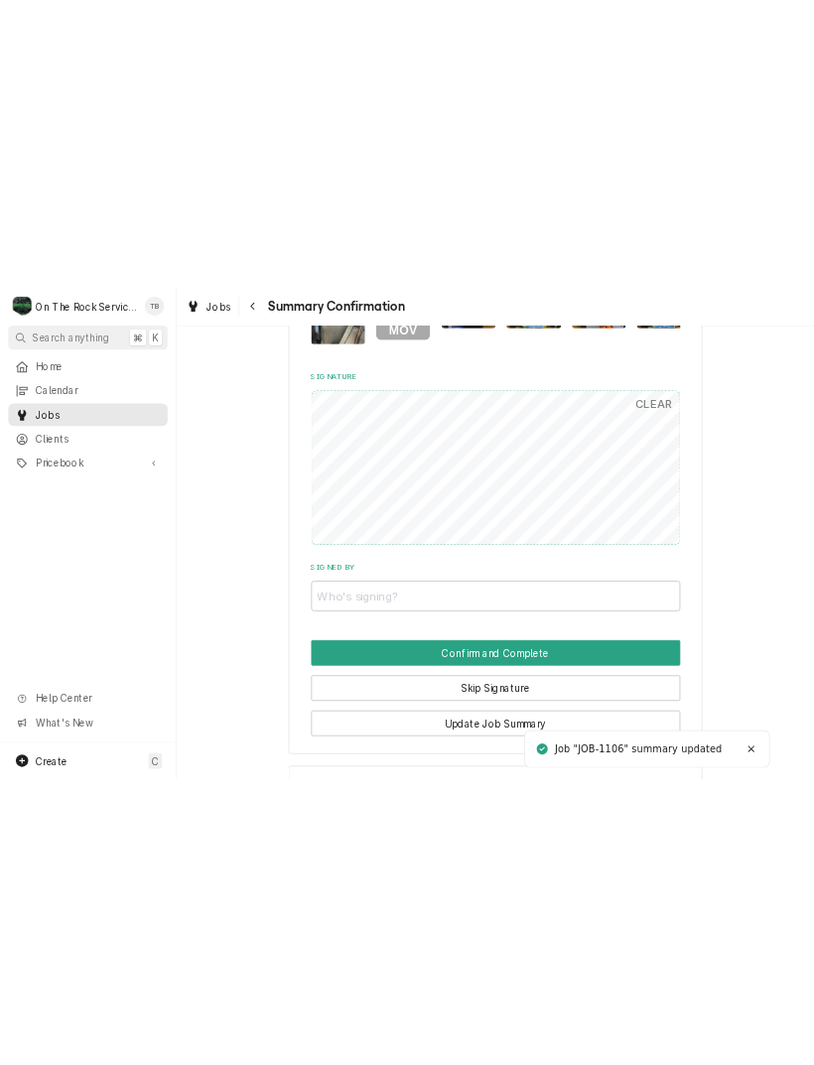
scroll to position [1874, 0]
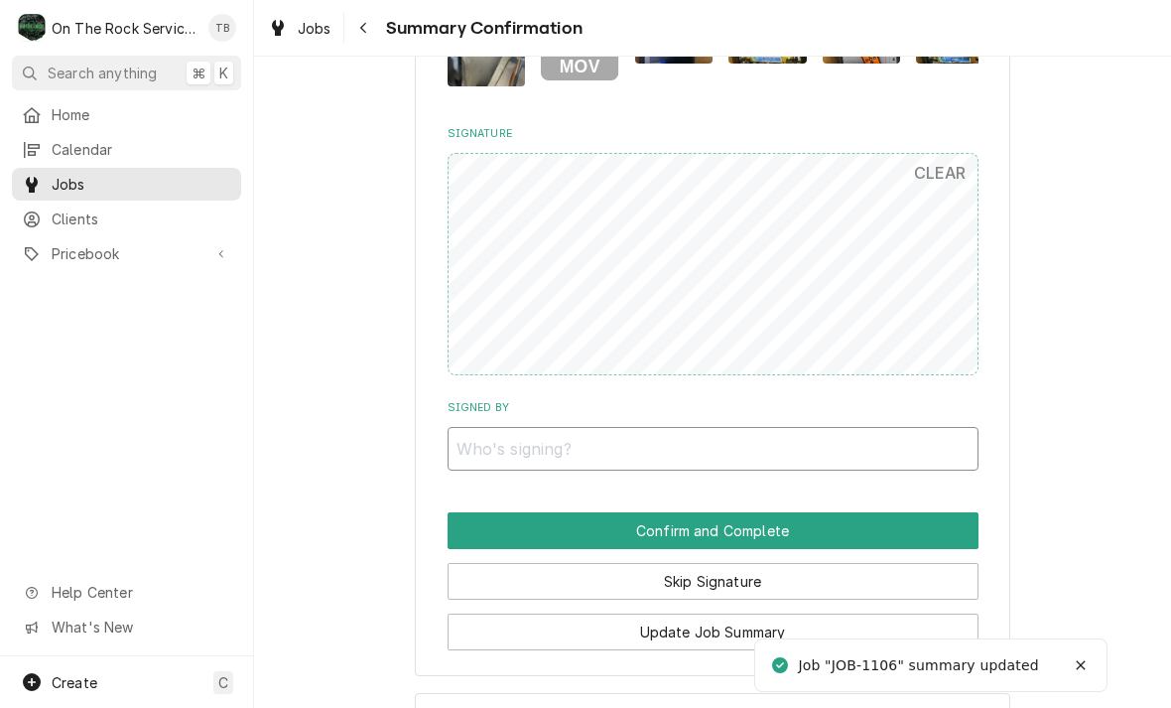
click at [535, 446] on input "Signed By" at bounding box center [713, 449] width 531 height 44
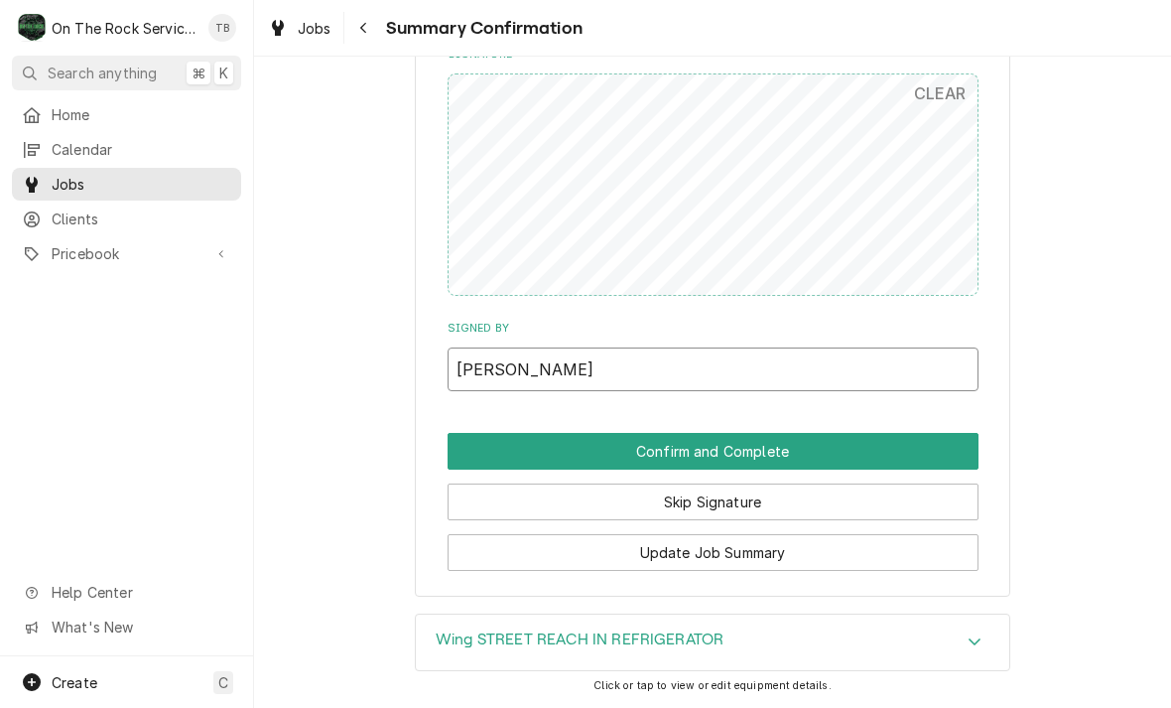
scroll to position [1967, 0]
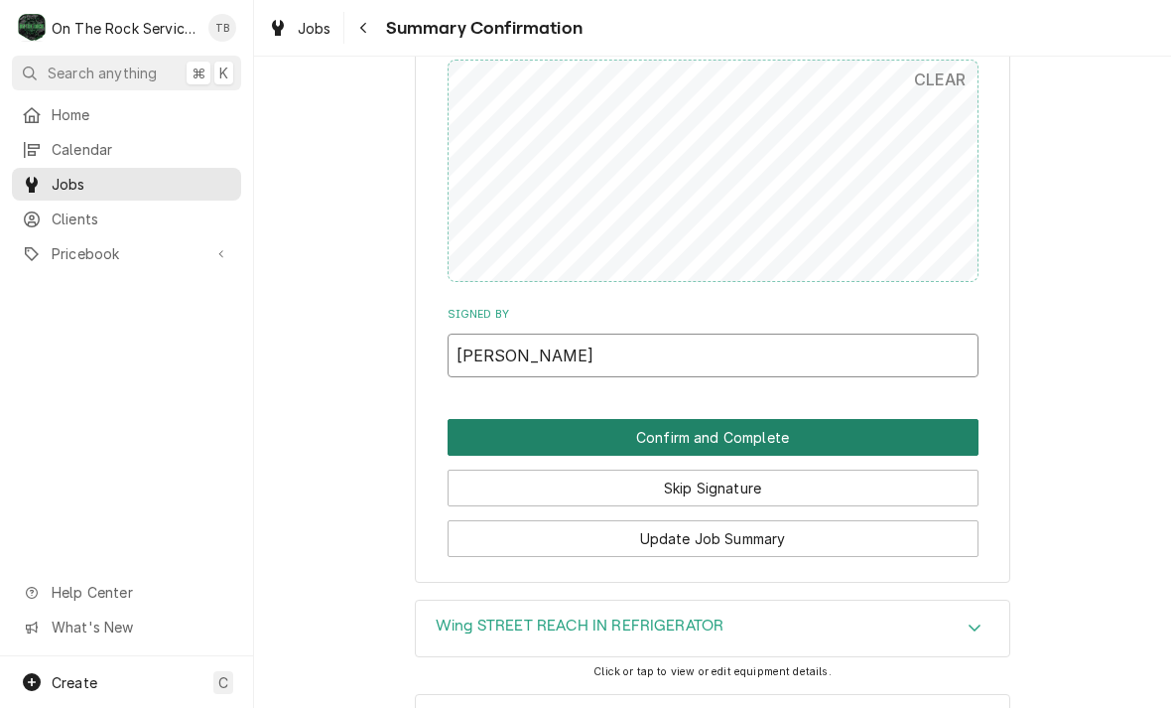
type input "[PERSON_NAME]"
click at [739, 419] on button "Confirm and Complete" at bounding box center [713, 437] width 531 height 37
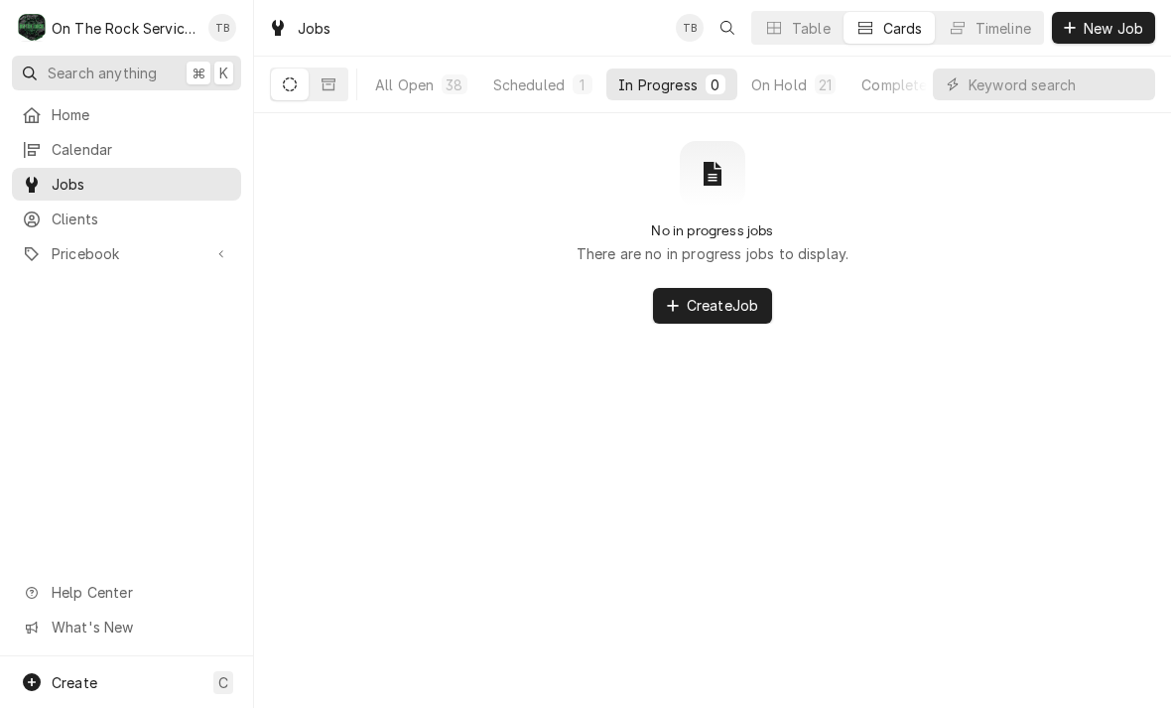
click at [40, 65] on div "Search anything" at bounding box center [88, 73] width 137 height 21
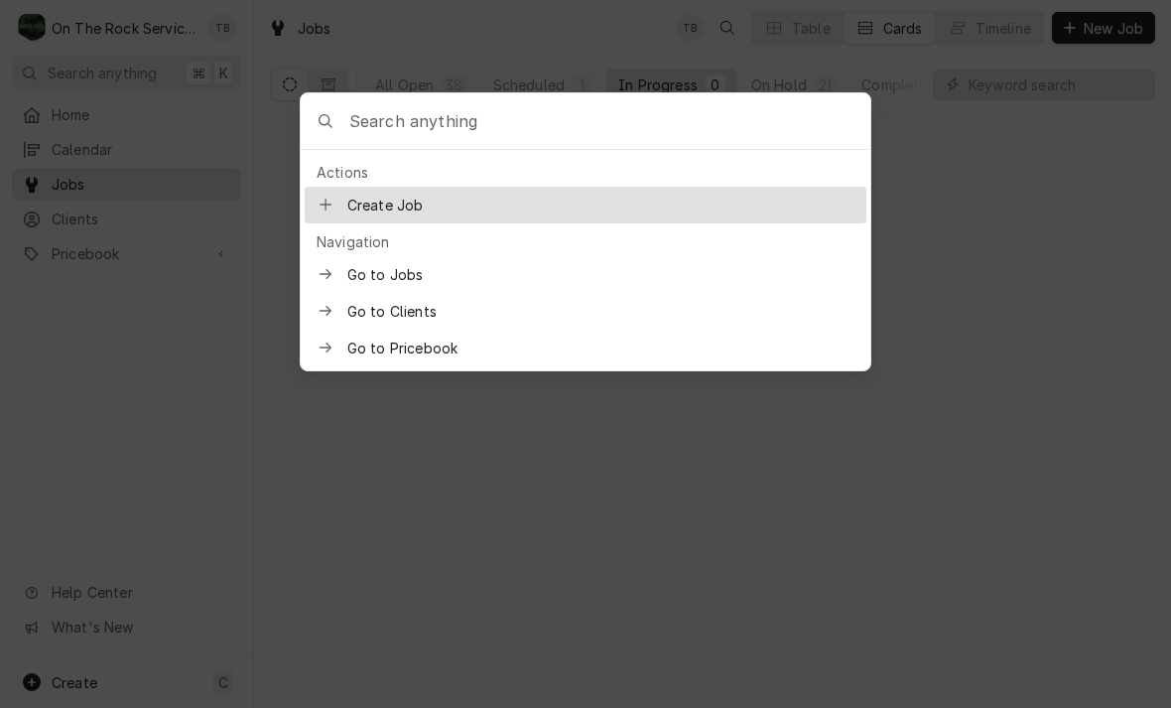
click at [945, 573] on div at bounding box center [585, 354] width 1171 height 708
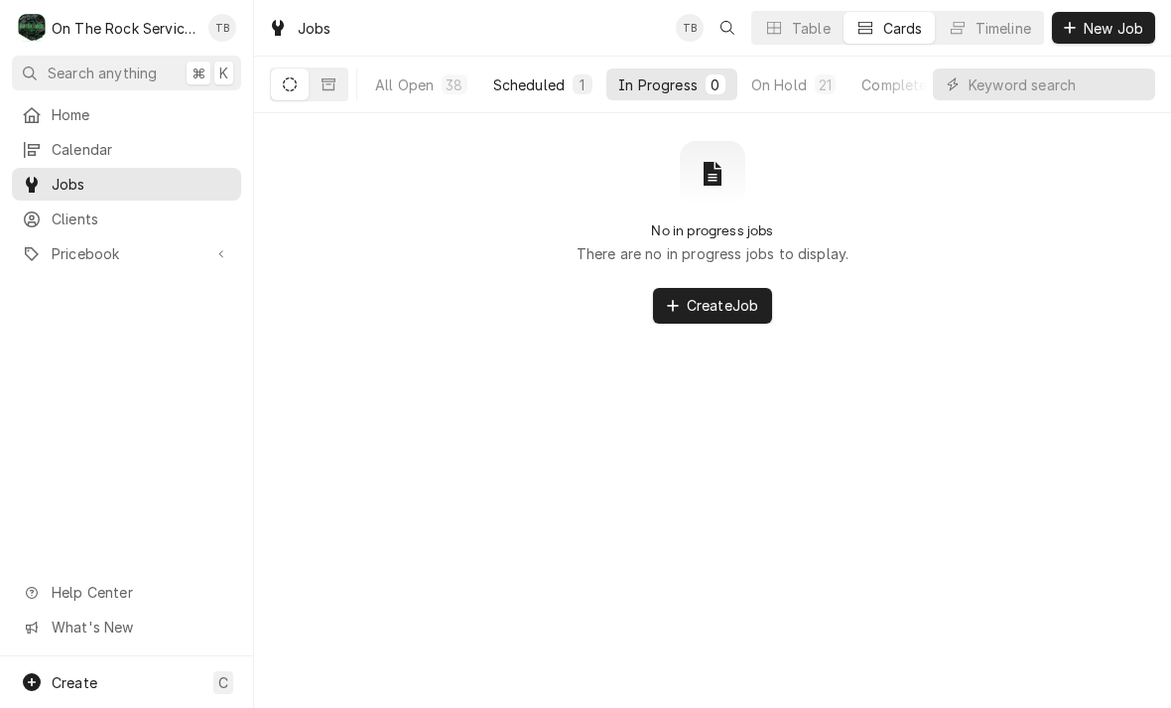
click at [564, 91] on button "Scheduled 1" at bounding box center [542, 84] width 123 height 32
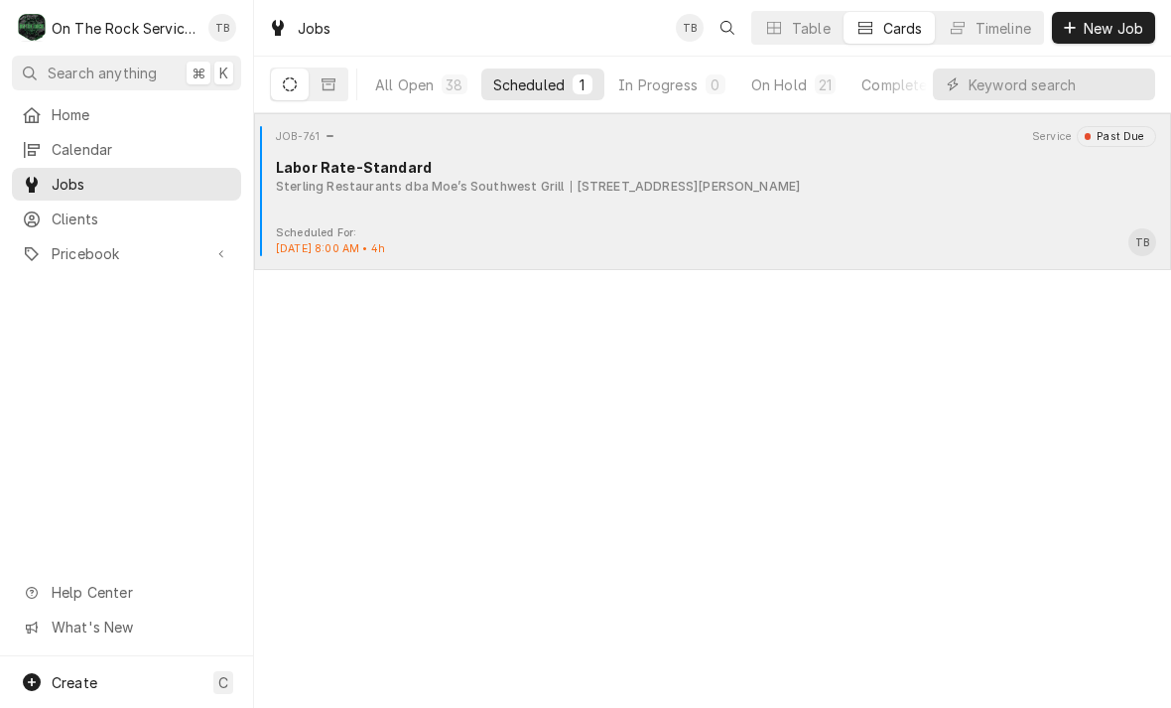
click at [336, 168] on div "Labor Rate-Standard" at bounding box center [716, 167] width 880 height 21
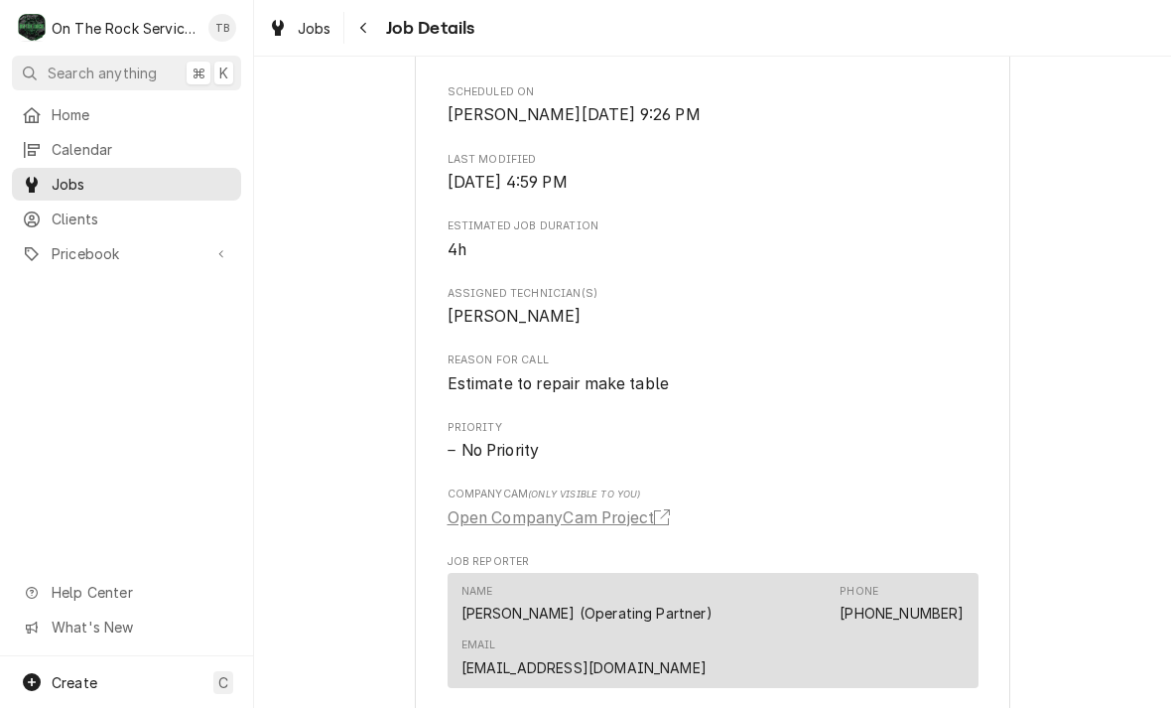
scroll to position [860, 0]
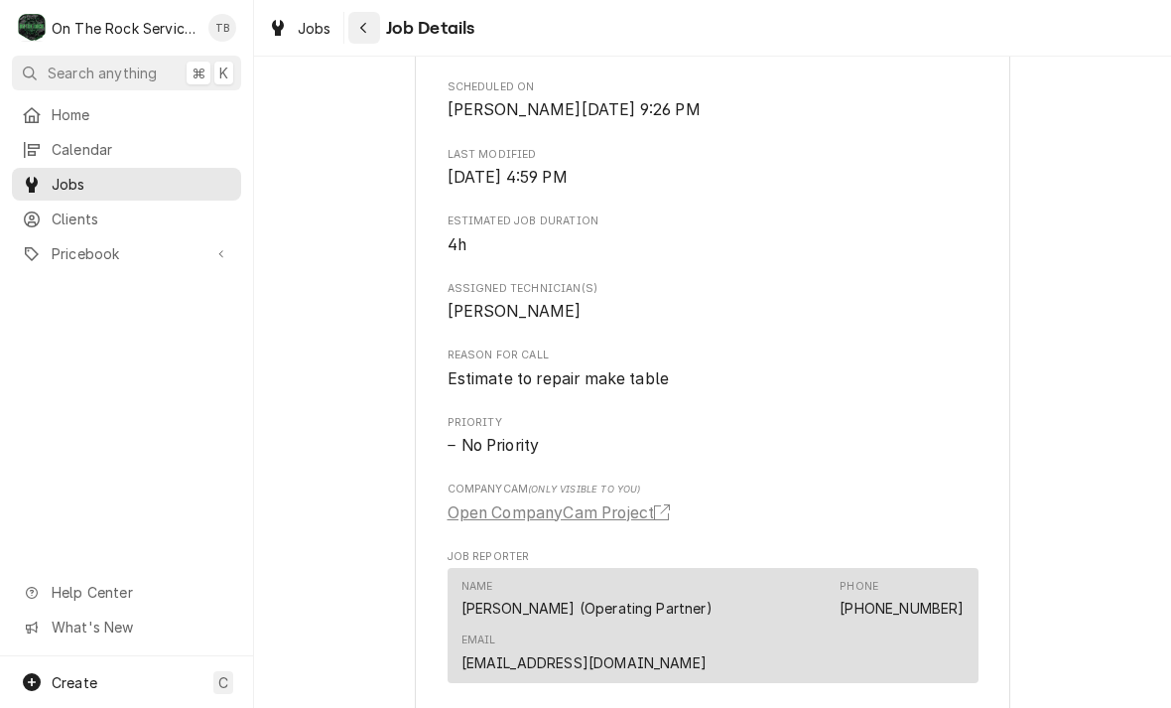
click at [377, 34] on button "Navigate back" at bounding box center [364, 28] width 32 height 32
click at [307, 41] on link "Jobs" at bounding box center [299, 28] width 79 height 33
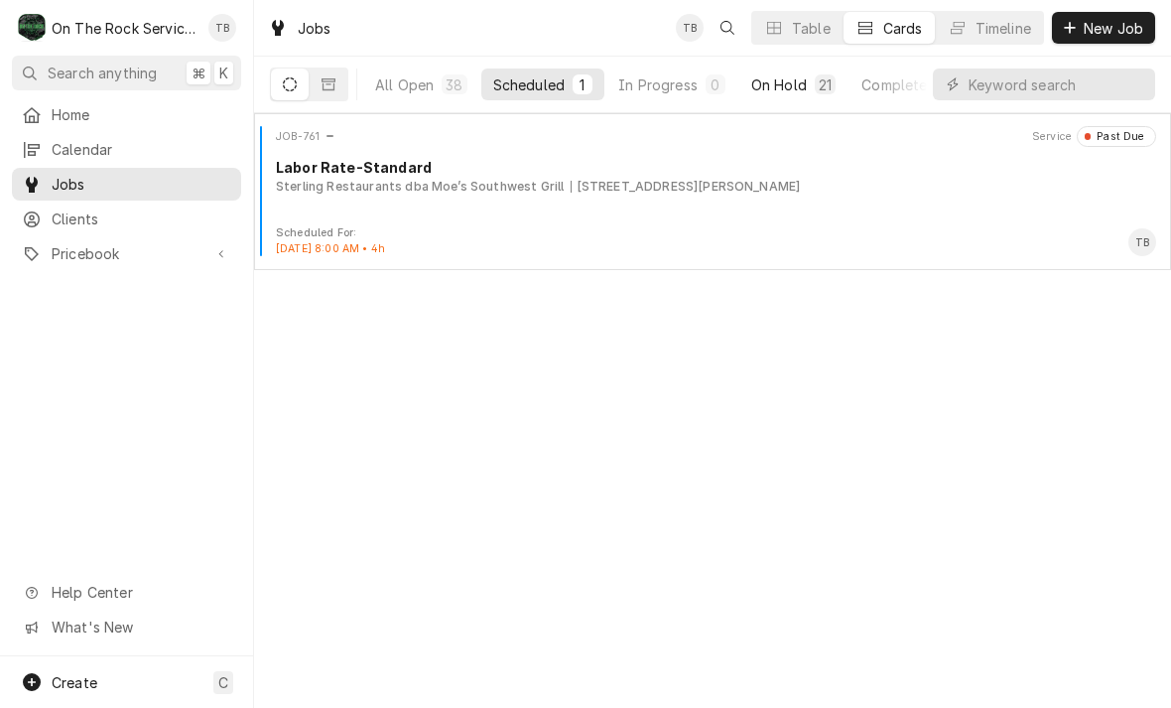
click at [785, 89] on div "On Hold" at bounding box center [779, 84] width 56 height 21
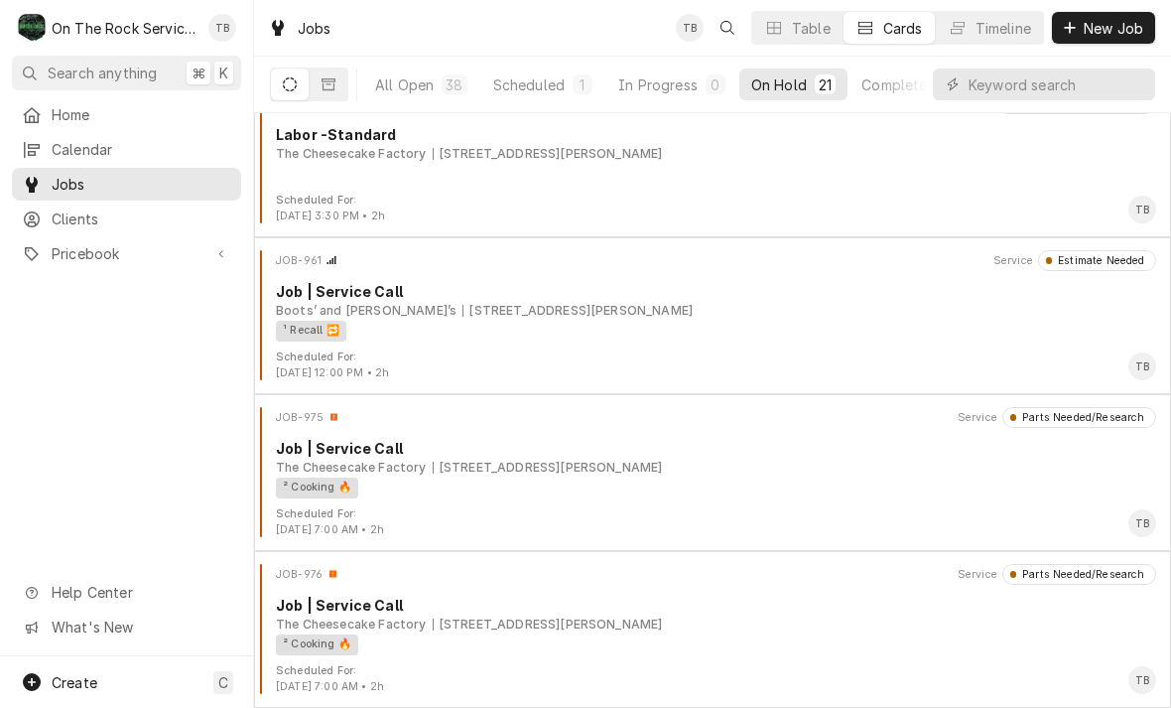
scroll to position [973, 0]
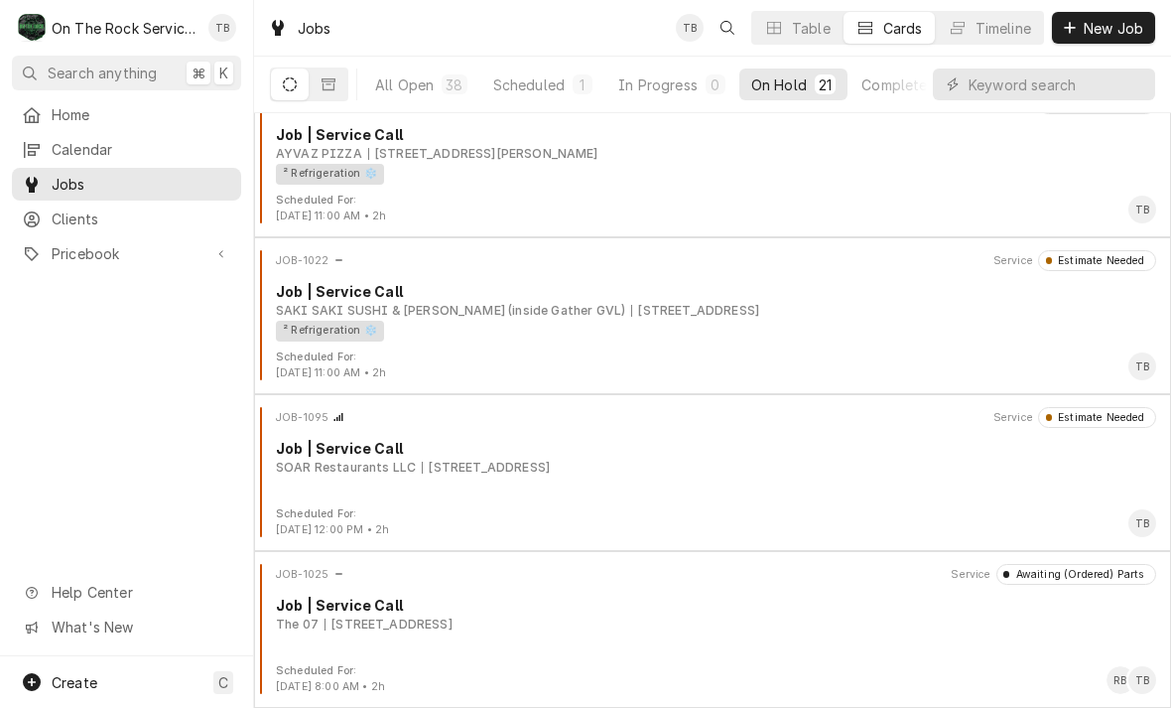
scroll to position [2698, 0]
click at [406, 77] on div "All Open" at bounding box center [404, 84] width 59 height 21
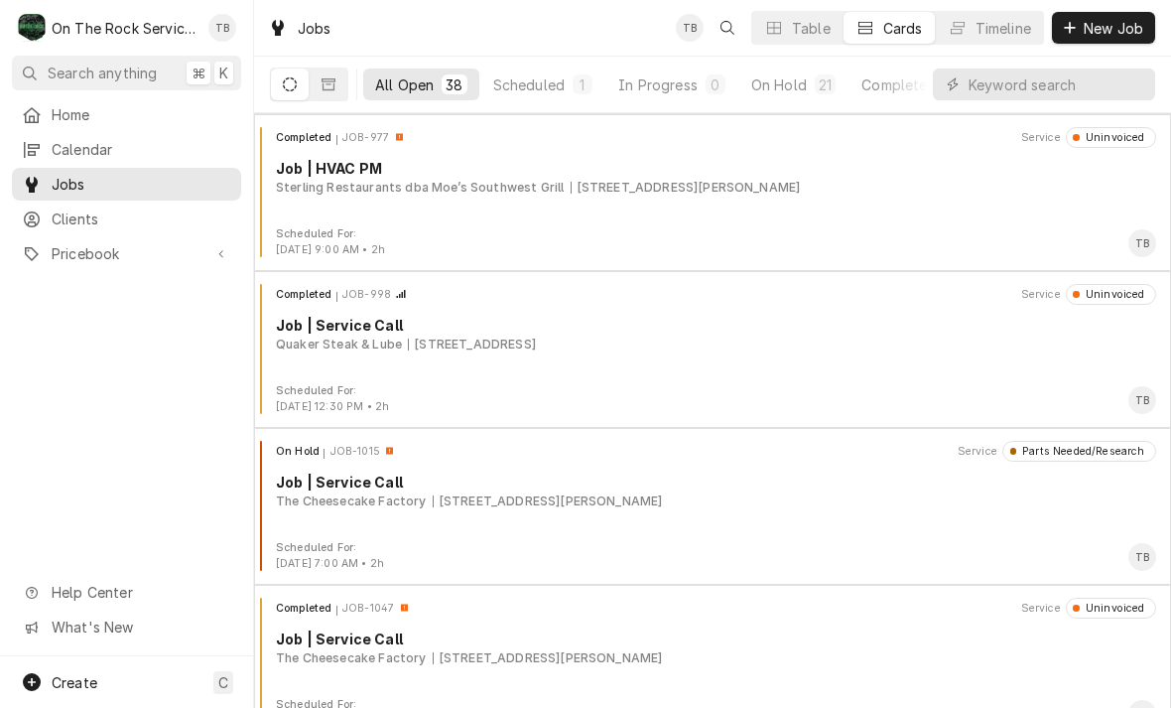
scroll to position [1882, 0]
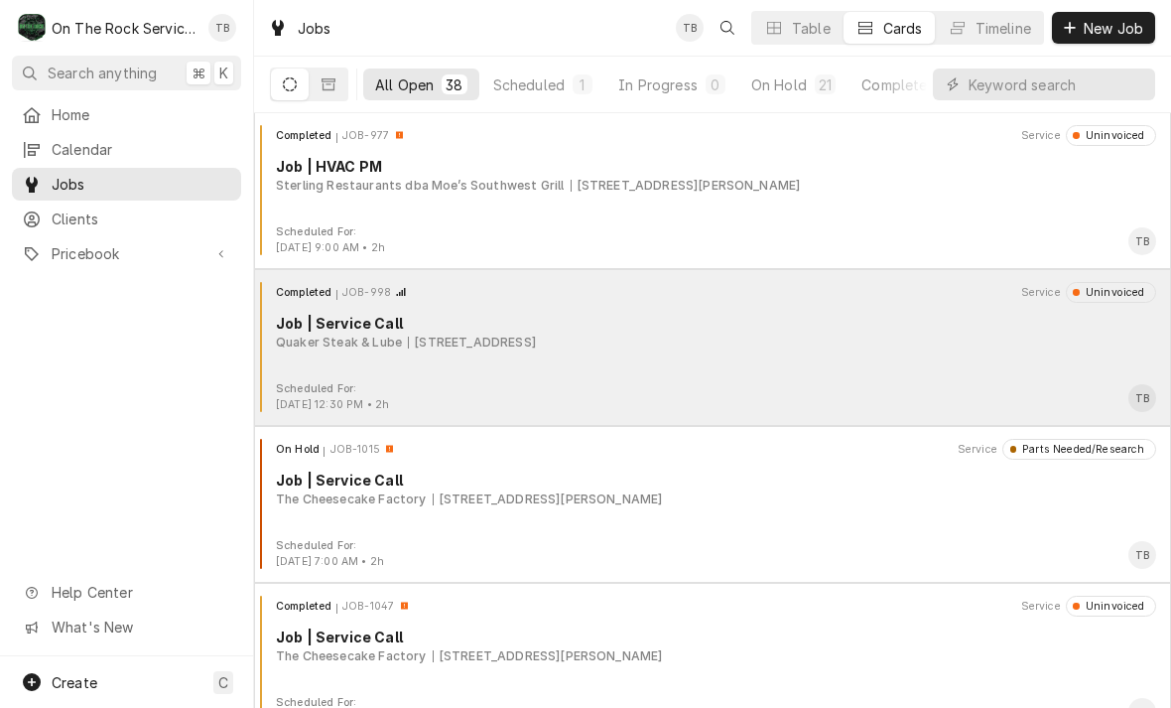
click at [965, 344] on div "Quaker Steak & Lube 10 Chrome Dr, Greenville, SC 29615" at bounding box center [716, 342] width 880 height 18
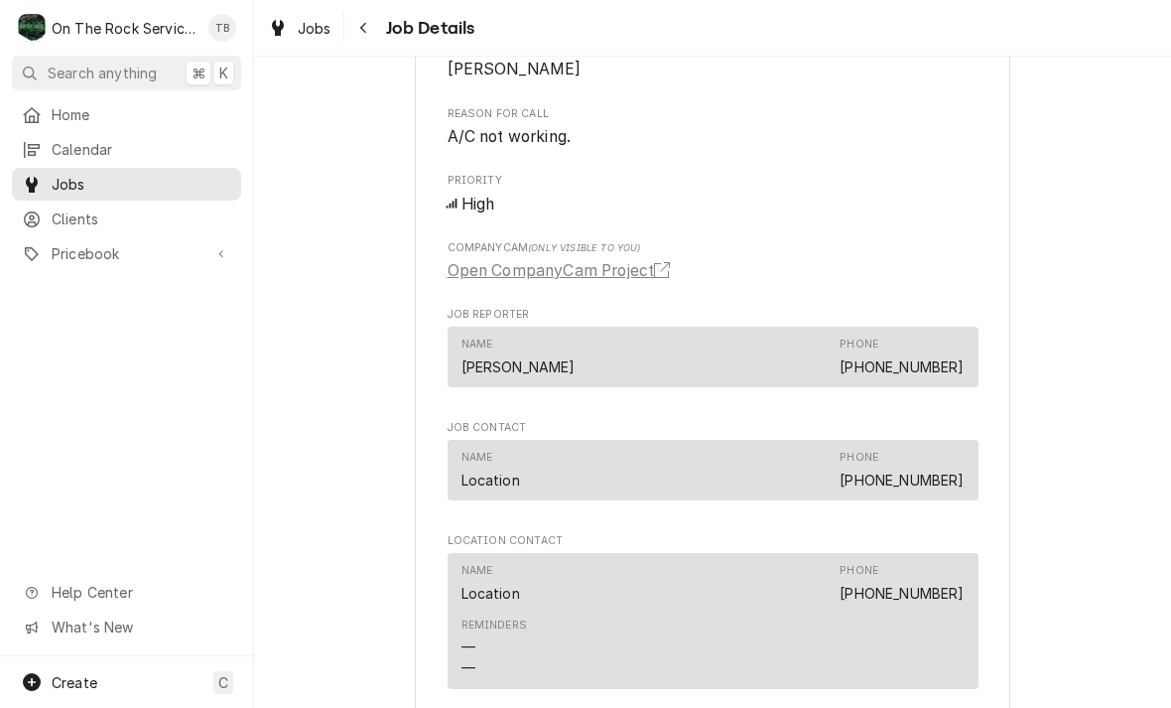
scroll to position [1038, 0]
click at [366, 39] on button "Navigate back" at bounding box center [364, 28] width 32 height 32
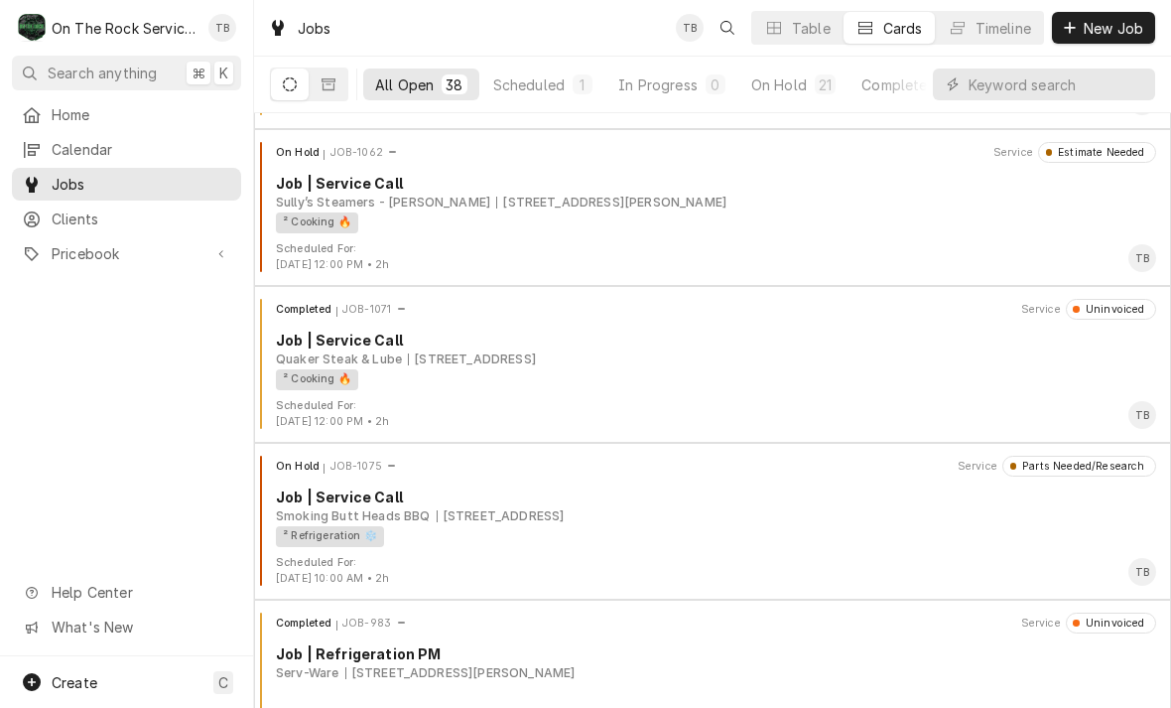
scroll to position [3279, 0]
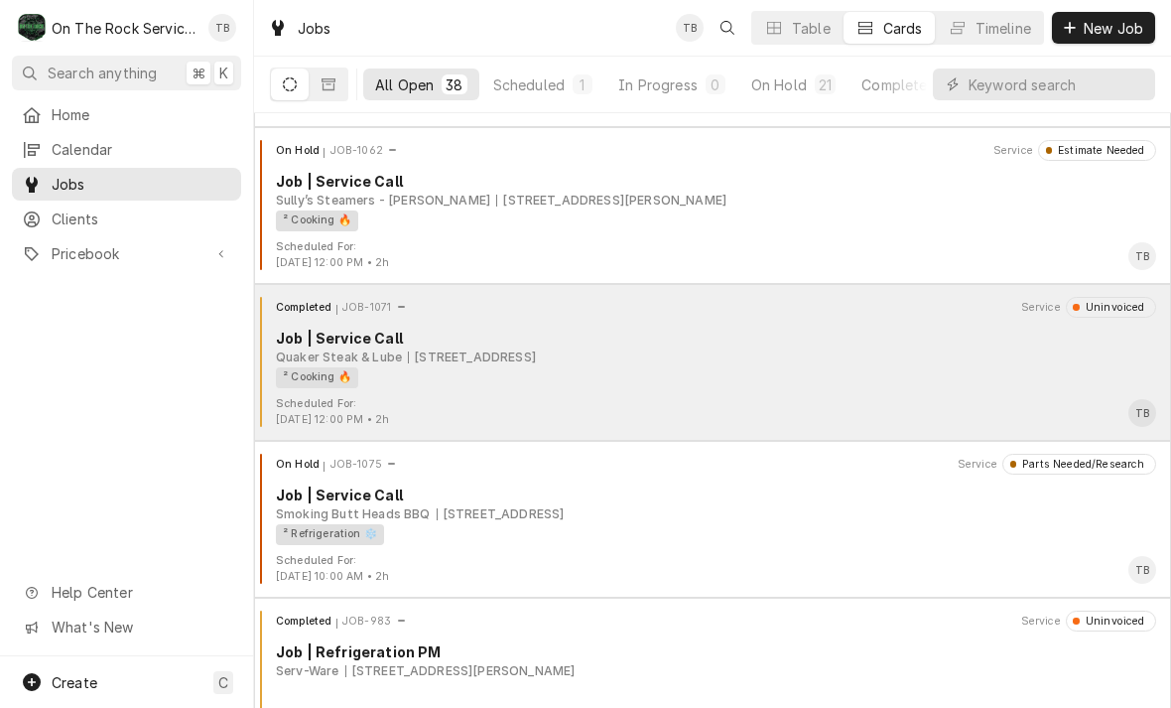
click at [944, 385] on div "² Cooking 🔥" at bounding box center [709, 377] width 866 height 21
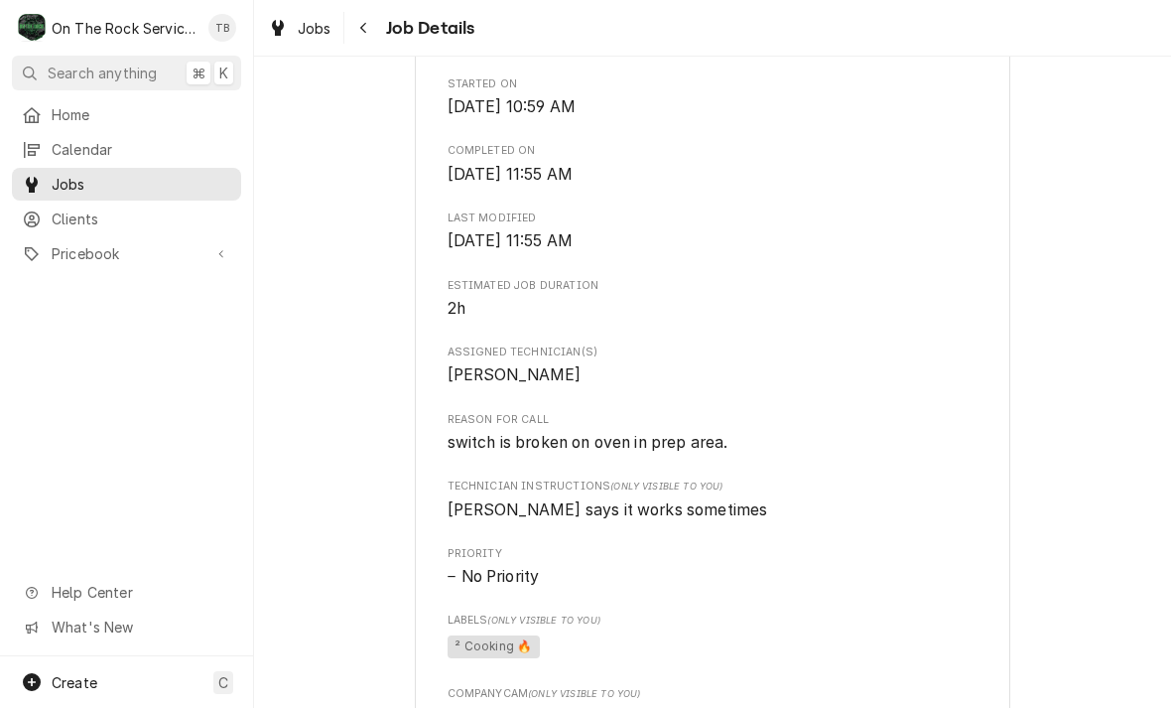
scroll to position [732, 0]
click at [378, 34] on button "Navigate back" at bounding box center [364, 28] width 32 height 32
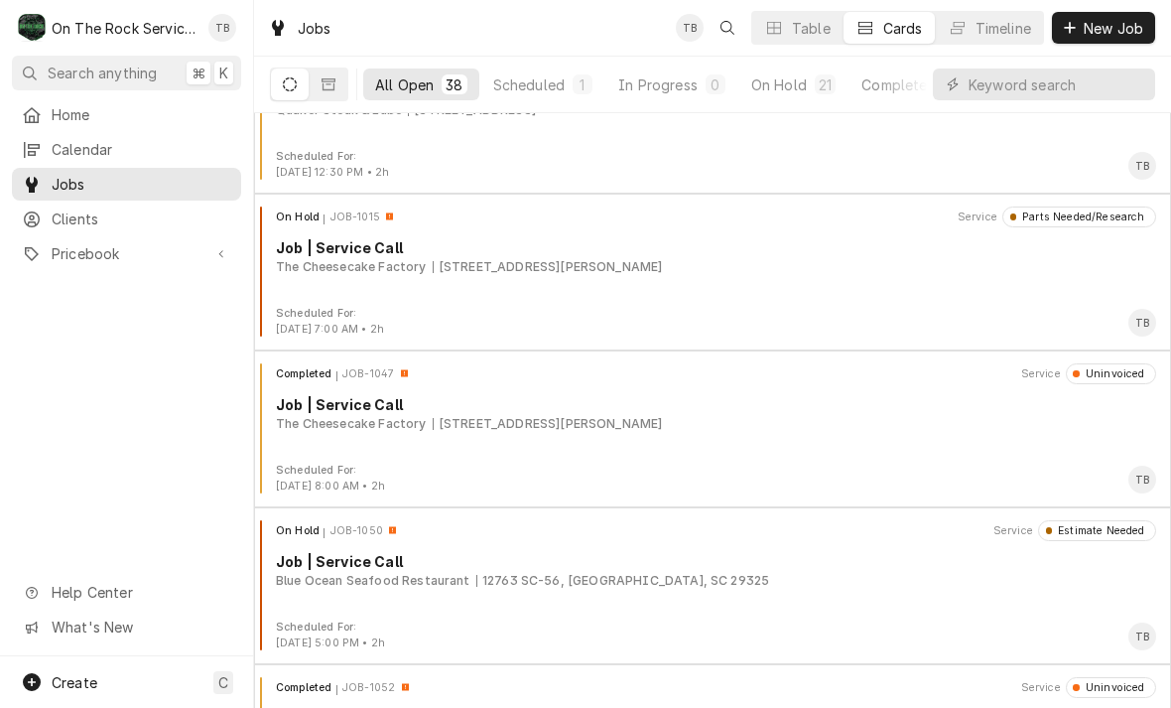
scroll to position [2107, 0]
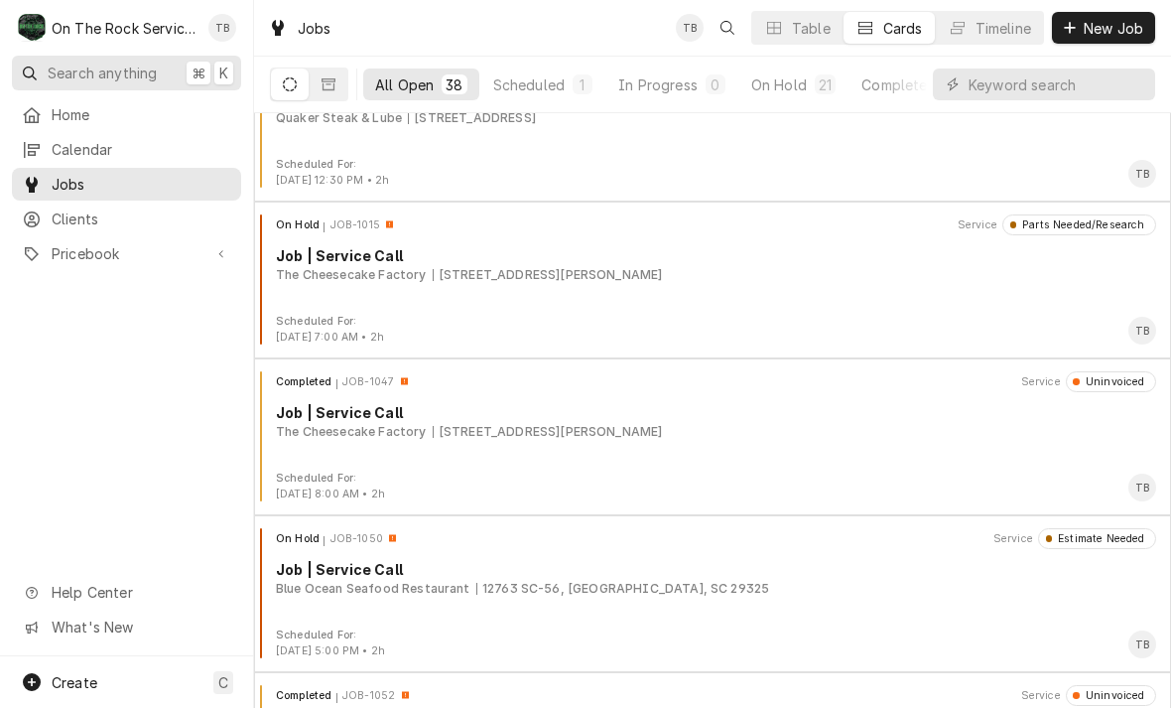
click at [59, 63] on span "Search anything" at bounding box center [102, 73] width 109 height 21
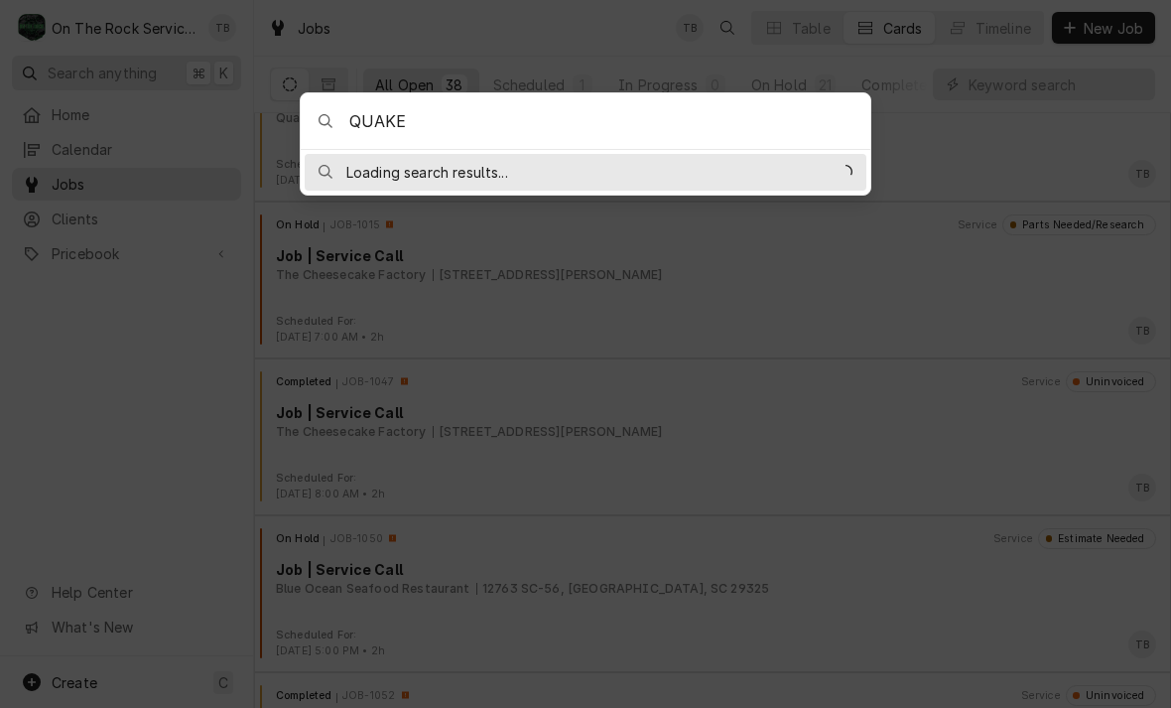
type input "[DEMOGRAPHIC_DATA]"
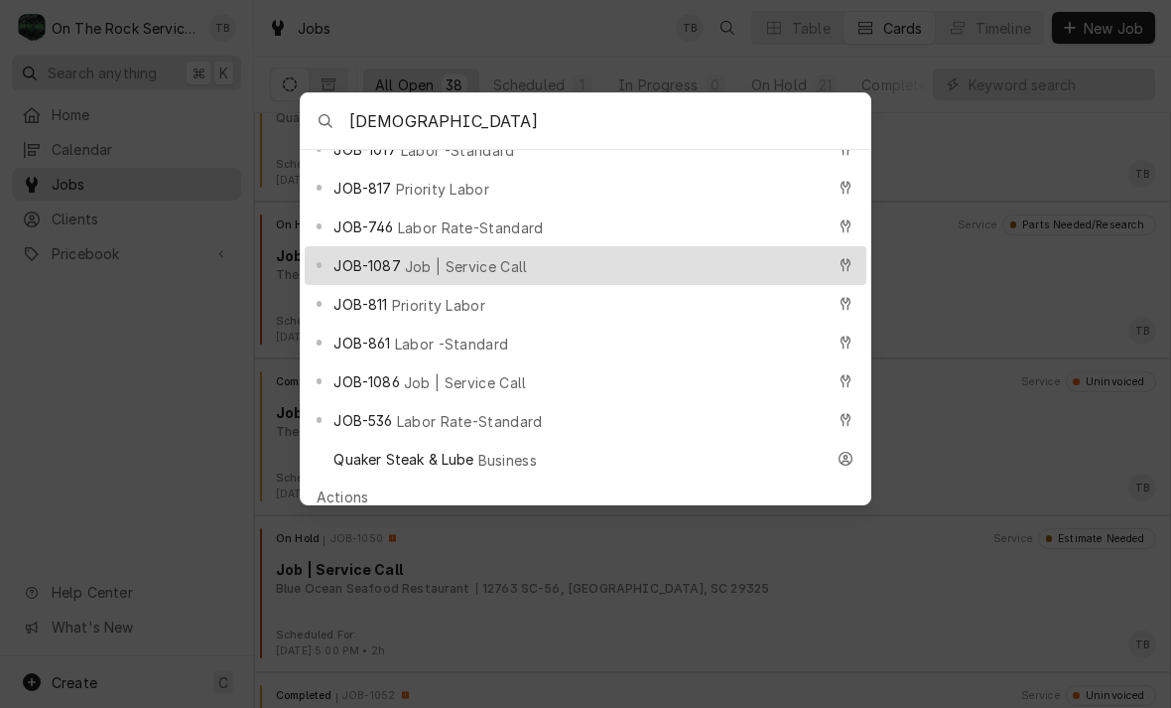
scroll to position [219, 0]
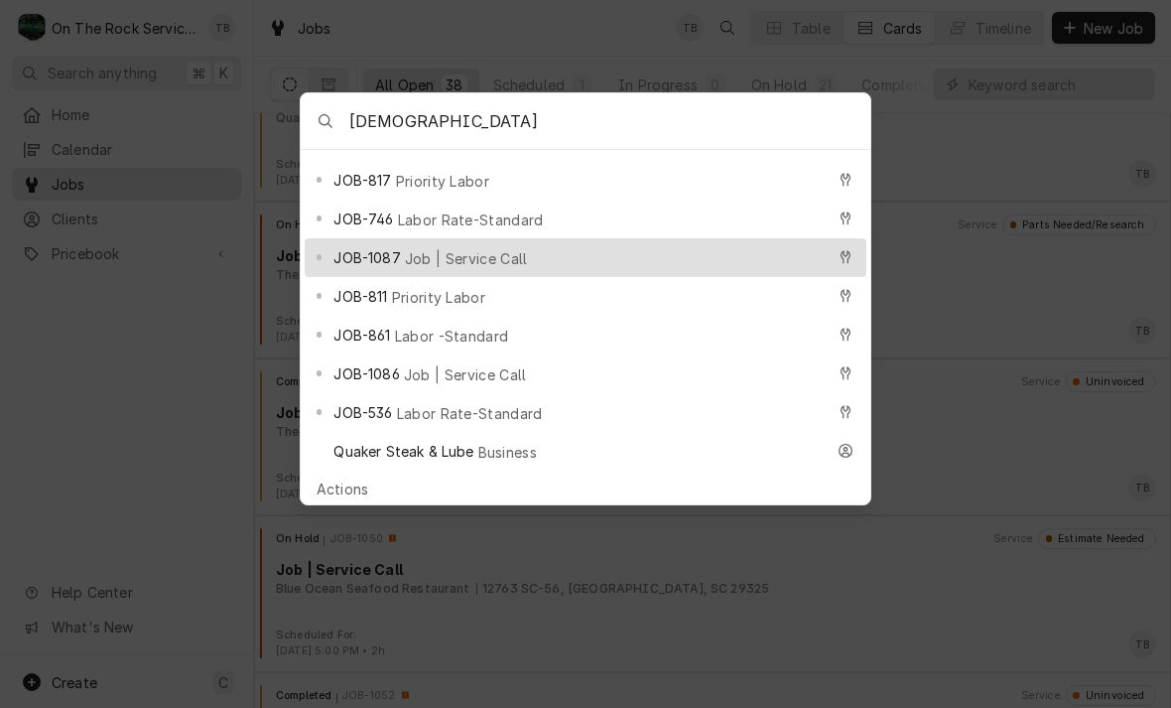
click at [447, 248] on div "JOB-1087 Job | Service Call" at bounding box center [578, 257] width 490 height 23
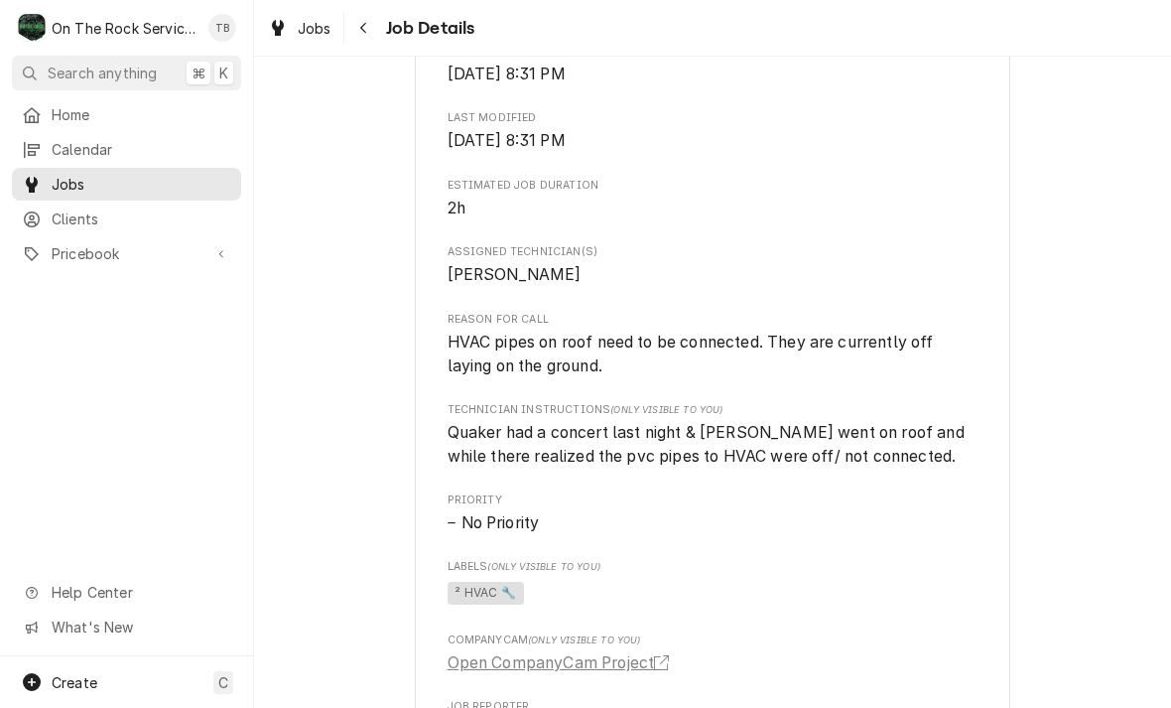
scroll to position [833, 0]
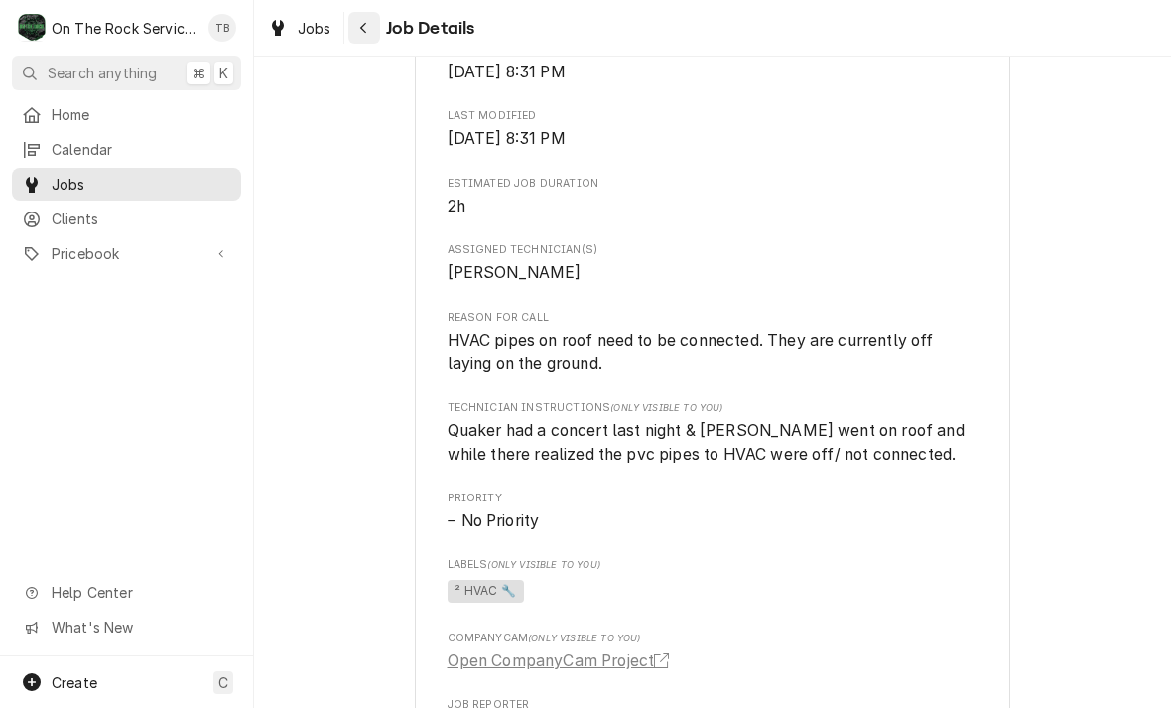
click at [377, 25] on button "Navigate back" at bounding box center [364, 28] width 32 height 32
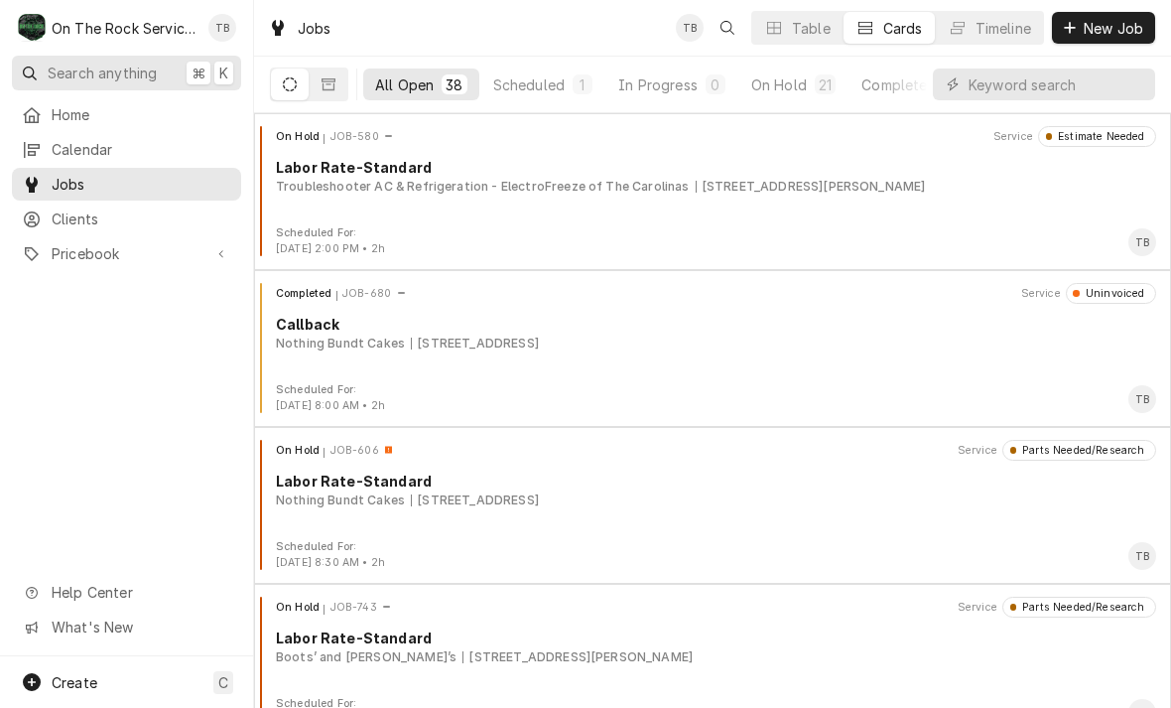
click at [73, 56] on button "Search anything ⌘ K" at bounding box center [126, 73] width 229 height 35
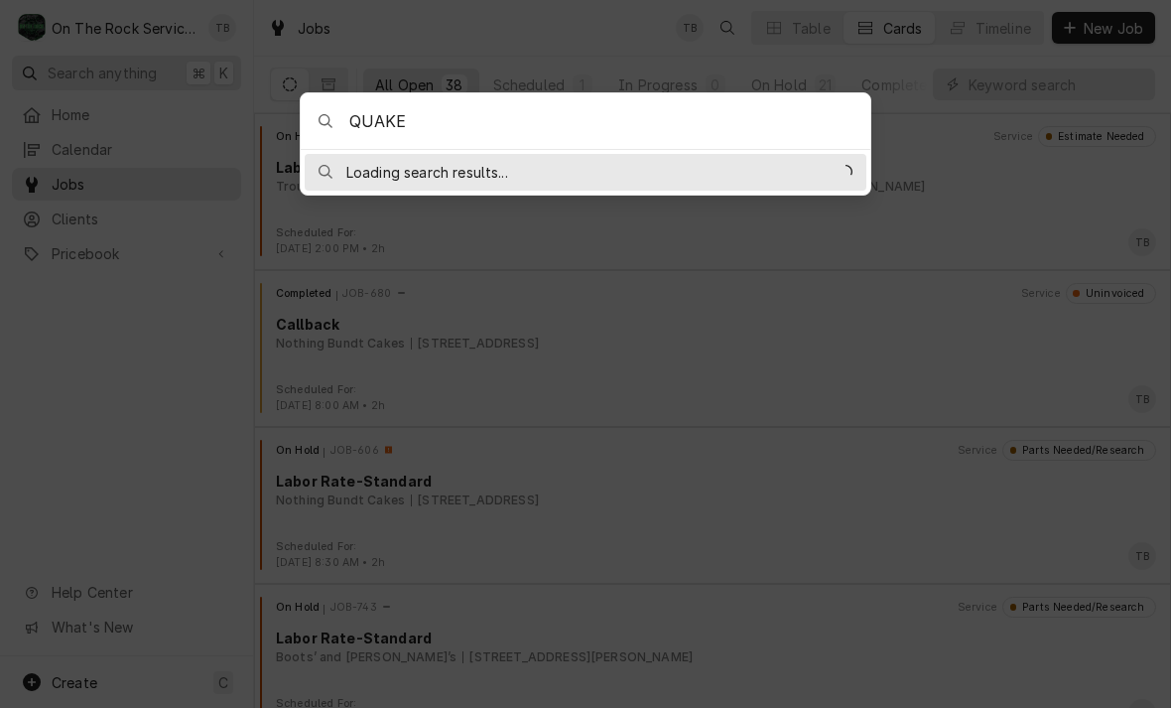
type input "[DEMOGRAPHIC_DATA]"
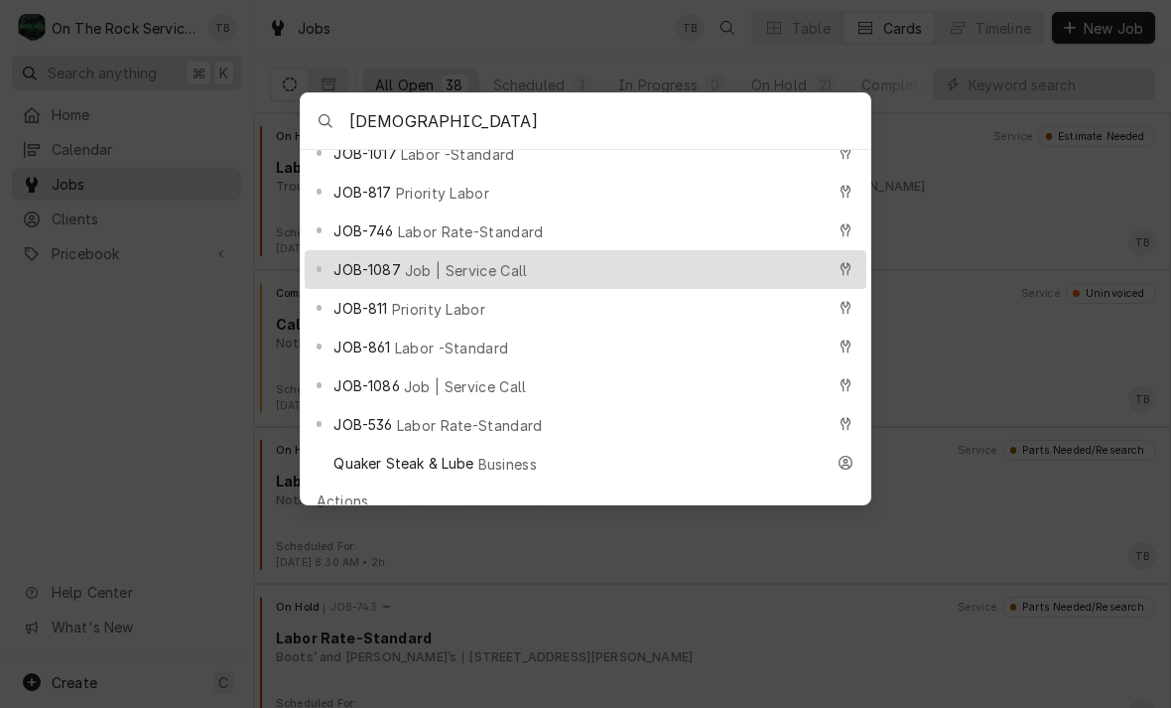
scroll to position [208, 0]
click at [466, 375] on span "Job | Service Call" at bounding box center [465, 385] width 123 height 21
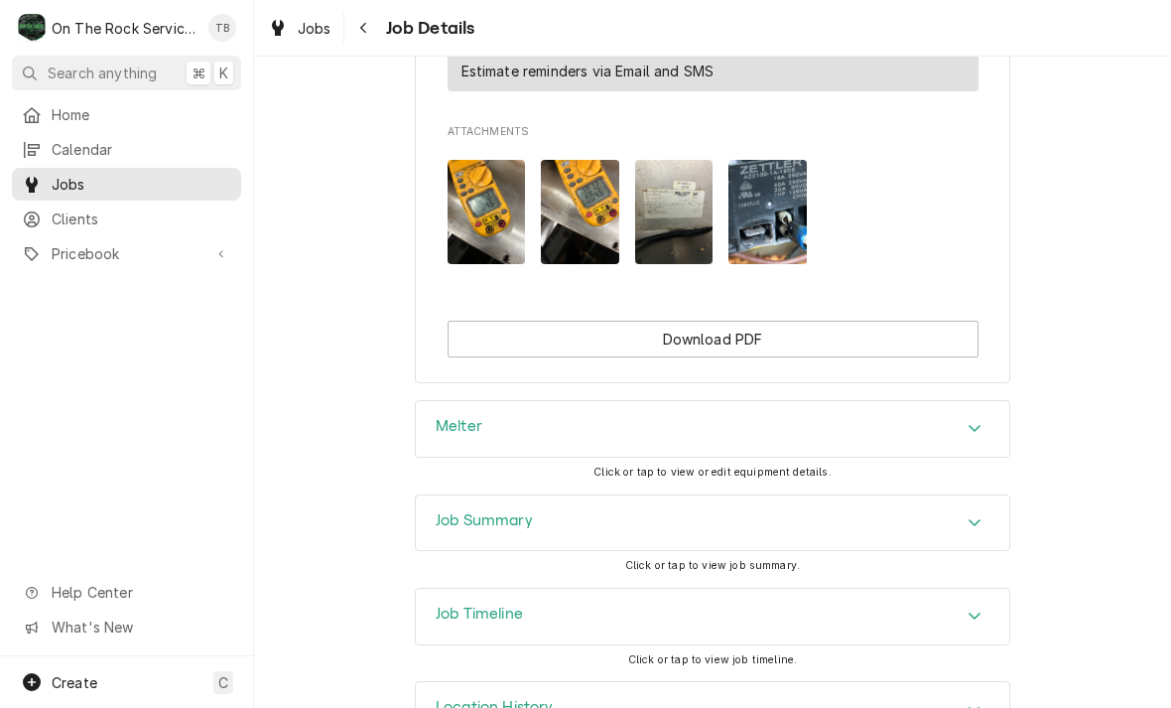
scroll to position [1947, 0]
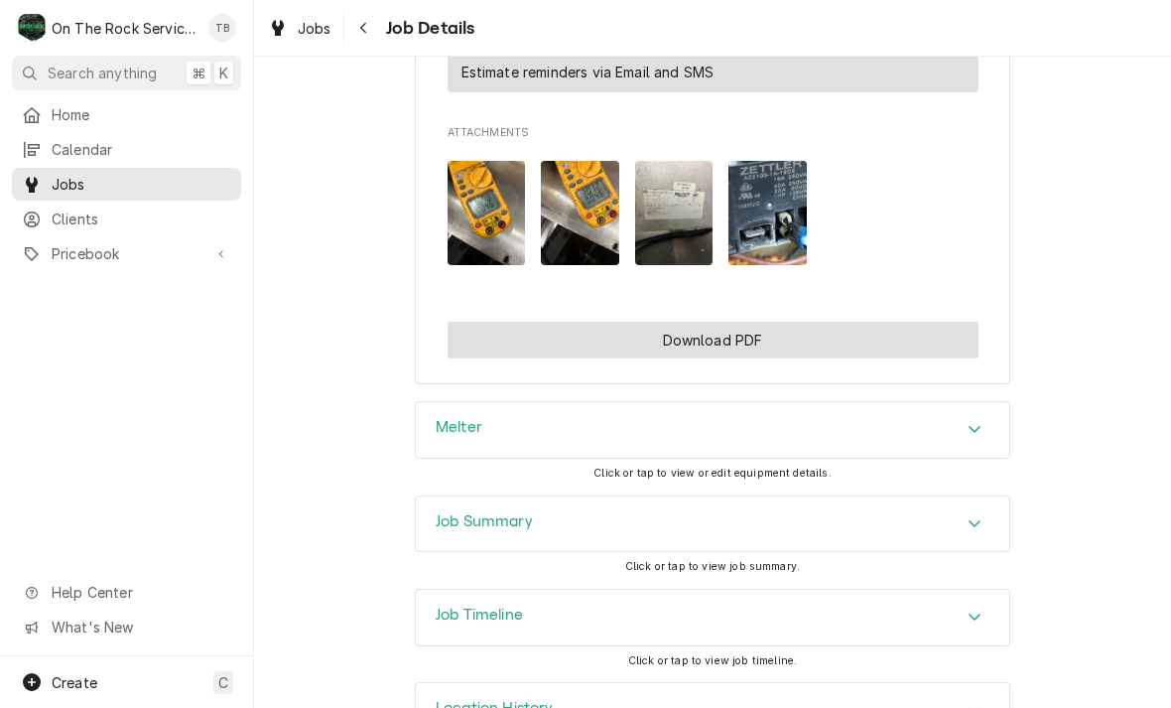
click at [715, 322] on button "Download PDF" at bounding box center [713, 340] width 531 height 37
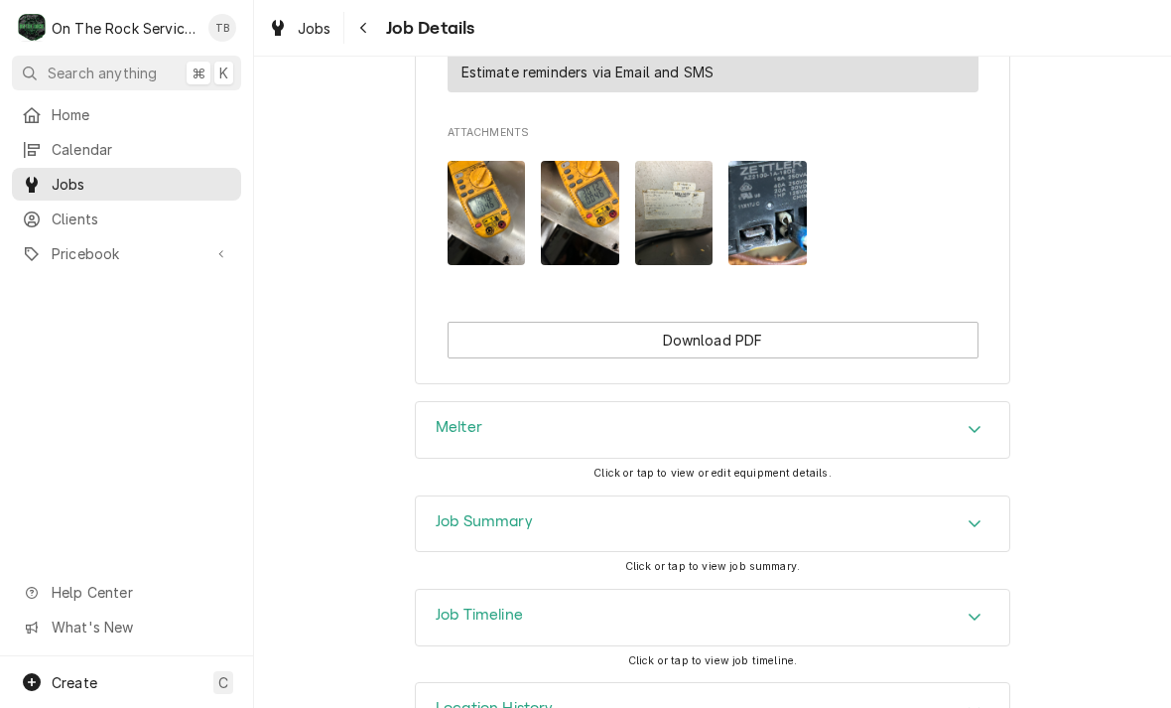
click at [688, 173] on img "Attachments" at bounding box center [674, 213] width 78 height 104
